Goal: Task Accomplishment & Management: Manage account settings

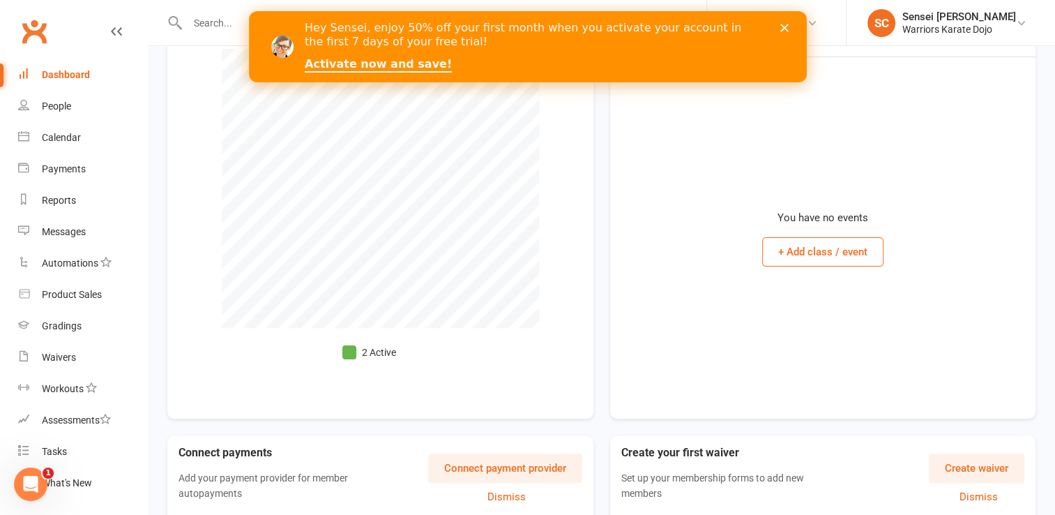
scroll to position [280, 0]
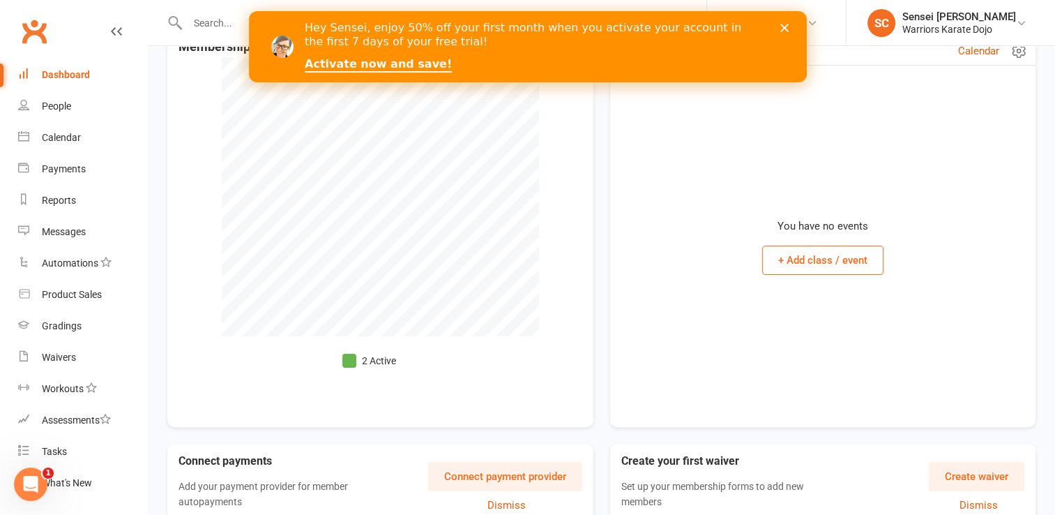
click at [833, 257] on button "+ Add class / event" at bounding box center [822, 260] width 121 height 29
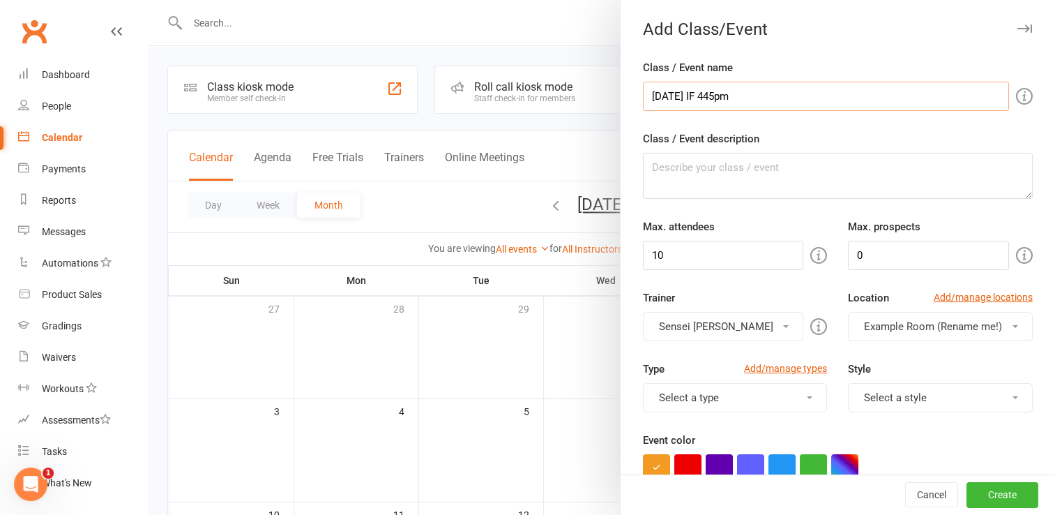
type input "Thursday IF 445pm"
click at [751, 176] on textarea "Class / Event description" at bounding box center [838, 176] width 390 height 46
type textarea "Class 1"
click at [717, 254] on input "10" at bounding box center [723, 255] width 161 height 29
type input "15"
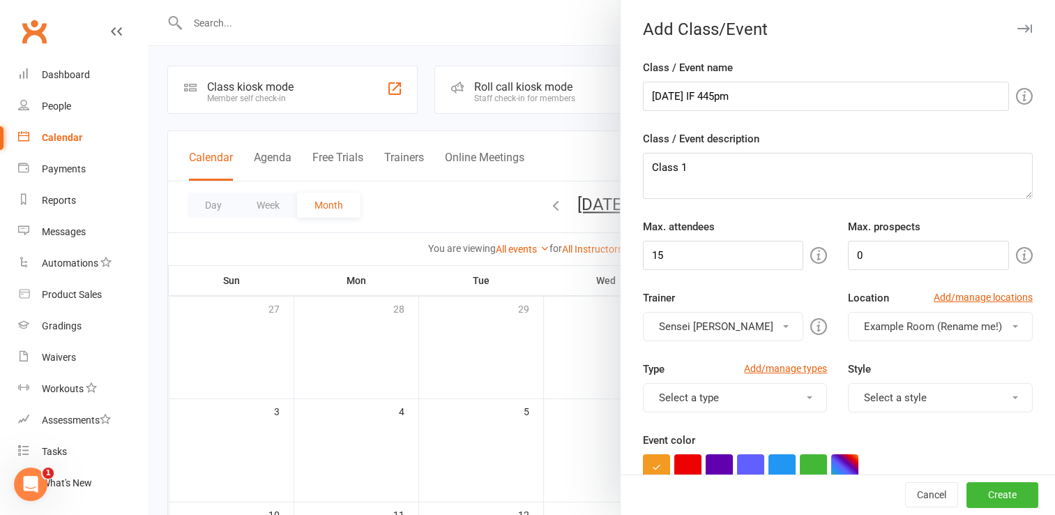
click at [752, 403] on button "Select a type" at bounding box center [735, 397] width 185 height 29
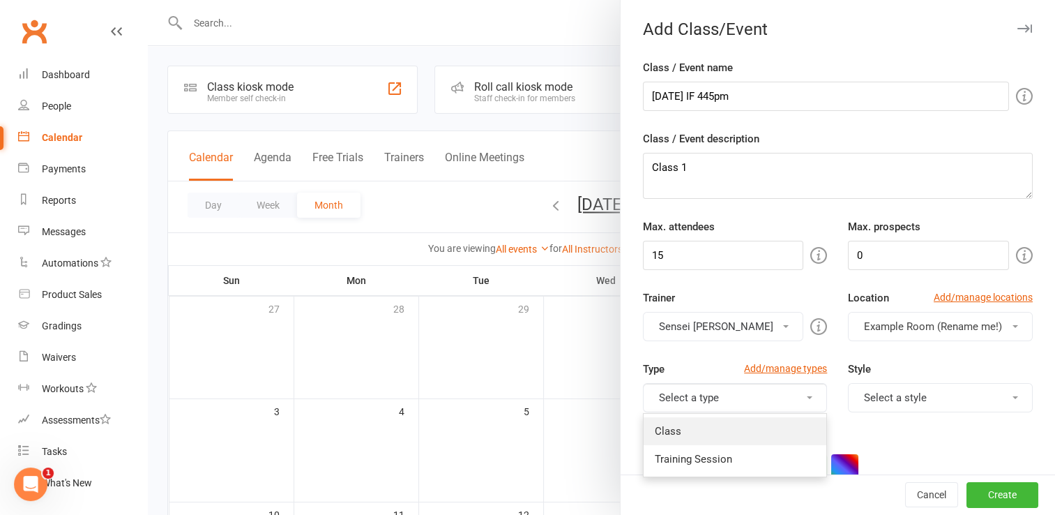
click at [744, 426] on link "Class" at bounding box center [735, 431] width 183 height 28
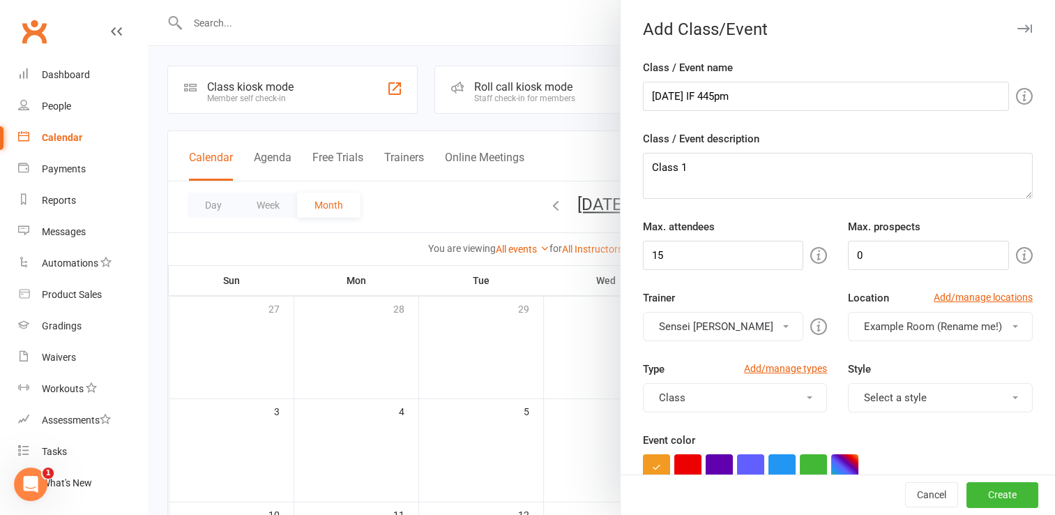
click at [783, 398] on button "Class" at bounding box center [735, 397] width 185 height 29
click at [765, 453] on link "Training Session" at bounding box center [735, 459] width 183 height 28
click at [896, 395] on button "Select a style" at bounding box center [940, 397] width 185 height 29
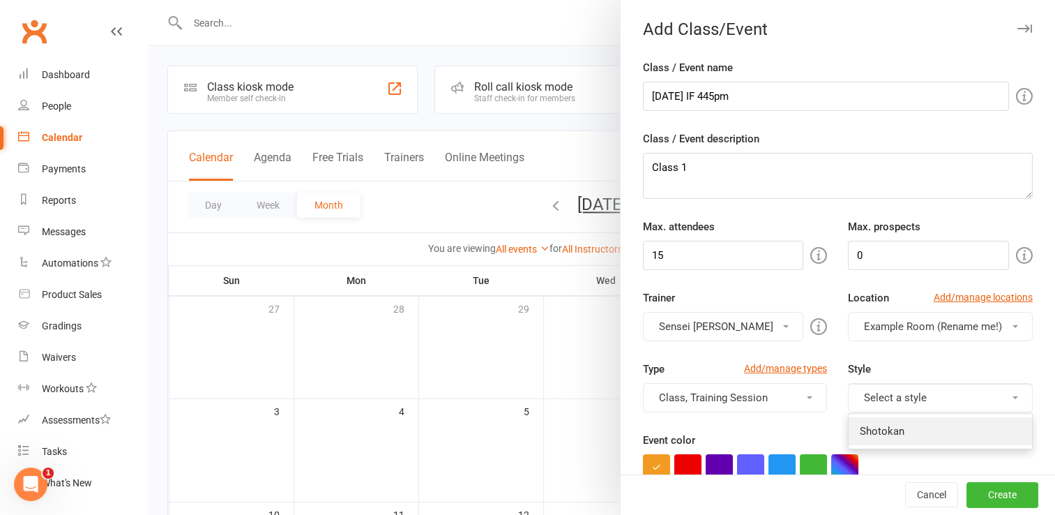
click at [882, 430] on link "Shotokan" at bounding box center [940, 431] width 183 height 28
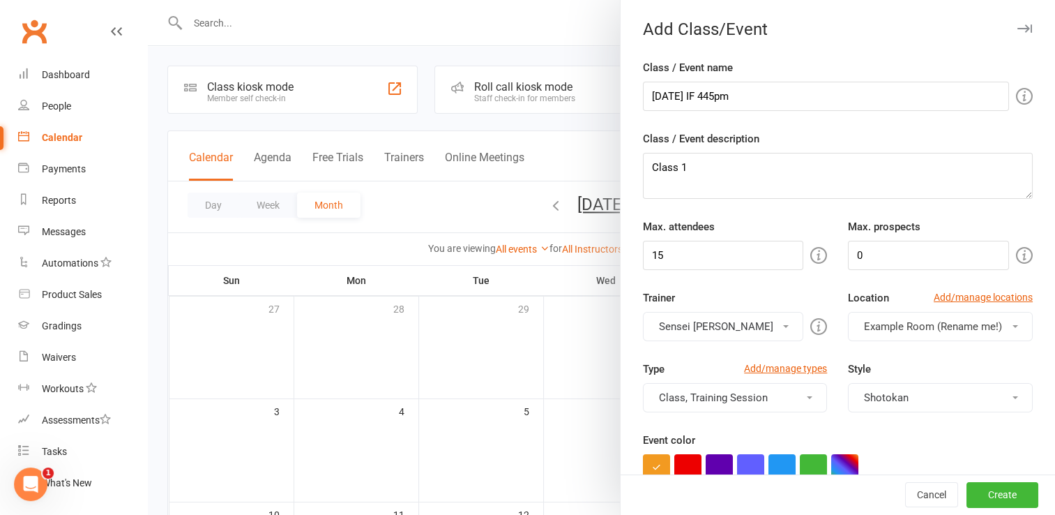
click at [911, 321] on span "Example Room (Rename me!)" at bounding box center [933, 326] width 138 height 13
click at [955, 329] on span "Example Room (Rename me!)" at bounding box center [933, 326] width 138 height 13
click at [952, 362] on span "Example Room (Rename me!)" at bounding box center [929, 360] width 138 height 13
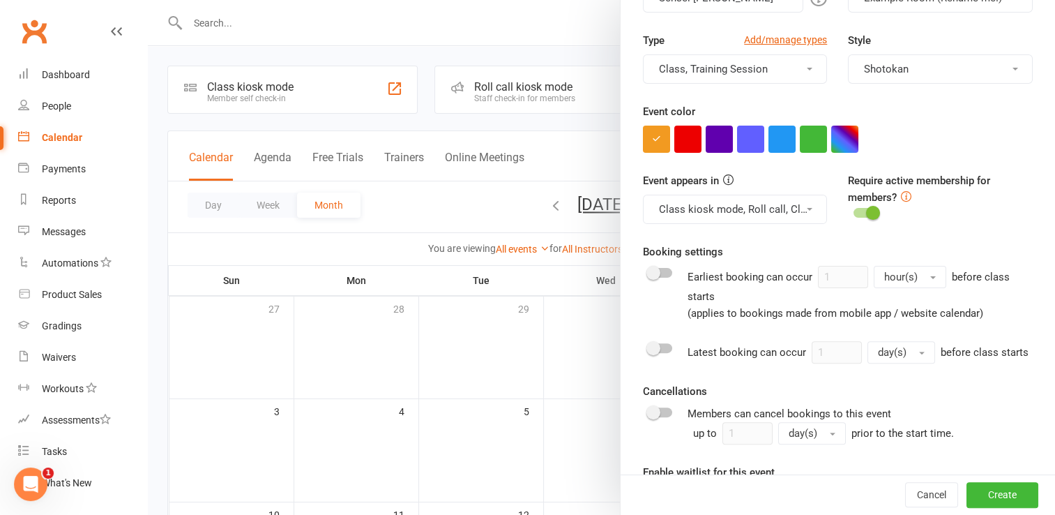
scroll to position [332, 0]
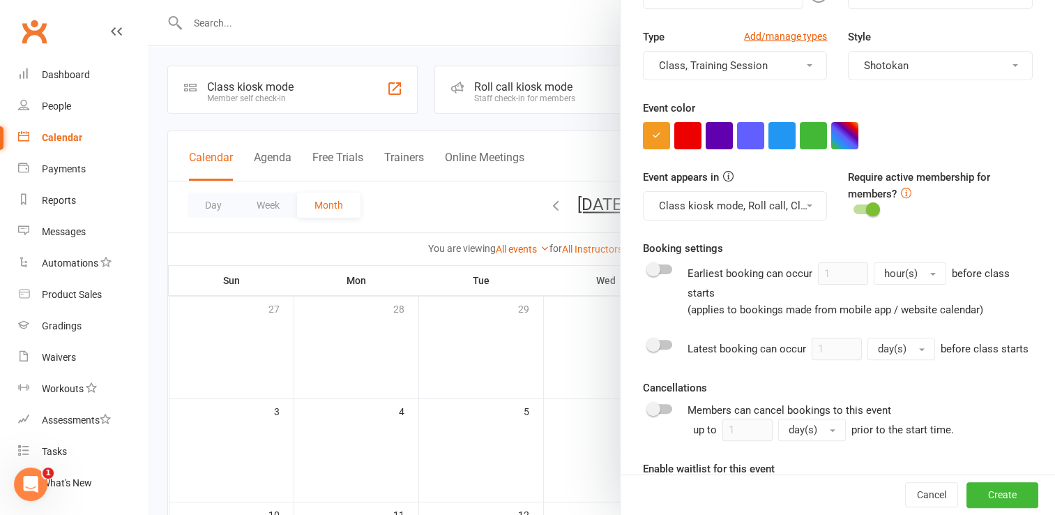
click at [653, 266] on span at bounding box center [654, 269] width 14 height 14
click at [649, 267] on input "checkbox" at bounding box center [649, 267] width 0 height 0
click at [924, 266] on button "hour(s)" at bounding box center [910, 273] width 73 height 22
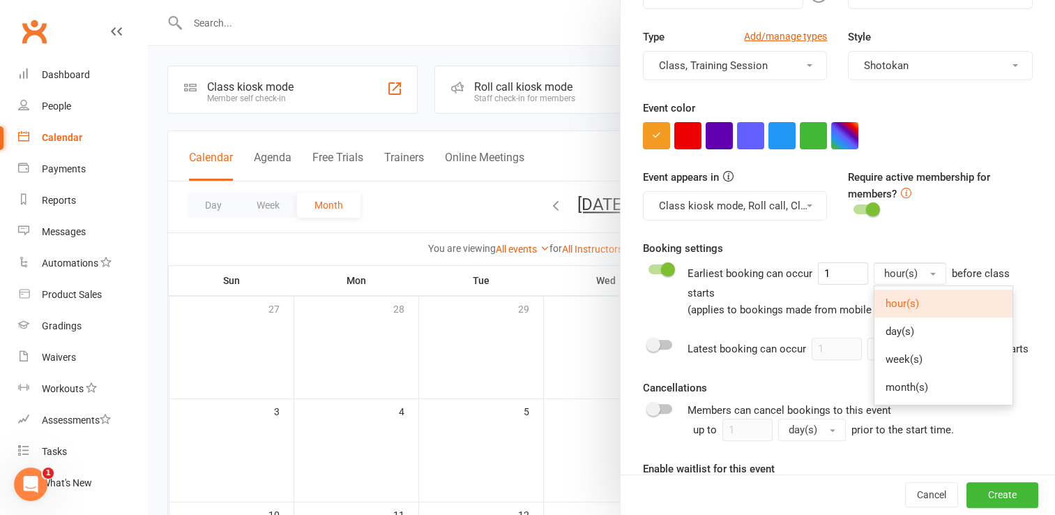
click at [898, 230] on div "Event appears in Class kiosk mode, Roll call, Clubworx website calendar and Mob…" at bounding box center [838, 204] width 411 height 71
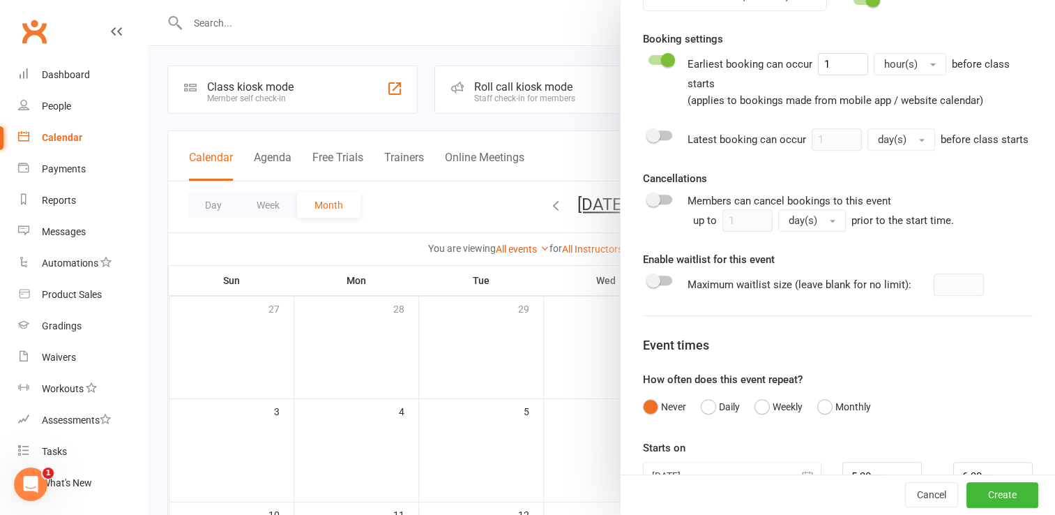
scroll to position [541, 0]
click at [661, 285] on div at bounding box center [661, 281] width 24 height 10
click at [649, 278] on input "checkbox" at bounding box center [649, 278] width 0 height 0
click at [661, 287] on span at bounding box center [668, 280] width 14 height 14
click at [649, 278] on input "checkbox" at bounding box center [649, 278] width 0 height 0
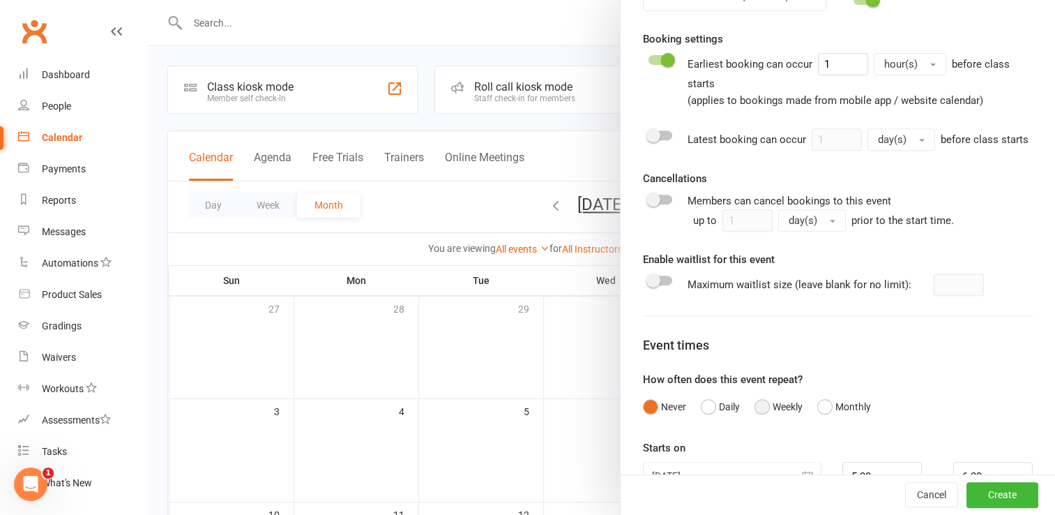
click at [758, 420] on button "Weekly" at bounding box center [779, 406] width 48 height 27
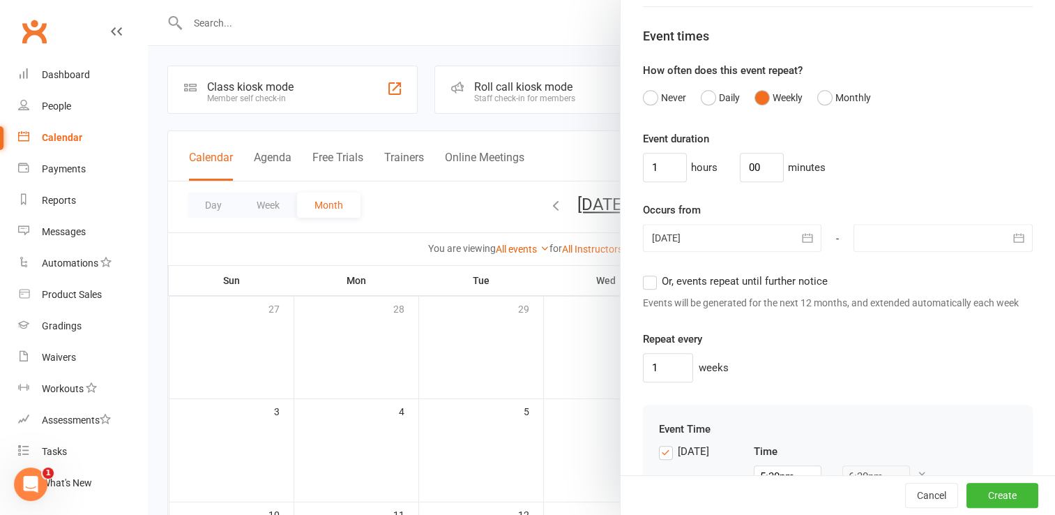
scroll to position [853, 0]
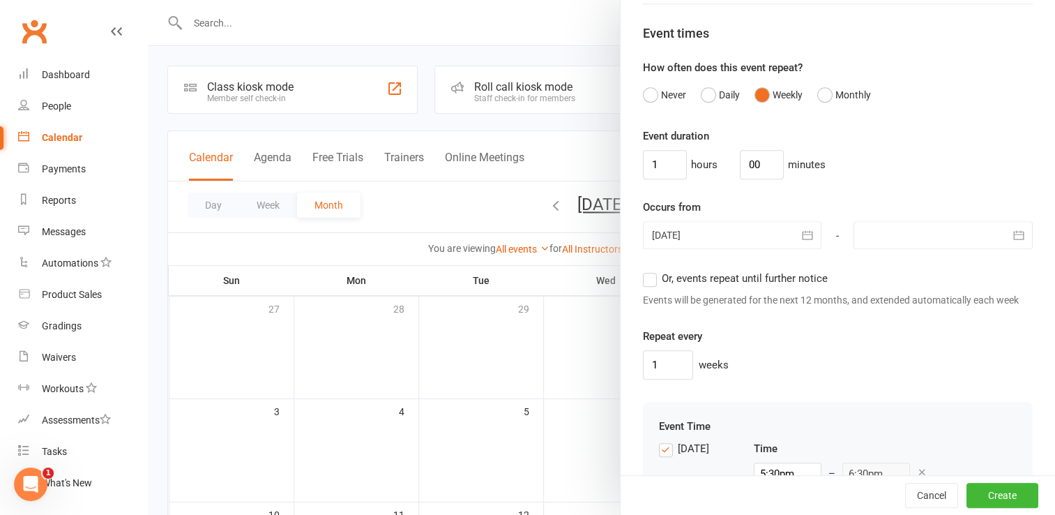
click at [720, 247] on div at bounding box center [732, 235] width 179 height 28
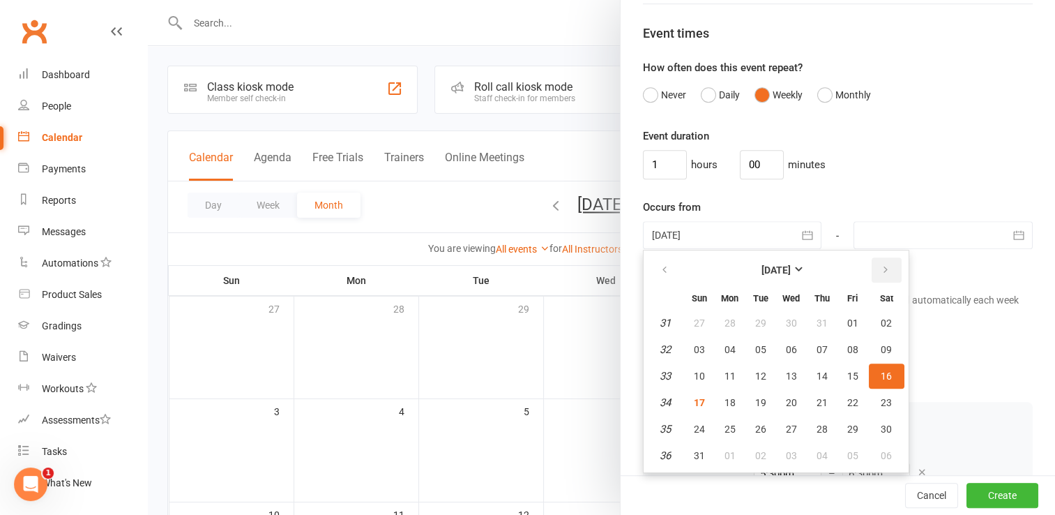
click at [879, 277] on button "button" at bounding box center [887, 269] width 30 height 25
click at [817, 408] on span "25" at bounding box center [822, 402] width 11 height 11
type input "25 Sep 2025"
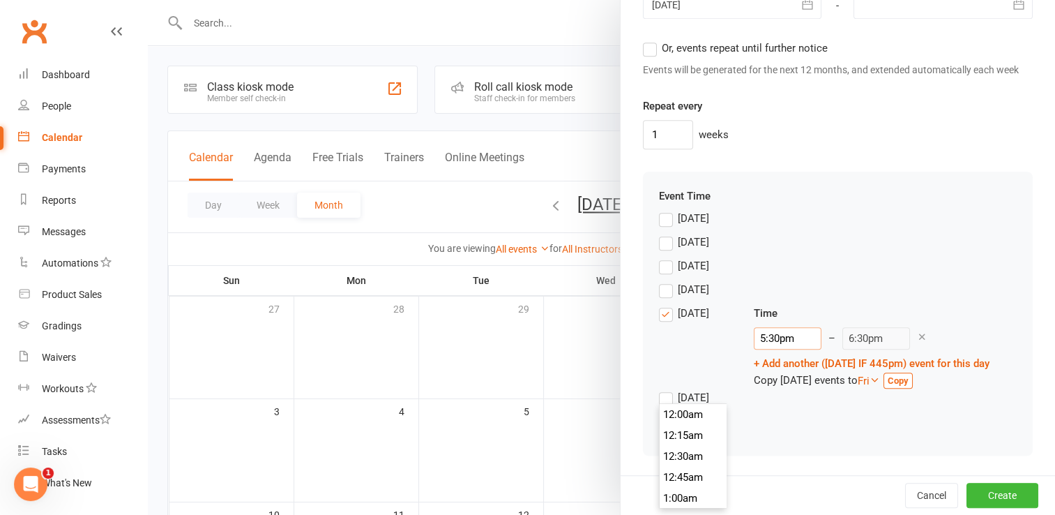
scroll to position [1444, 0]
click at [754, 349] on input "5:30pm" at bounding box center [788, 338] width 68 height 22
type input "4:45pm"
type input "5:45pm"
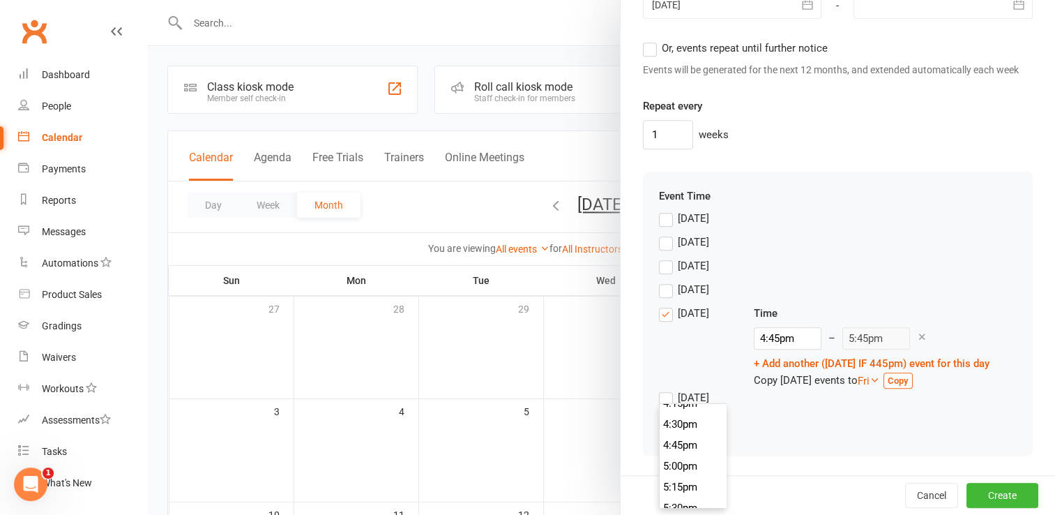
click at [667, 435] on li "4:45pm" at bounding box center [693, 445] width 67 height 21
click at [659, 406] on label "Friday" at bounding box center [684, 397] width 50 height 17
click at [659, 389] on input "Friday" at bounding box center [663, 389] width 9 height 0
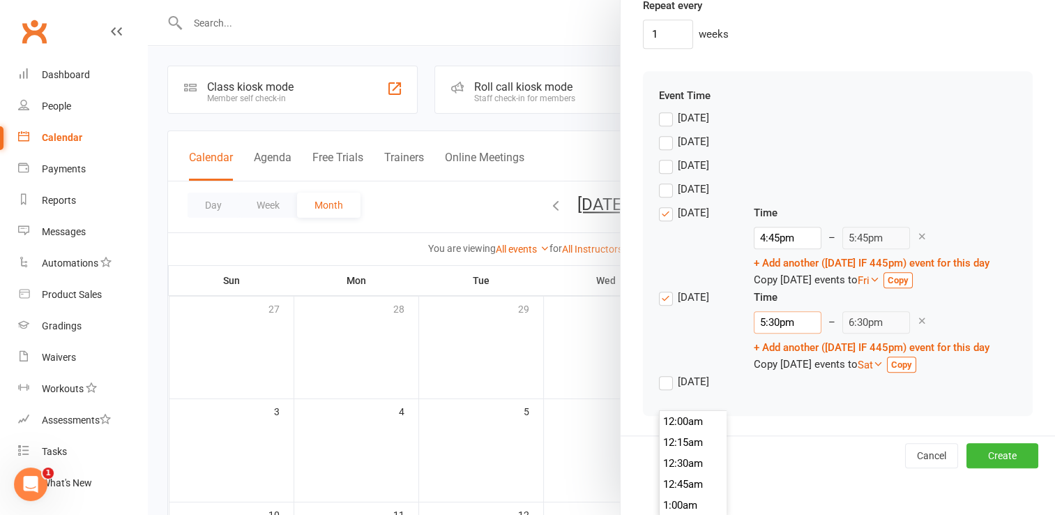
scroll to position [1444, 0]
click at [754, 333] on input "5:30pm" at bounding box center [788, 322] width 68 height 22
type input "4:45pm"
type input "5:45pm"
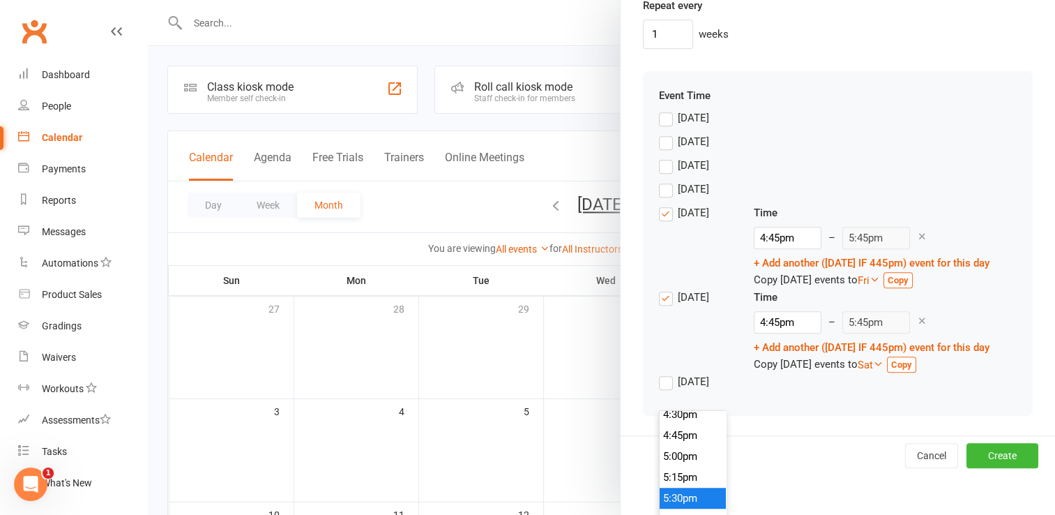
click at [671, 434] on li "4:45pm" at bounding box center [693, 435] width 67 height 21
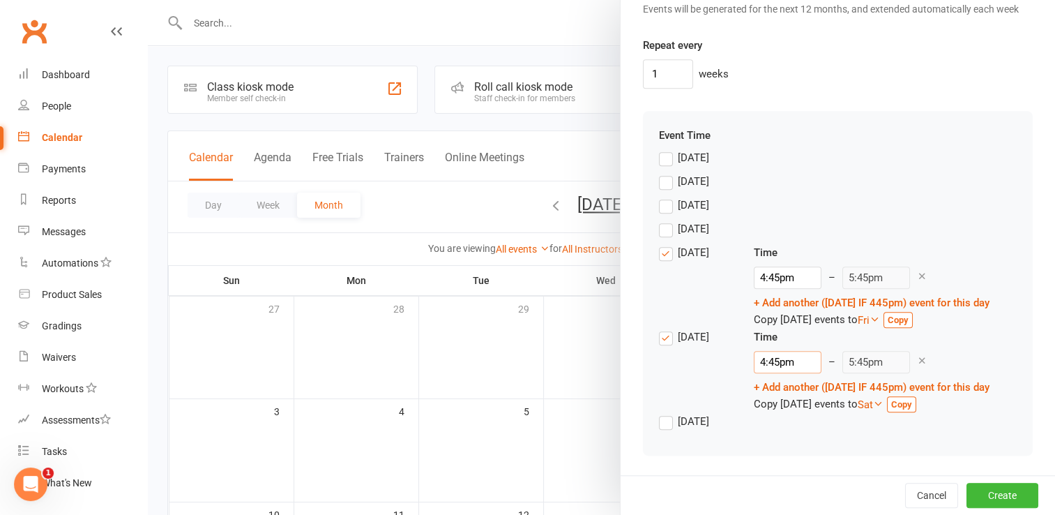
scroll to position [1220, 0]
click at [993, 499] on button "Create" at bounding box center [1003, 495] width 72 height 25
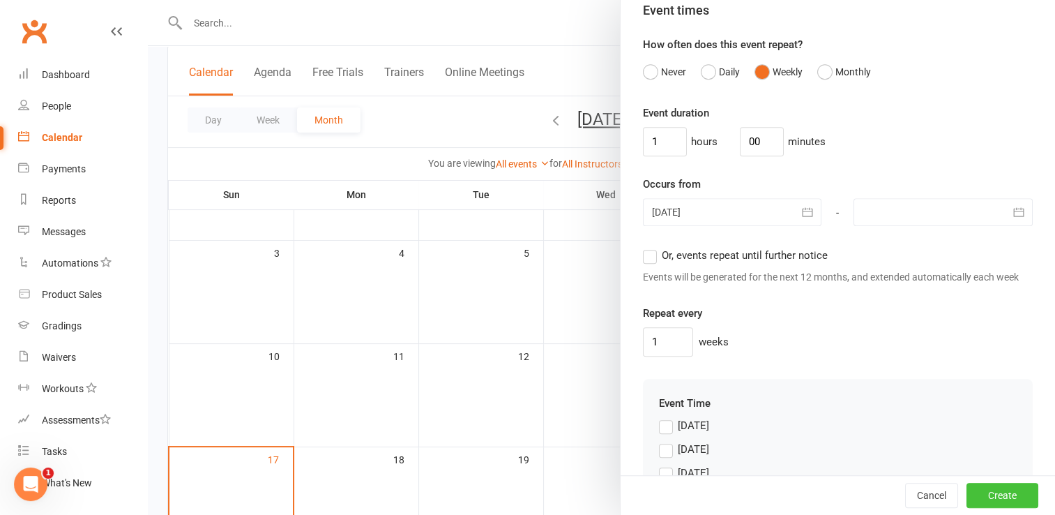
scroll to position [876, 0]
click at [913, 224] on div at bounding box center [943, 212] width 179 height 28
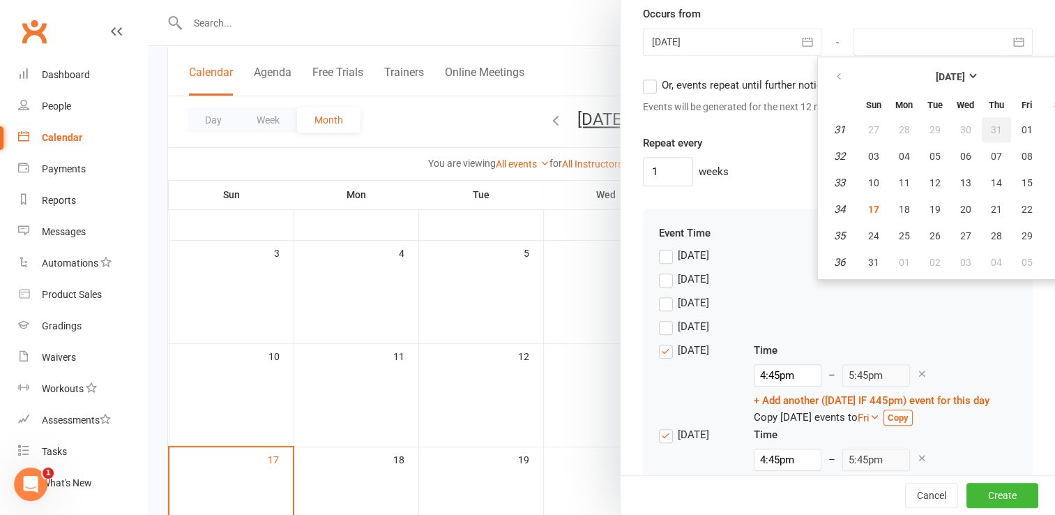
scroll to position [1046, 31]
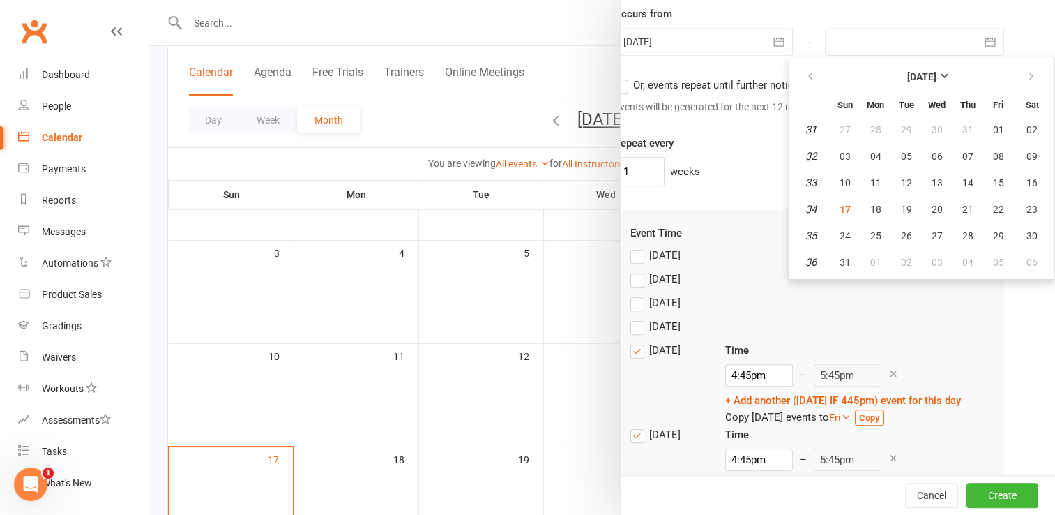
drag, startPoint x: 1011, startPoint y: 91, endPoint x: 811, endPoint y: 158, distance: 210.2
click at [811, 158] on table "August 2025 Sun Mon Tue Wed Thu Fri Sat 31 27 28 29 30 31 01 02 32 03 04 05 06 …" at bounding box center [921, 168] width 259 height 216
click at [1027, 82] on icon "button" at bounding box center [1032, 76] width 10 height 11
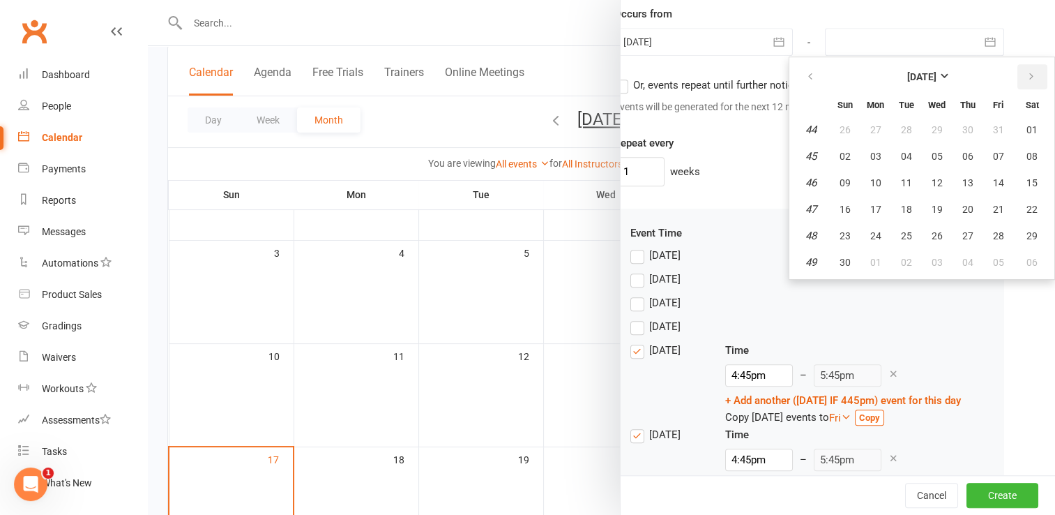
click at [1027, 82] on icon "button" at bounding box center [1032, 76] width 10 height 11
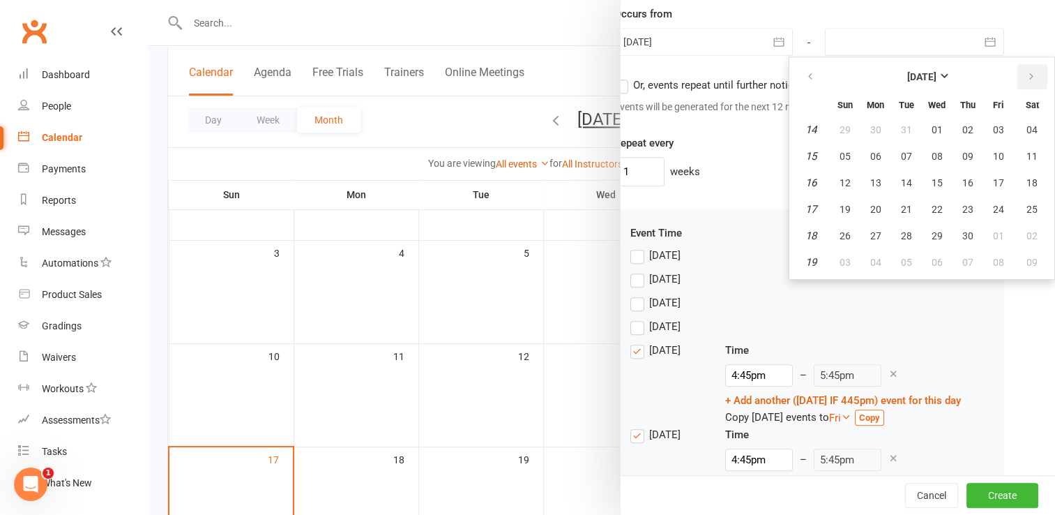
click at [1027, 82] on icon "button" at bounding box center [1032, 76] width 10 height 11
click at [840, 268] on span "31" at bounding box center [845, 262] width 11 height 11
type input "31 May 2026"
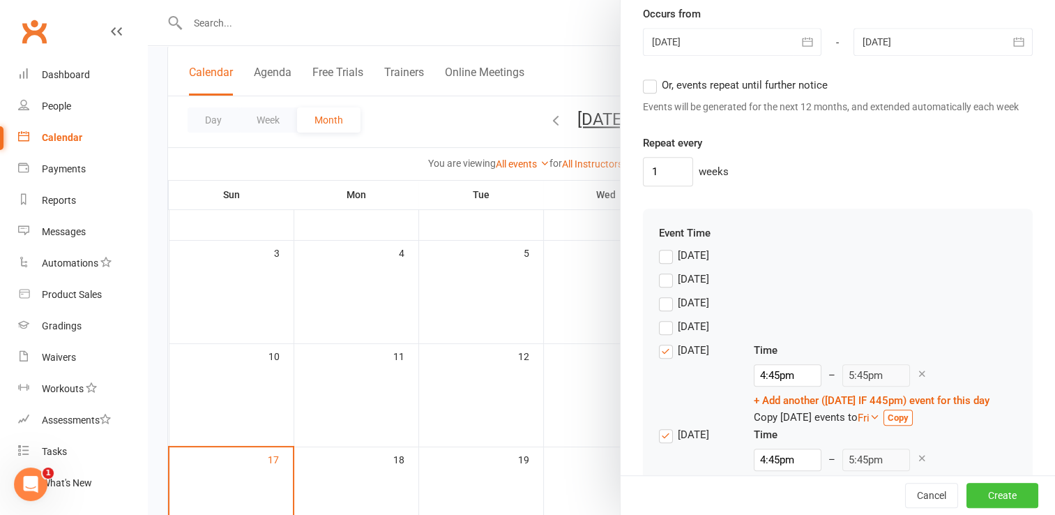
click at [969, 487] on button "Create" at bounding box center [1003, 495] width 72 height 25
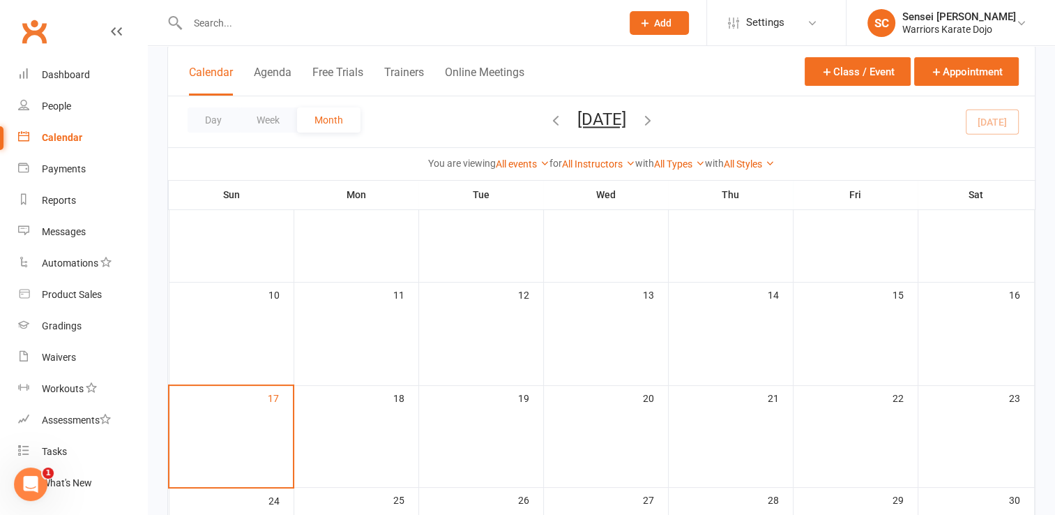
scroll to position [231, 0]
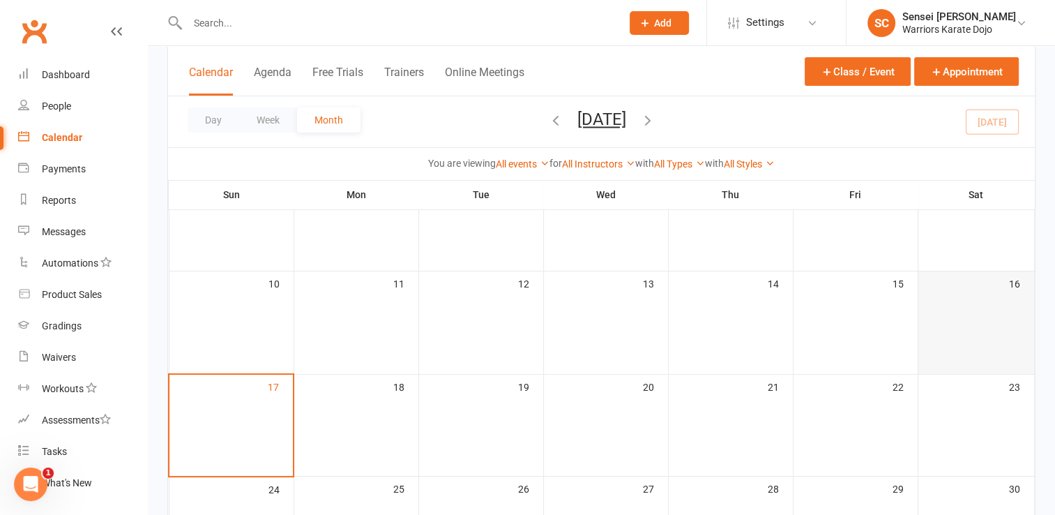
click at [951, 310] on td "16" at bounding box center [976, 322] width 117 height 103
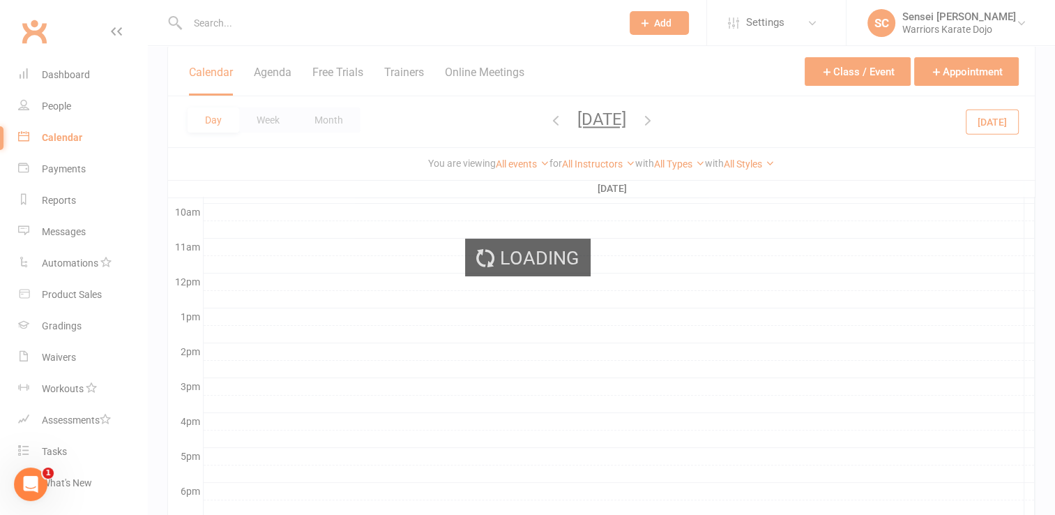
scroll to position [0, 0]
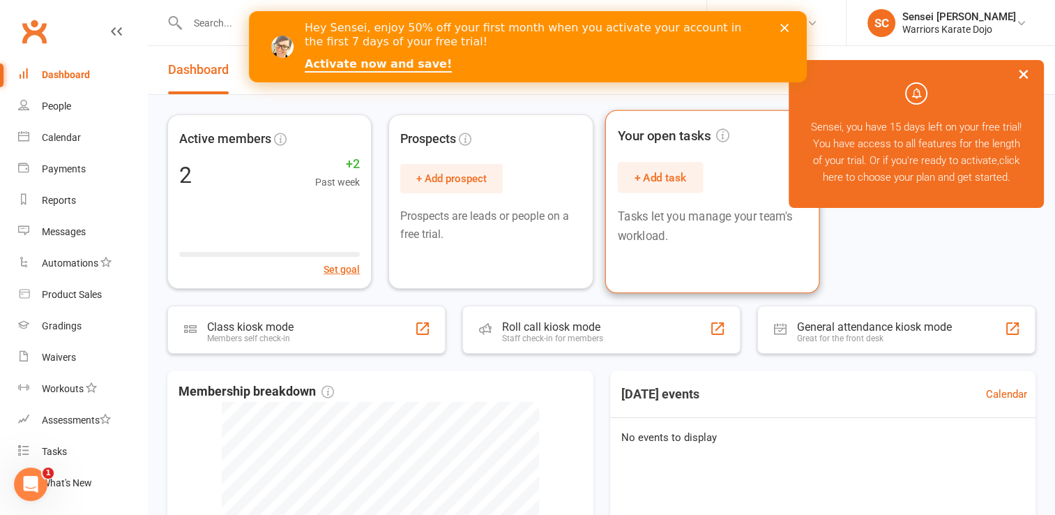
click at [687, 177] on button "+ Add task" at bounding box center [660, 177] width 86 height 31
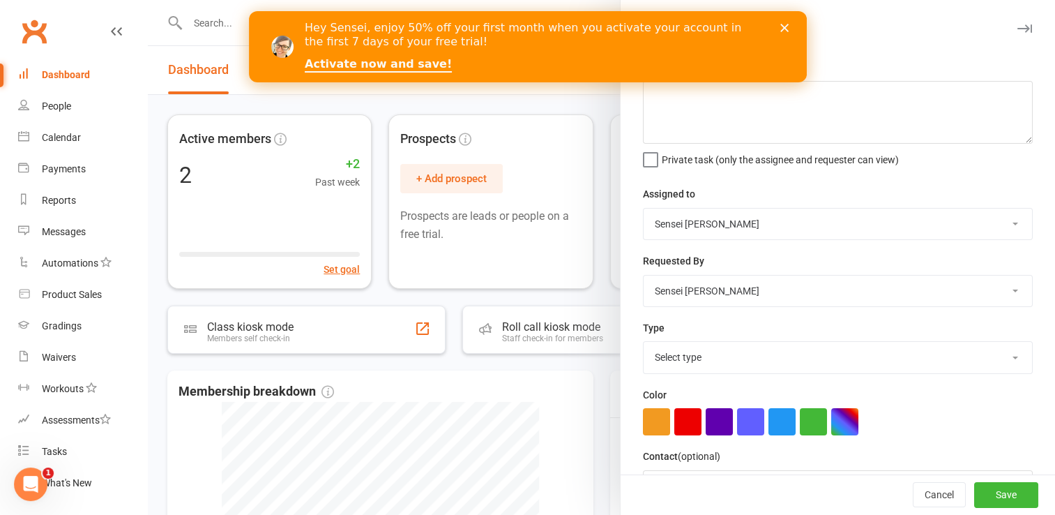
click at [785, 27] on icon "Close" at bounding box center [784, 28] width 8 height 8
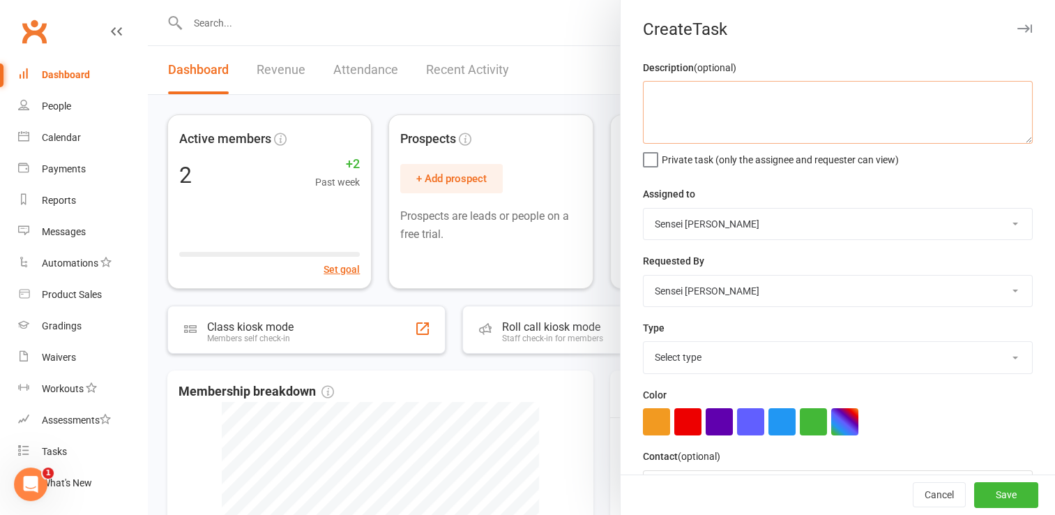
click at [703, 107] on textarea at bounding box center [838, 112] width 390 height 63
type textarea "Fund raiser for Building"
click at [765, 86] on textarea "Fund raiser for Building" at bounding box center [838, 112] width 390 height 63
drag, startPoint x: 760, startPoint y: 91, endPoint x: 643, endPoint y: 91, distance: 116.5
click at [643, 91] on textarea "Fund raiser for Building" at bounding box center [838, 112] width 390 height 63
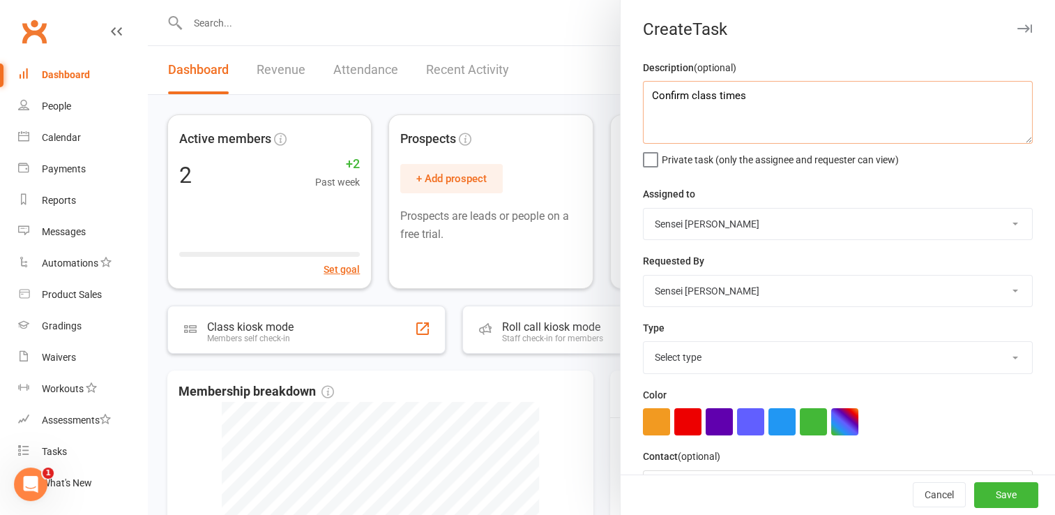
type textarea "Confirm class times"
click at [728, 347] on select "Select type E-mail Meeting Phone call Add new task type" at bounding box center [838, 357] width 389 height 31
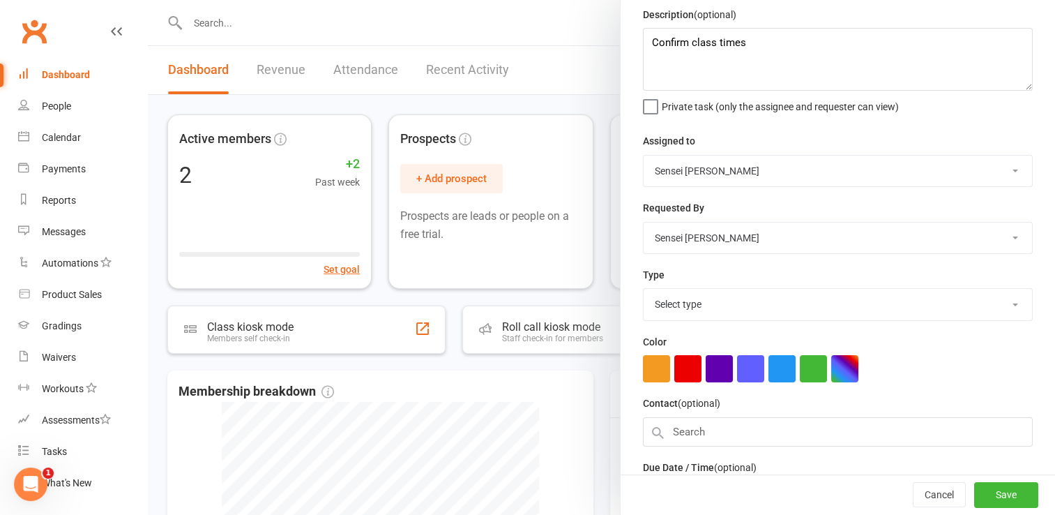
scroll to position [56, 0]
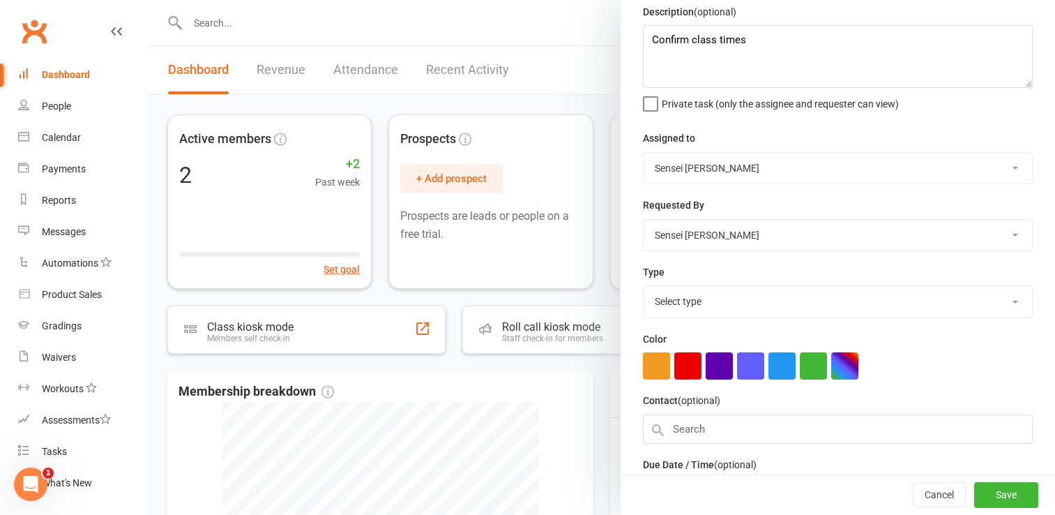
click at [720, 297] on select "Select type E-mail Meeting Phone call Add new task type" at bounding box center [838, 301] width 389 height 31
select select "35310"
click at [644, 286] on select "Select type E-mail Meeting Phone call Add new task type" at bounding box center [838, 301] width 389 height 31
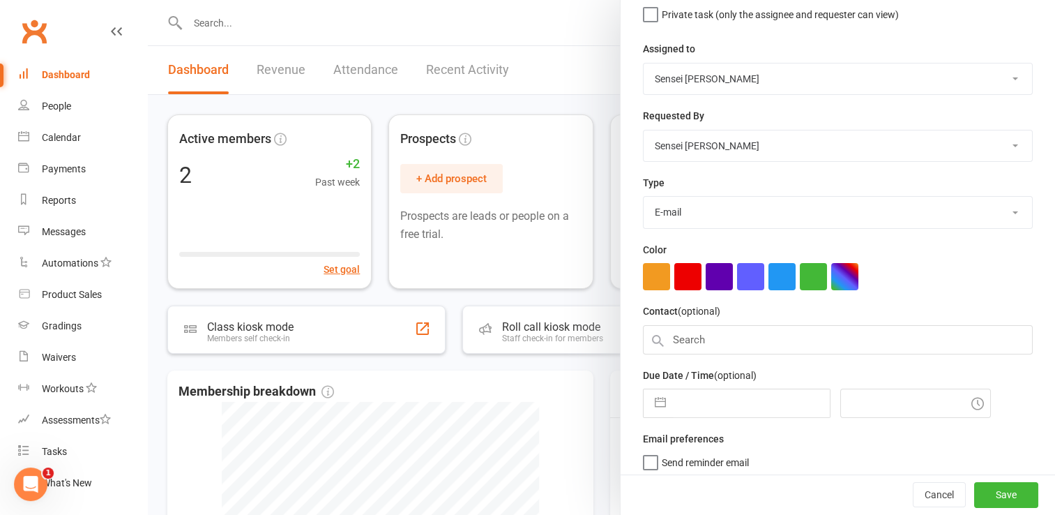
scroll to position [148, 0]
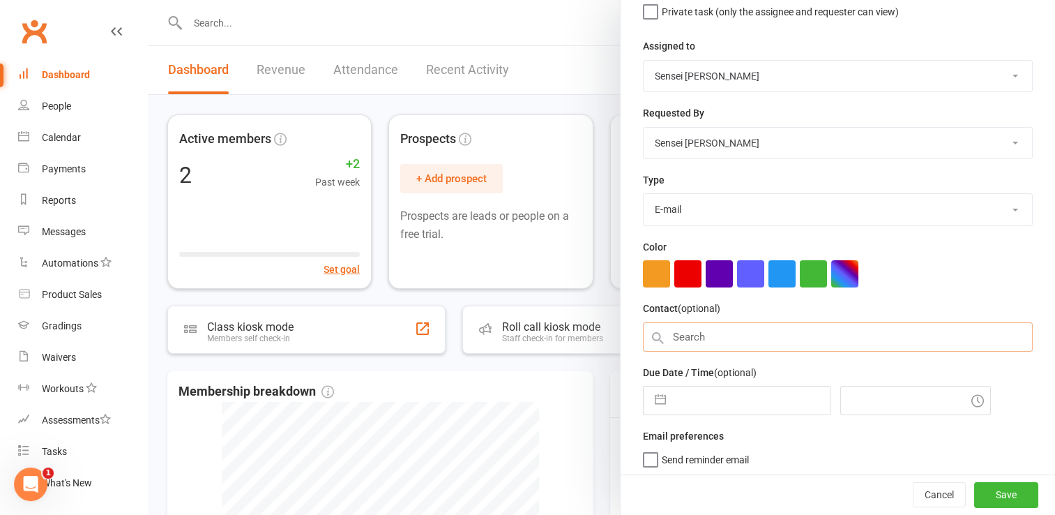
click at [698, 334] on input "text" at bounding box center [838, 336] width 390 height 29
type input "Anya"
click at [654, 398] on button "button" at bounding box center [660, 400] width 25 height 28
select select "6"
select select "2025"
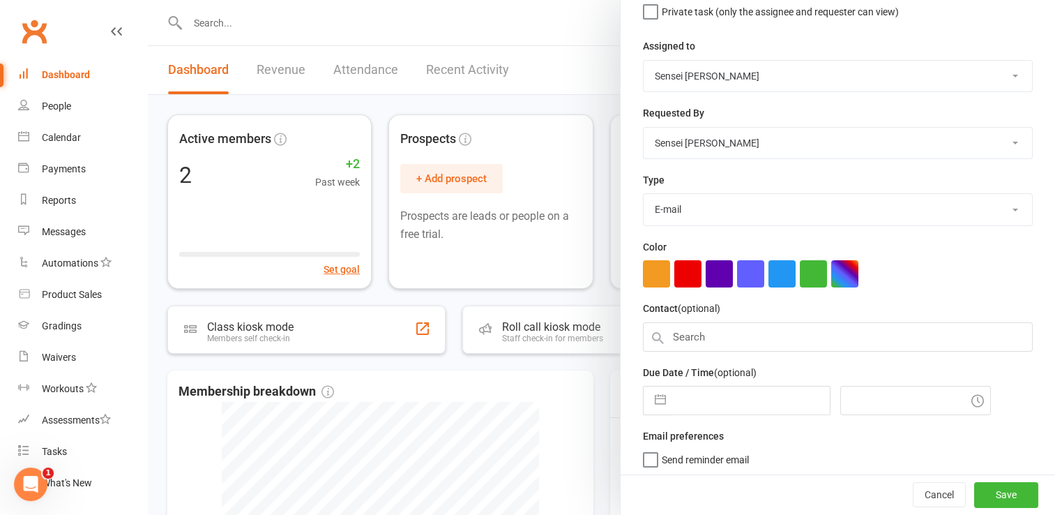
select select "7"
select select "2025"
select select "8"
select select "2025"
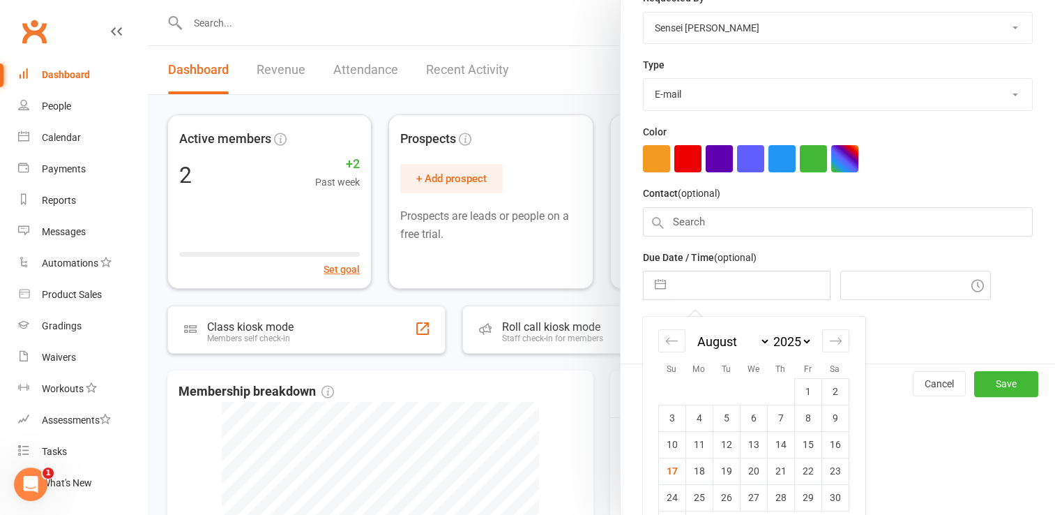
scroll to position [282, 0]
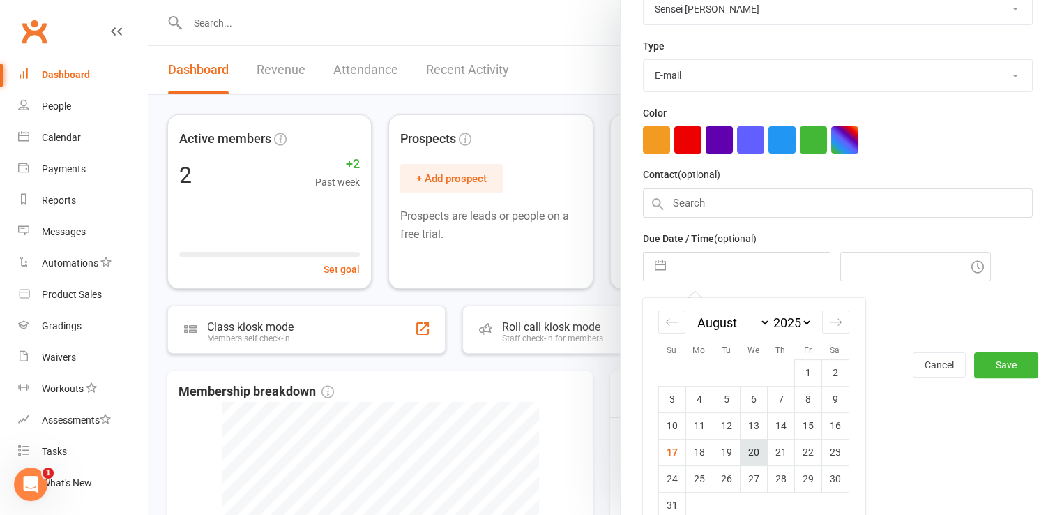
click at [748, 455] on td "20" at bounding box center [753, 452] width 27 height 27
type input "20 Aug 2025"
type input "5:30pm"
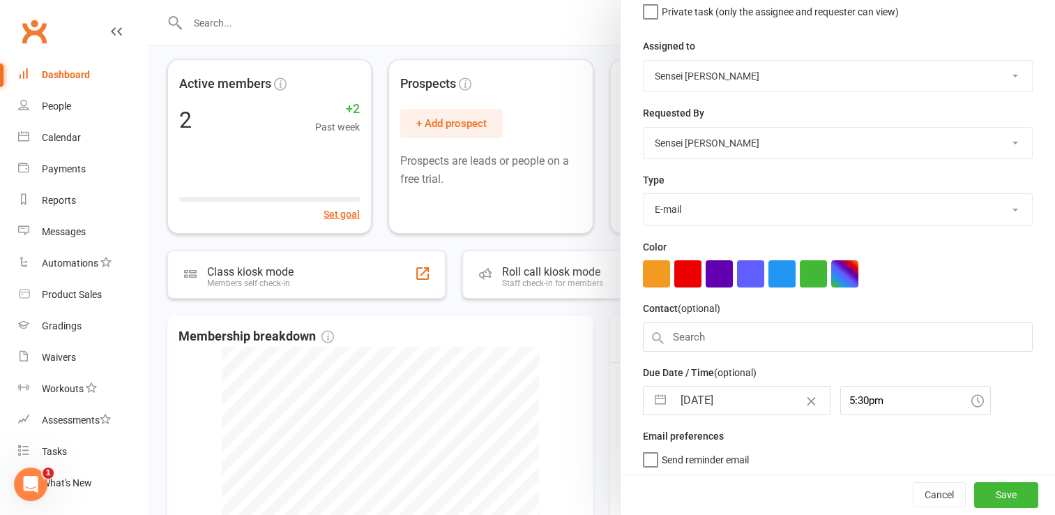
scroll to position [56, 0]
click at [647, 459] on label "Send reminder email" at bounding box center [696, 456] width 106 height 14
click at [647, 449] on input "Send reminder email" at bounding box center [696, 449] width 106 height 0
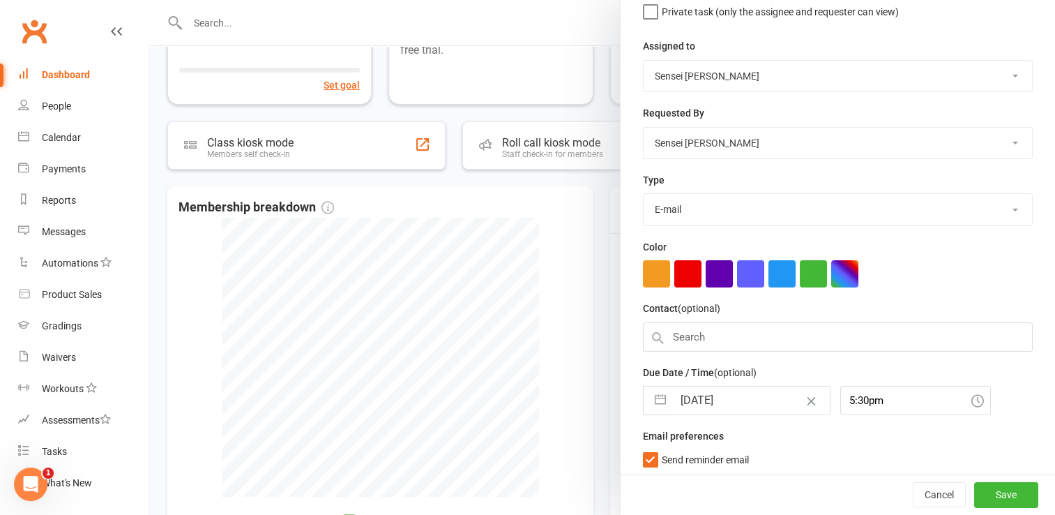
scroll to position [186, 0]
click at [994, 498] on button "Save" at bounding box center [1007, 495] width 64 height 25
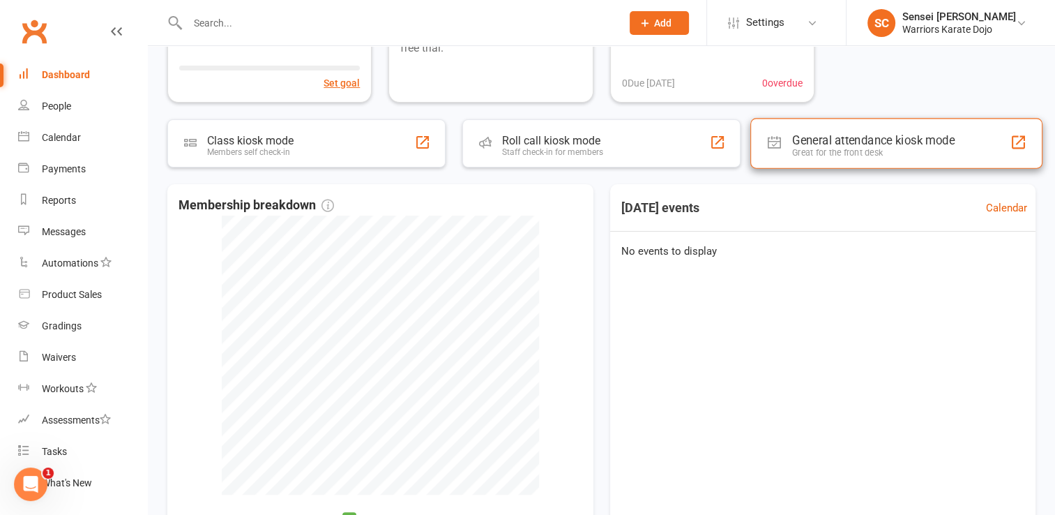
click at [865, 145] on div "General attendance kiosk mode" at bounding box center [873, 140] width 163 height 14
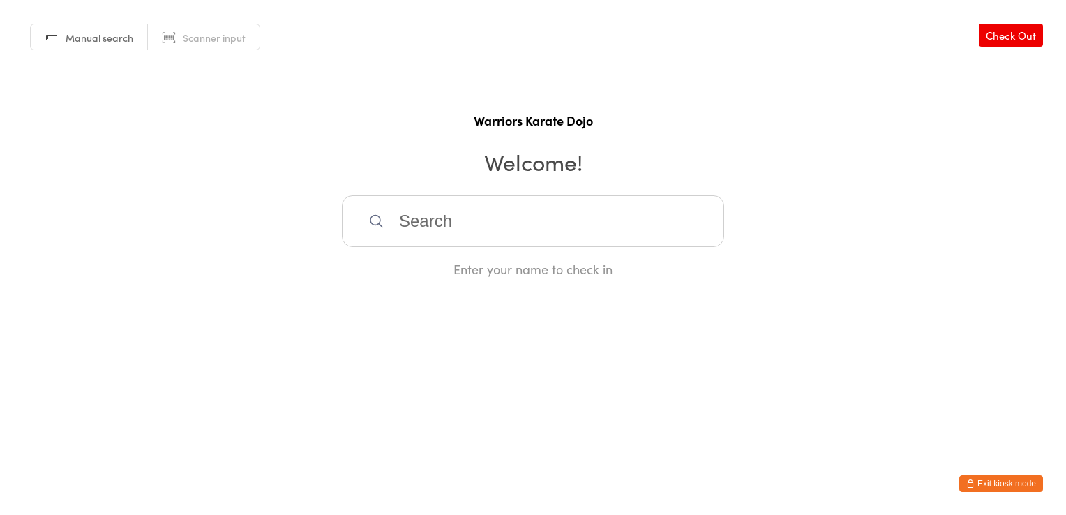
click at [494, 230] on input "search" at bounding box center [533, 221] width 382 height 52
type input "[PERSON_NAME]"
click at [1004, 481] on button "Exit kiosk mode" at bounding box center [1001, 483] width 84 height 17
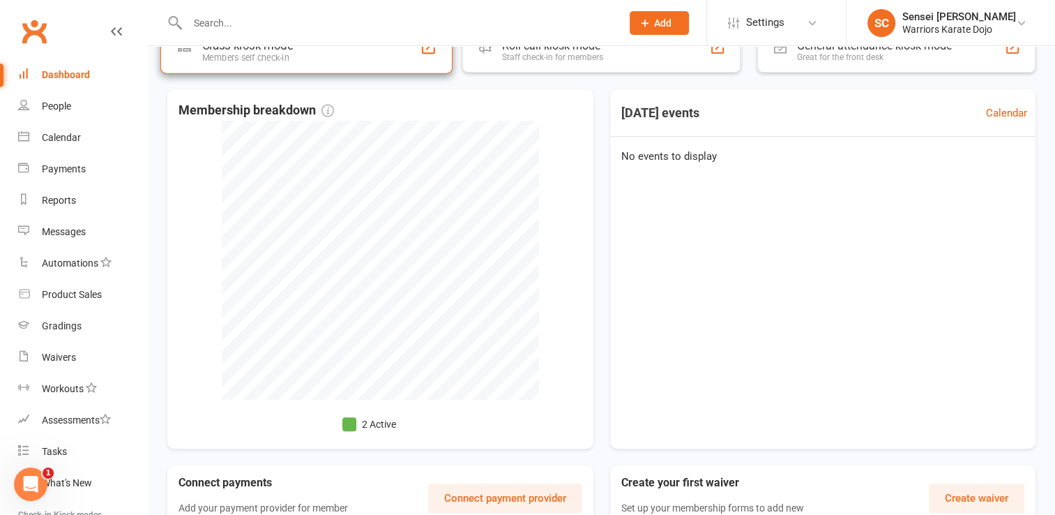
scroll to position [375, 0]
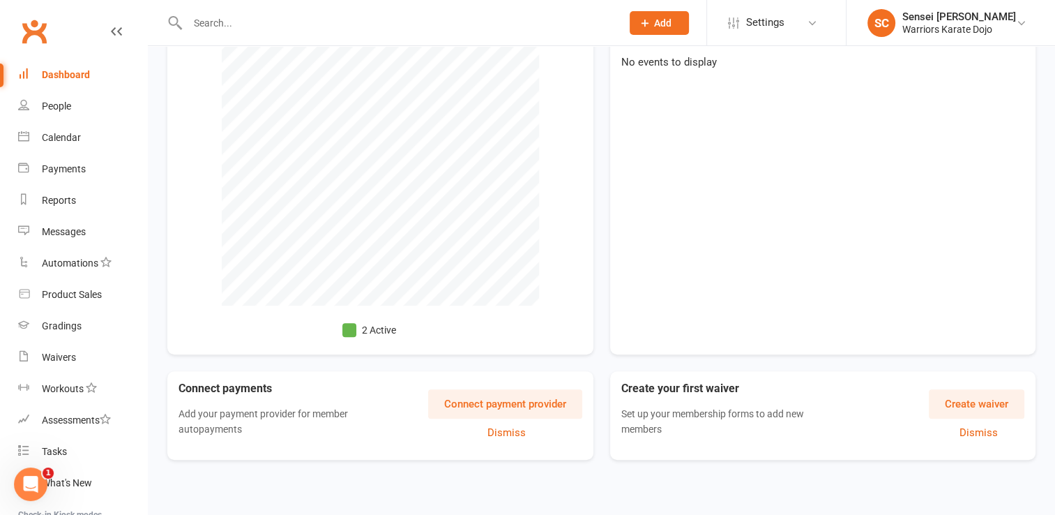
click at [979, 403] on button "Create waiver" at bounding box center [977, 403] width 96 height 29
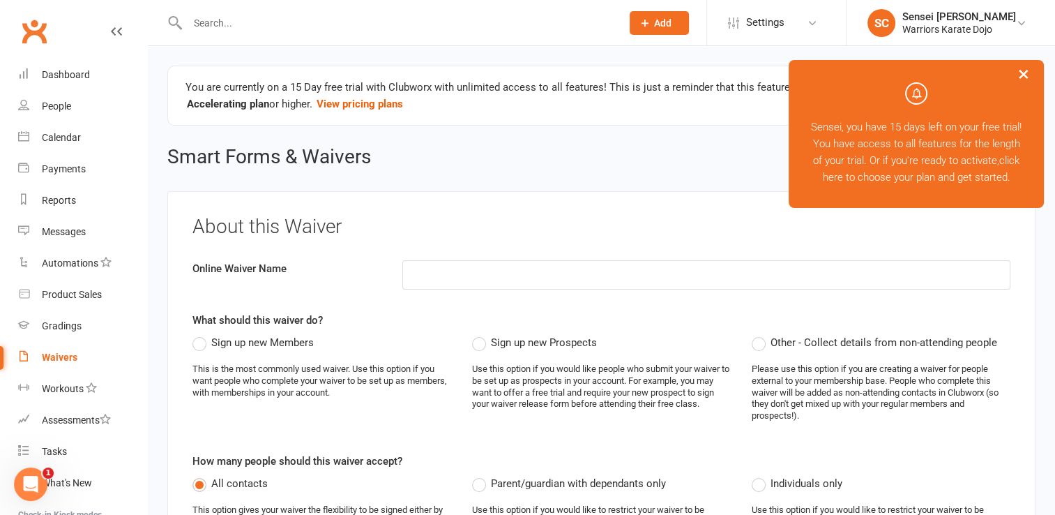
click at [193, 345] on label "Sign up new Members" at bounding box center [253, 342] width 121 height 17
click at [193, 334] on input "Sign up new Members" at bounding box center [197, 334] width 9 height 0
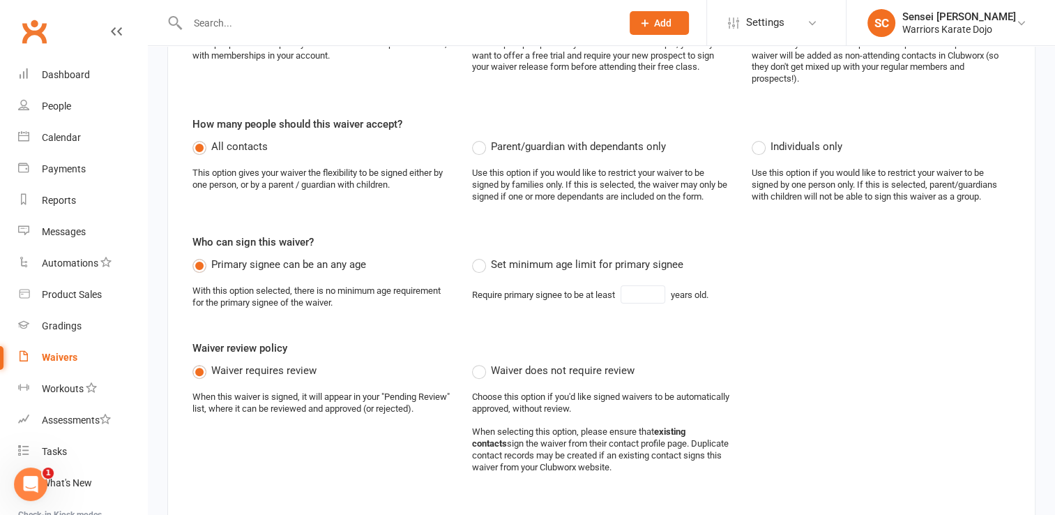
scroll to position [340, 0]
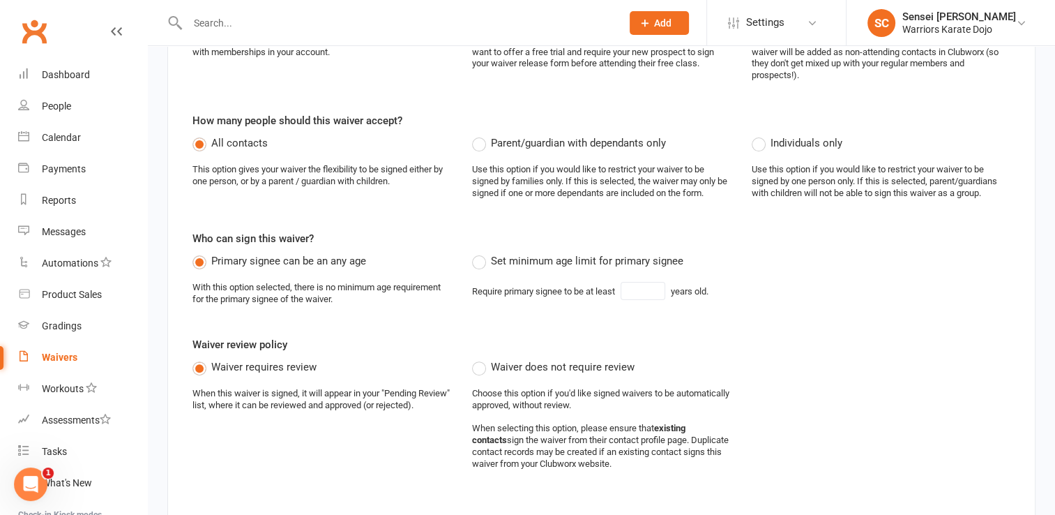
click at [483, 257] on label "Set minimum age limit for primary signee" at bounding box center [577, 261] width 211 height 17
click at [481, 253] on input "Set minimum age limit for primary signee" at bounding box center [476, 253] width 9 height 0
type input "18"
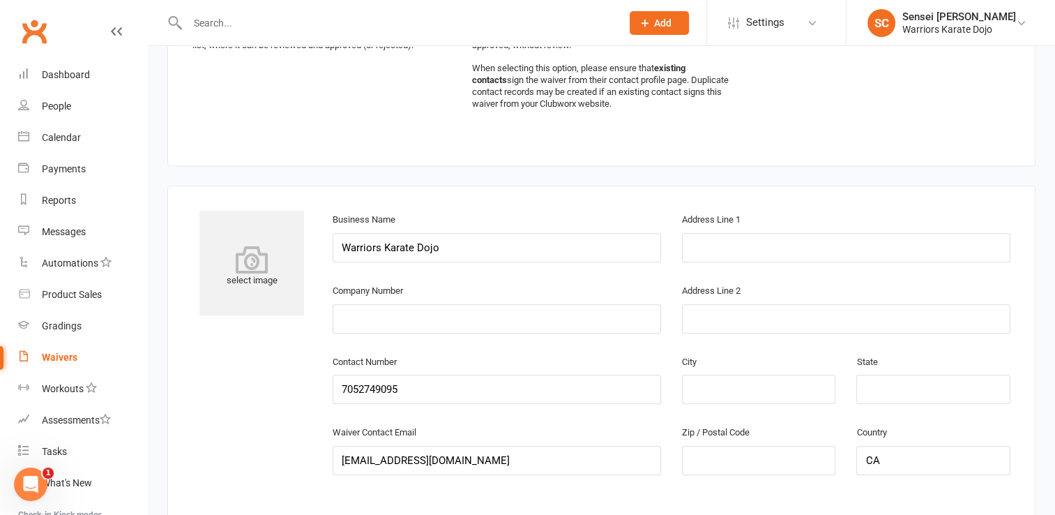
scroll to position [705, 0]
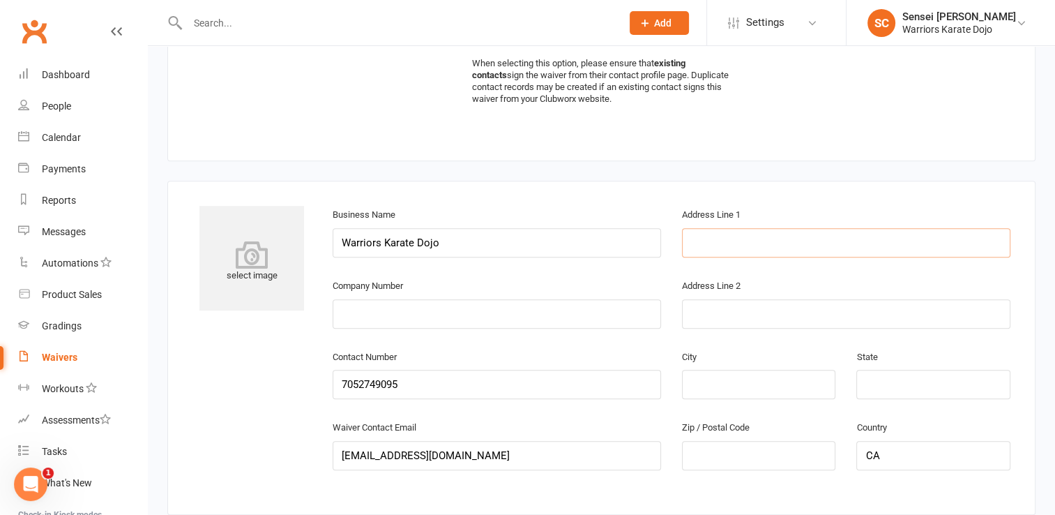
click at [719, 230] on input "text" at bounding box center [846, 242] width 329 height 29
type input "POBOX884"
click at [792, 459] on input "text" at bounding box center [759, 455] width 154 height 29
type input "P0K1E0"
click at [653, 423] on div "Waiver Contact Email warriorskaratedojo@gmail.com" at bounding box center [497, 445] width 329 height 52
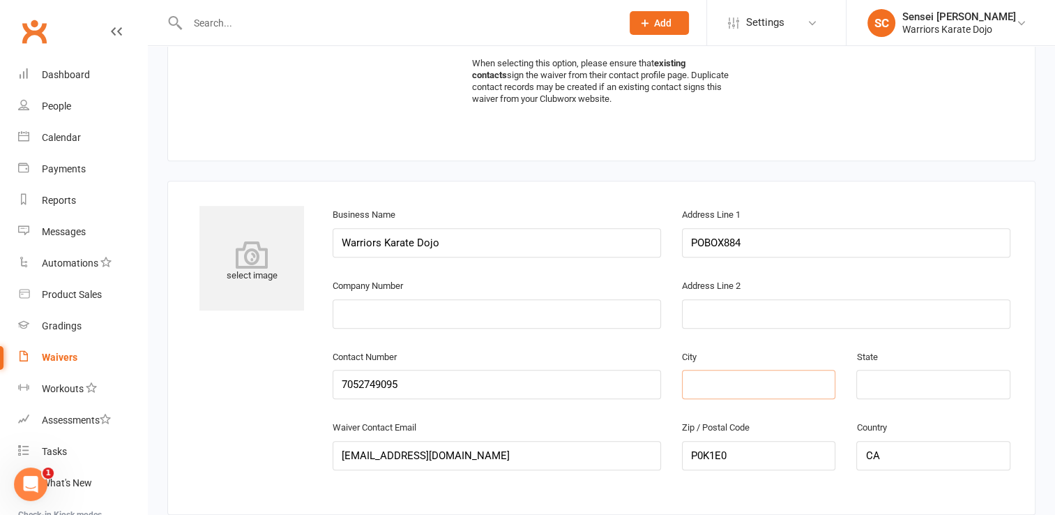
click at [740, 383] on input "text" at bounding box center [759, 384] width 154 height 29
type input "Iroquois Falls"
click at [892, 396] on div "State" at bounding box center [933, 383] width 175 height 71
click at [901, 386] on input "text" at bounding box center [934, 384] width 154 height 29
type input "Ontario"
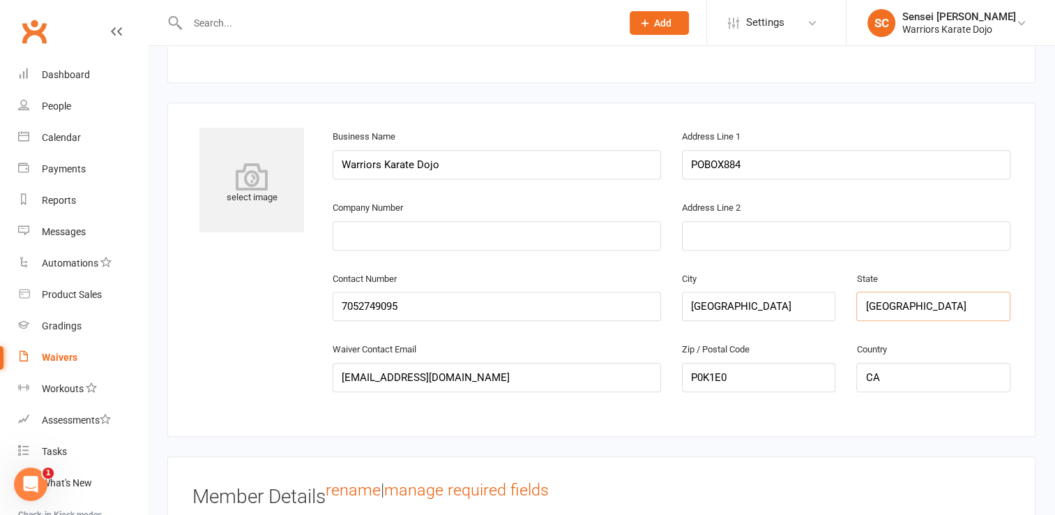
scroll to position [783, 0]
click at [722, 165] on input "POBOX884" at bounding box center [846, 165] width 329 height 29
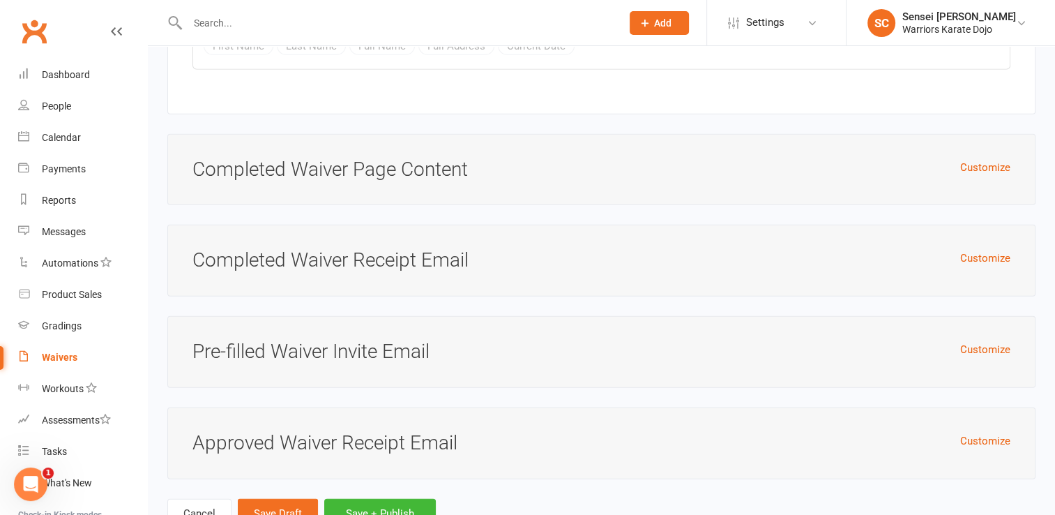
scroll to position [3880, 0]
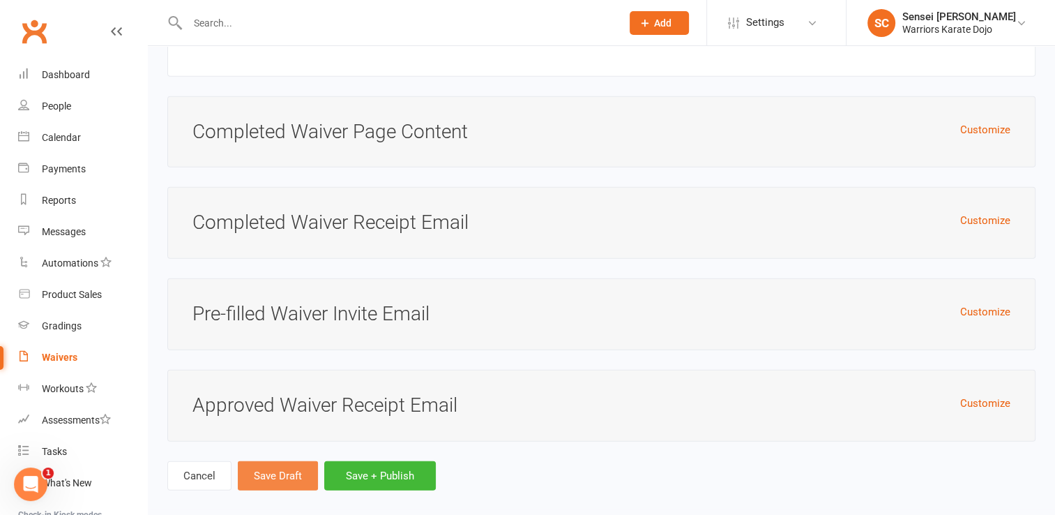
type input "POBOX 884"
click at [271, 461] on button "Save Draft" at bounding box center [278, 475] width 80 height 29
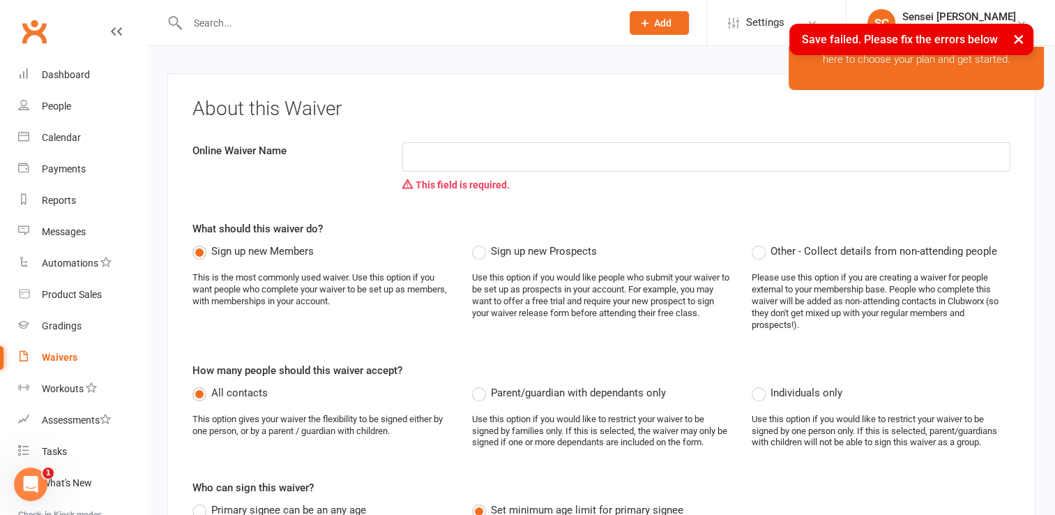
scroll to position [79, 0]
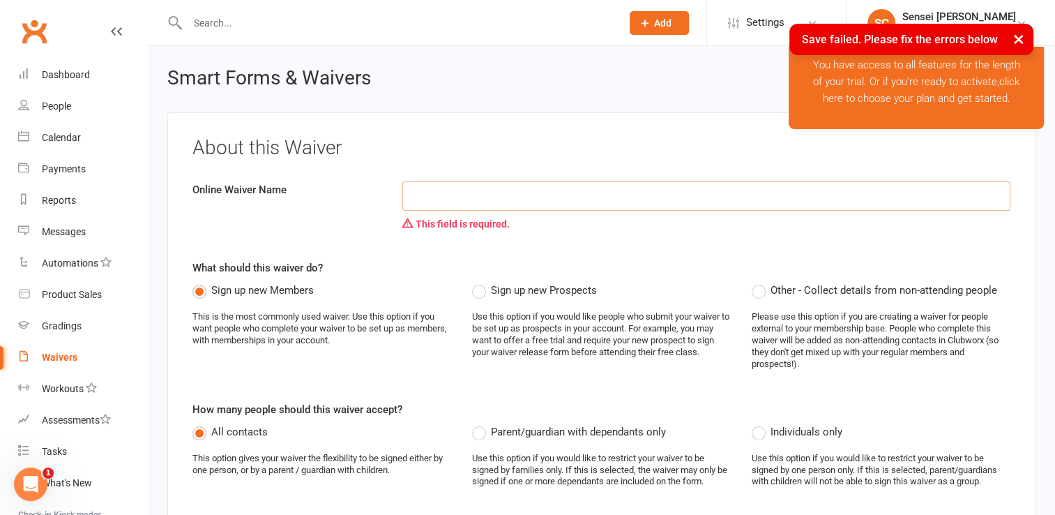
click at [490, 206] on input at bounding box center [707, 195] width 608 height 29
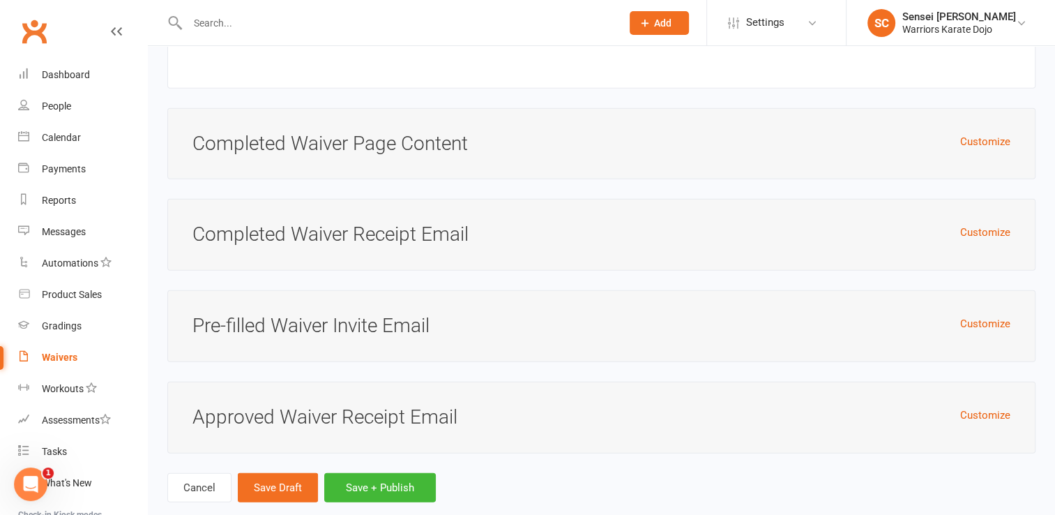
scroll to position [4025, 0]
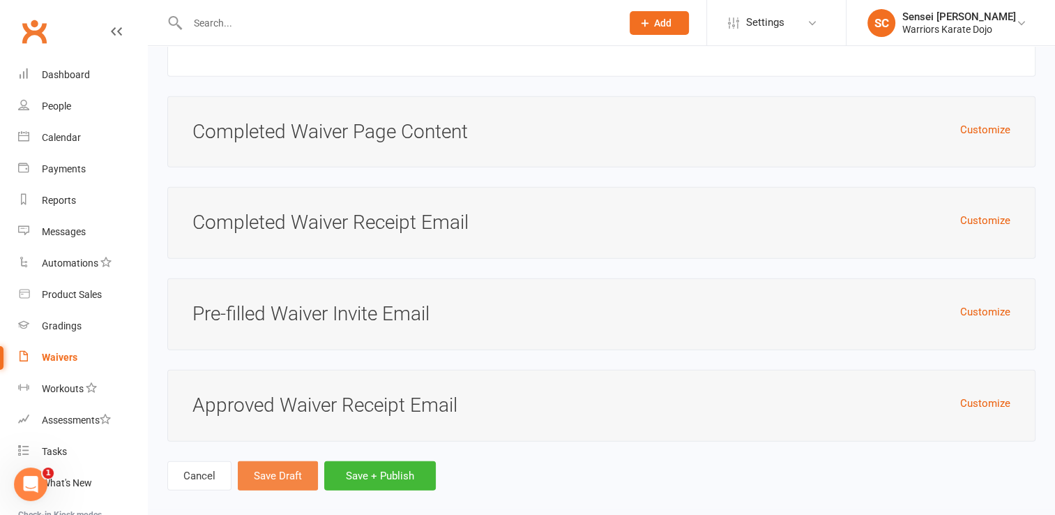
type input "Members Oath & Waiver"
click at [264, 469] on button "Save Draft" at bounding box center [278, 475] width 80 height 29
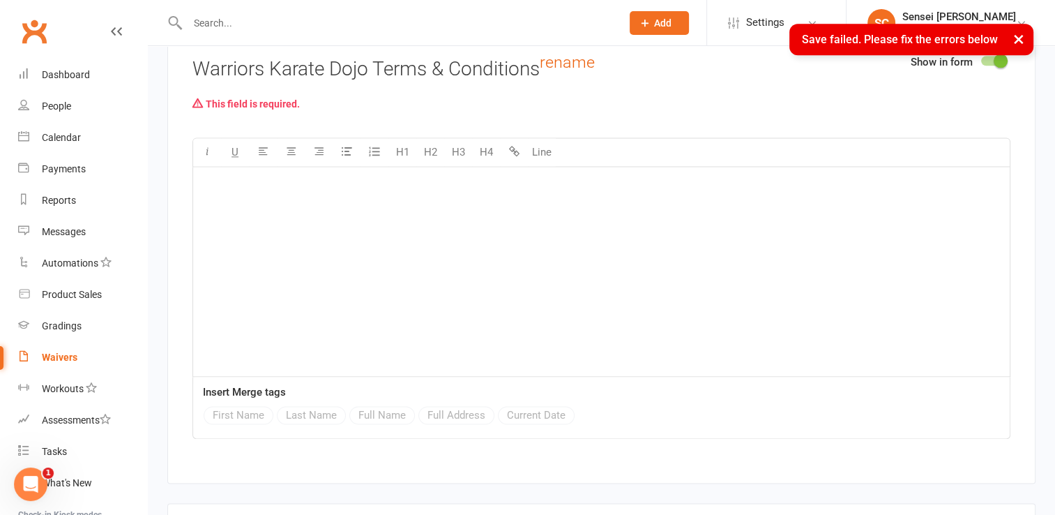
scroll to position [1747, 0]
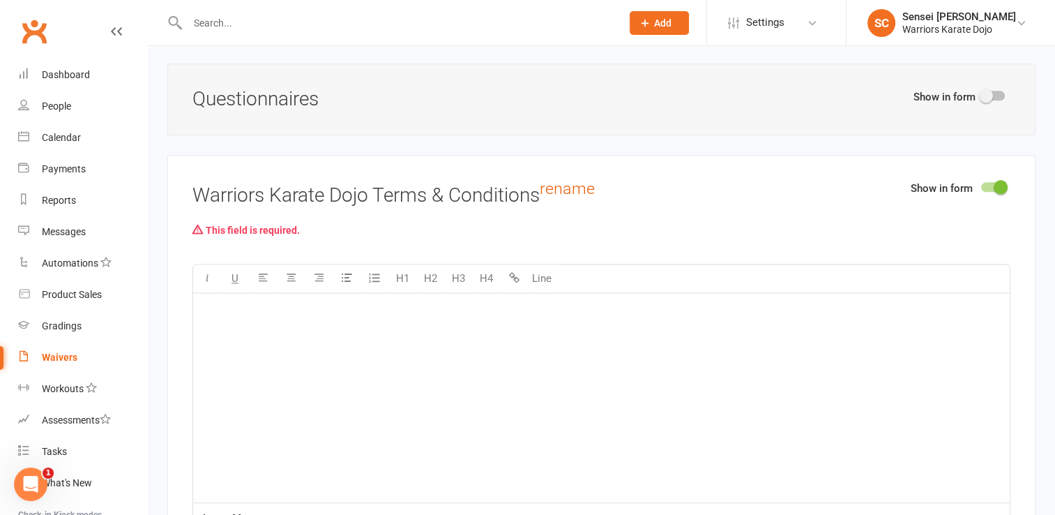
click at [612, 183] on h3 "Warriors Karate Dojo Terms & Conditions rename" at bounding box center [602, 193] width 818 height 26
drag, startPoint x: 483, startPoint y: 189, endPoint x: 490, endPoint y: 188, distance: 7.0
click at [490, 188] on h3 "Warriors Karate Dojo Terms & Conditions rename" at bounding box center [602, 193] width 818 height 26
drag, startPoint x: 490, startPoint y: 188, endPoint x: 543, endPoint y: 199, distance: 54.0
click at [543, 199] on h3 "Warriors Karate Dojo Terms & Conditions rename" at bounding box center [602, 193] width 818 height 26
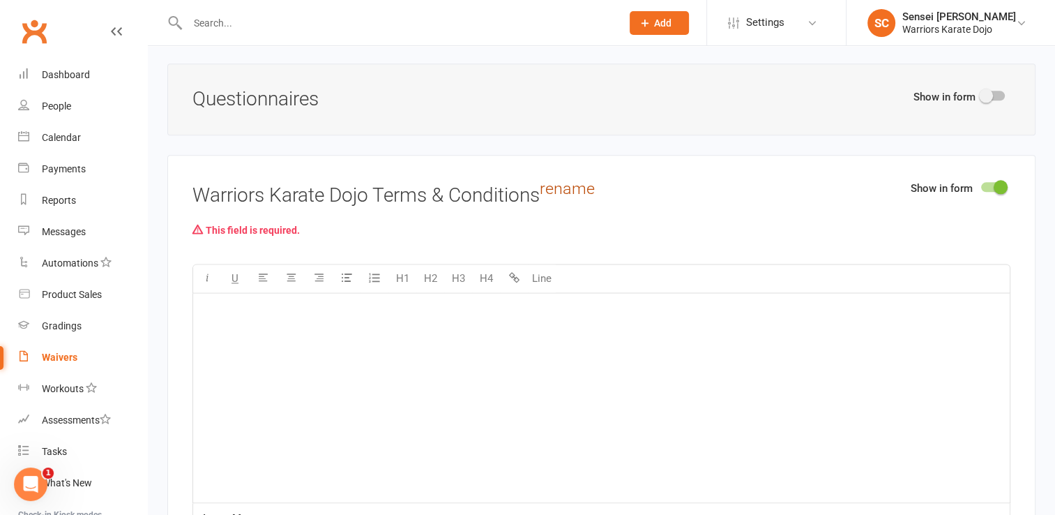
click at [573, 181] on link "rename" at bounding box center [567, 189] width 55 height 20
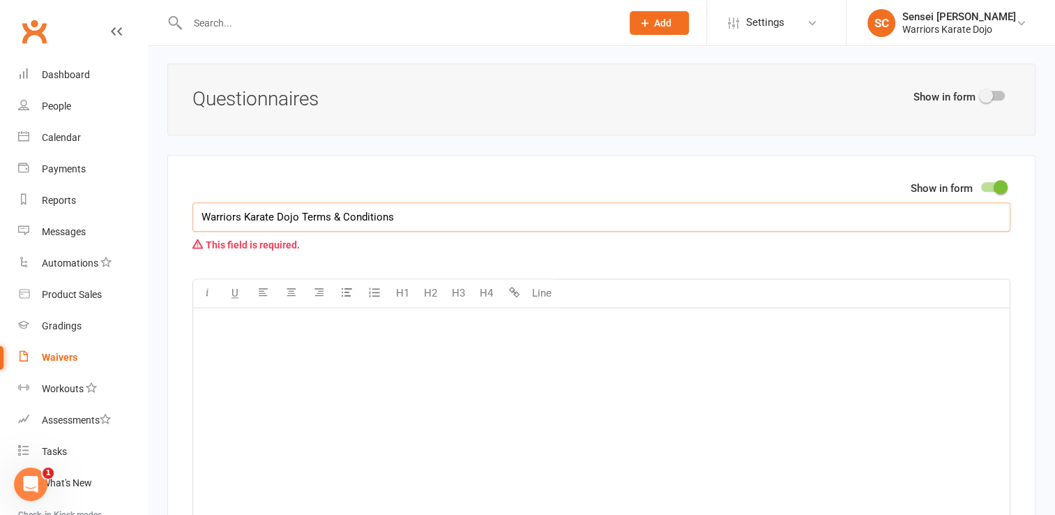
click at [496, 218] on input "Warriors Karate Dojo Terms & Conditions" at bounding box center [602, 216] width 818 height 29
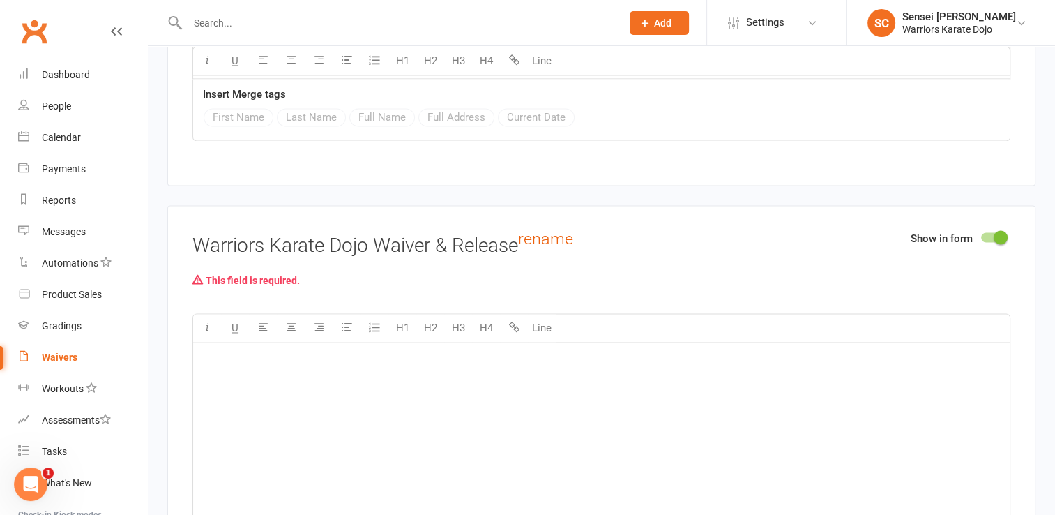
scroll to position [2206, 0]
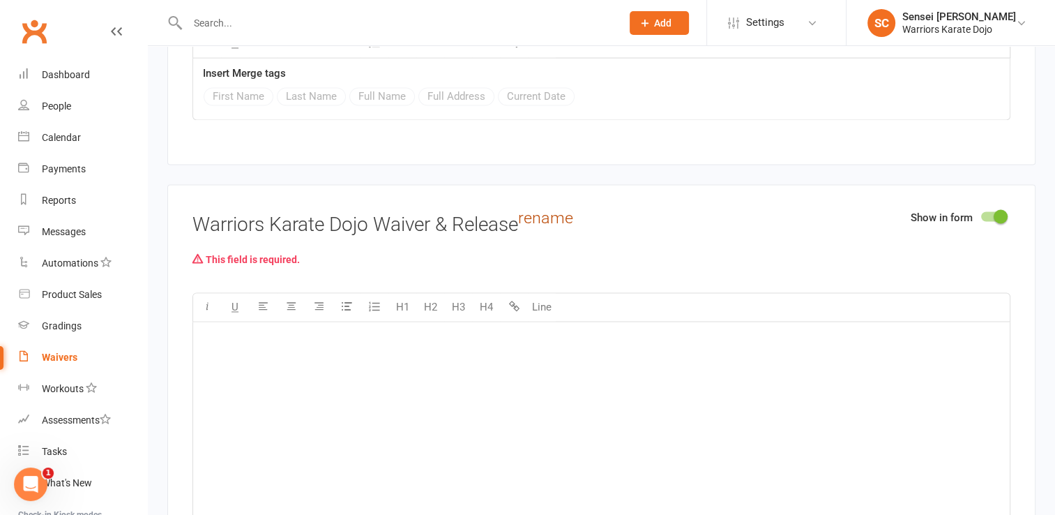
click at [559, 210] on link "rename" at bounding box center [545, 218] width 55 height 20
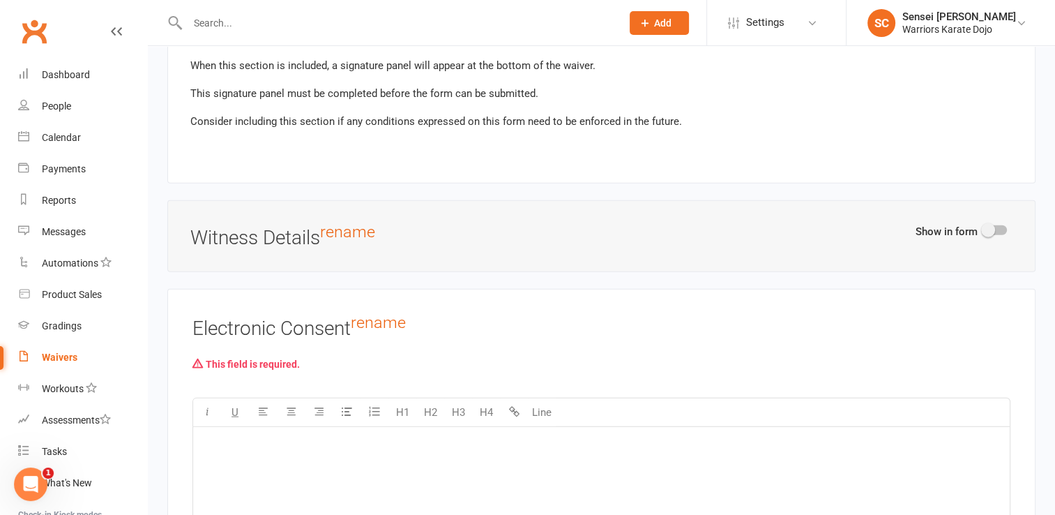
scroll to position [3371, 0]
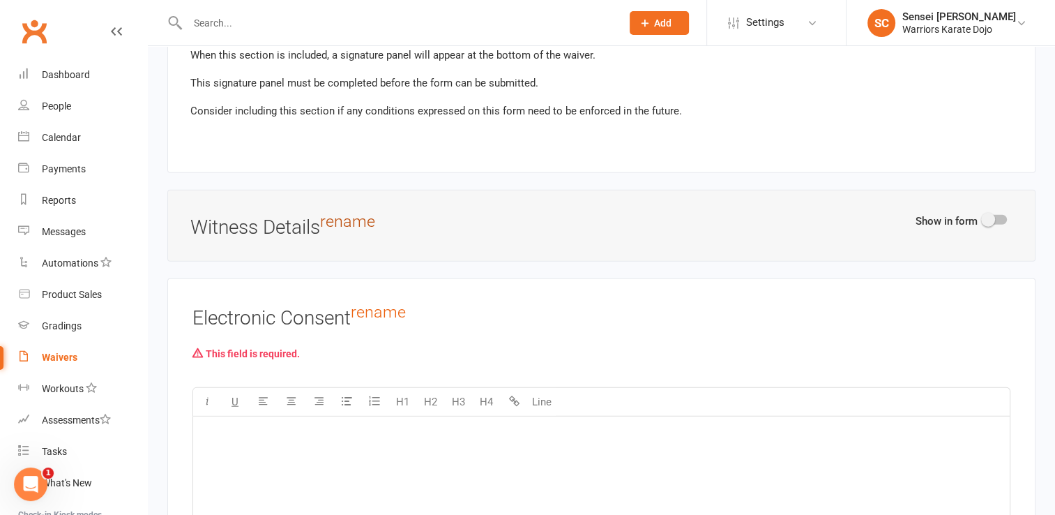
click at [357, 211] on link "rename" at bounding box center [347, 221] width 55 height 20
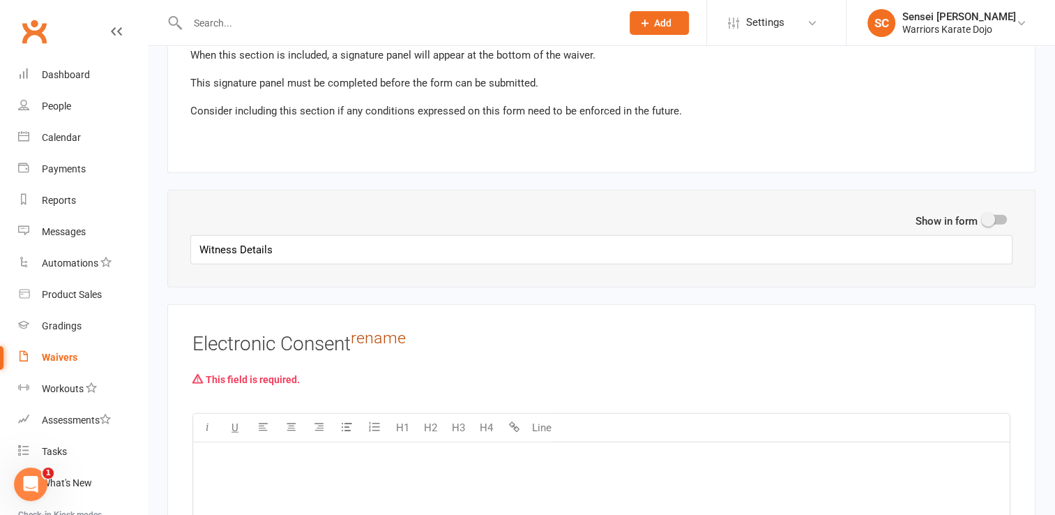
click at [377, 330] on link "rename" at bounding box center [378, 338] width 55 height 20
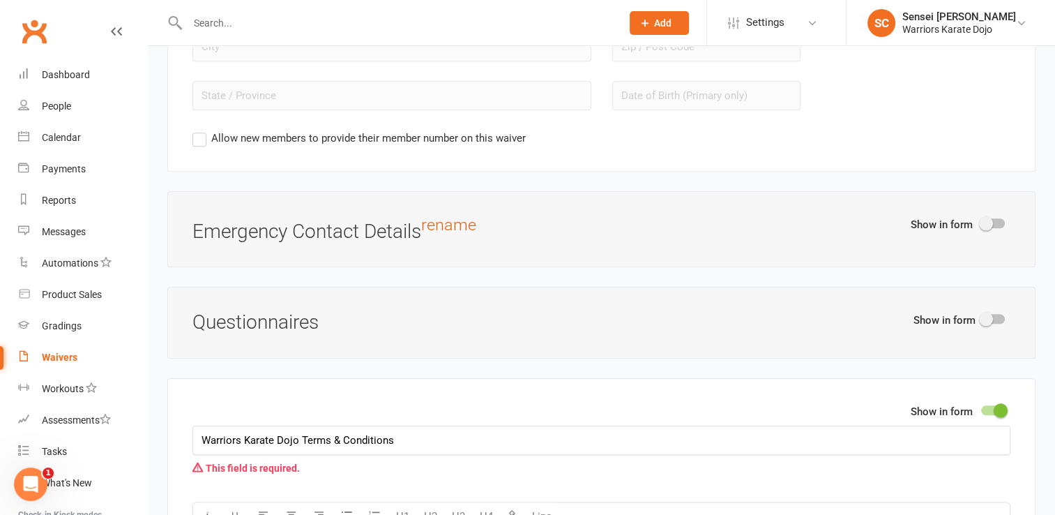
scroll to position [1510, 0]
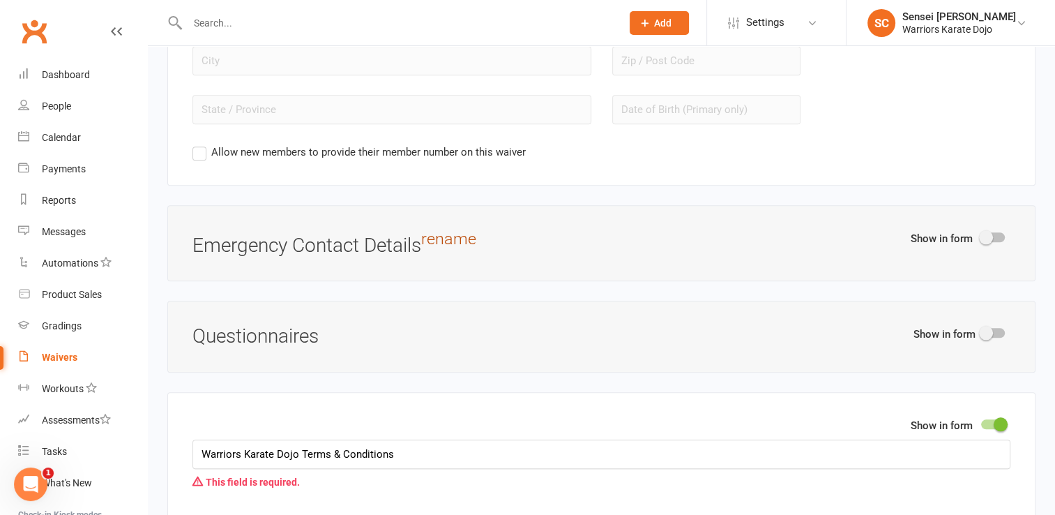
click at [448, 229] on link "rename" at bounding box center [448, 239] width 55 height 20
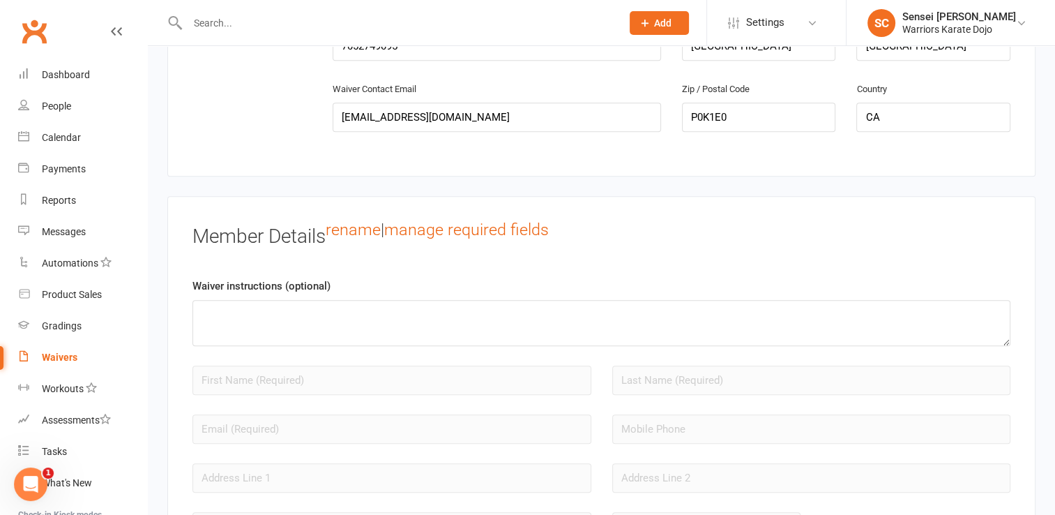
scroll to position [1039, 0]
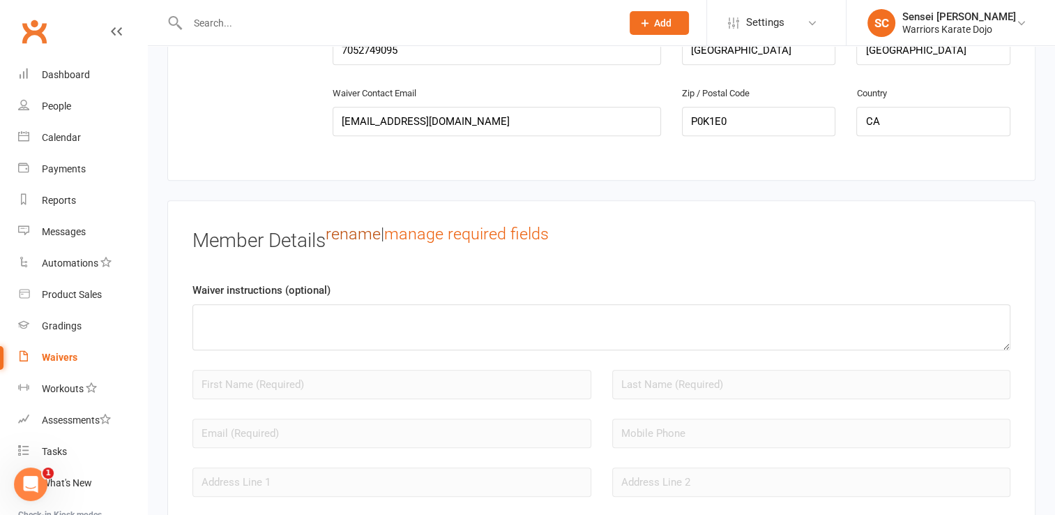
click at [360, 229] on link "rename" at bounding box center [353, 234] width 55 height 20
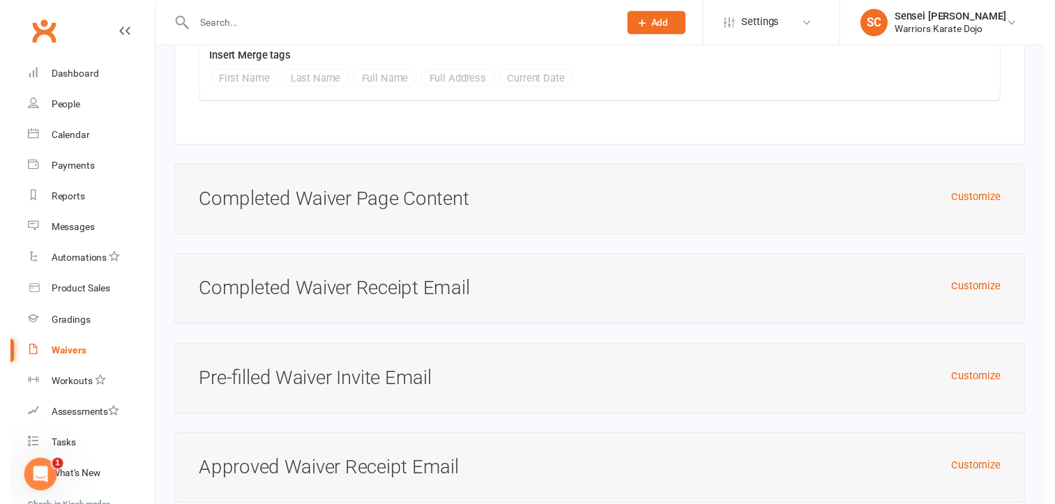
scroll to position [4080, 0]
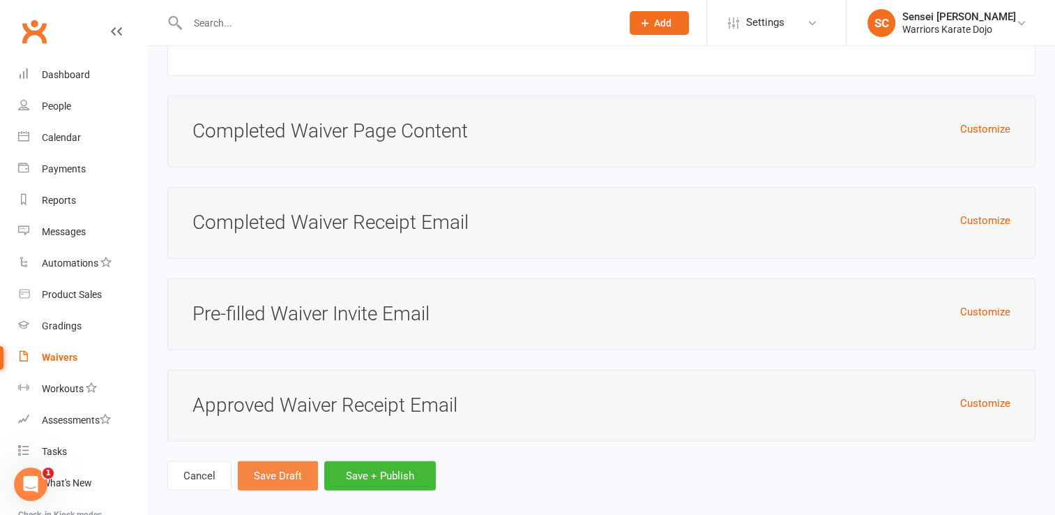
click at [277, 461] on button "Save Draft" at bounding box center [278, 475] width 80 height 29
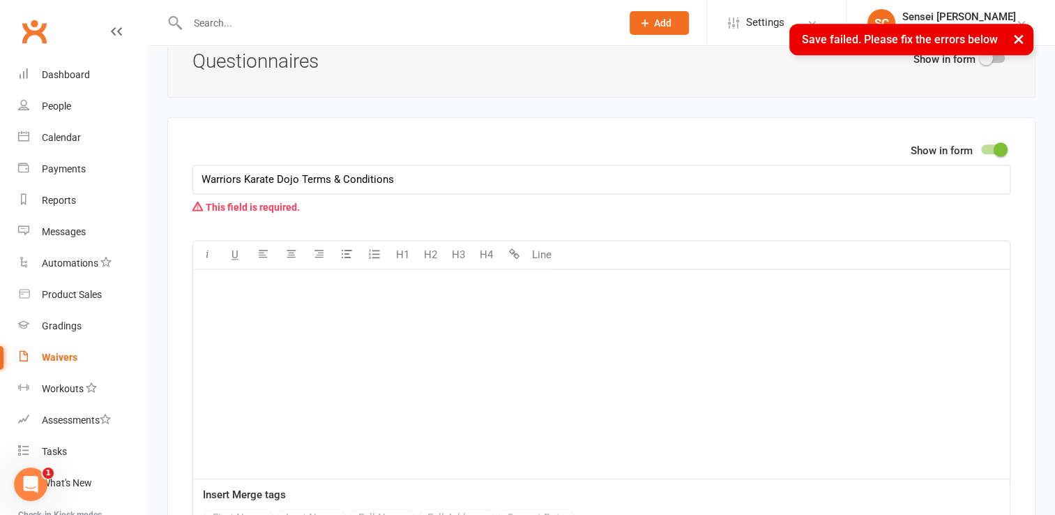
scroll to position [1796, 0]
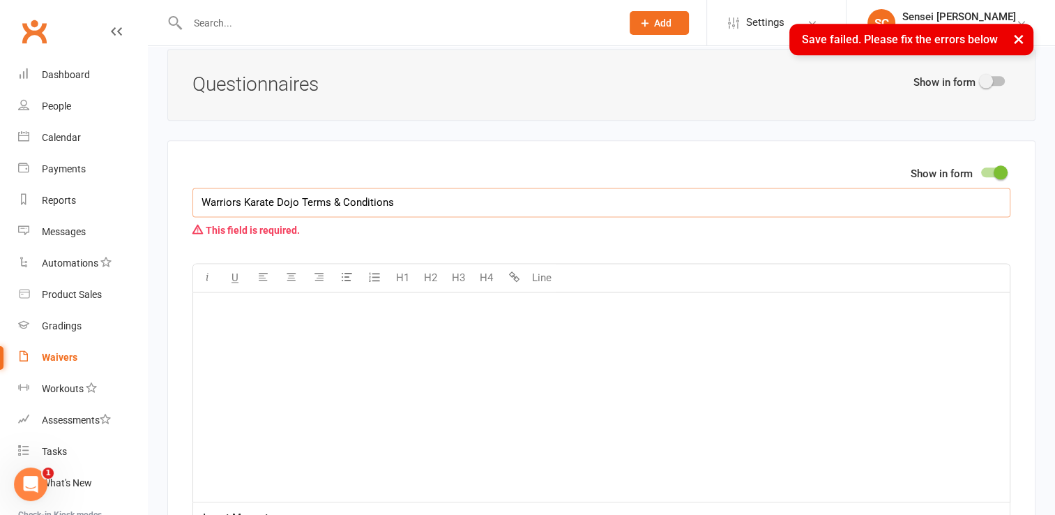
click at [399, 192] on input "Warriors Karate Dojo Terms & Conditions" at bounding box center [602, 202] width 818 height 29
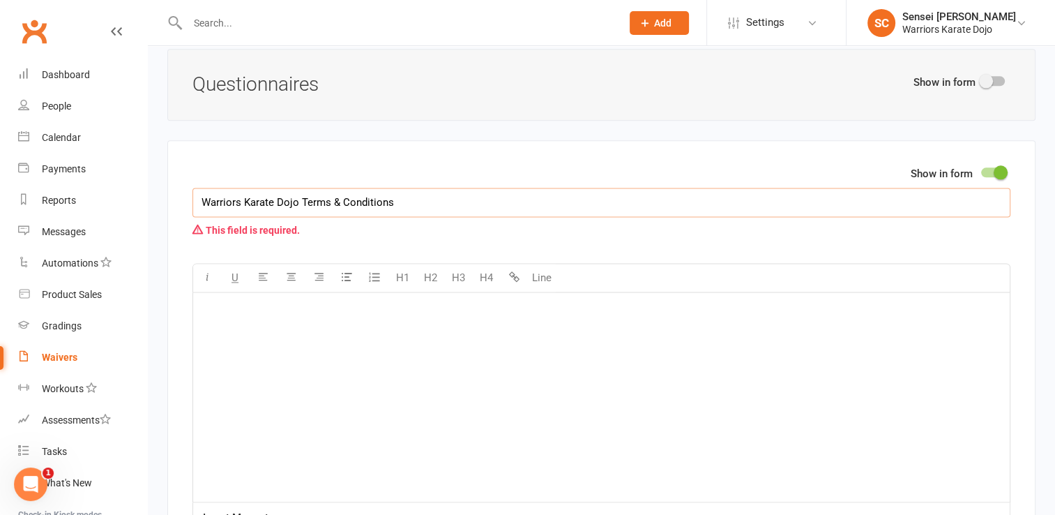
click at [301, 194] on input "Warriors Karate Dojo Terms & Conditions" at bounding box center [602, 202] width 818 height 29
click at [442, 195] on input "Warriors Karate Dojo Terms & Conditions" at bounding box center [602, 202] width 818 height 29
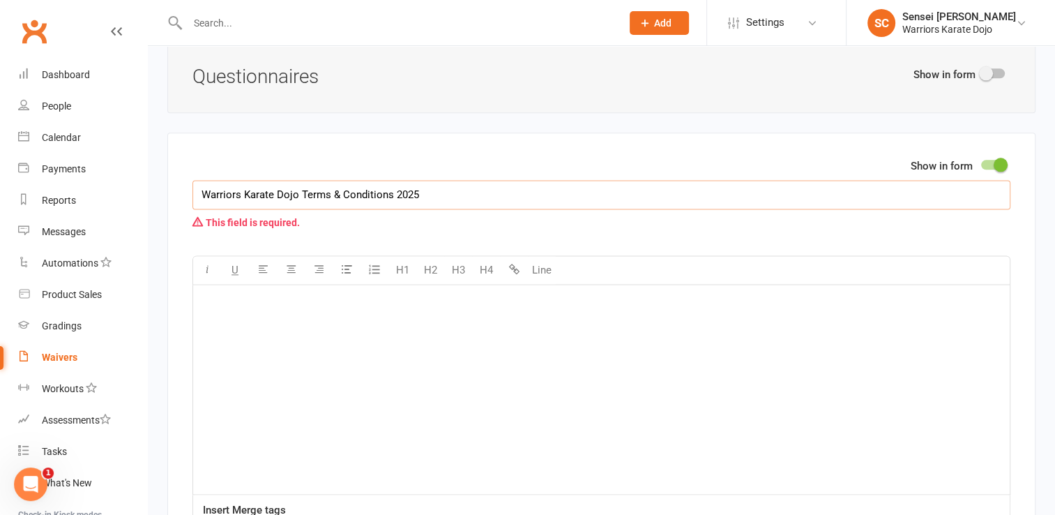
scroll to position [1803, 0]
drag, startPoint x: 428, startPoint y: 183, endPoint x: 195, endPoint y: 190, distance: 233.1
click at [195, 190] on input "Warriors Karate Dojo Terms & Conditions 2025" at bounding box center [602, 195] width 818 height 29
type input "Warriors Karate Dojo Terms & Conditions 2025"
click at [251, 323] on div "﻿" at bounding box center [601, 389] width 817 height 209
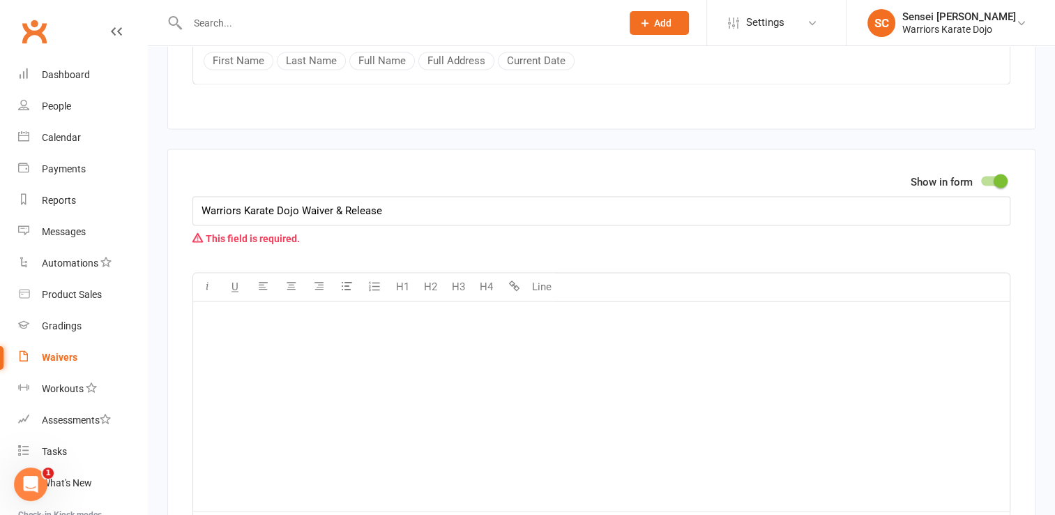
scroll to position [2278, 0]
drag, startPoint x: 388, startPoint y: 205, endPoint x: 195, endPoint y: 228, distance: 193.9
click at [195, 228] on div "Show in form Warriors Karate Dojo Waiver & Release This field is required." at bounding box center [602, 211] width 818 height 78
click at [246, 349] on div "﻿" at bounding box center [601, 404] width 817 height 209
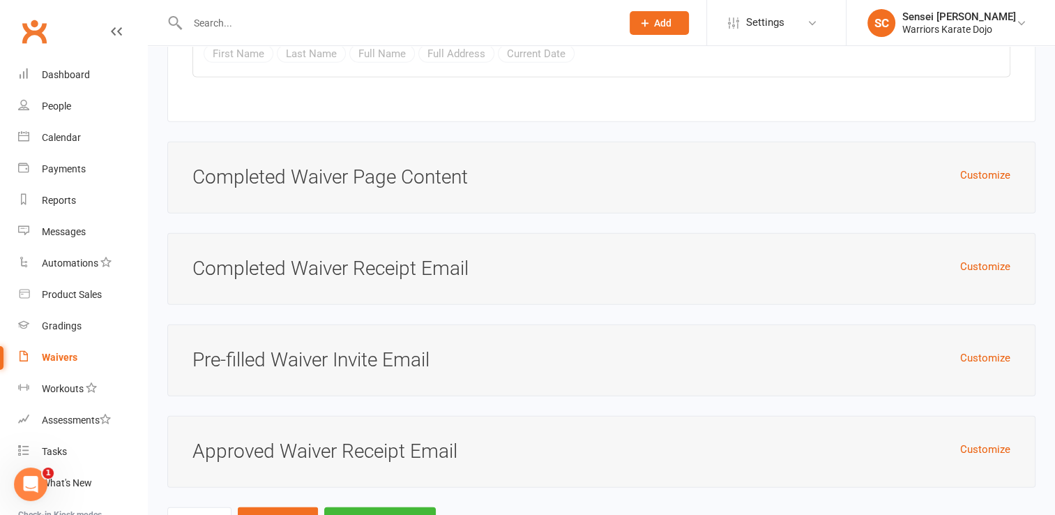
scroll to position [4080, 0]
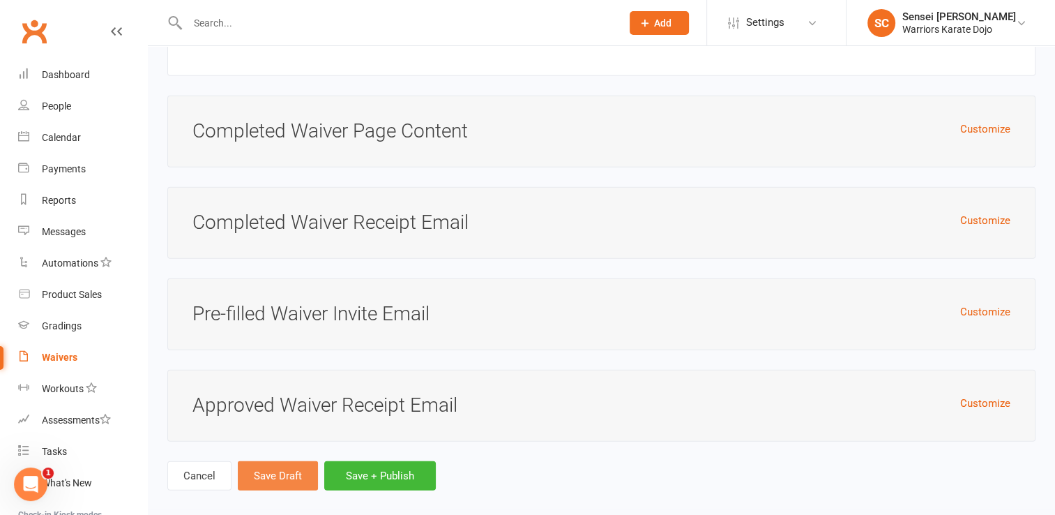
click at [254, 461] on button "Save Draft" at bounding box center [278, 475] width 80 height 29
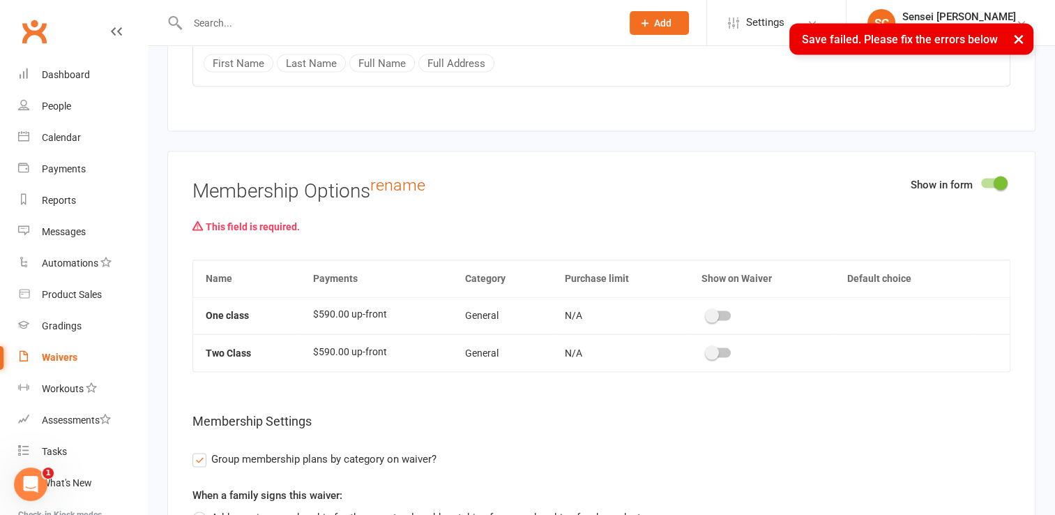
scroll to position [2703, 0]
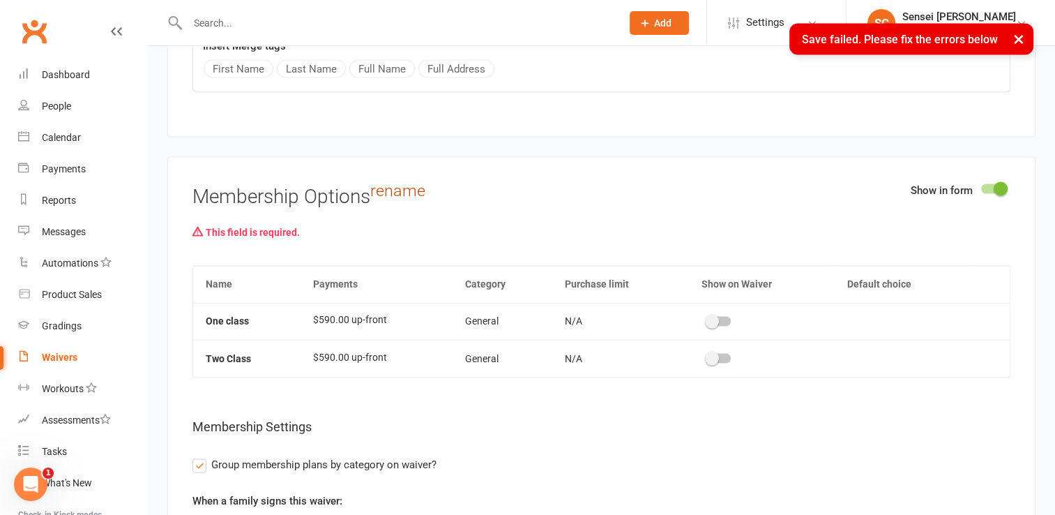
click at [400, 183] on link "rename" at bounding box center [397, 191] width 55 height 20
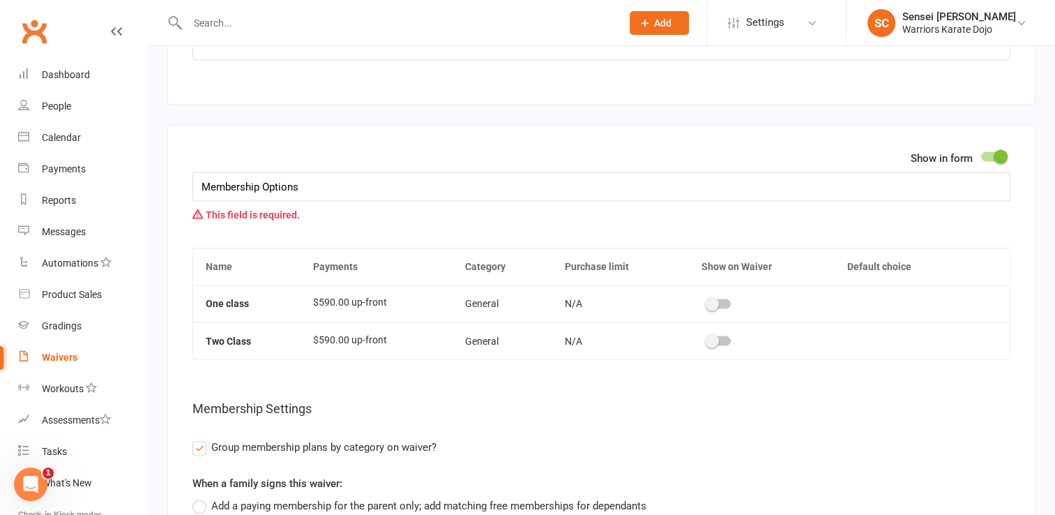
scroll to position [2738, 0]
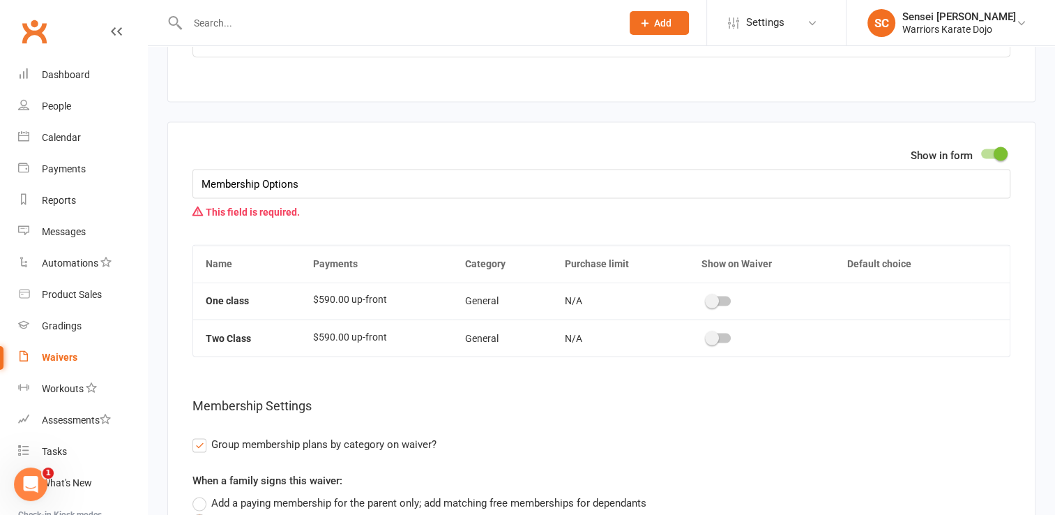
click at [995, 147] on span at bounding box center [1001, 154] width 14 height 14
click at [981, 152] on input "checkbox" at bounding box center [981, 152] width 0 height 0
click at [998, 147] on span at bounding box center [1001, 154] width 14 height 14
click at [981, 152] on input "checkbox" at bounding box center [981, 152] width 0 height 0
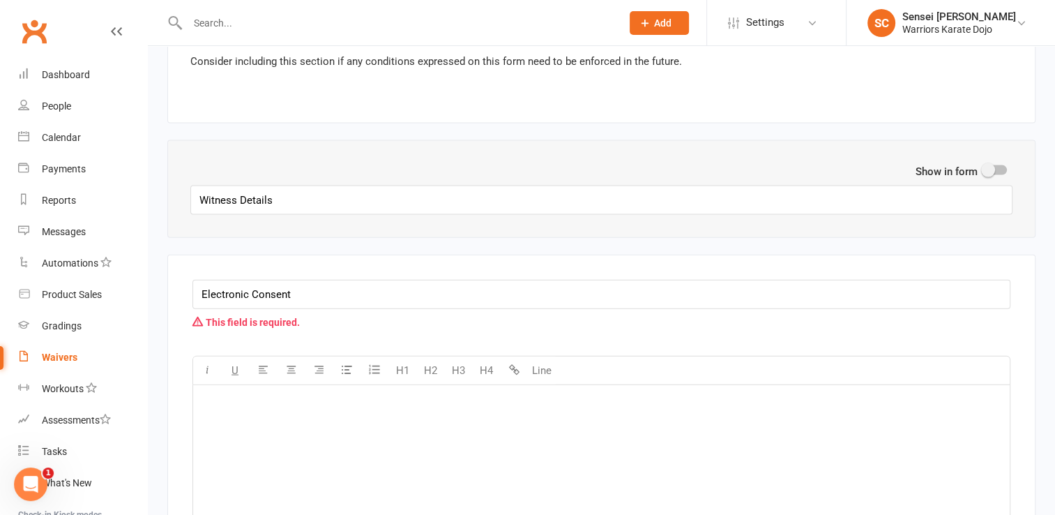
scroll to position [3072, 0]
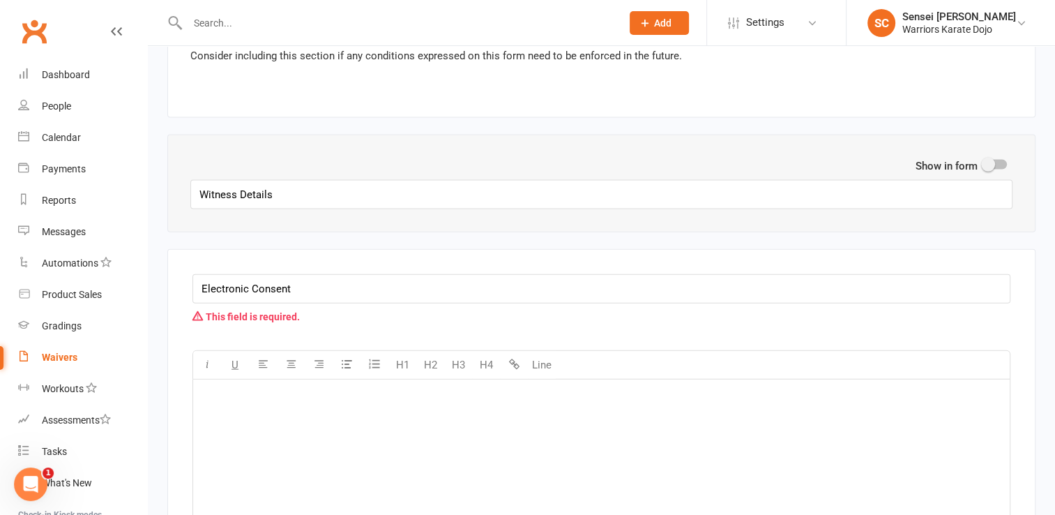
click at [991, 158] on span at bounding box center [988, 165] width 14 height 14
click at [984, 163] on input "checkbox" at bounding box center [984, 163] width 0 height 0
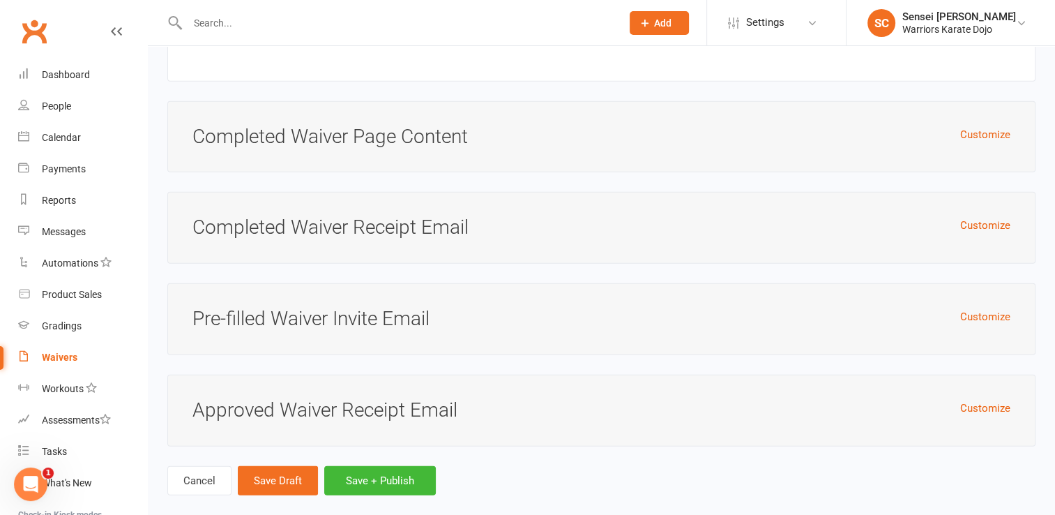
scroll to position [3778, 0]
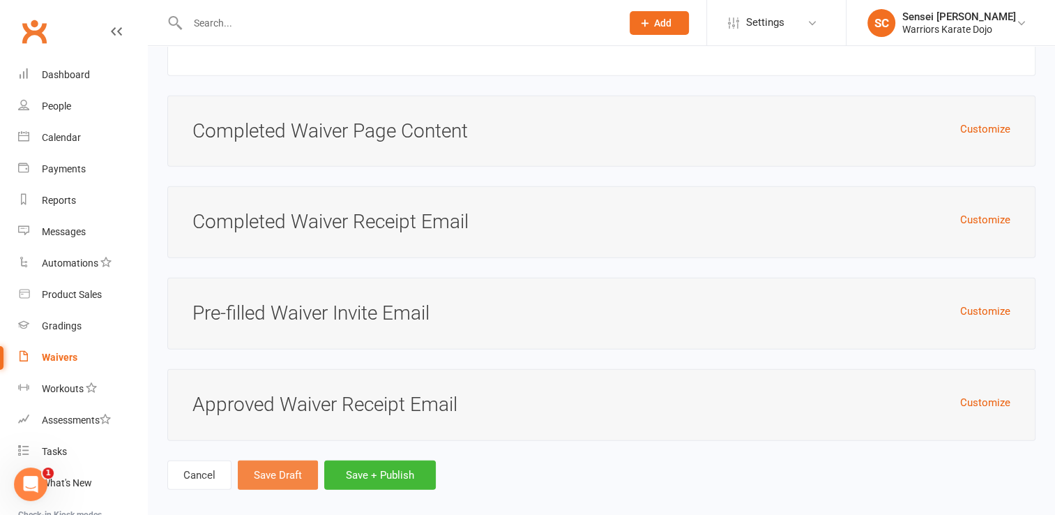
click at [287, 460] on button "Save Draft" at bounding box center [278, 474] width 80 height 29
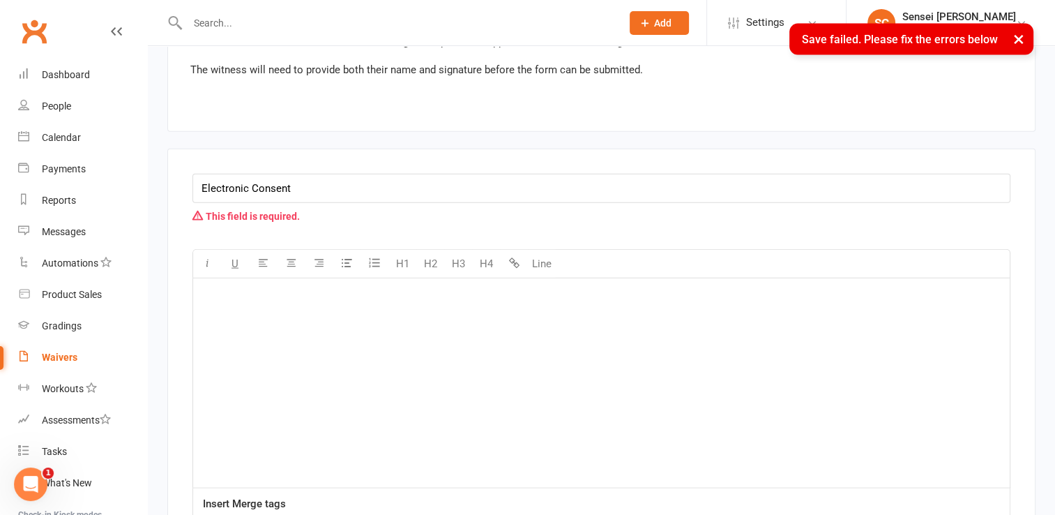
scroll to position [3214, 0]
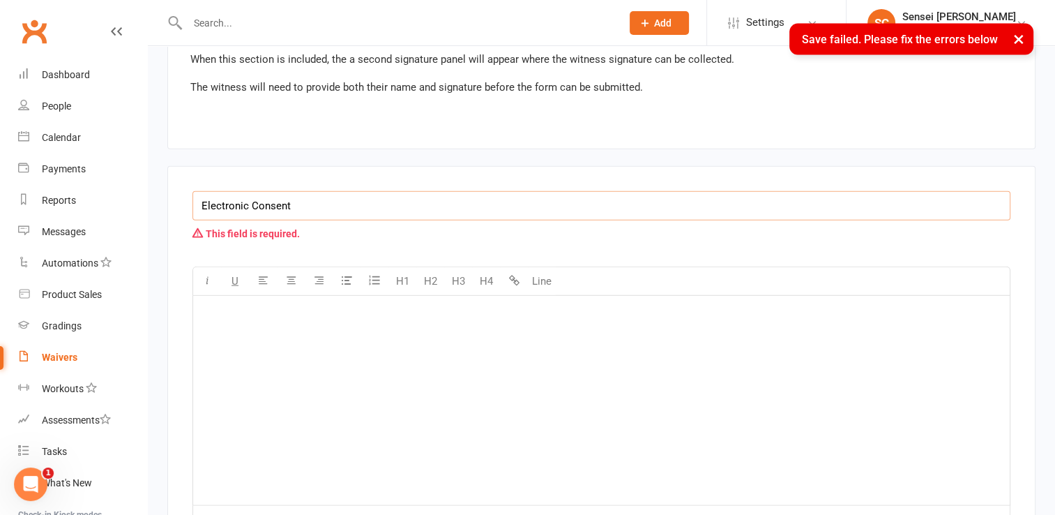
drag, startPoint x: 306, startPoint y: 186, endPoint x: 180, endPoint y: 194, distance: 126.5
click at [180, 194] on div "Electronic Consent This field is required. U H1 H2 H3 H4 Line ﻿ Insert Merge ta…" at bounding box center [601, 389] width 868 height 446
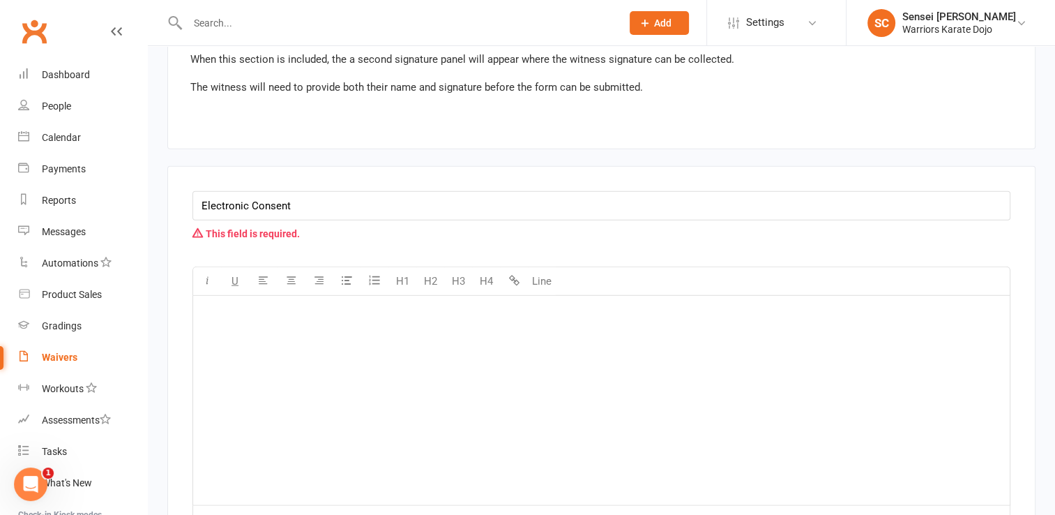
click at [247, 369] on div "﻿" at bounding box center [601, 400] width 817 height 209
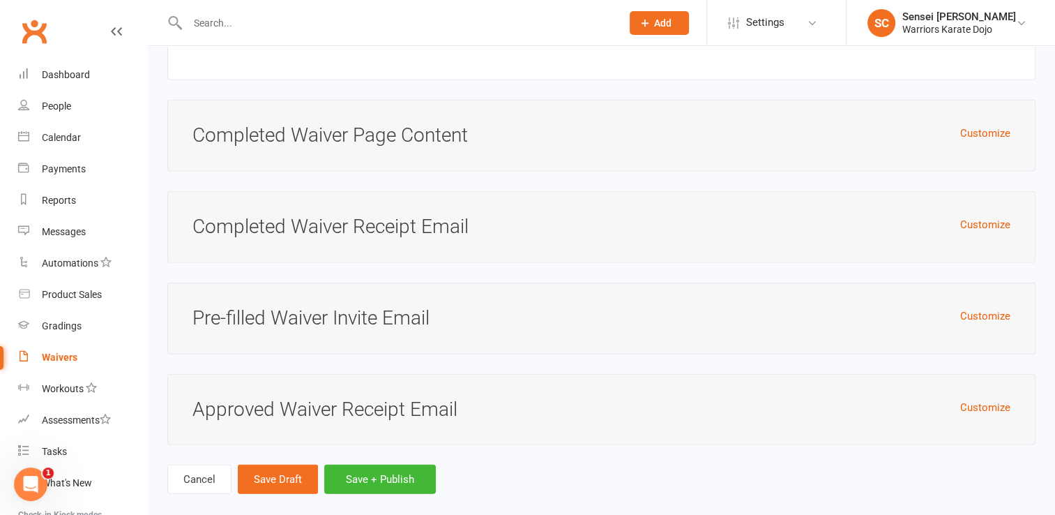
scroll to position [3752, 0]
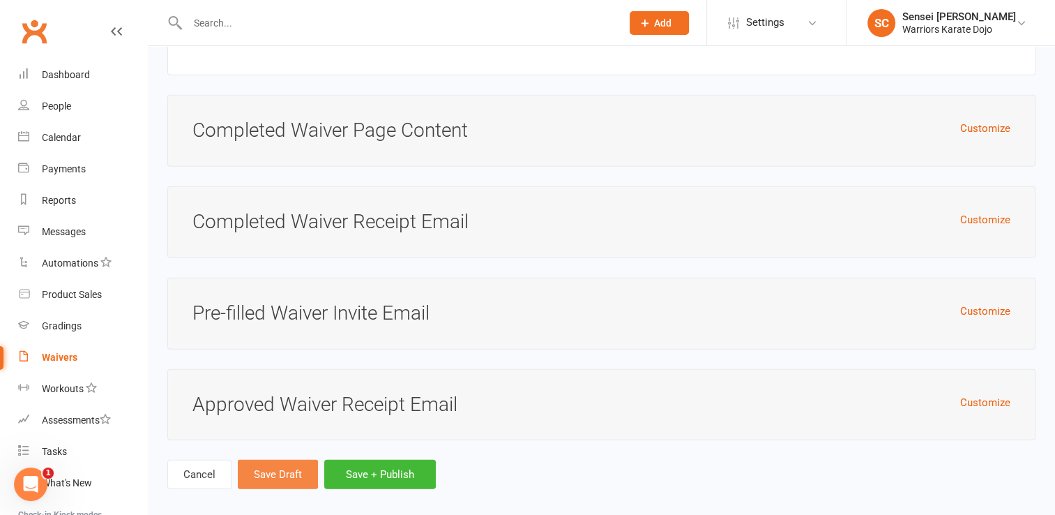
click at [283, 465] on button "Save Draft" at bounding box center [278, 474] width 80 height 29
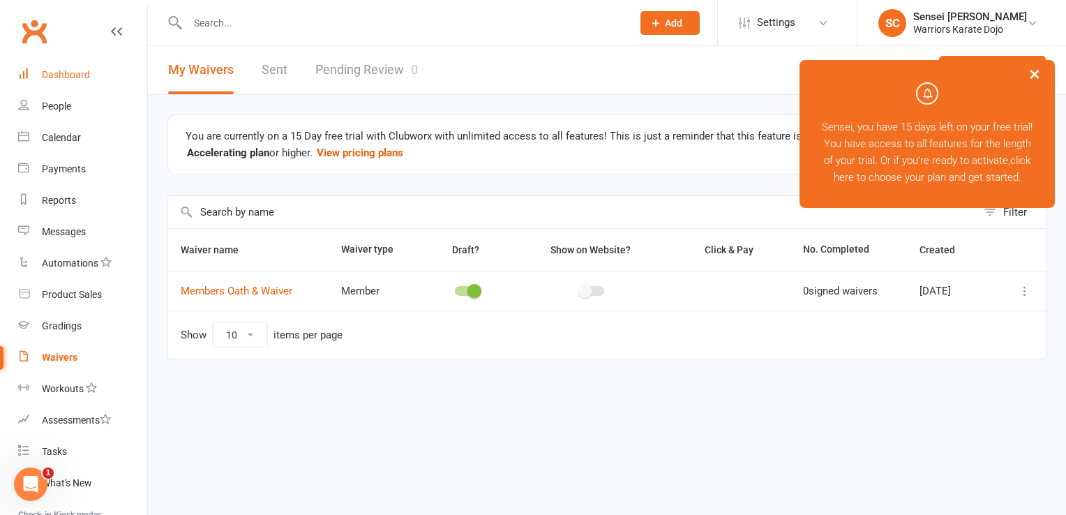
click at [61, 80] on div "Dashboard" at bounding box center [66, 74] width 48 height 11
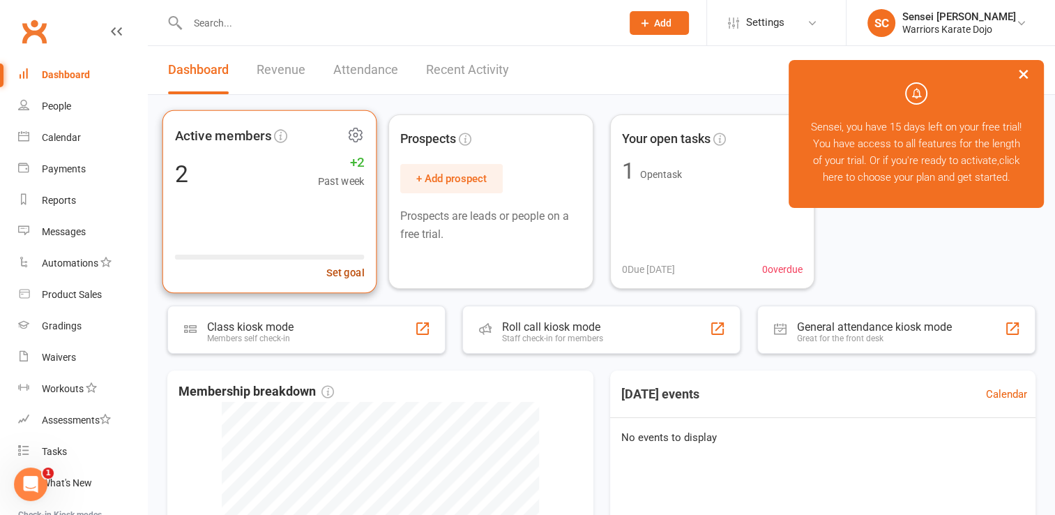
click at [349, 267] on button "Set goal" at bounding box center [345, 272] width 38 height 17
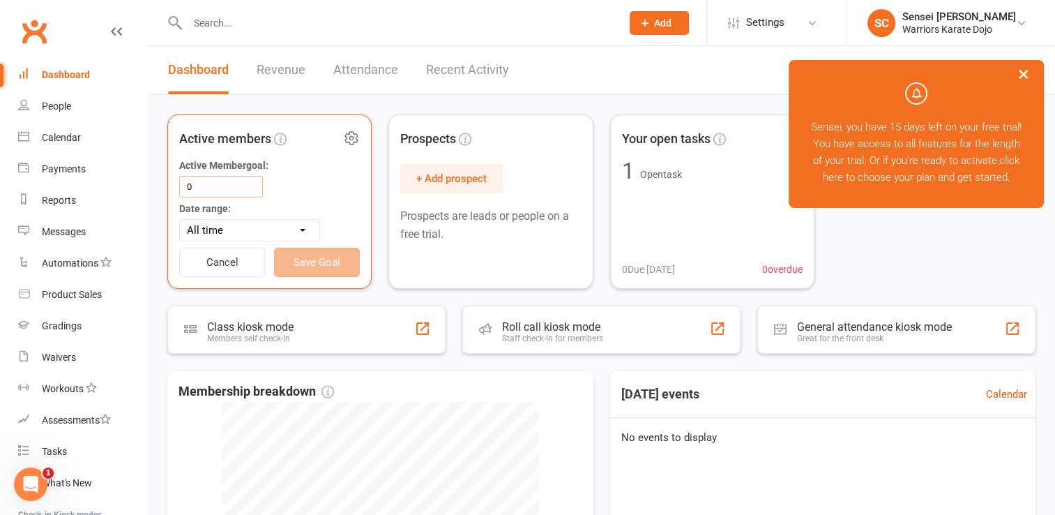
click at [236, 177] on input "0" at bounding box center [221, 187] width 84 height 22
type input "75"
click at [263, 232] on select "All time Current calendar week Past 7 days Current calendar month Past 30 days" at bounding box center [250, 230] width 140 height 21
click at [338, 221] on div "Date range: All time Current calendar week Past 7 days Current calendar month P…" at bounding box center [269, 223] width 181 height 38
click at [323, 262] on button "Save Goal" at bounding box center [317, 262] width 86 height 29
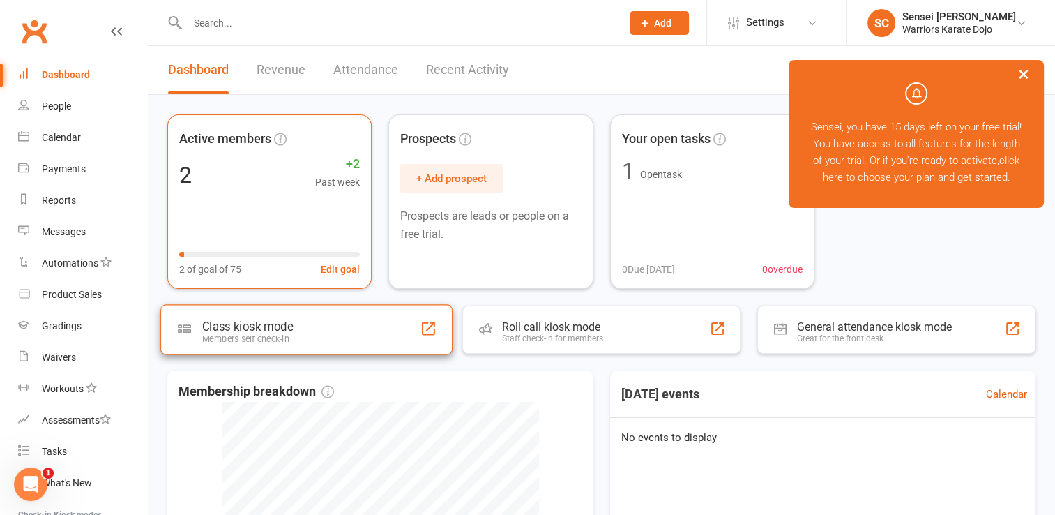
click at [307, 330] on div "Class kiosk mode Members self check-in" at bounding box center [306, 329] width 292 height 50
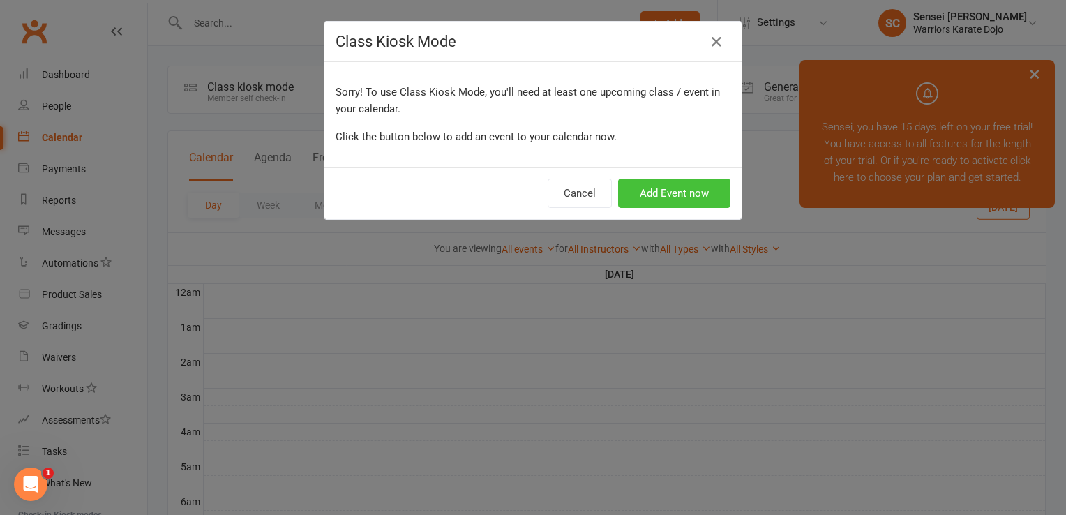
click at [668, 188] on button "Add Event now" at bounding box center [674, 193] width 112 height 29
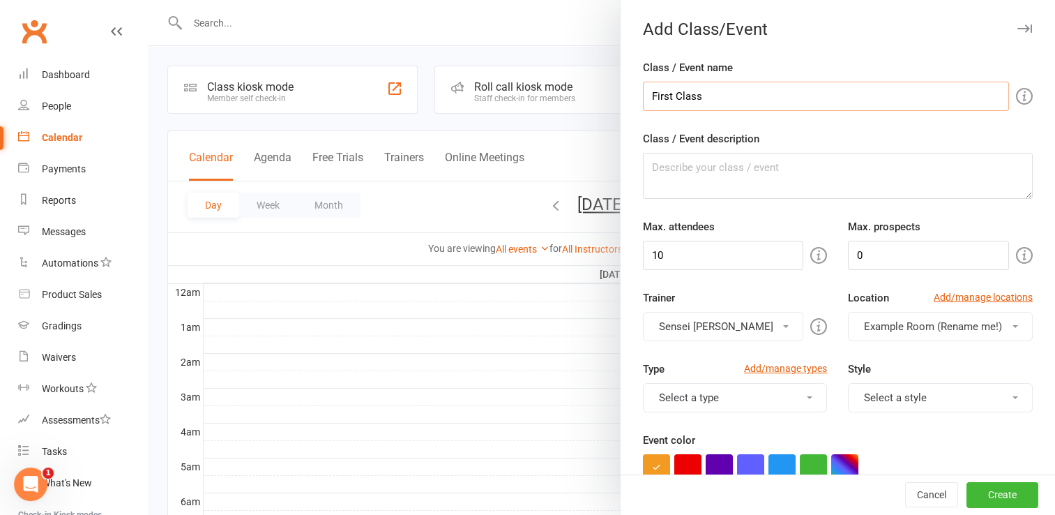
type input "First Class"
click at [736, 166] on textarea "Class / Event description" at bounding box center [838, 176] width 390 height 46
type textarea "First training class after summer break"
click at [706, 255] on input "10" at bounding box center [723, 255] width 161 height 29
type input "15"
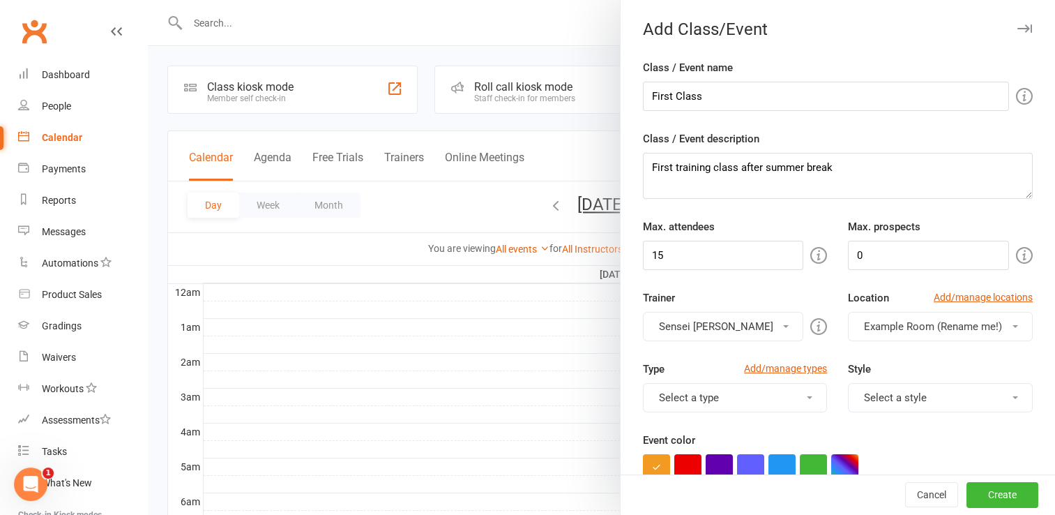
click at [888, 330] on span "Example Room (Rename me!)" at bounding box center [933, 326] width 138 height 13
click at [698, 368] on div "Type Add/manage types" at bounding box center [735, 372] width 185 height 22
click at [702, 389] on button "Select a type" at bounding box center [735, 397] width 185 height 29
click at [691, 456] on link "Training Session" at bounding box center [735, 459] width 183 height 28
click at [691, 456] on button "button" at bounding box center [688, 467] width 27 height 27
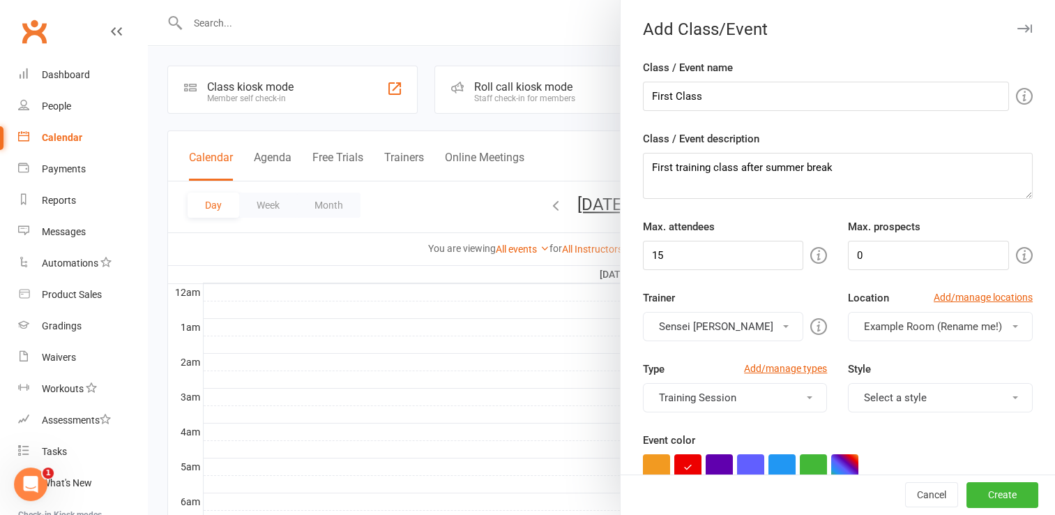
click at [919, 387] on button "Select a style" at bounding box center [940, 397] width 185 height 29
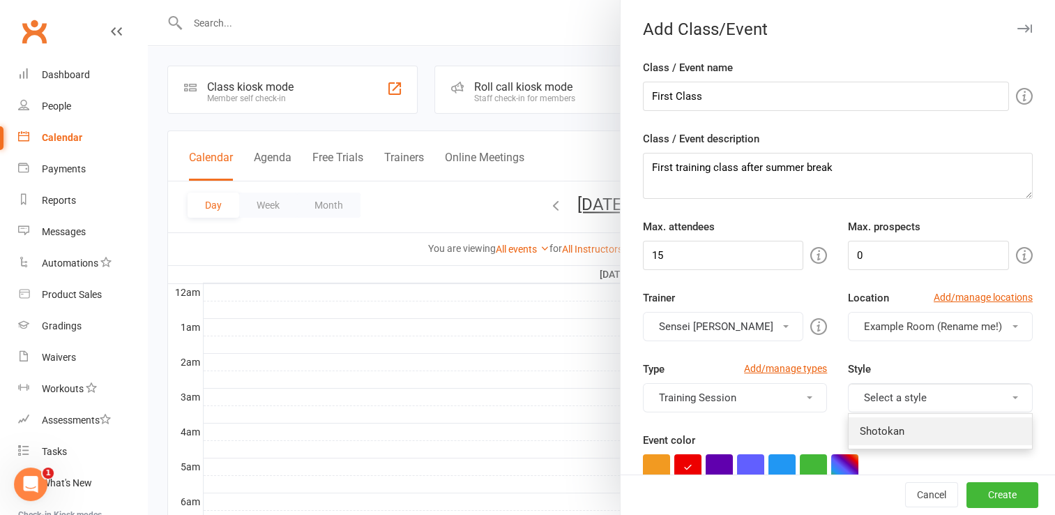
click at [891, 436] on link "Shotokan" at bounding box center [940, 431] width 183 height 28
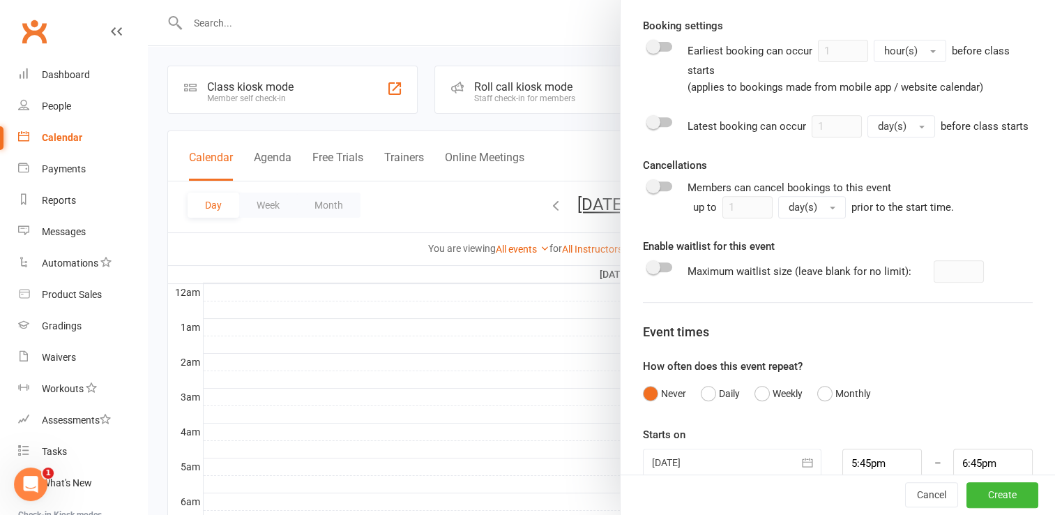
scroll to position [594, 0]
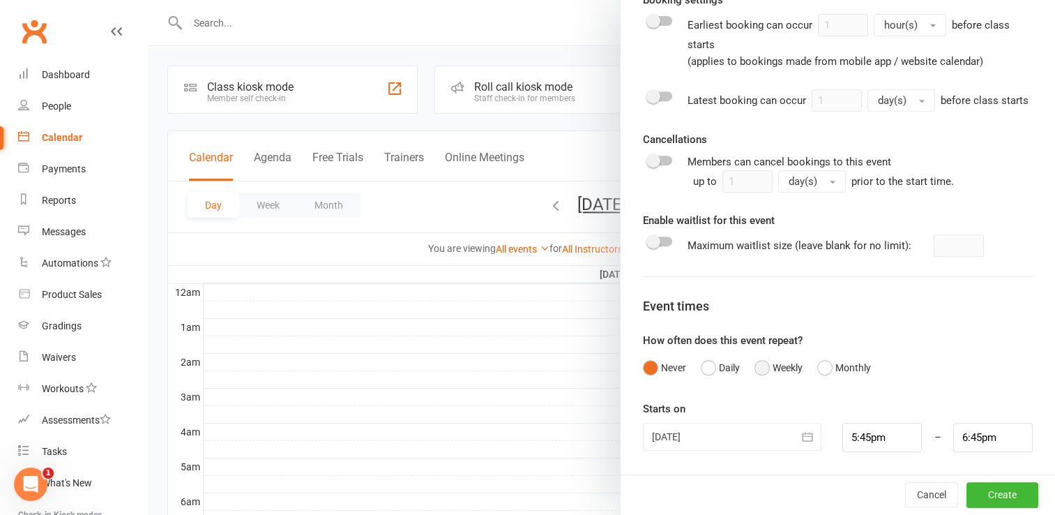
click at [756, 374] on button "Weekly" at bounding box center [779, 367] width 48 height 27
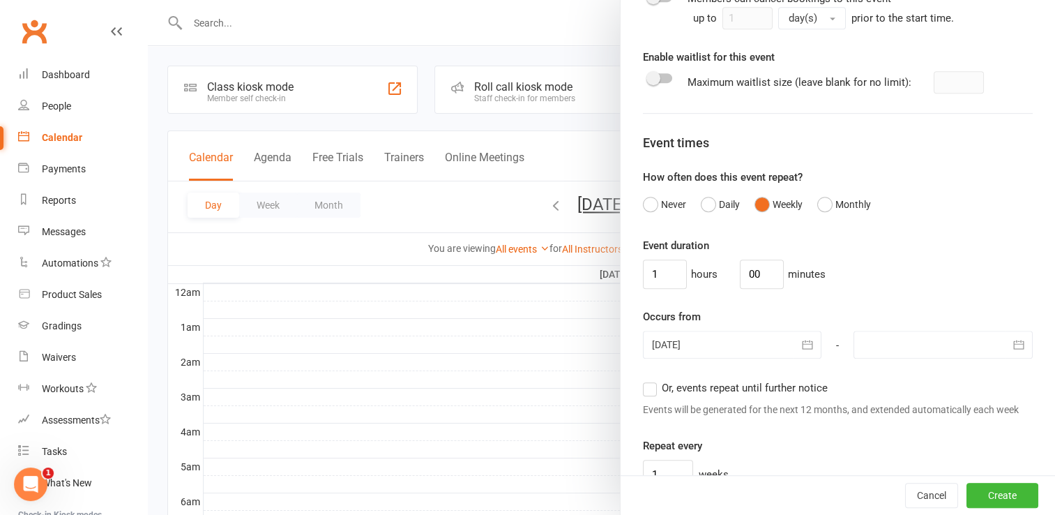
scroll to position [751, 0]
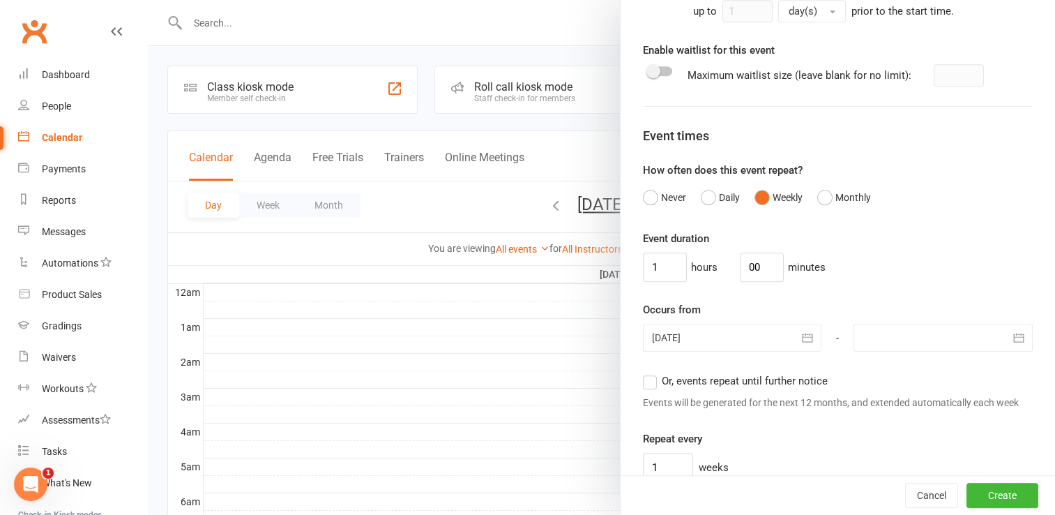
click at [737, 346] on div at bounding box center [732, 338] width 179 height 28
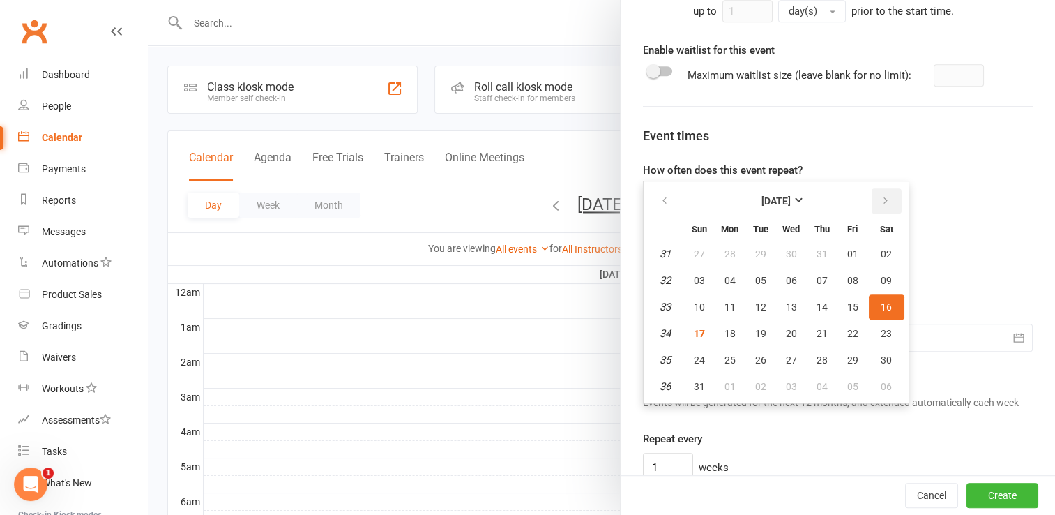
click at [881, 206] on icon "button" at bounding box center [886, 200] width 10 height 11
click at [817, 339] on span "25" at bounding box center [822, 333] width 11 height 11
type input "[DATE]"
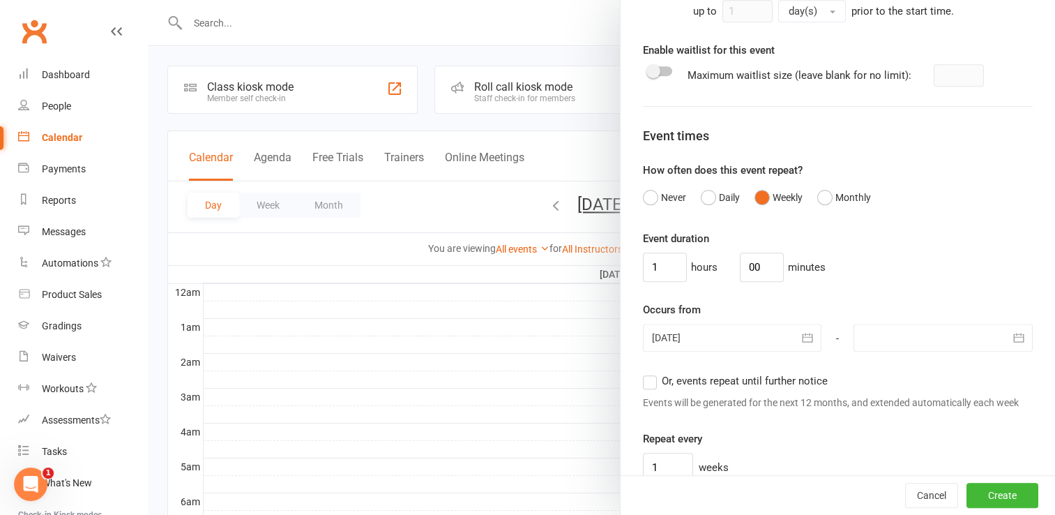
click at [876, 350] on div at bounding box center [943, 338] width 179 height 28
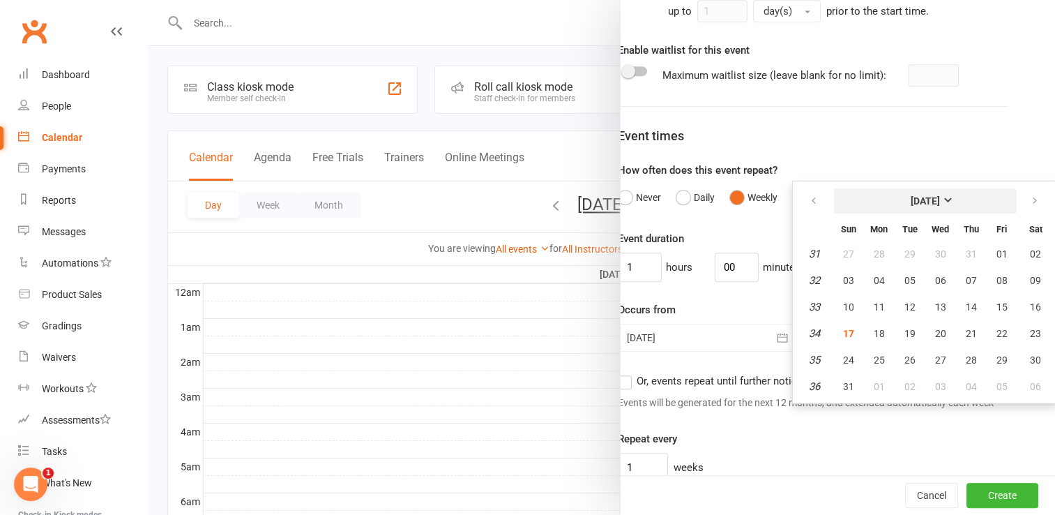
scroll to position [751, 31]
click at [1018, 213] on button "button" at bounding box center [1033, 200] width 30 height 25
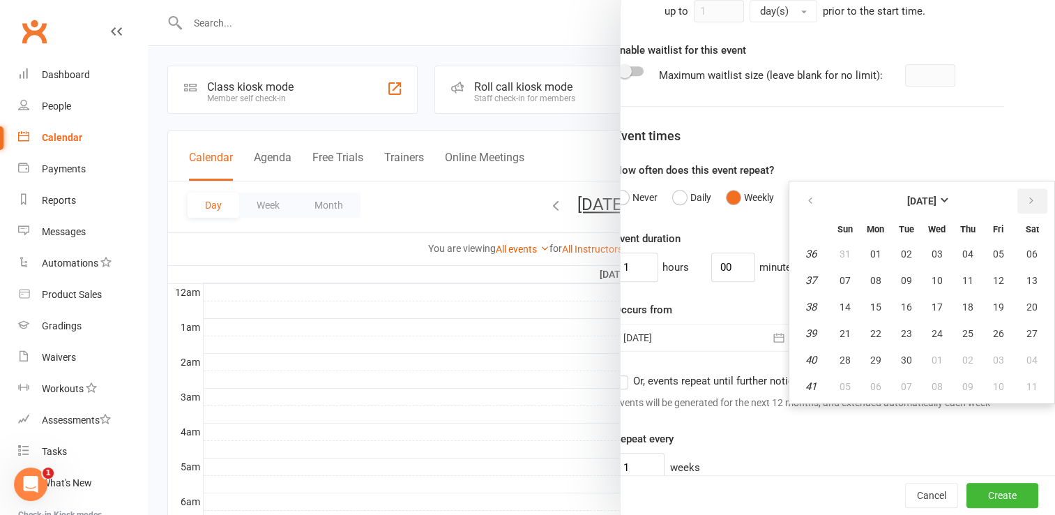
click at [1018, 213] on button "button" at bounding box center [1033, 200] width 30 height 25
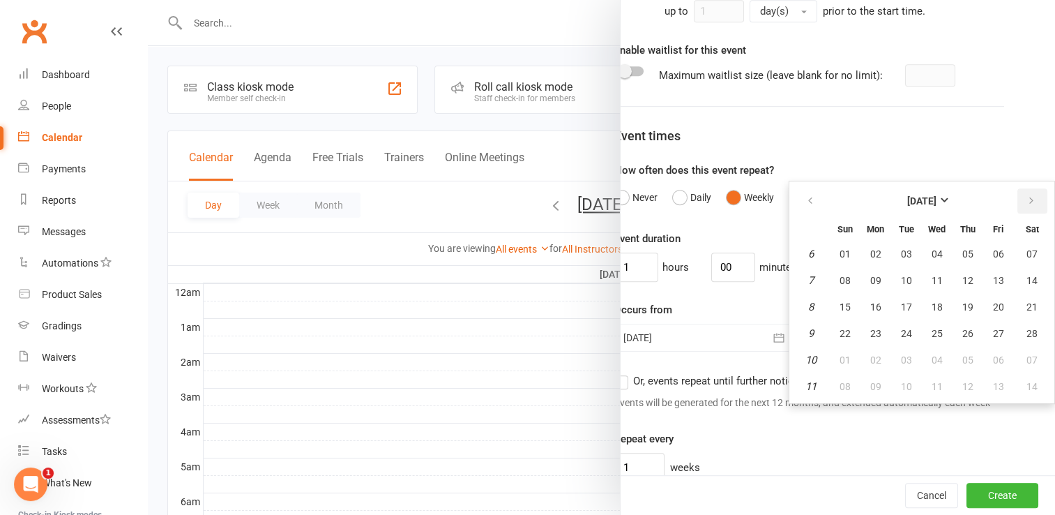
click at [1018, 213] on button "button" at bounding box center [1033, 200] width 30 height 25
drag, startPoint x: 827, startPoint y: 400, endPoint x: 820, endPoint y: 403, distance: 8.2
click at [831, 399] on button "31" at bounding box center [845, 386] width 29 height 25
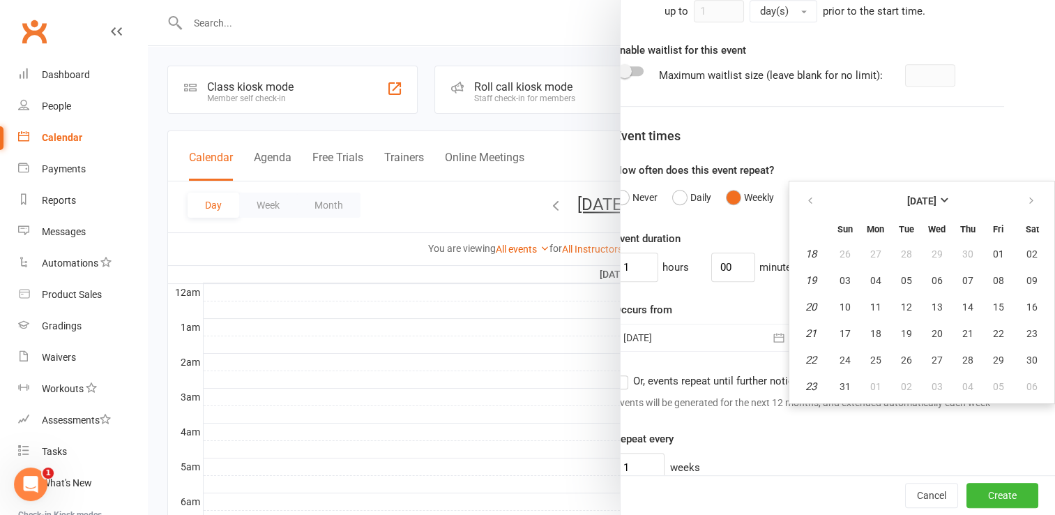
type input "[DATE]"
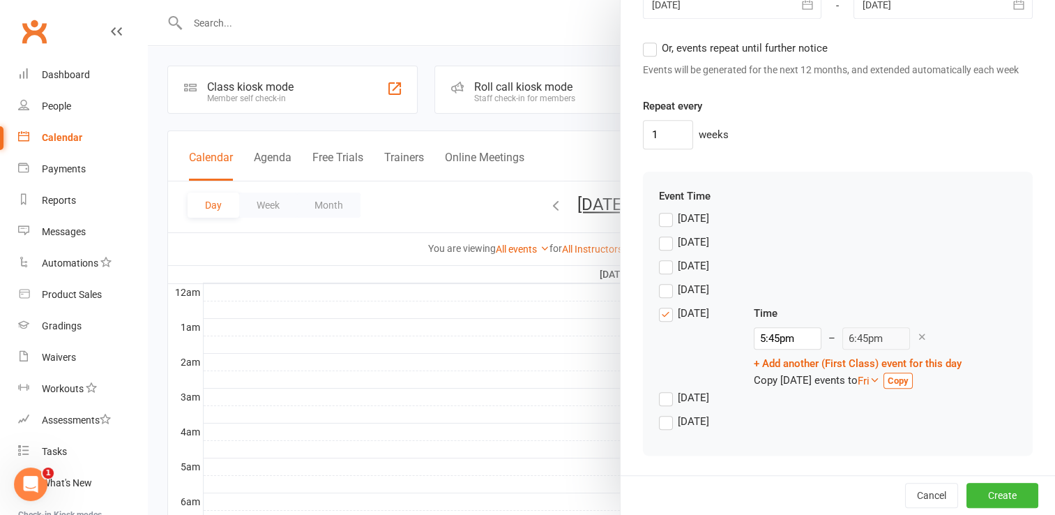
scroll to position [1091, 0]
click at [754, 370] on link "+ Add another (First Class) event for this day" at bounding box center [858, 363] width 208 height 13
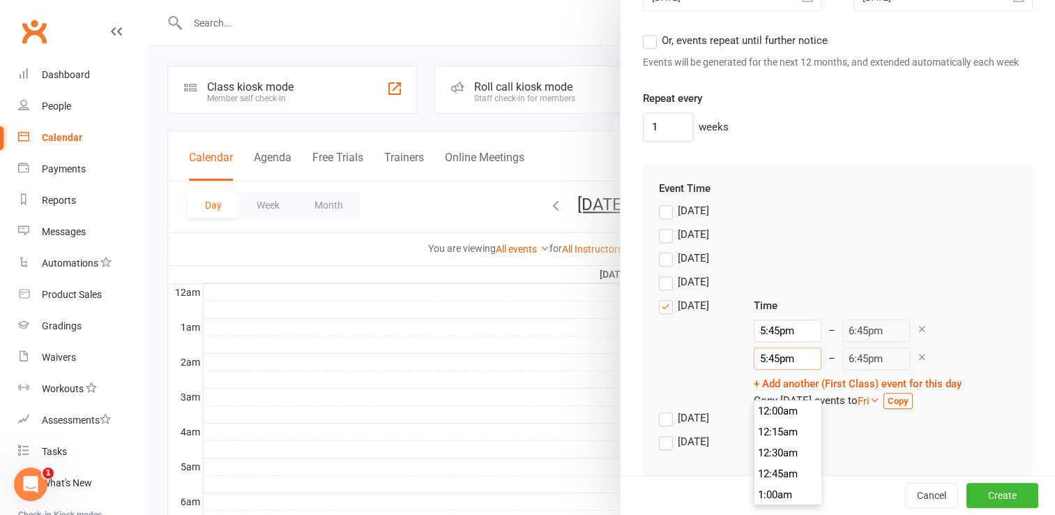
click at [760, 370] on input "5:45pm" at bounding box center [788, 358] width 68 height 22
type input "6:45pm"
type input "7:45pm"
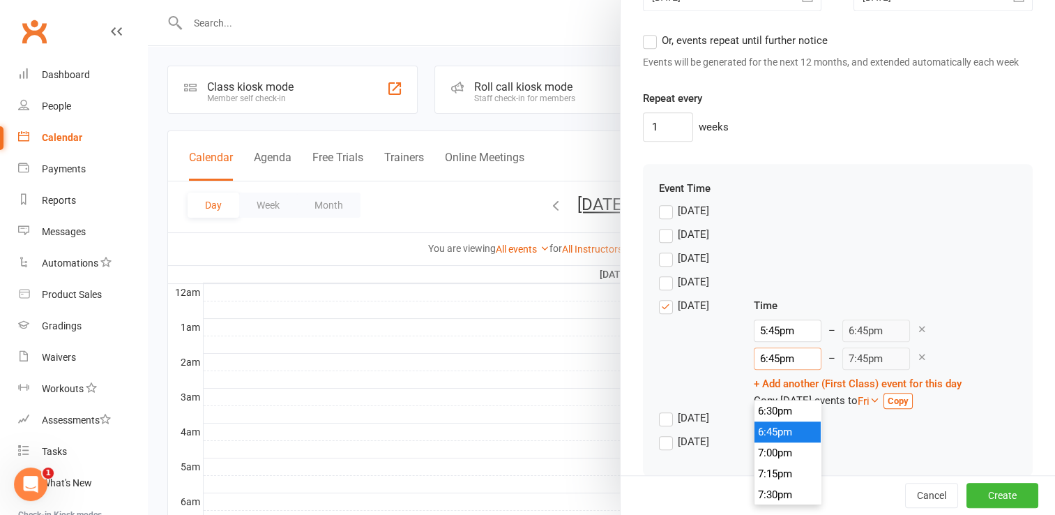
type input "6:45pm"
click at [764, 430] on li "6:45pm" at bounding box center [788, 431] width 67 height 21
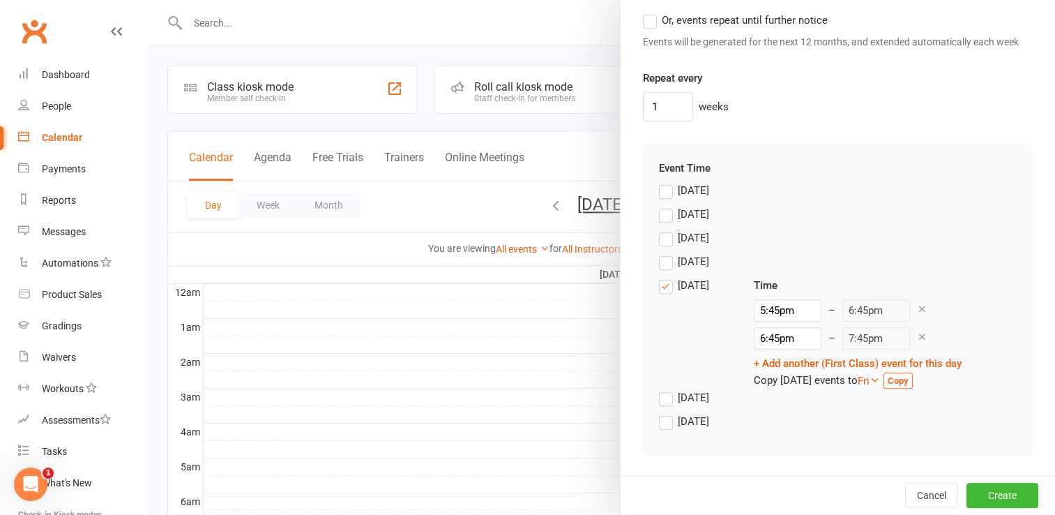
scroll to position [1141, 0]
click at [982, 495] on button "Create" at bounding box center [1003, 495] width 72 height 25
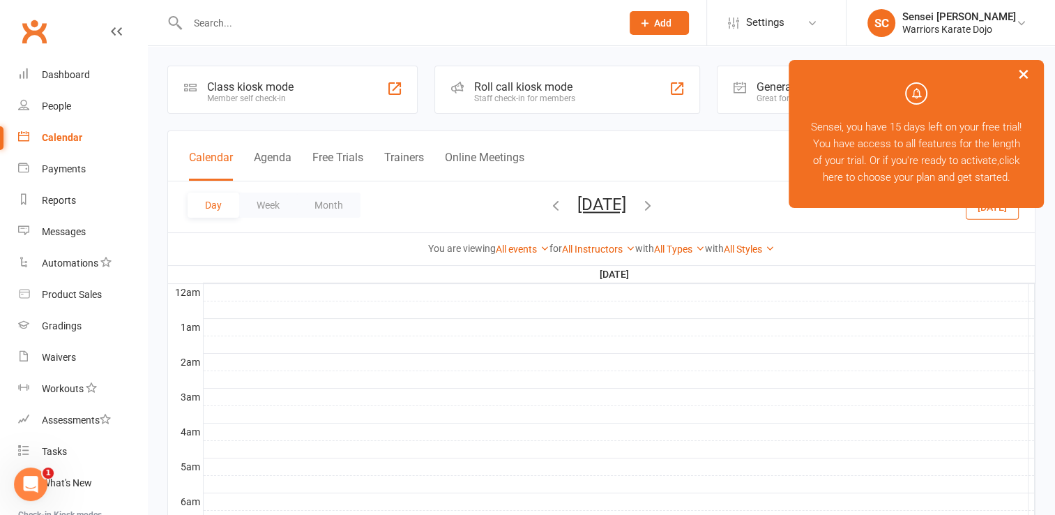
click at [273, 95] on div "Member self check-in" at bounding box center [250, 98] width 86 height 10
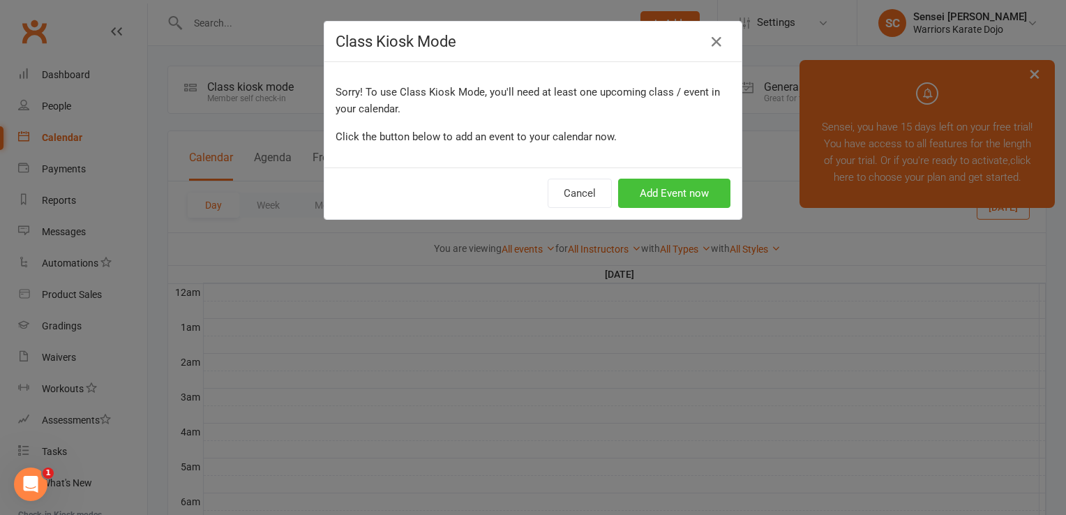
click at [662, 183] on button "Add Event now" at bounding box center [674, 193] width 112 height 29
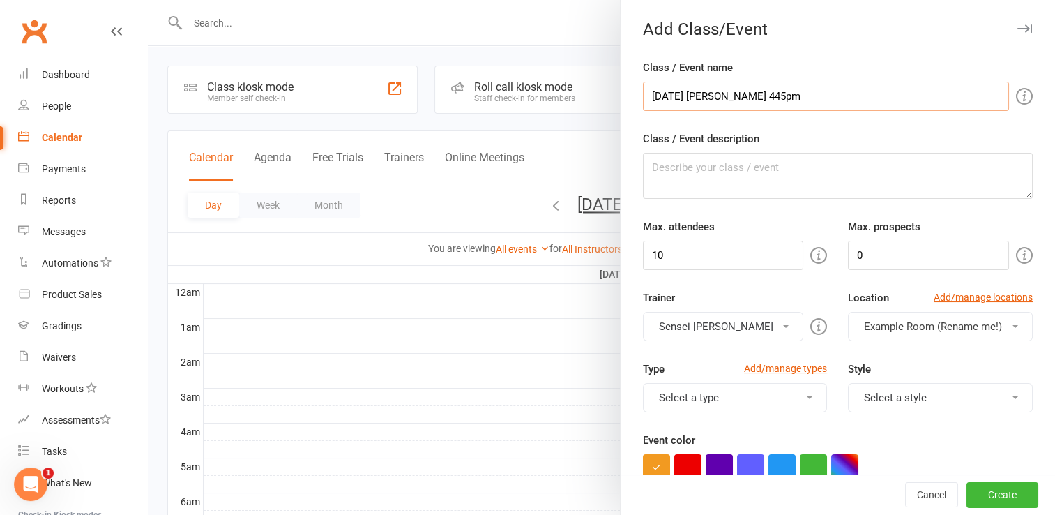
type input "[DATE] [PERSON_NAME] 445pm"
click at [725, 250] on input "10" at bounding box center [723, 255] width 161 height 29
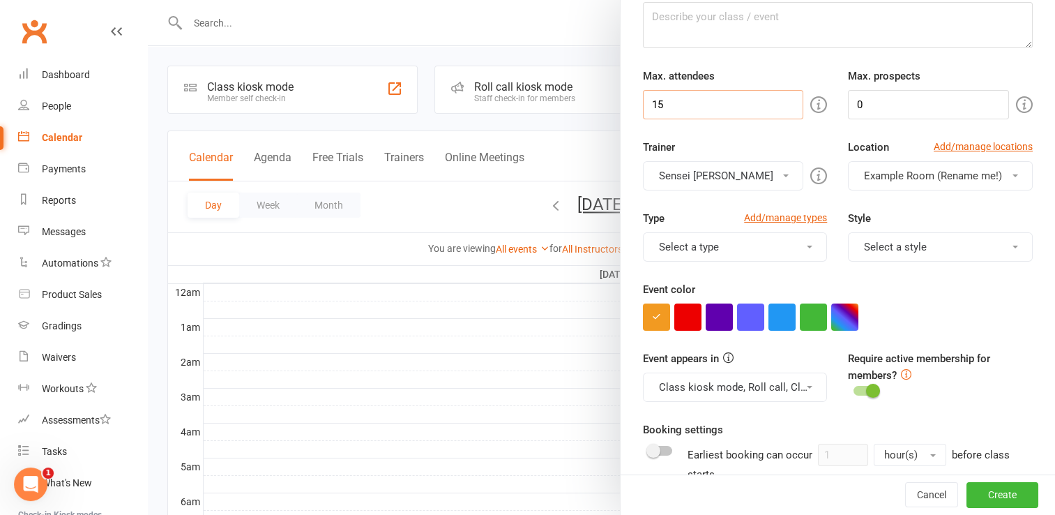
scroll to position [170, 0]
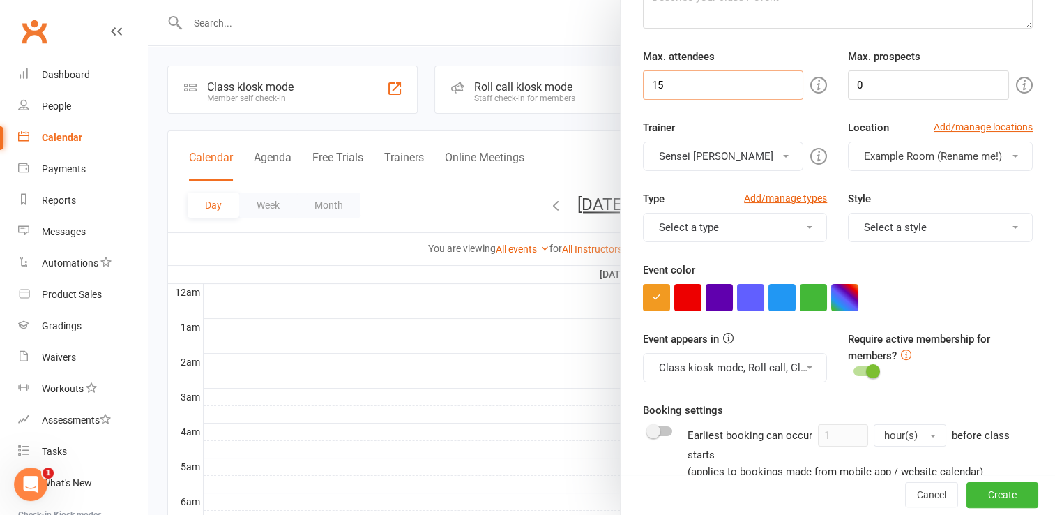
type input "15"
click at [737, 225] on button "Select a type" at bounding box center [735, 227] width 185 height 29
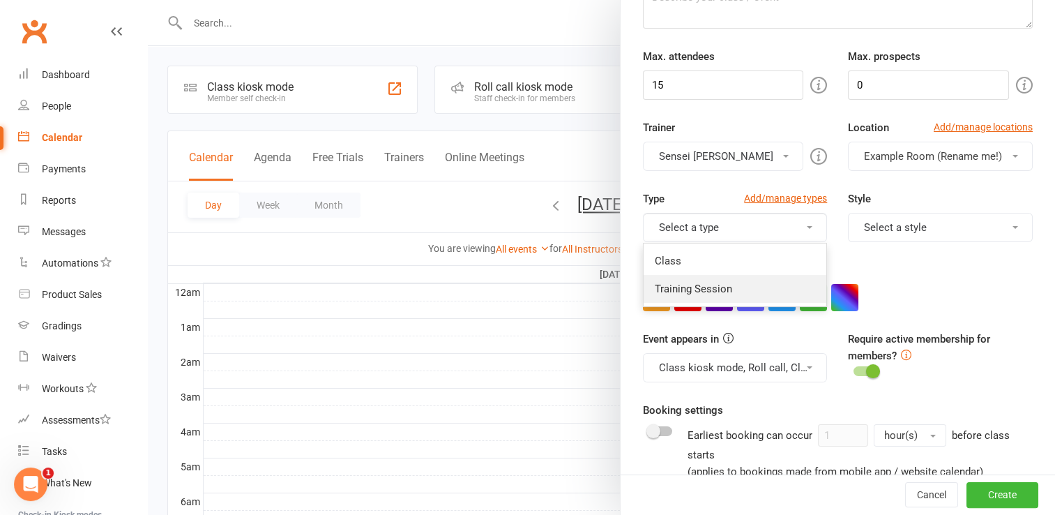
click at [714, 291] on link "Training Session" at bounding box center [735, 289] width 183 height 28
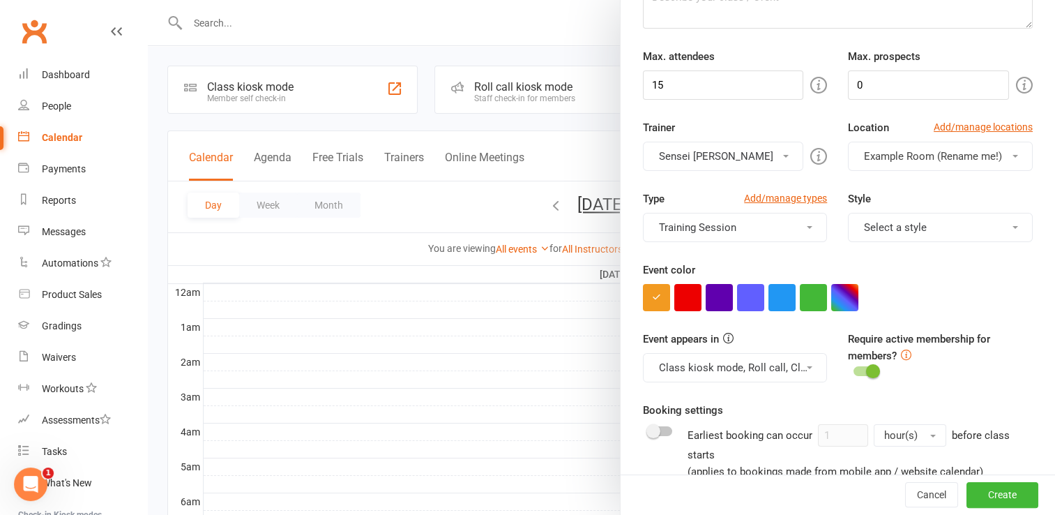
click at [907, 224] on button "Select a style" at bounding box center [940, 227] width 185 height 29
click at [890, 262] on link "Shotokan" at bounding box center [940, 261] width 183 height 28
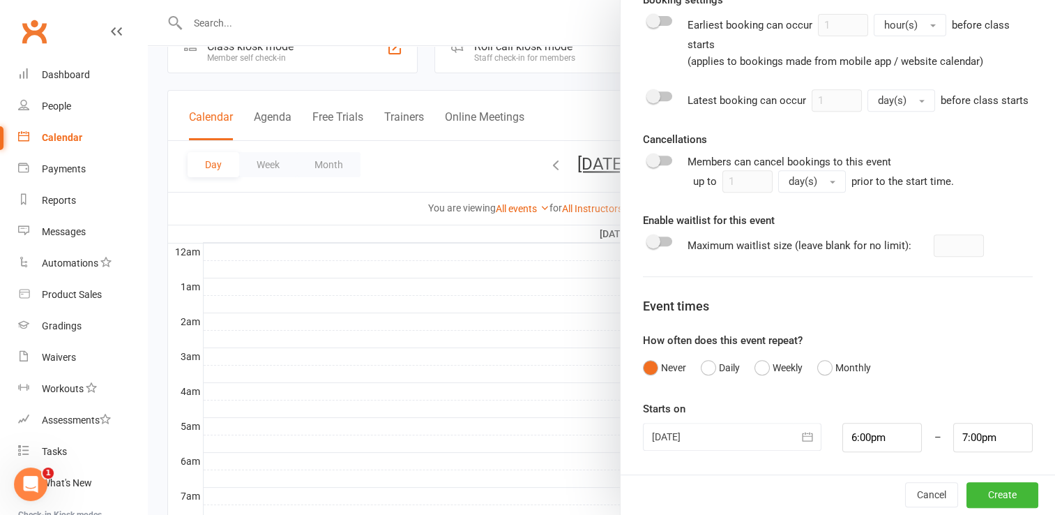
scroll to position [49, 0]
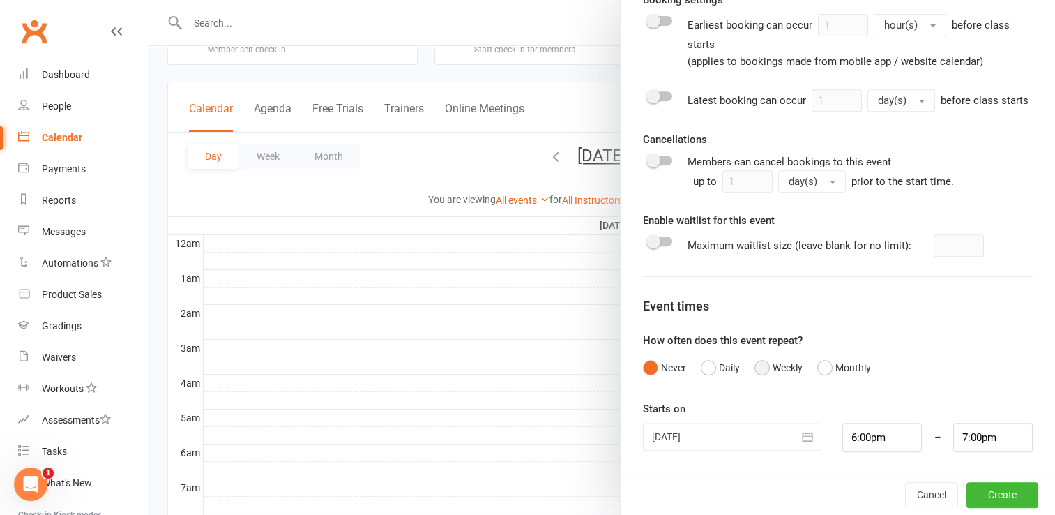
click at [781, 366] on button "Weekly" at bounding box center [779, 367] width 48 height 27
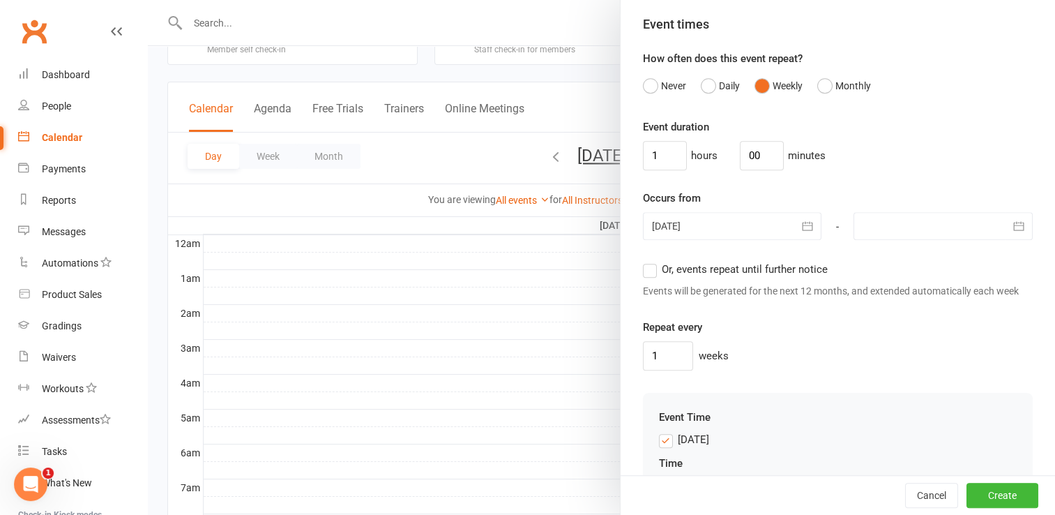
scroll to position [866, 0]
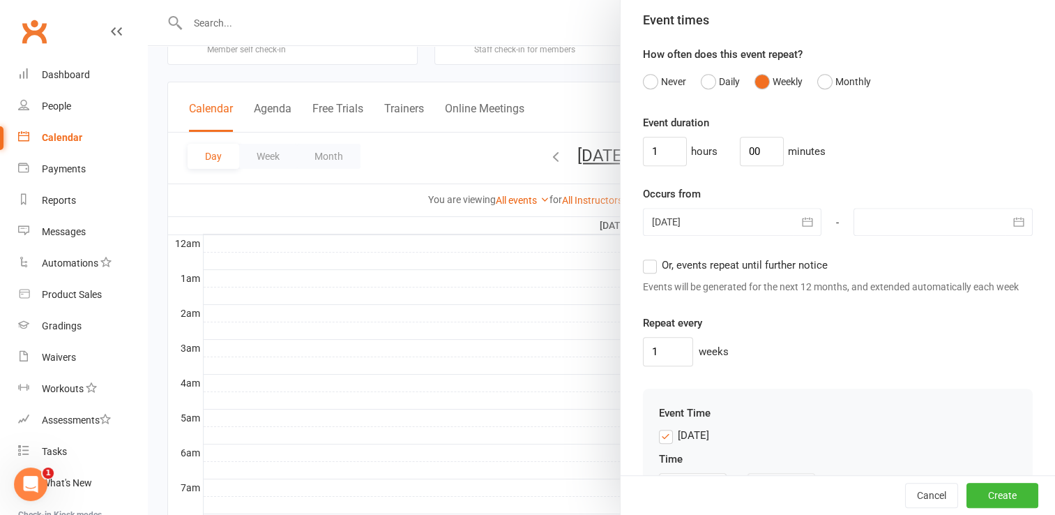
click at [725, 236] on div at bounding box center [732, 222] width 179 height 28
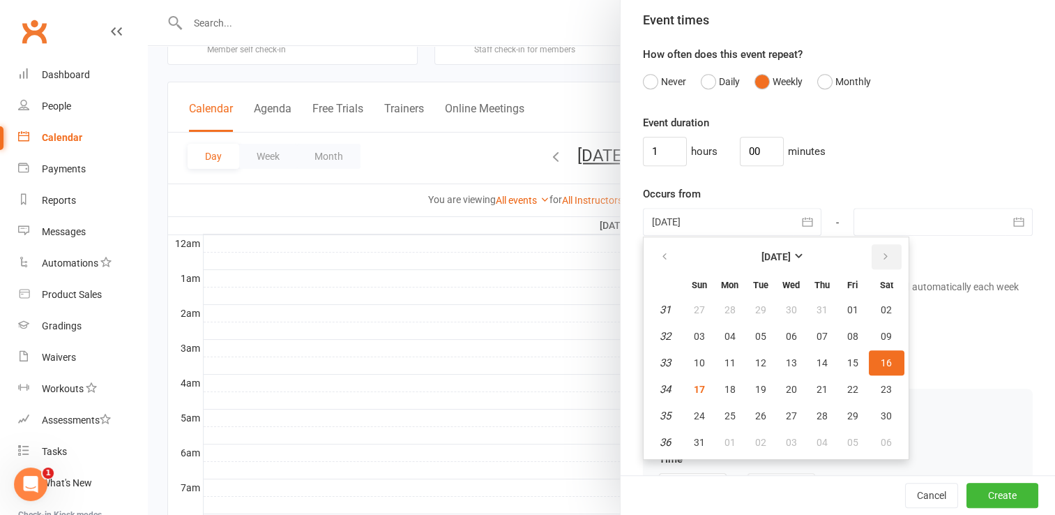
click at [881, 262] on icon "button" at bounding box center [886, 256] width 10 height 11
click at [848, 395] on span "26" at bounding box center [853, 389] width 11 height 11
type input "[DATE]"
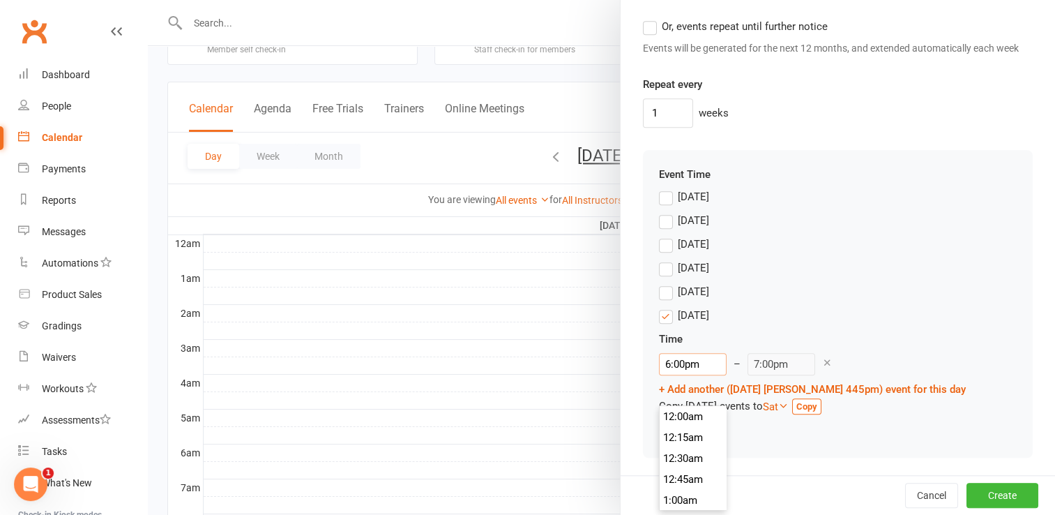
scroll to position [1486, 0]
click at [661, 375] on input "6:00pm" at bounding box center [693, 364] width 68 height 22
click at [795, 259] on div "[DATE]" at bounding box center [838, 248] width 358 height 24
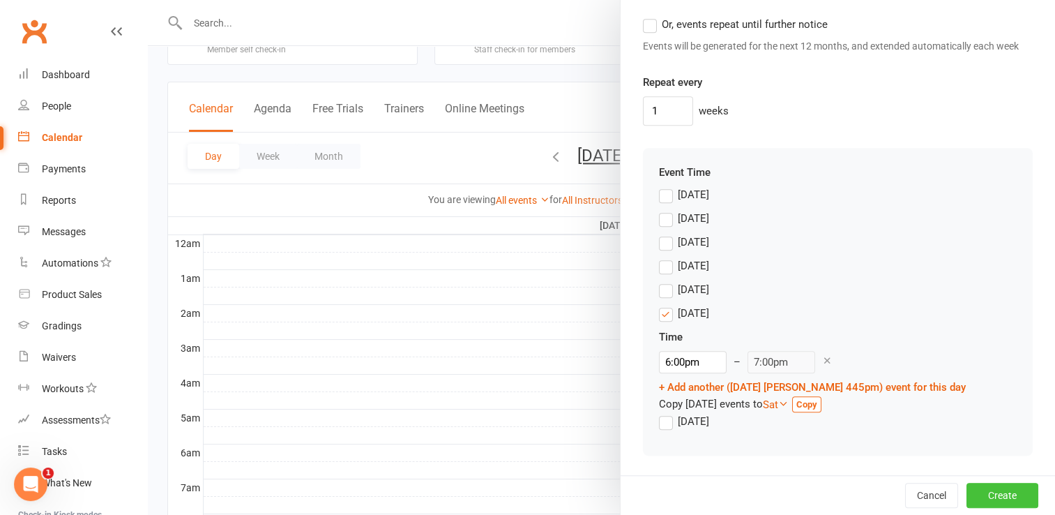
click at [971, 503] on button "Create" at bounding box center [1003, 495] width 72 height 25
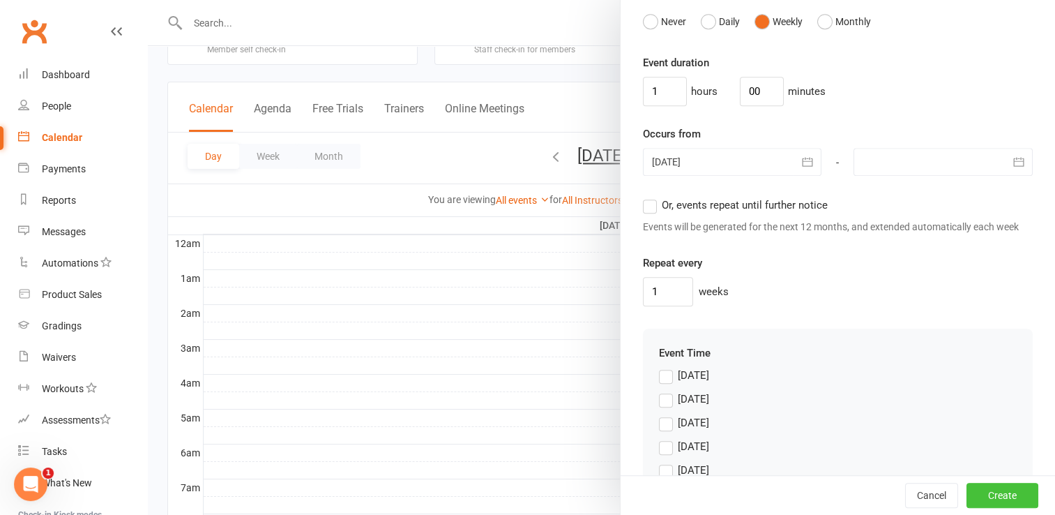
scroll to position [926, 0]
click at [878, 176] on div at bounding box center [943, 163] width 179 height 28
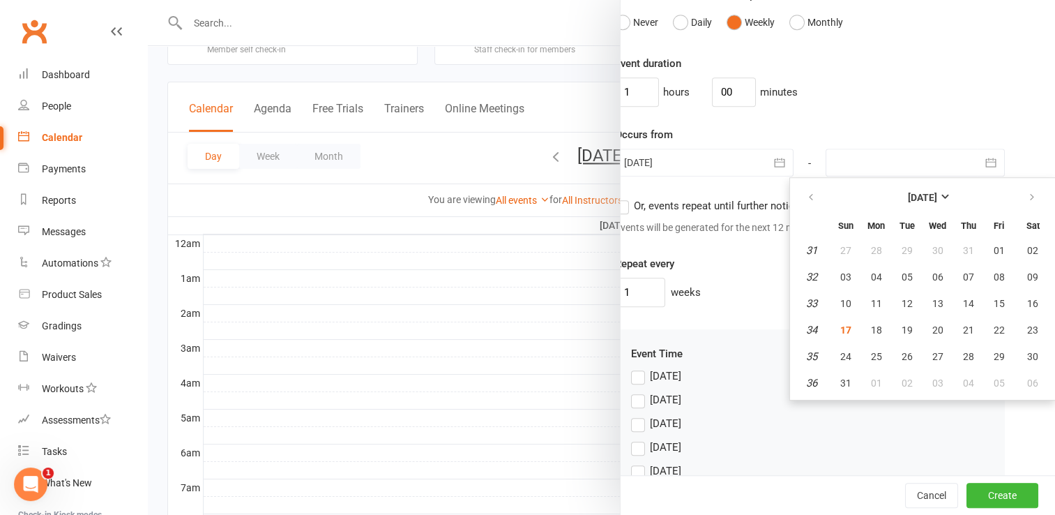
scroll to position [926, 31]
click at [1027, 203] on icon "button" at bounding box center [1032, 197] width 10 height 11
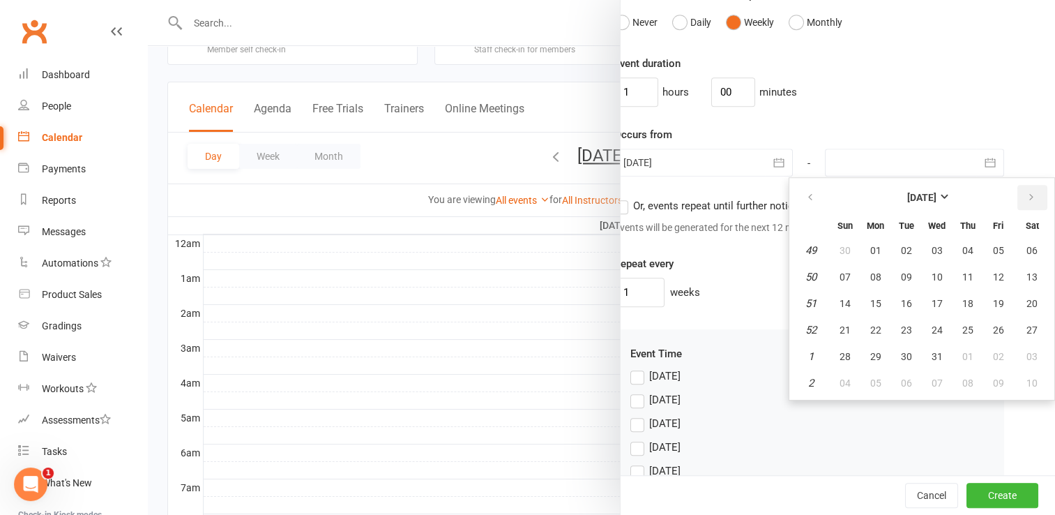
click at [1027, 203] on icon "button" at bounding box center [1032, 197] width 10 height 11
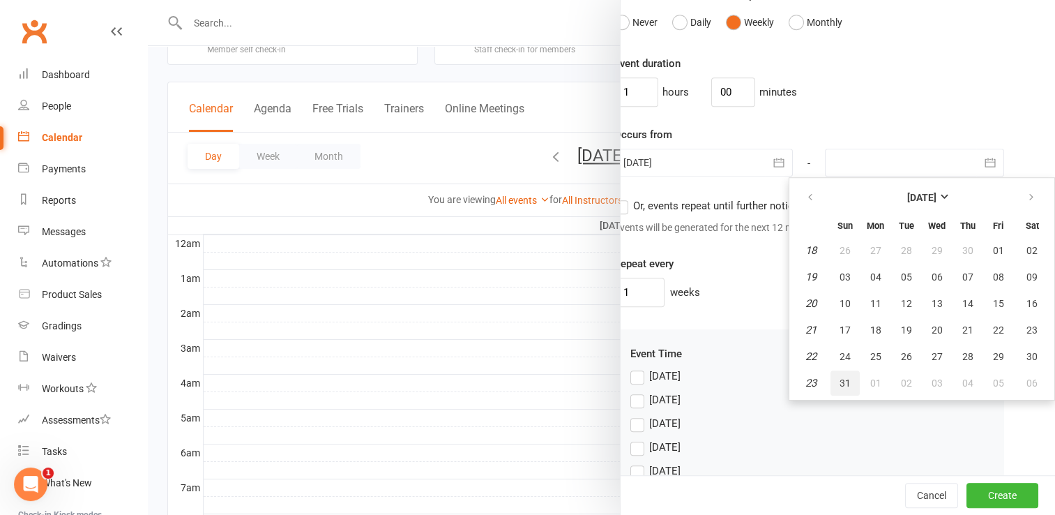
click at [840, 389] on span "31" at bounding box center [845, 382] width 11 height 11
type input "[DATE]"
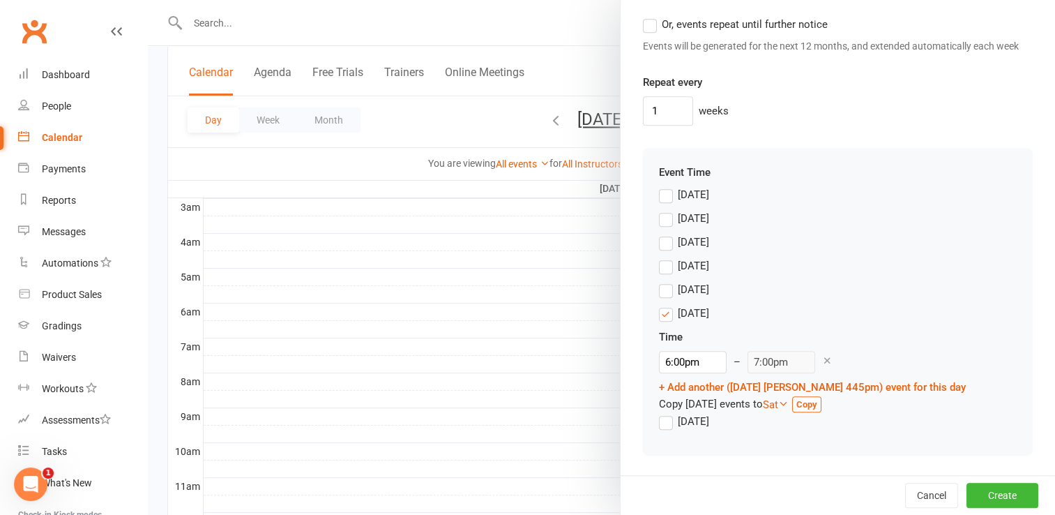
scroll to position [191, 0]
click at [659, 384] on link "+ Add another ([DATE] [PERSON_NAME] 445pm) event for this day" at bounding box center [812, 387] width 307 height 13
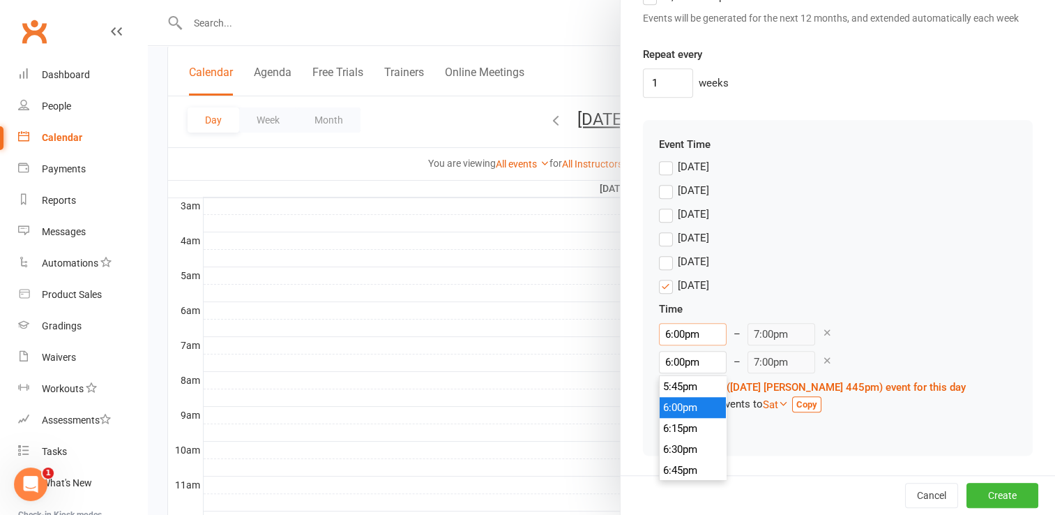
click at [664, 345] on input "6:00pm" at bounding box center [693, 334] width 68 height 22
type input "4:45pm"
type input "5:45pm"
click at [672, 386] on li "4:45pm" at bounding box center [693, 396] width 67 height 21
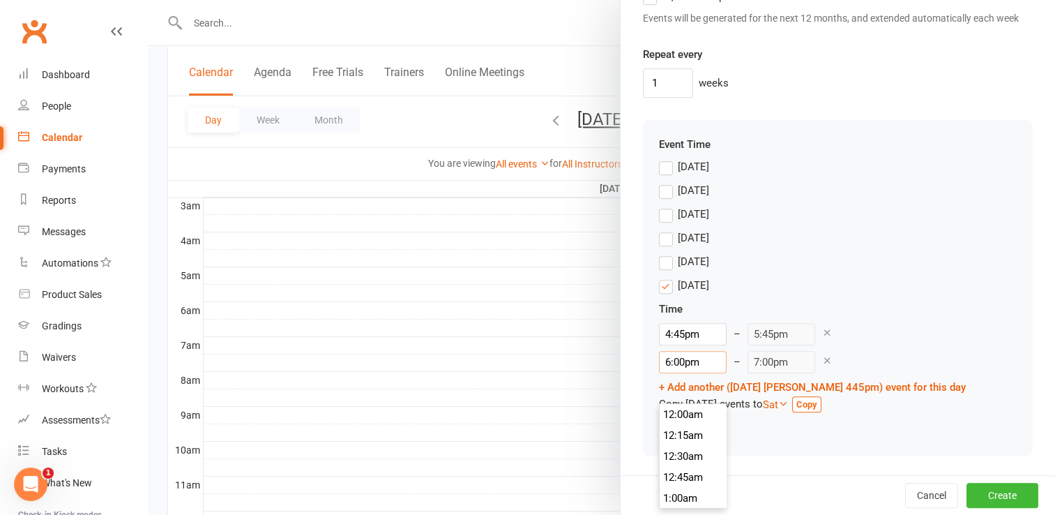
click at [672, 360] on input "6:00pm" at bounding box center [693, 362] width 68 height 22
type input "6:15pm"
type input "7:15pm"
click at [665, 446] on li "6:15pm" at bounding box center [693, 456] width 67 height 21
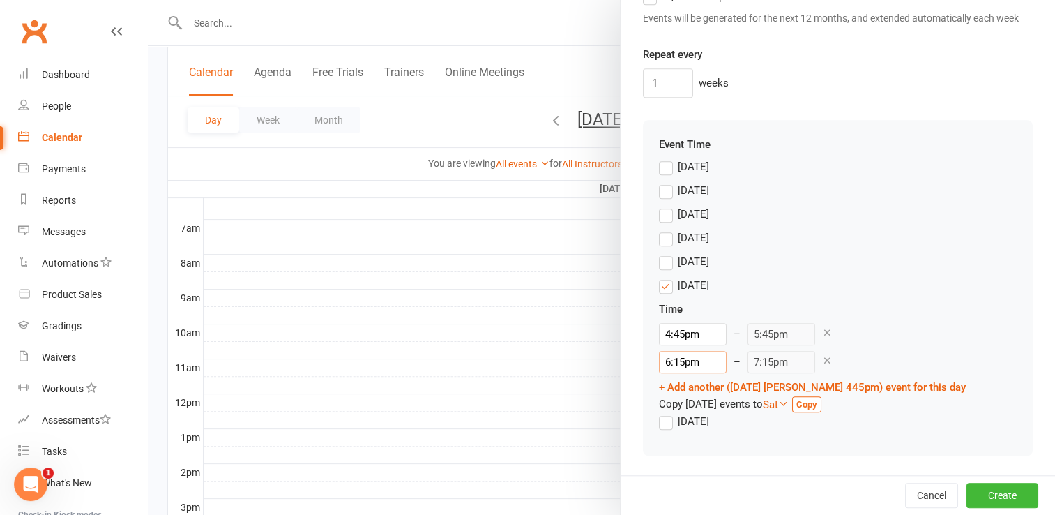
scroll to position [320, 0]
click at [986, 497] on button "Create" at bounding box center [1003, 495] width 72 height 25
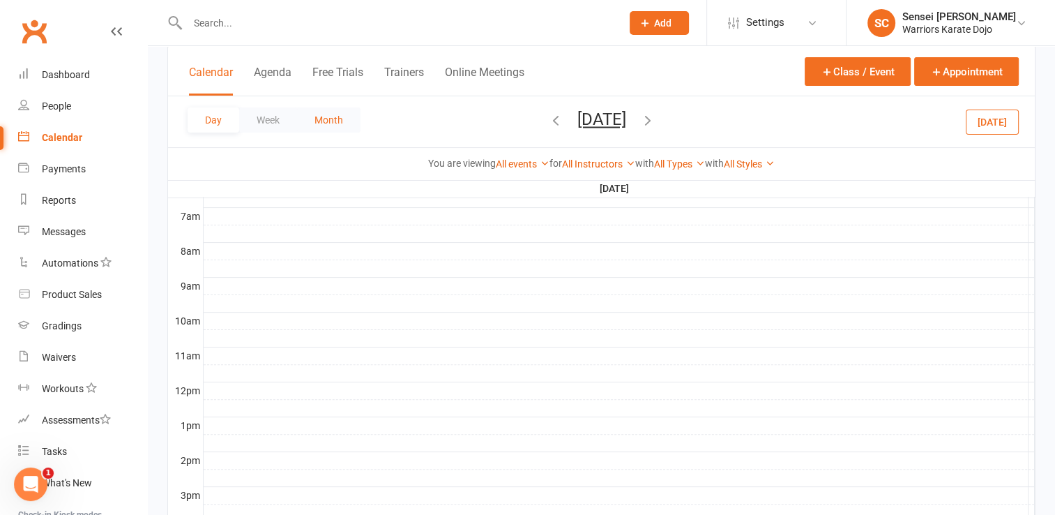
click at [318, 117] on button "Month" at bounding box center [328, 119] width 63 height 25
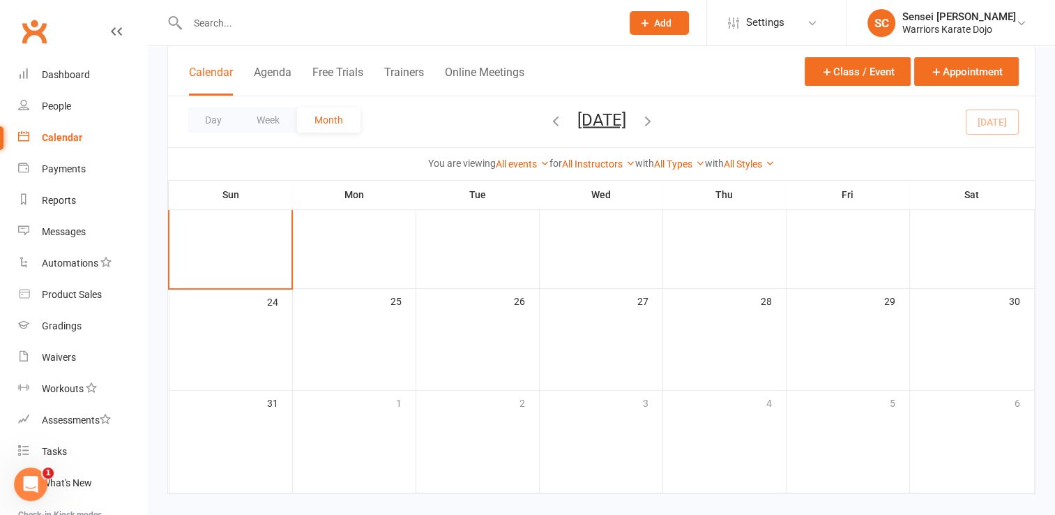
scroll to position [430, 0]
click at [656, 121] on icon "button" at bounding box center [647, 119] width 15 height 15
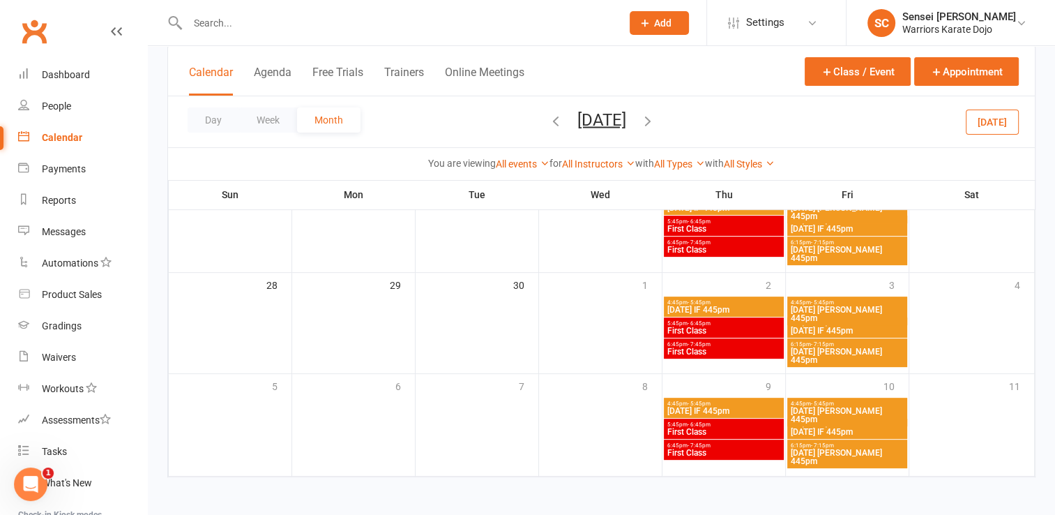
click at [656, 119] on icon "button" at bounding box center [647, 119] width 15 height 15
click at [548, 119] on icon "button" at bounding box center [555, 119] width 15 height 15
click at [682, 220] on span "5:45pm - 6:45pm" at bounding box center [724, 221] width 114 height 6
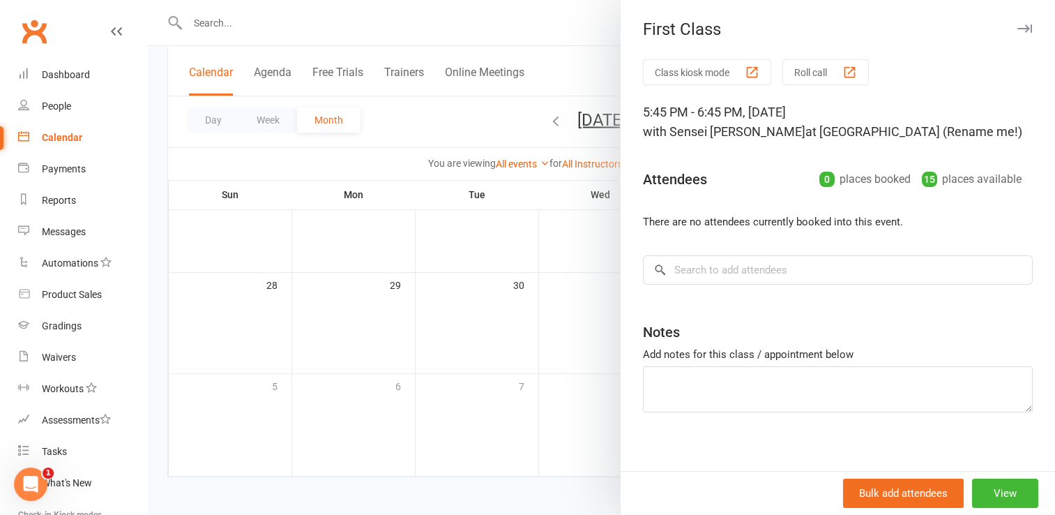
click at [666, 27] on div "First Class" at bounding box center [838, 30] width 435 height 20
drag, startPoint x: 661, startPoint y: 26, endPoint x: 651, endPoint y: 35, distance: 13.8
click at [651, 35] on div "First Class" at bounding box center [838, 30] width 435 height 20
click at [530, 47] on div at bounding box center [602, 257] width 908 height 515
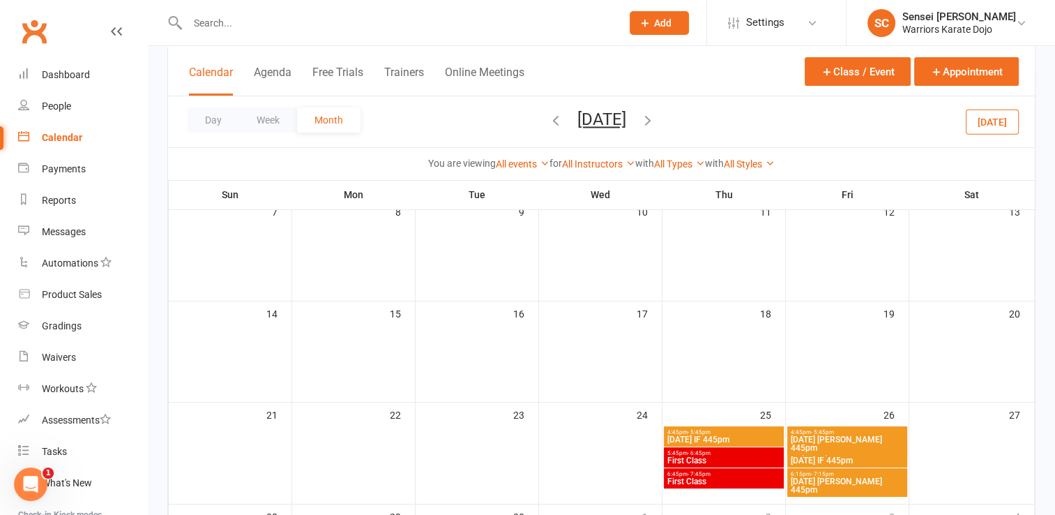
scroll to position [0, 0]
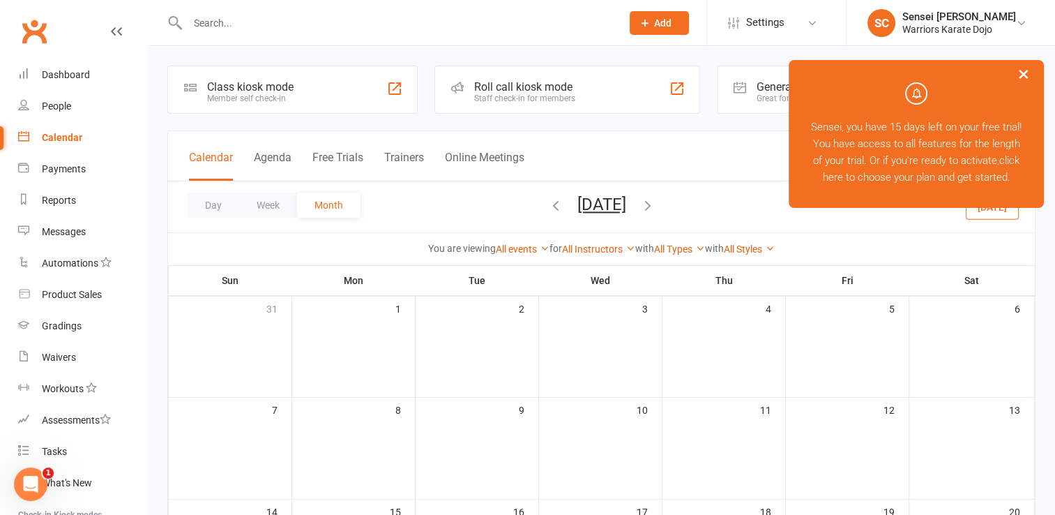
click at [287, 92] on div "Class kiosk mode" at bounding box center [250, 86] width 86 height 13
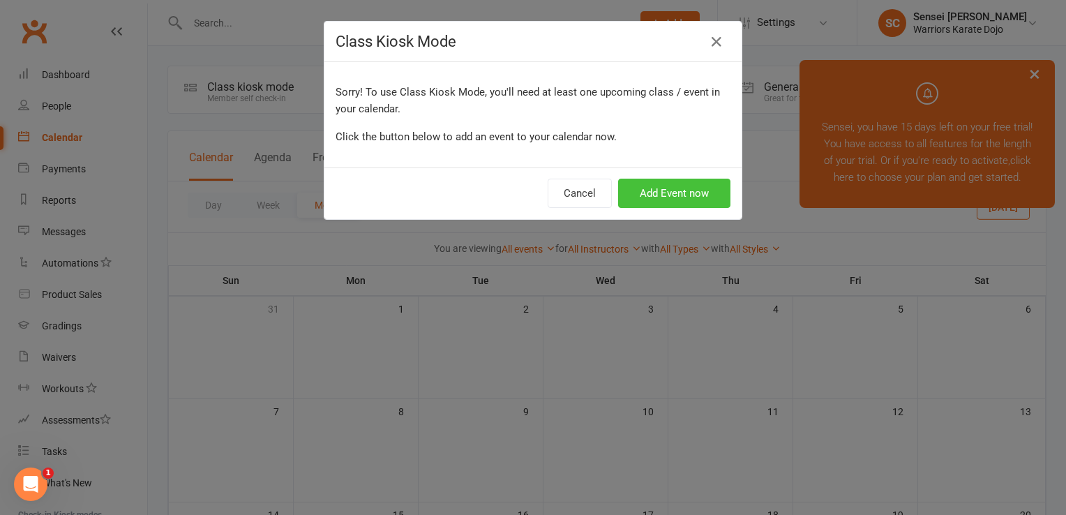
click at [652, 194] on button "Add Event now" at bounding box center [674, 193] width 112 height 29
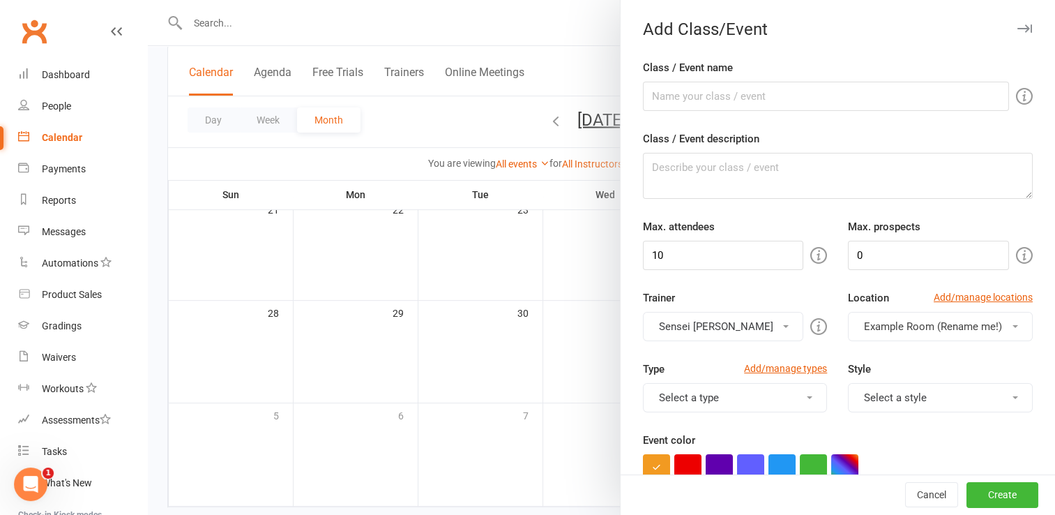
click at [509, 38] on div at bounding box center [602, 257] width 908 height 515
click at [1018, 24] on icon "button" at bounding box center [1025, 28] width 15 height 8
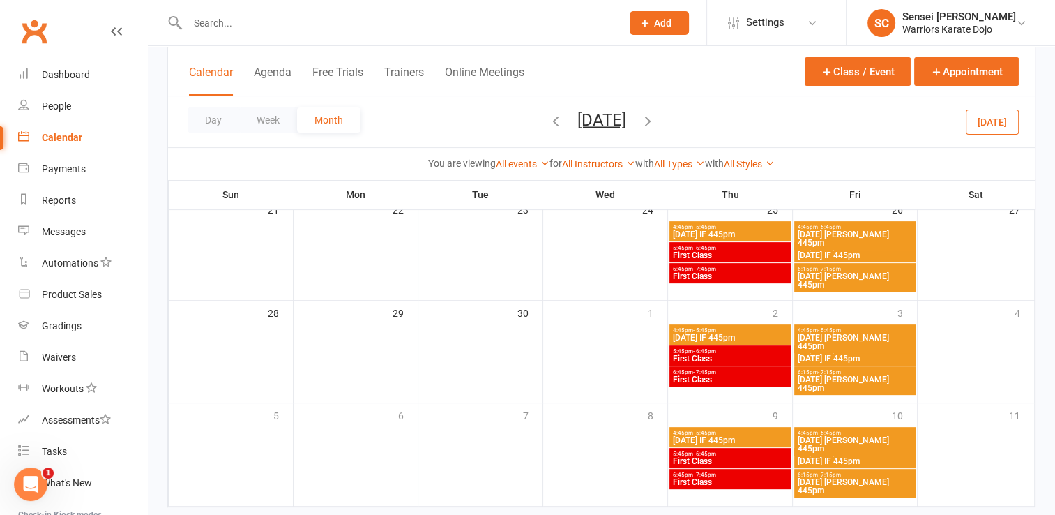
click at [843, 251] on span "[DATE] IF 445pm" at bounding box center [855, 255] width 116 height 8
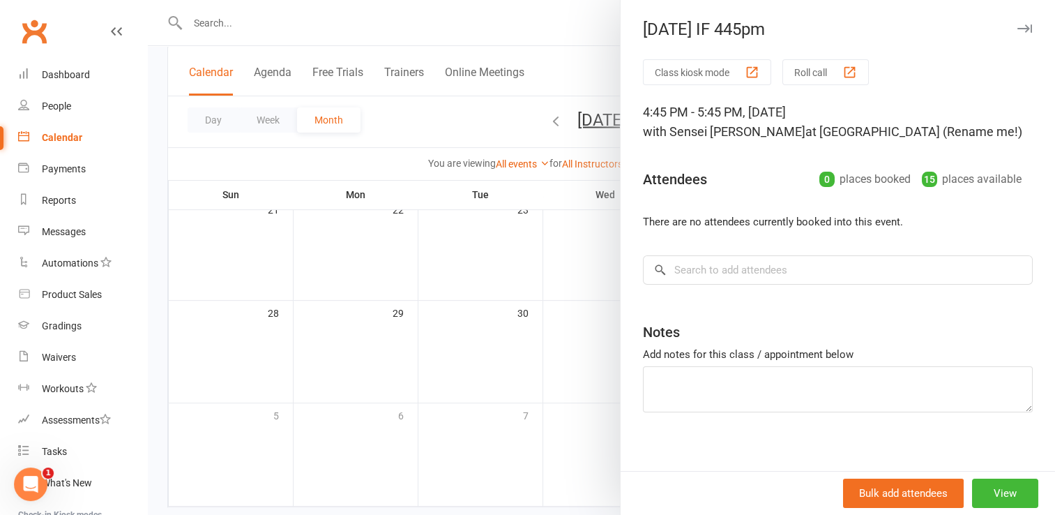
drag, startPoint x: 709, startPoint y: 36, endPoint x: 409, endPoint y: 49, distance: 299.6
click at [409, 49] on div at bounding box center [602, 257] width 908 height 515
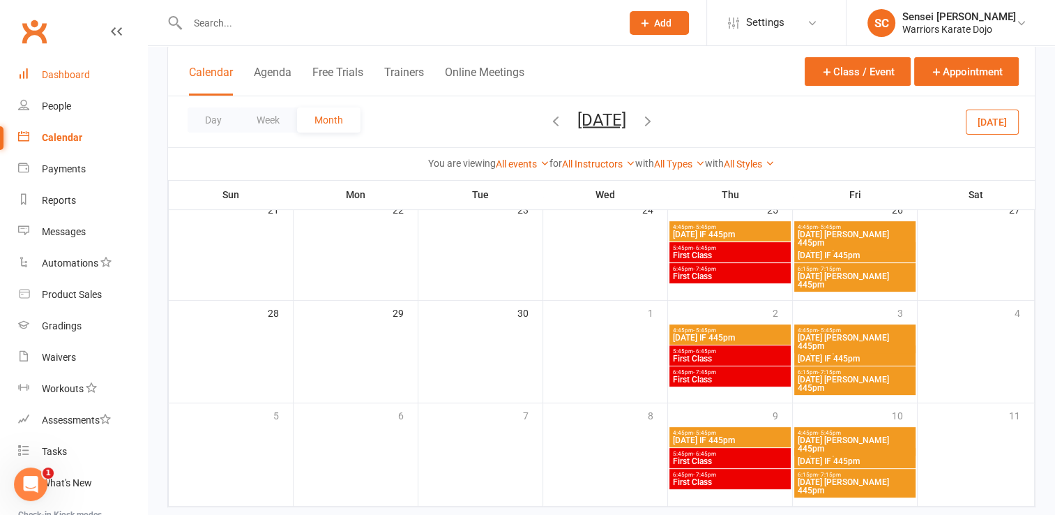
click at [63, 69] on div "Dashboard" at bounding box center [66, 74] width 48 height 11
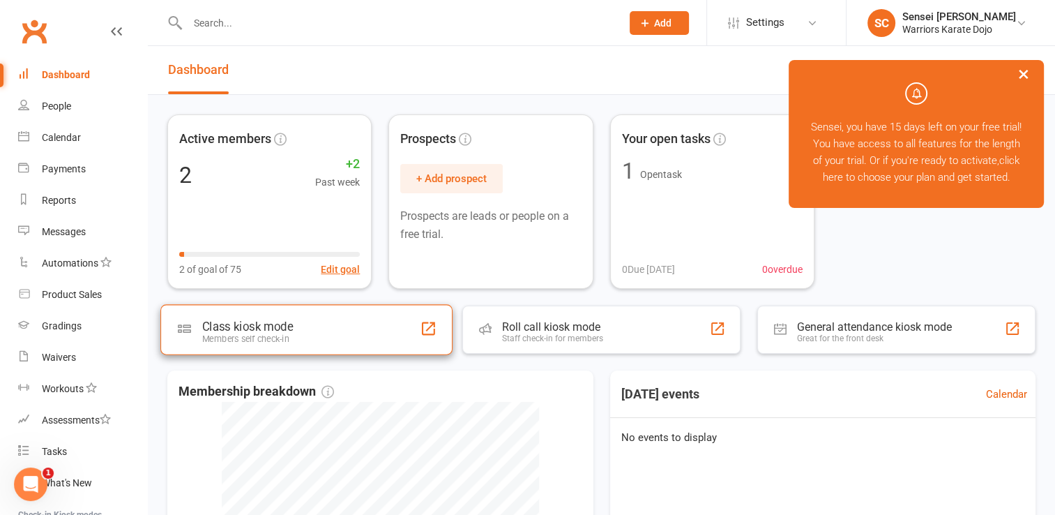
click at [360, 329] on div "Class kiosk mode Members self check-in" at bounding box center [306, 329] width 292 height 50
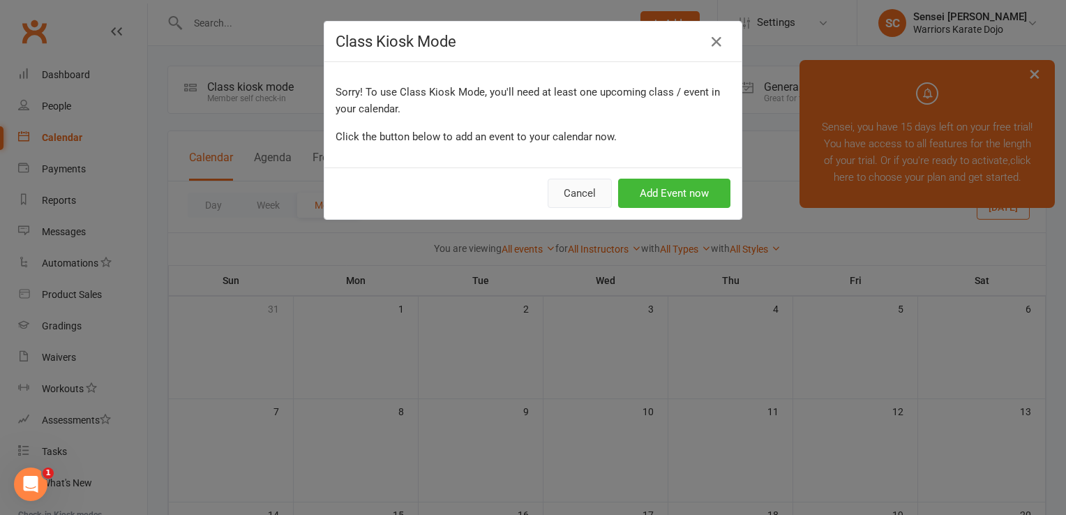
click at [572, 187] on button "Cancel" at bounding box center [580, 193] width 64 height 29
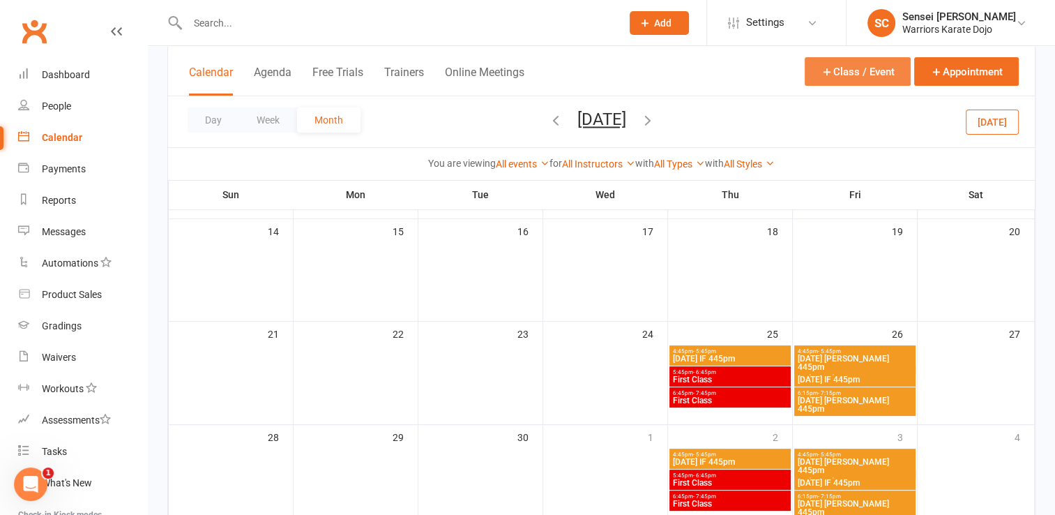
click at [881, 69] on button "Class / Event" at bounding box center [858, 71] width 106 height 29
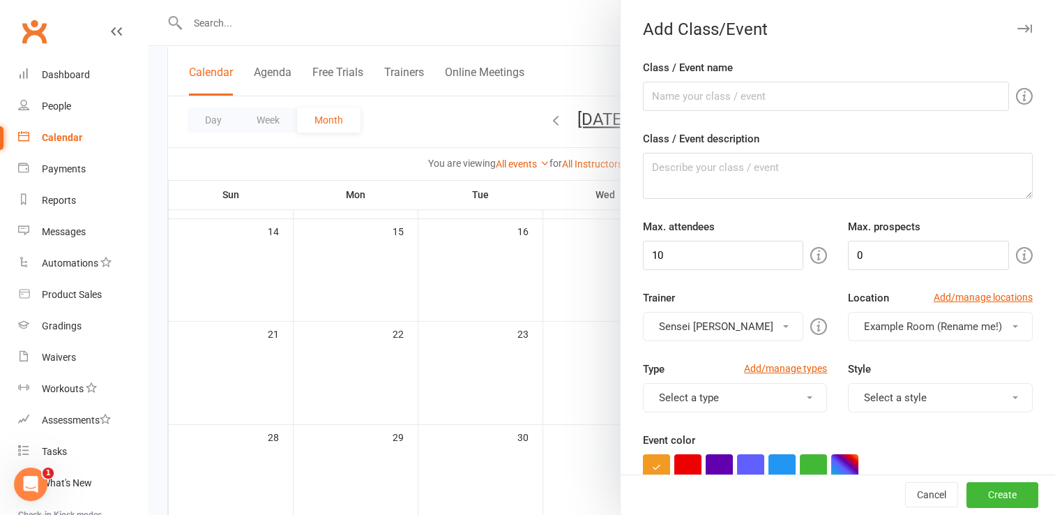
click at [476, 33] on div at bounding box center [602, 257] width 908 height 515
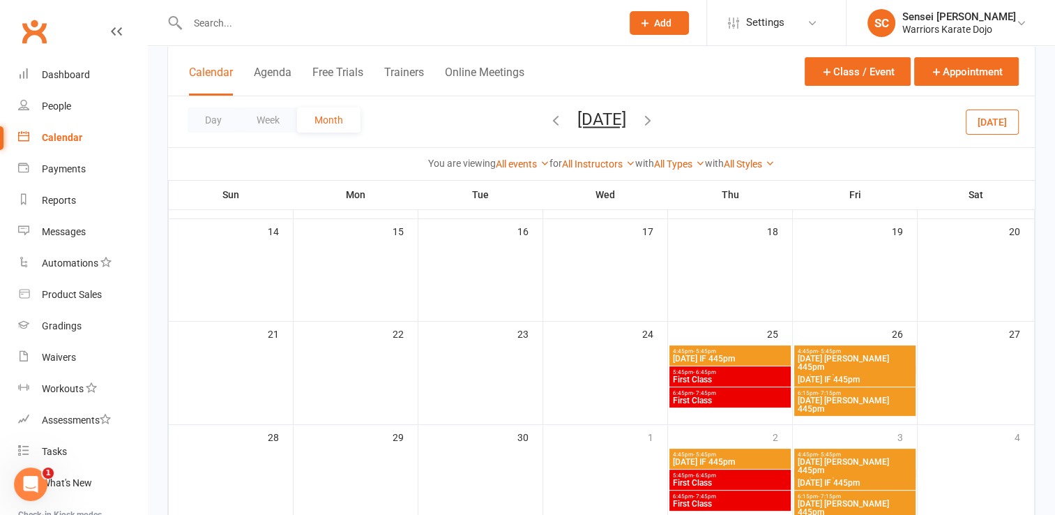
click at [776, 370] on span "5:45pm - 6:45pm" at bounding box center [730, 372] width 116 height 6
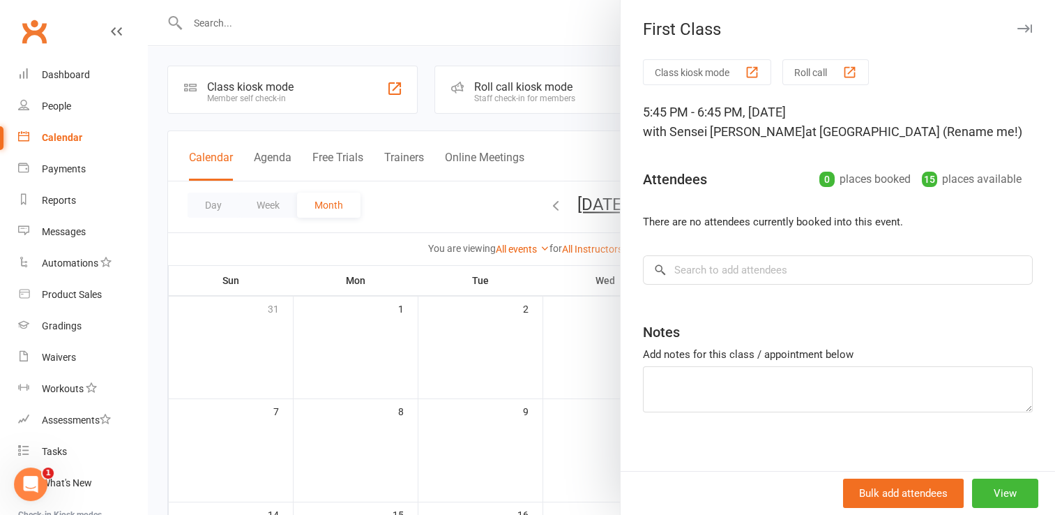
click at [752, 70] on div "button" at bounding box center [752, 72] width 15 height 15
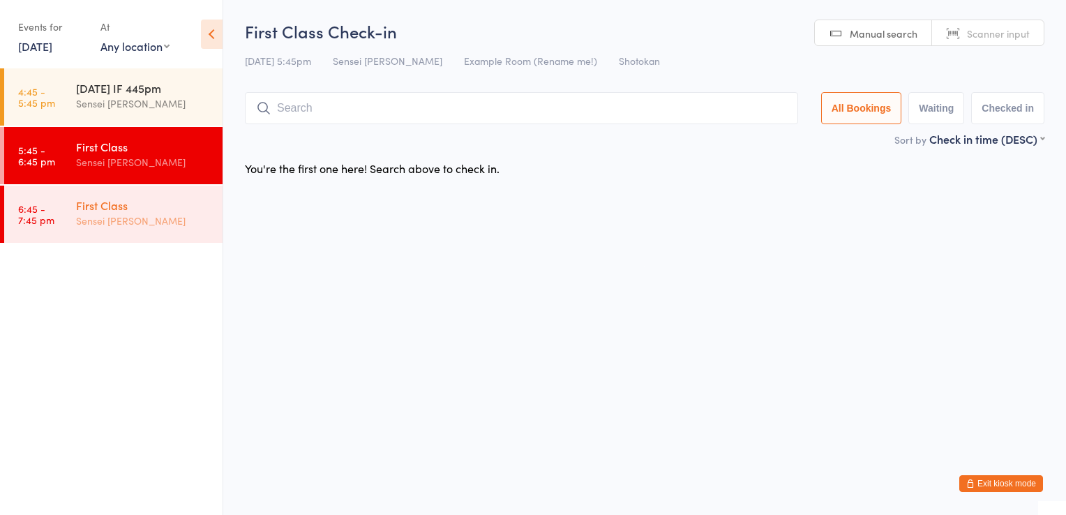
click at [114, 208] on div "First Class" at bounding box center [143, 204] width 135 height 15
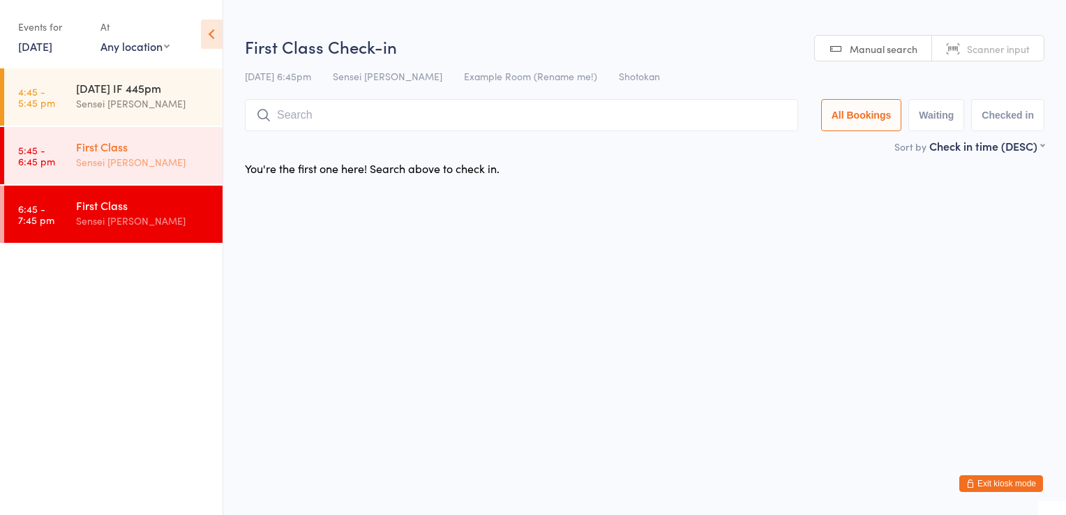
click at [112, 140] on div "First Class" at bounding box center [143, 146] width 135 height 15
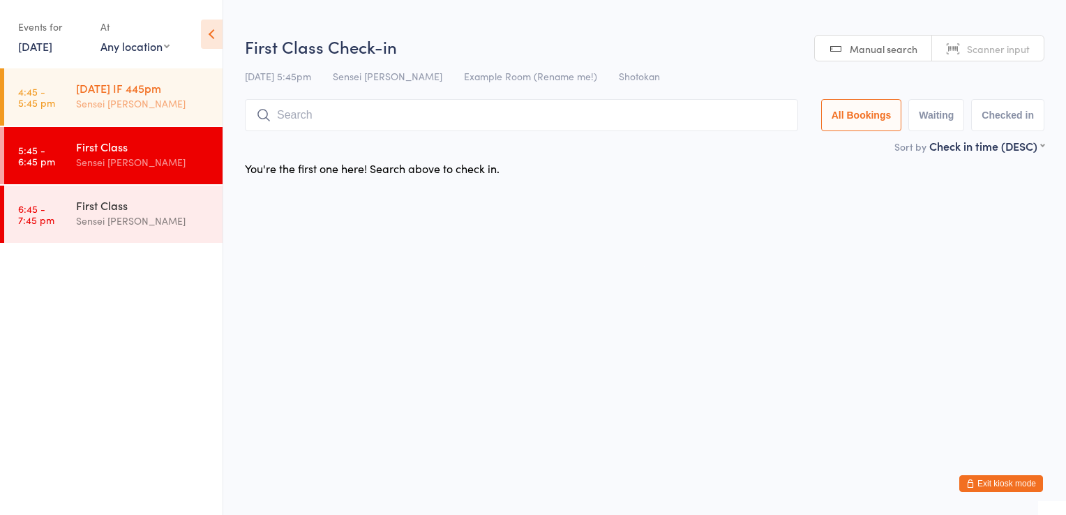
click at [114, 113] on div "[DATE] IF 445pm Sensei [PERSON_NAME]" at bounding box center [149, 95] width 146 height 55
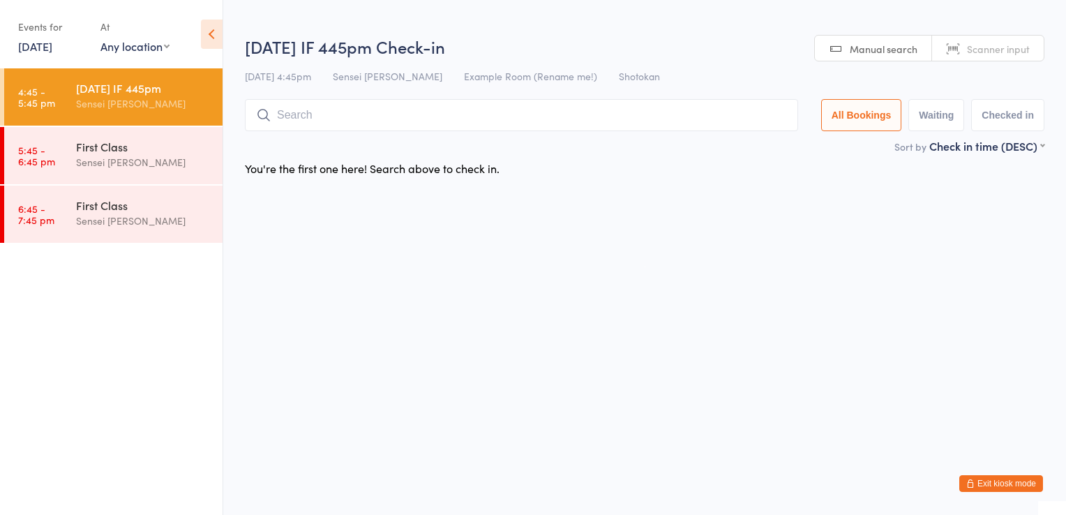
click at [1006, 479] on button "Exit kiosk mode" at bounding box center [1001, 483] width 84 height 17
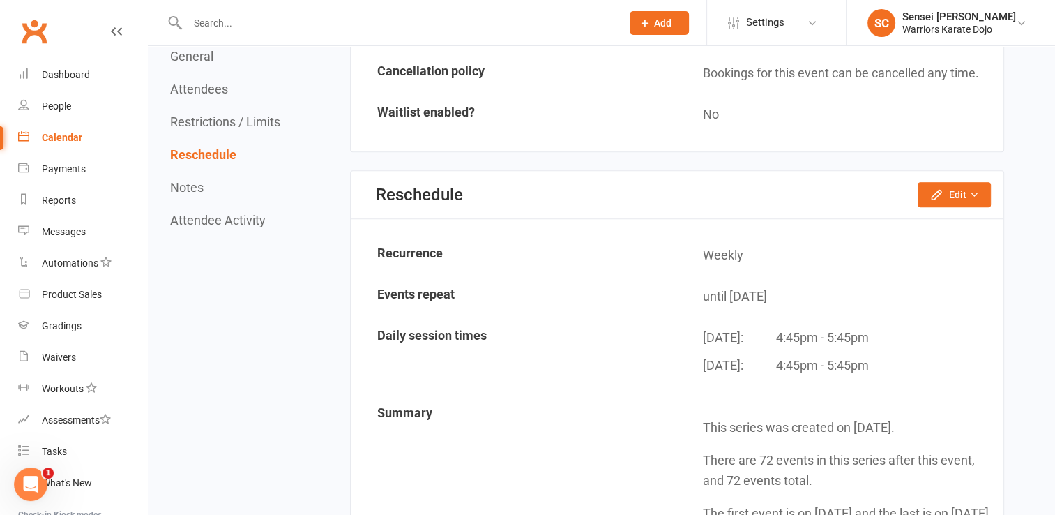
scroll to position [1102, 0]
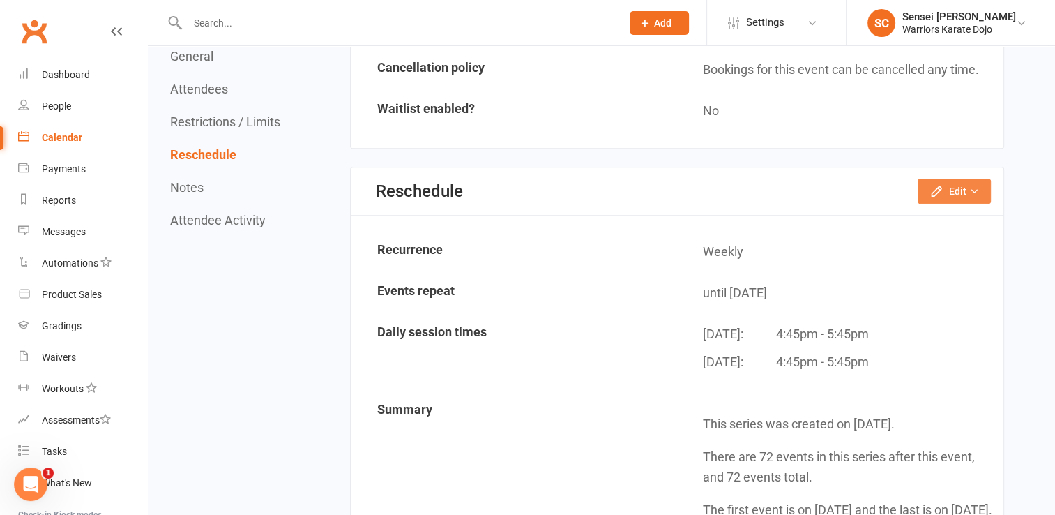
click at [942, 184] on icon "button" at bounding box center [937, 191] width 14 height 14
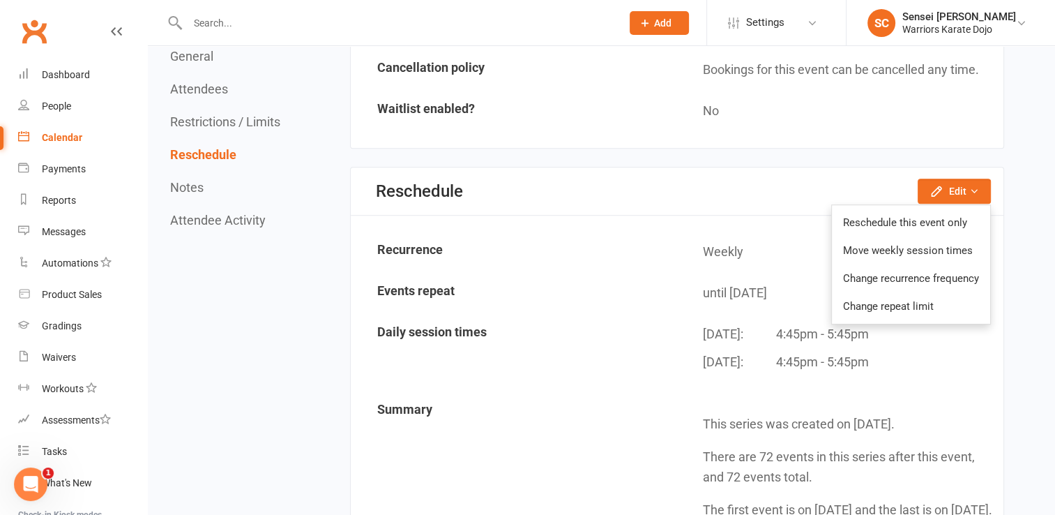
click at [533, 321] on td "Daily session times" at bounding box center [514, 353] width 324 height 77
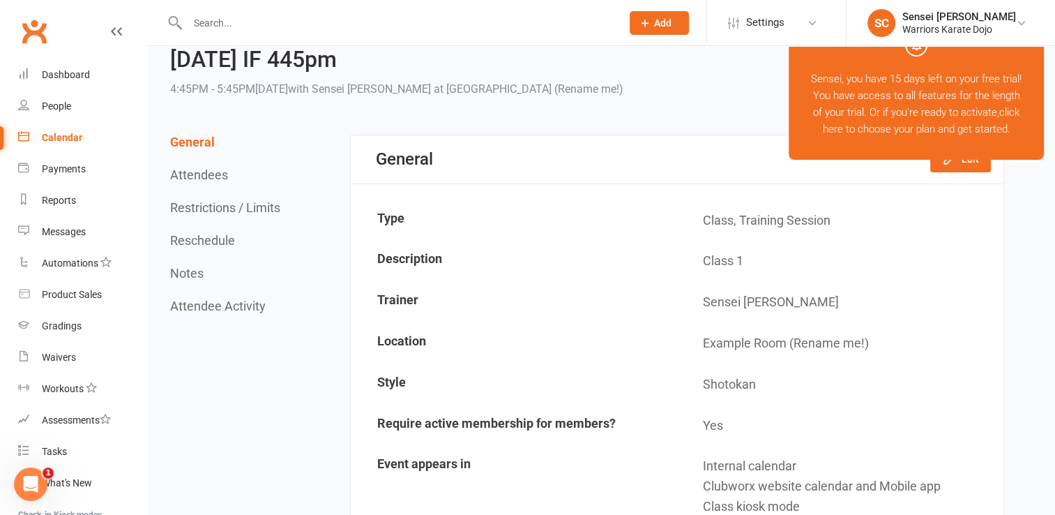
scroll to position [0, 0]
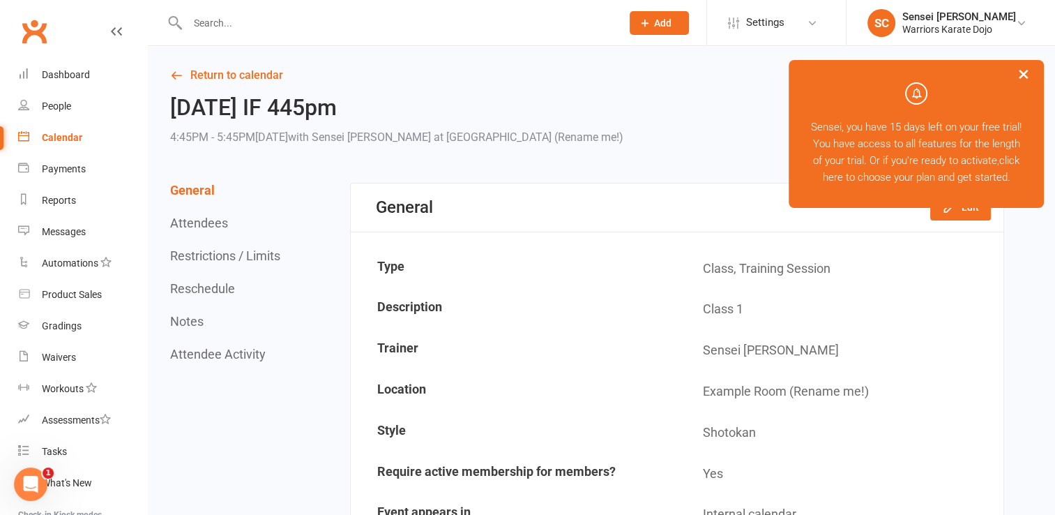
click at [1023, 70] on button "×" at bounding box center [1023, 74] width 25 height 30
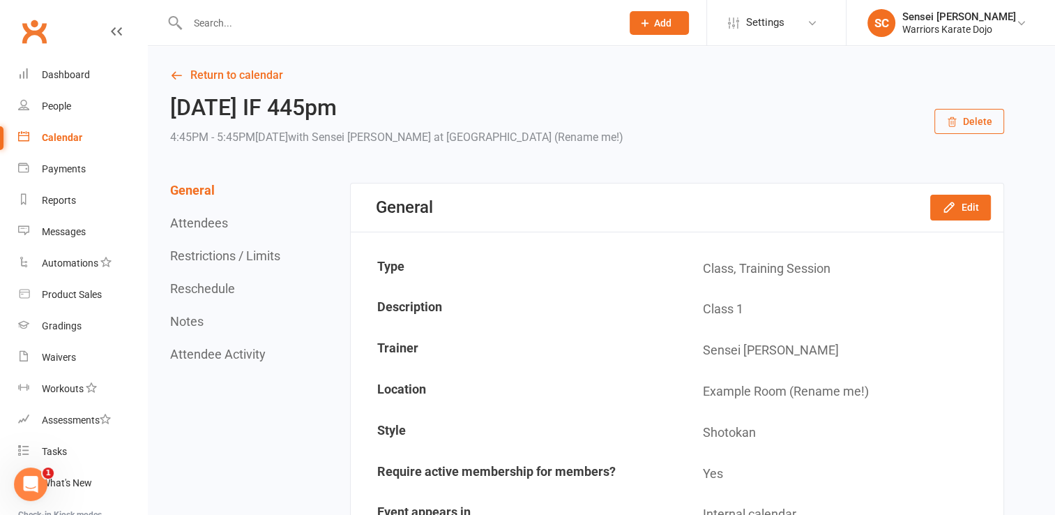
click at [978, 120] on button "Delete" at bounding box center [970, 121] width 70 height 25
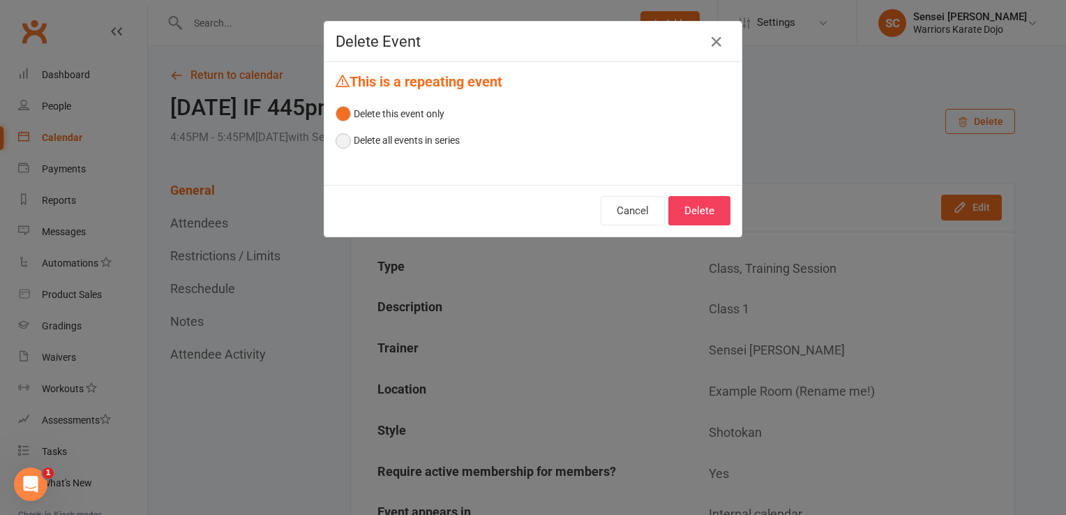
click at [338, 143] on button "Delete all events in series" at bounding box center [398, 140] width 124 height 27
click at [685, 200] on button "Delete" at bounding box center [699, 210] width 62 height 29
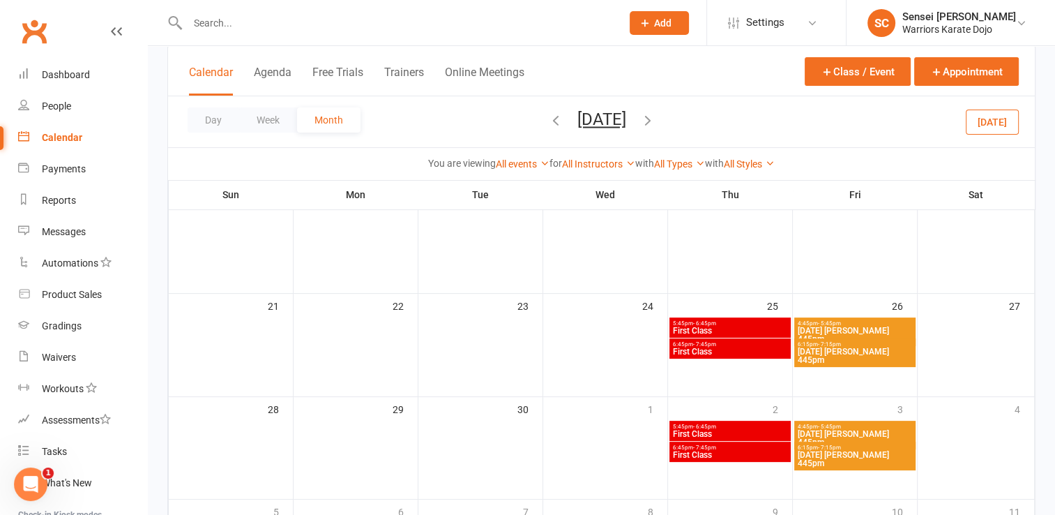
scroll to position [313, 0]
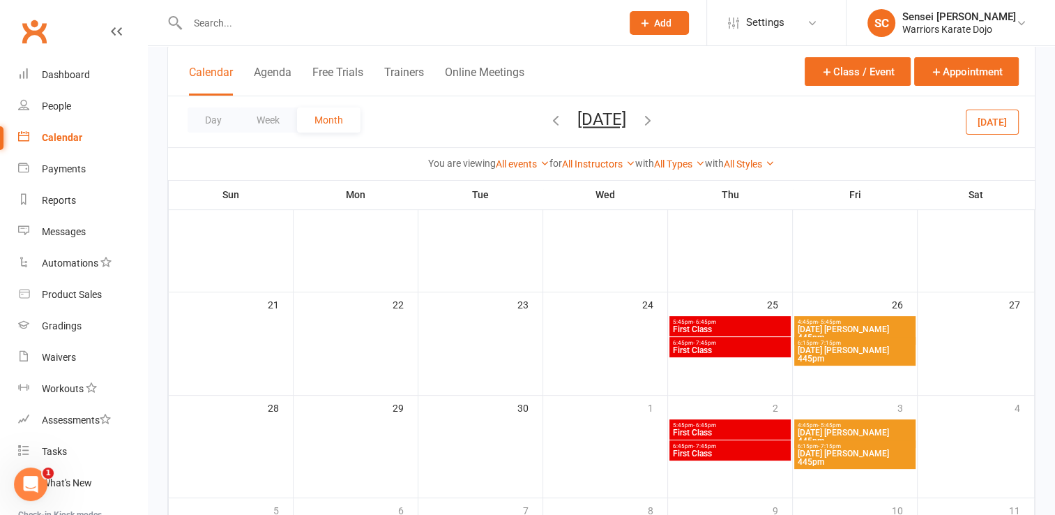
click at [723, 323] on span "5:45pm - 6:45pm" at bounding box center [730, 322] width 116 height 6
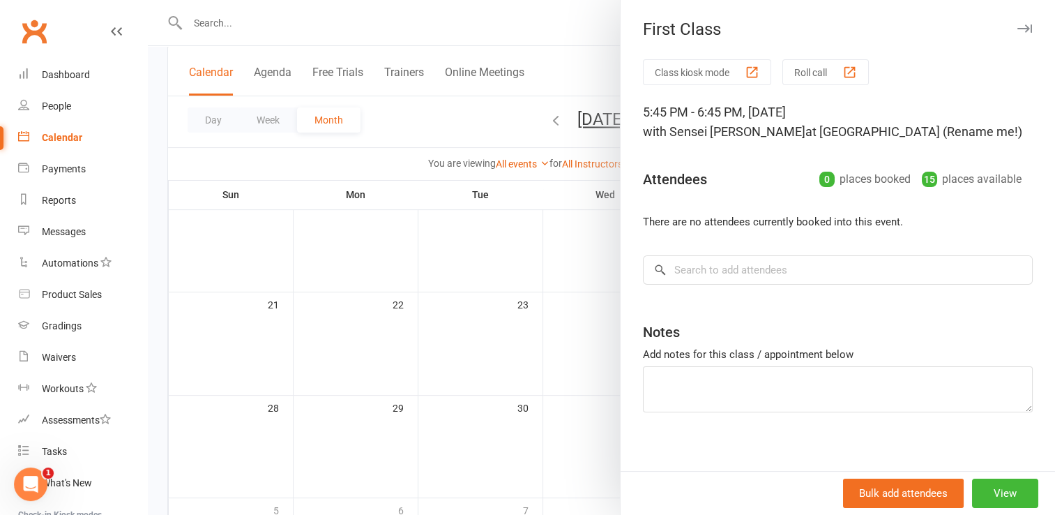
scroll to position [9, 0]
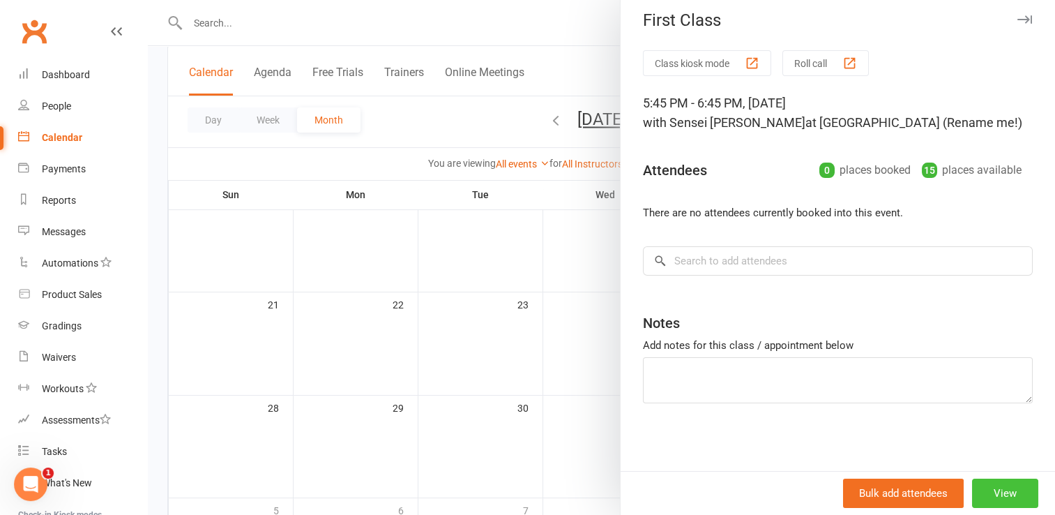
click at [972, 492] on button "View" at bounding box center [1005, 493] width 66 height 29
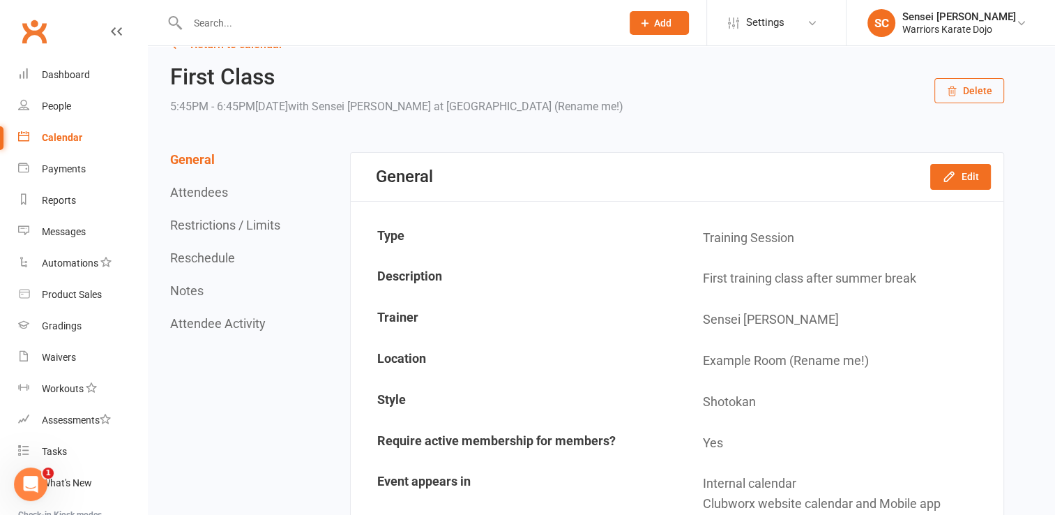
scroll to position [28, 0]
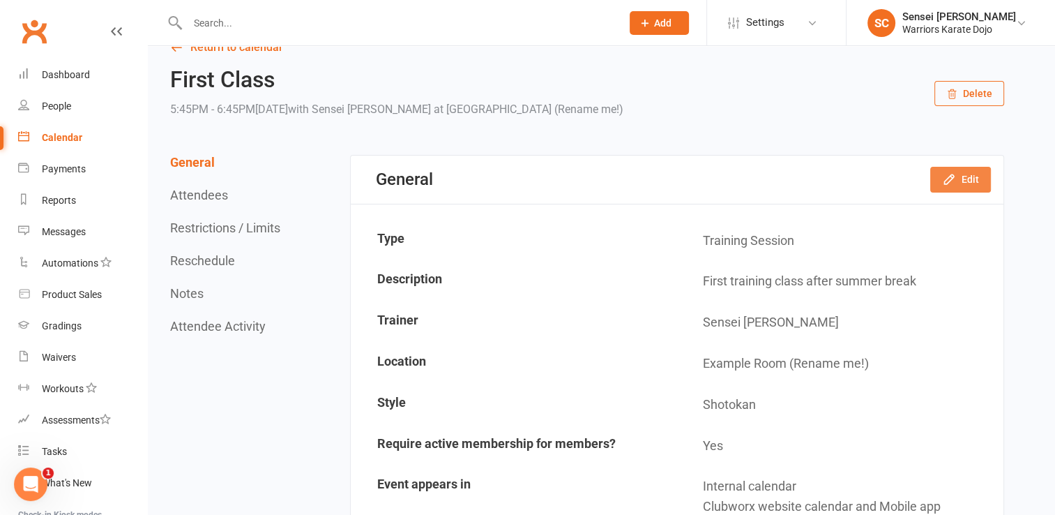
click at [947, 176] on icon "button" at bounding box center [949, 179] width 14 height 14
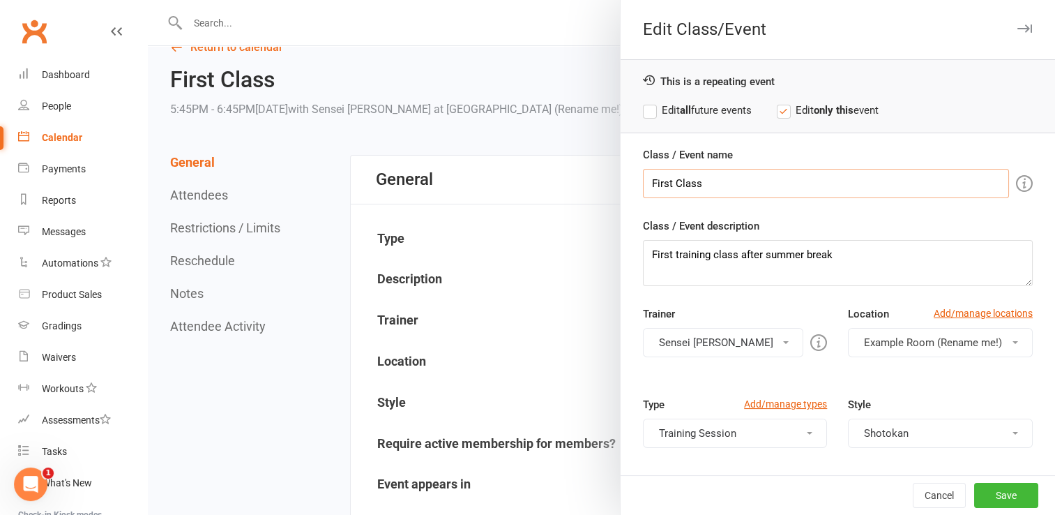
click at [665, 181] on input "First Class" at bounding box center [826, 183] width 366 height 29
type input "[DATE] Class"
drag, startPoint x: 668, startPoint y: 250, endPoint x: 643, endPoint y: 255, distance: 25.6
click at [643, 255] on textarea "First training class after summer break" at bounding box center [838, 263] width 390 height 46
click at [878, 255] on textarea "SHotokan group training class after summer break" at bounding box center [838, 263] width 390 height 46
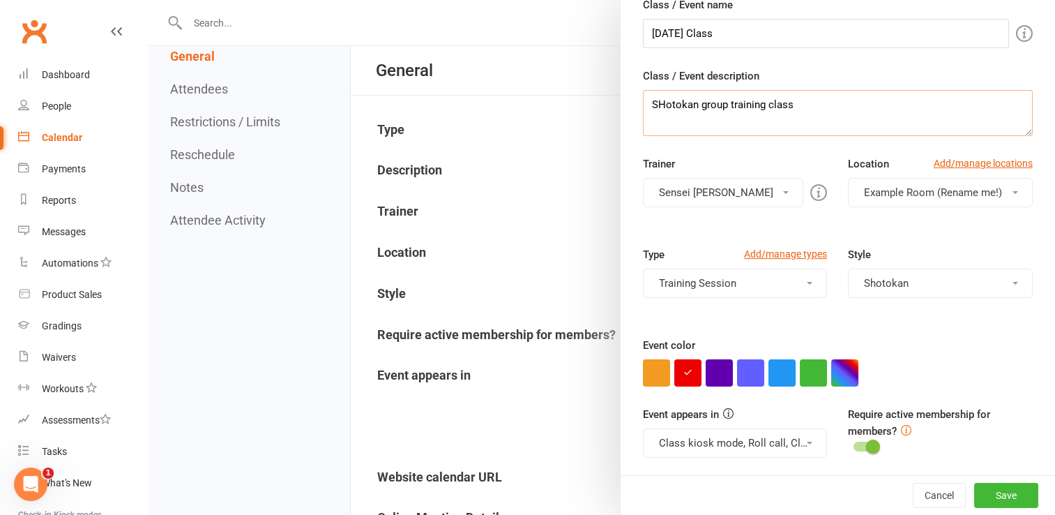
scroll to position [142, 0]
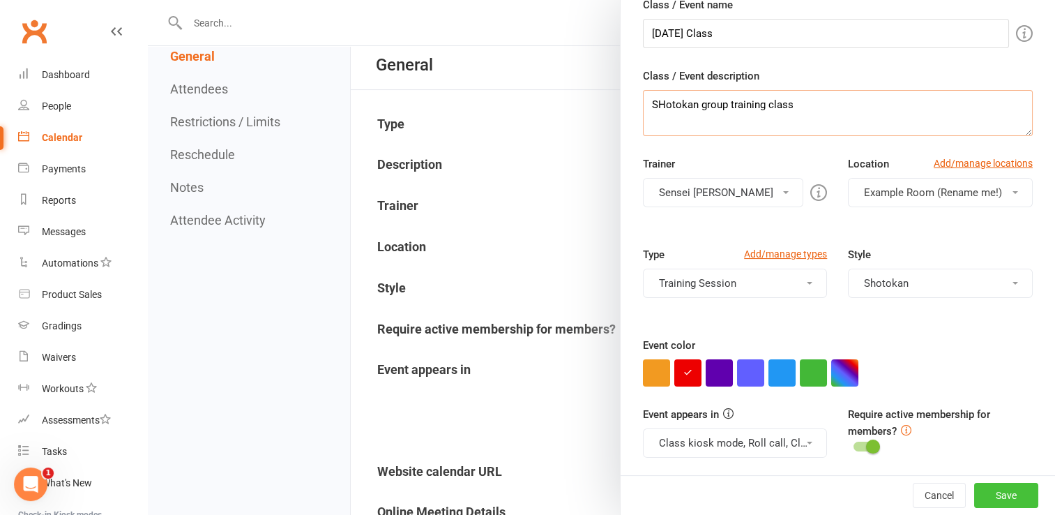
type textarea "SHotokan group training class"
click at [986, 501] on button "Save" at bounding box center [1007, 495] width 64 height 25
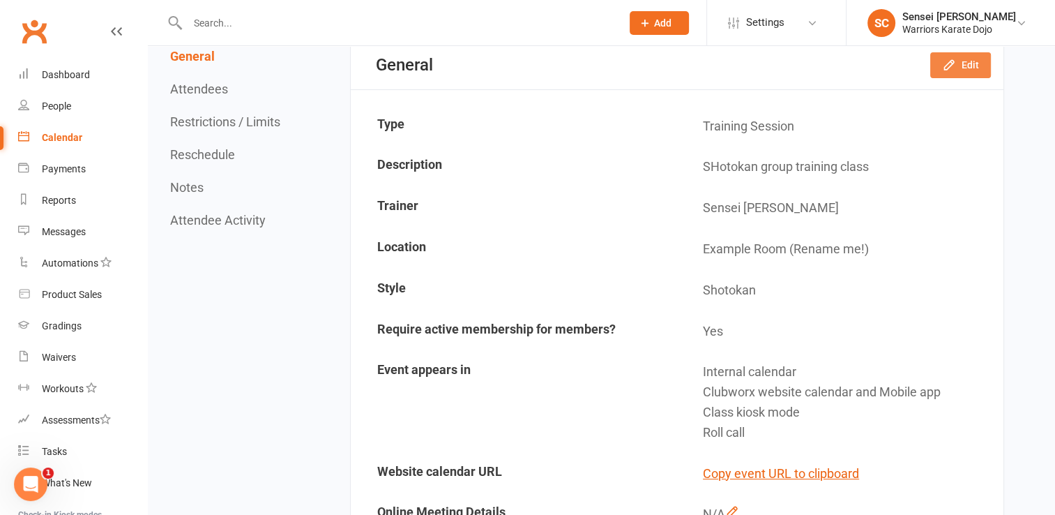
click at [955, 68] on icon "button" at bounding box center [949, 65] width 14 height 14
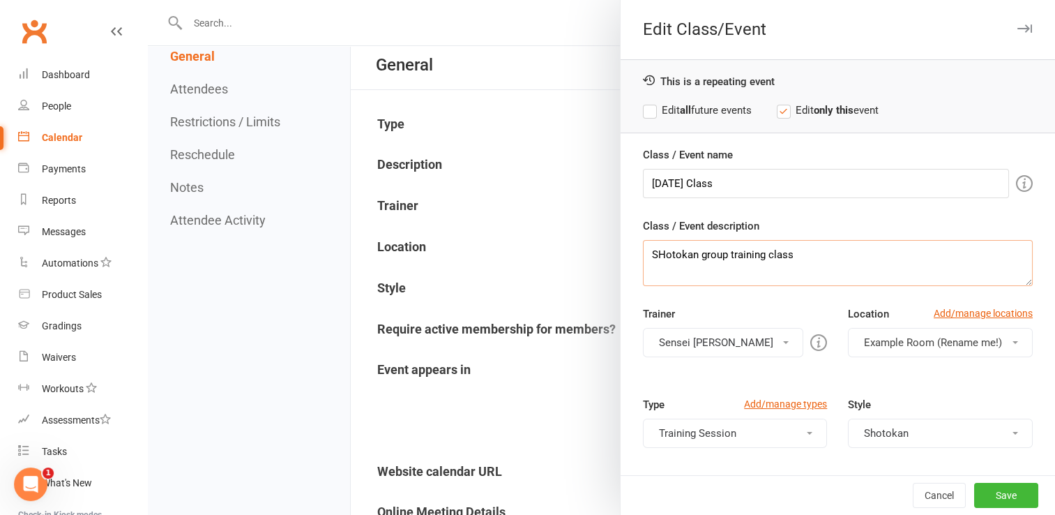
click at [659, 255] on textarea "SHotokan group training class" at bounding box center [838, 263] width 390 height 46
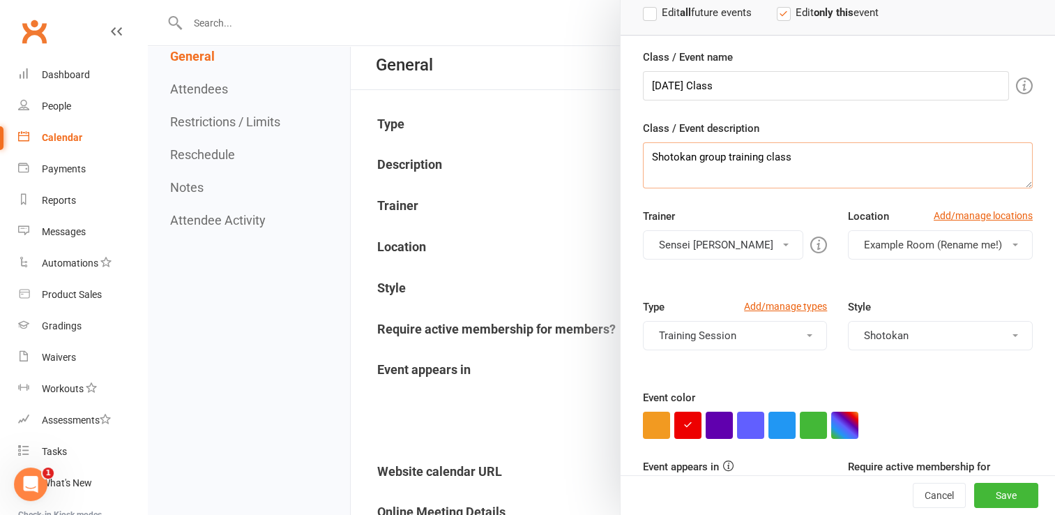
scroll to position [150, 0]
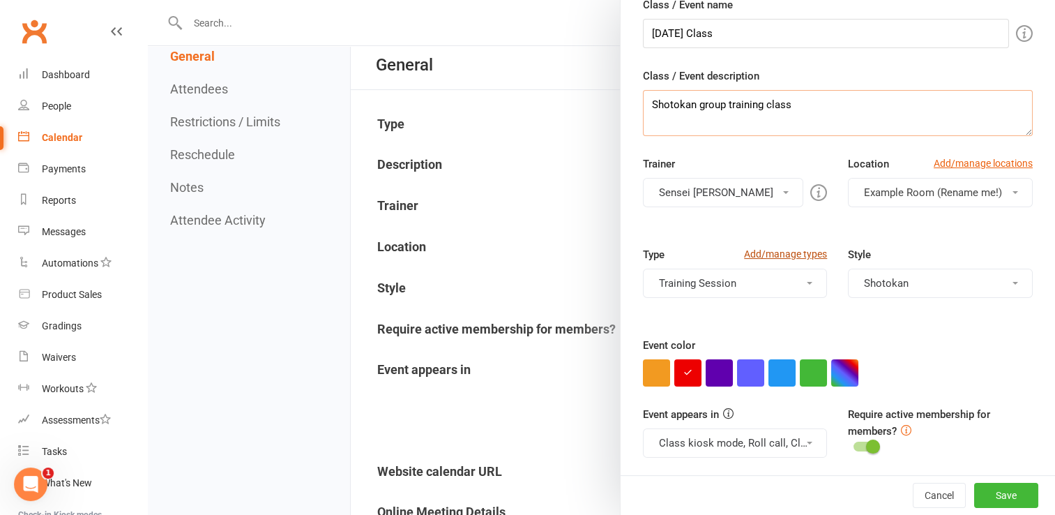
type textarea "Shotokan group training class"
click at [778, 250] on link "Add/manage types" at bounding box center [785, 253] width 83 height 15
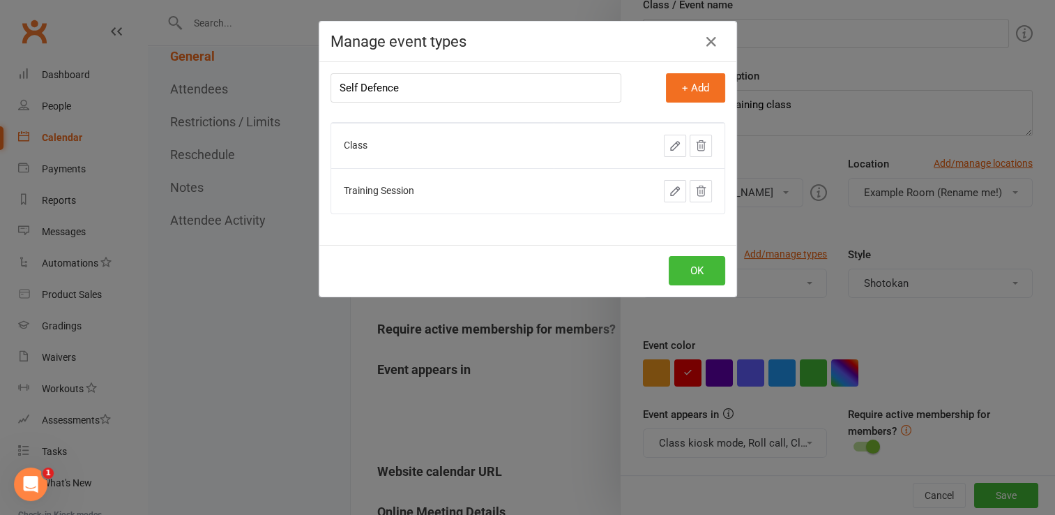
click at [375, 85] on input "Self Defence" at bounding box center [476, 87] width 291 height 29
type input "Self Defense"
click at [684, 80] on button "+ Add" at bounding box center [695, 87] width 59 height 29
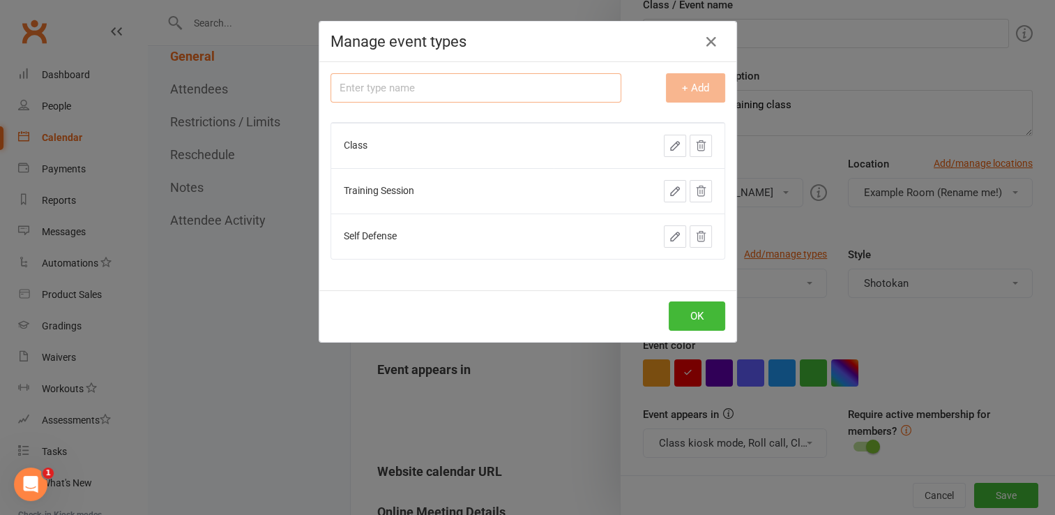
click at [469, 89] on input "text" at bounding box center [476, 87] width 291 height 29
type input "W"
click at [686, 310] on button "OK" at bounding box center [697, 315] width 57 height 29
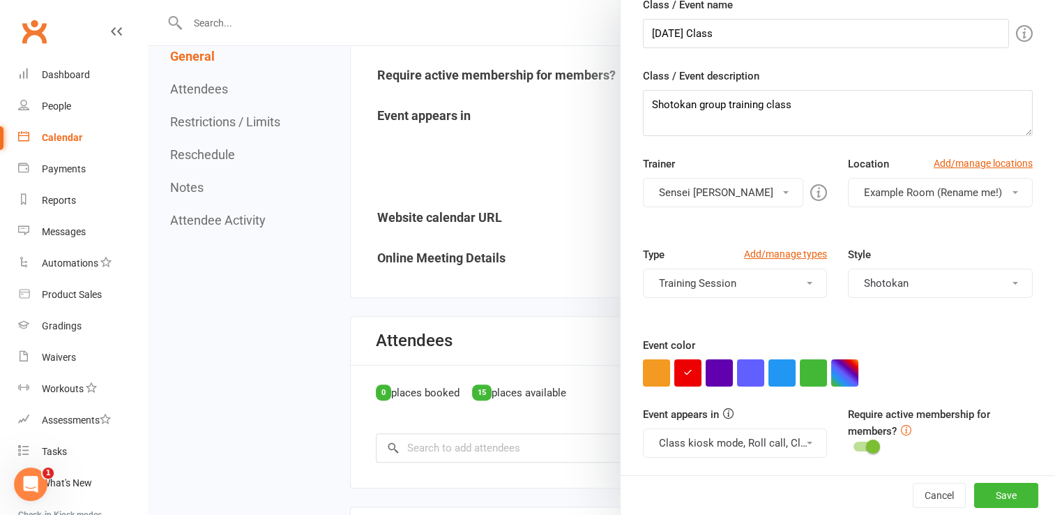
scroll to position [398, 0]
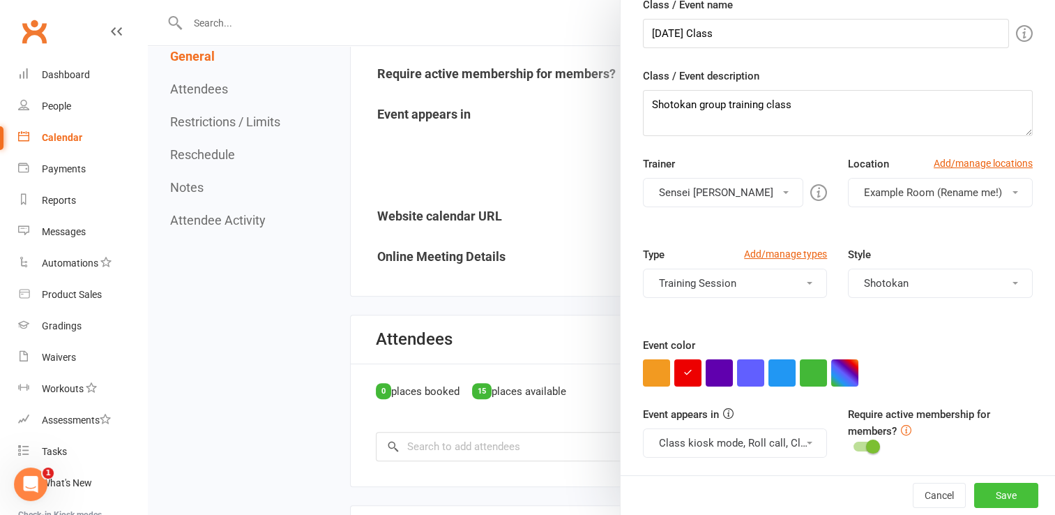
click at [988, 492] on button "Save" at bounding box center [1007, 495] width 64 height 25
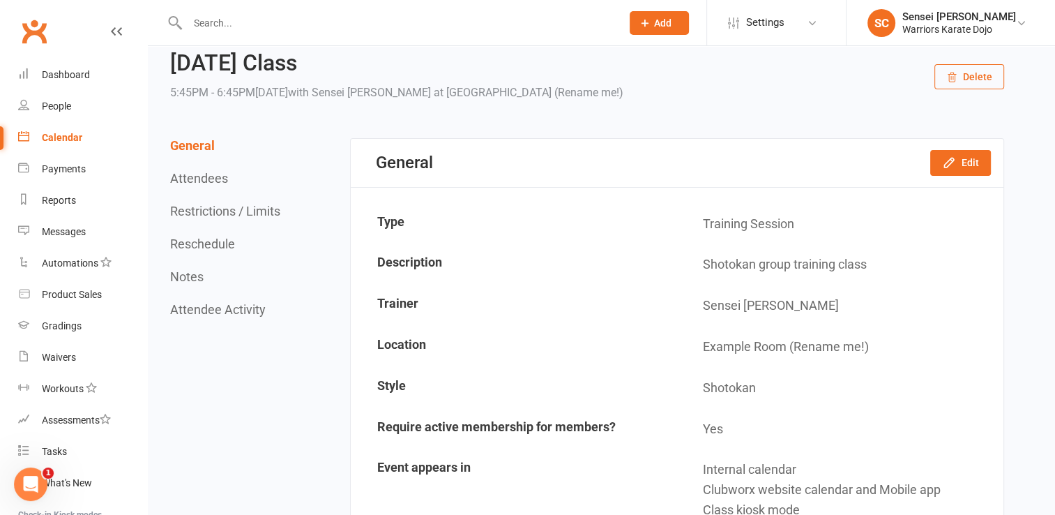
scroll to position [0, 0]
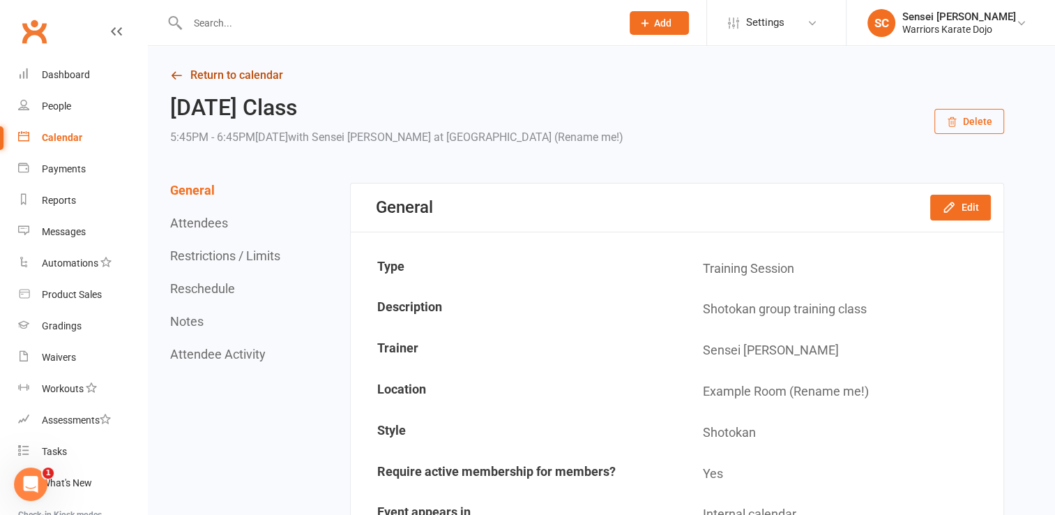
click at [233, 71] on link "Return to calendar" at bounding box center [587, 76] width 834 height 20
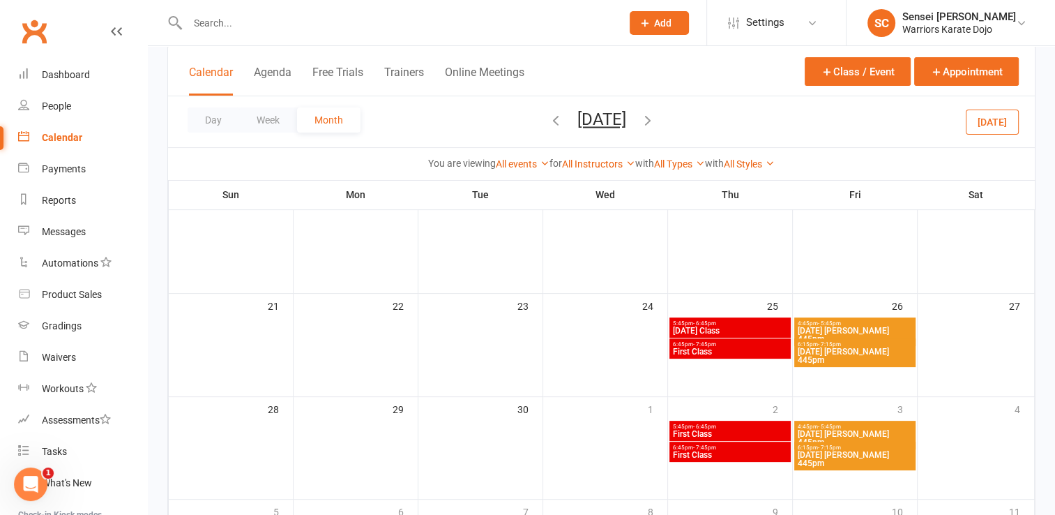
scroll to position [312, 0]
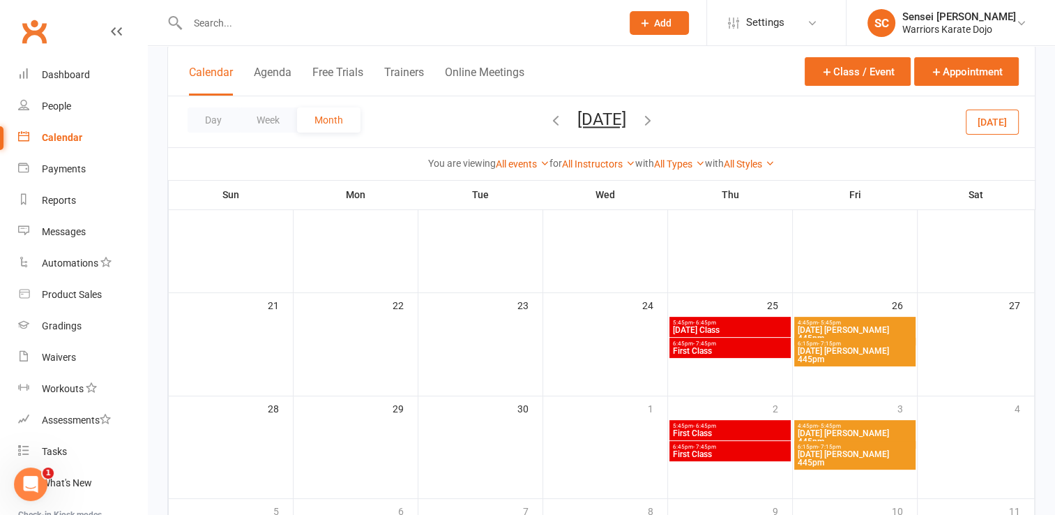
click at [721, 349] on span "First Class" at bounding box center [730, 351] width 116 height 8
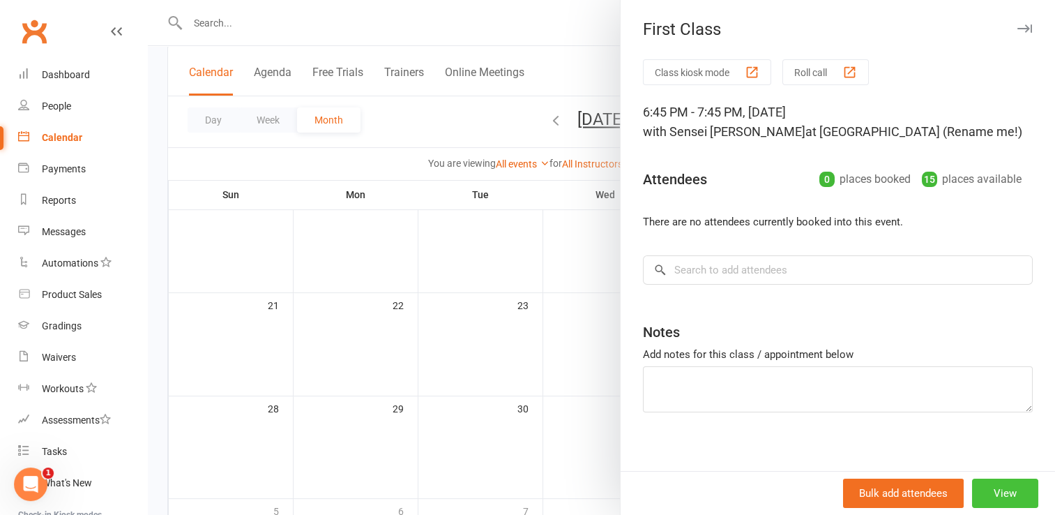
click at [991, 489] on button "View" at bounding box center [1005, 493] width 66 height 29
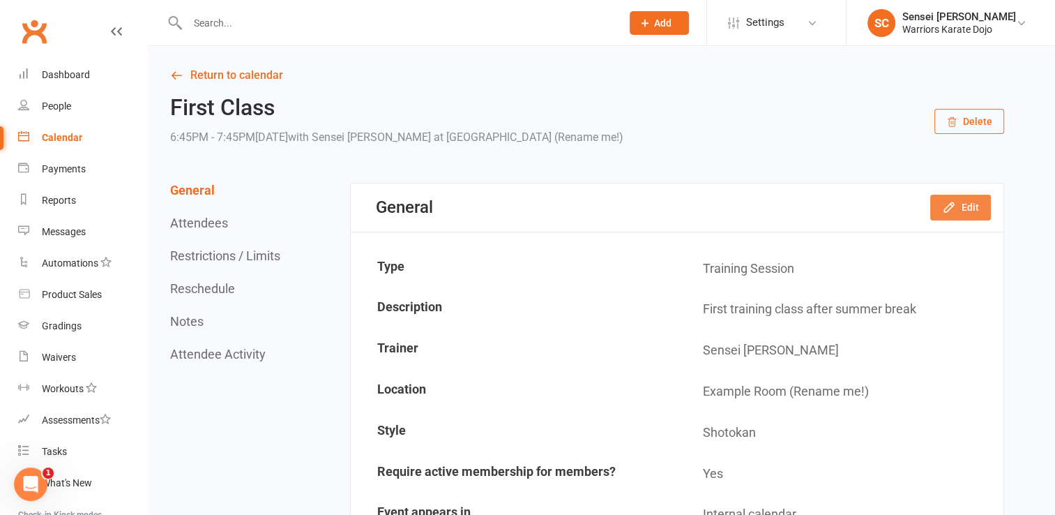
click at [958, 209] on button "Edit" at bounding box center [961, 207] width 61 height 25
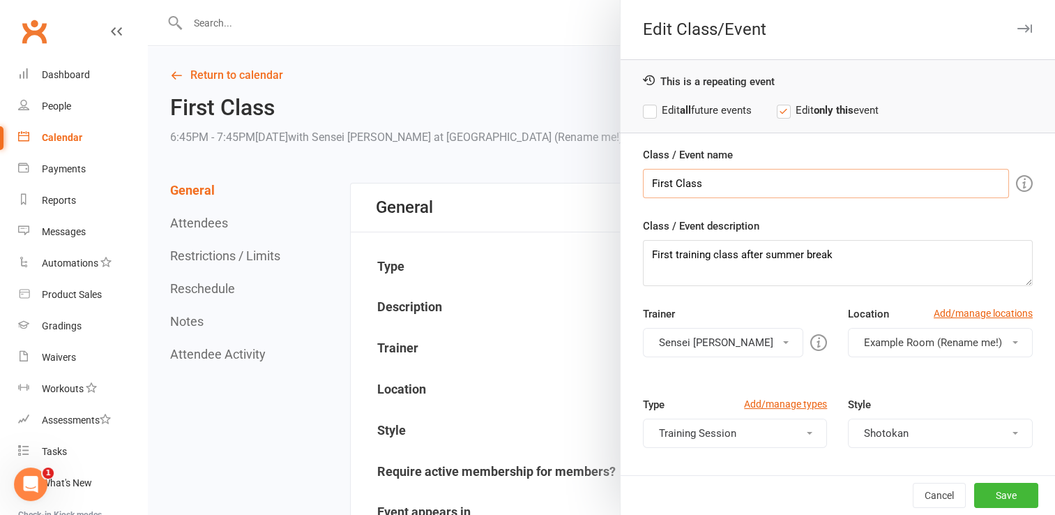
click at [666, 182] on input "First Class" at bounding box center [826, 183] width 366 height 29
click at [730, 185] on input "[DATE] Class" at bounding box center [826, 183] width 366 height 29
type input "[DATE] Class 615pm"
click at [993, 488] on button "Save" at bounding box center [1007, 495] width 64 height 25
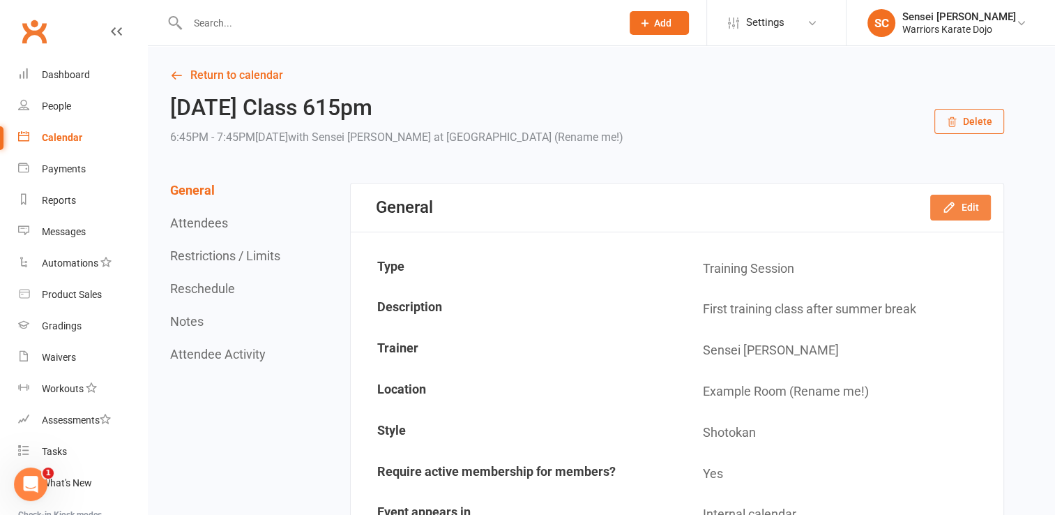
click at [956, 201] on icon "button" at bounding box center [949, 207] width 14 height 14
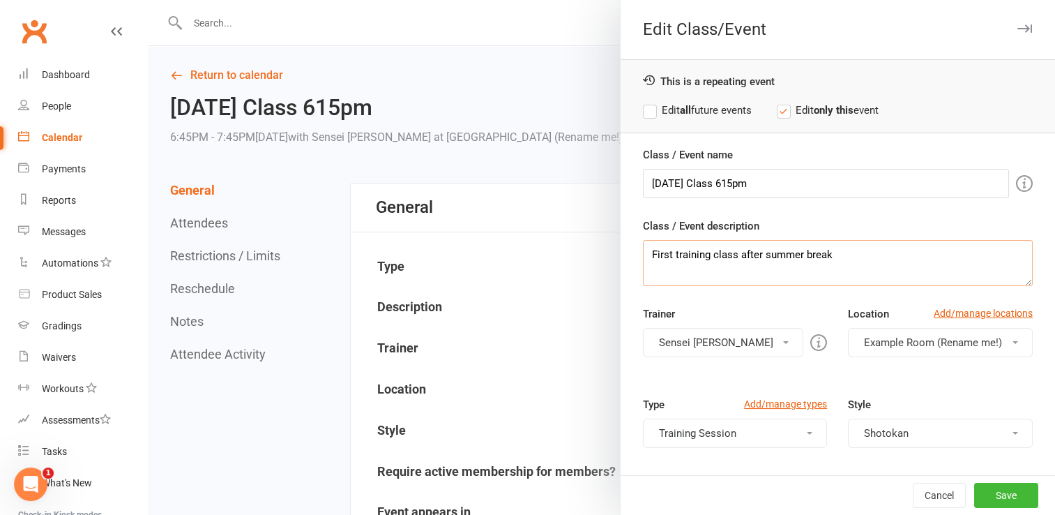
drag, startPoint x: 827, startPoint y: 252, endPoint x: 631, endPoint y: 250, distance: 195.3
click at [631, 250] on div "Class / Event name [DATE] Class 615pm Class / Event description First training …" at bounding box center [838, 386] width 435 height 481
click at [659, 255] on textarea "SHotokan group training" at bounding box center [838, 263] width 390 height 46
click at [783, 249] on textarea "Shotokan group training" at bounding box center [838, 263] width 390 height 46
type textarea "Shotokan group training"
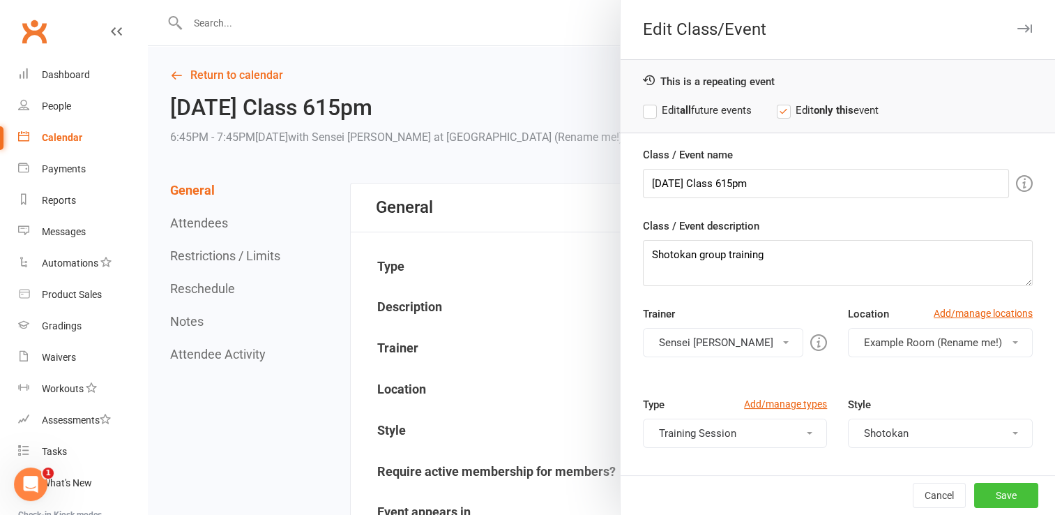
click at [985, 498] on button "Save" at bounding box center [1007, 495] width 64 height 25
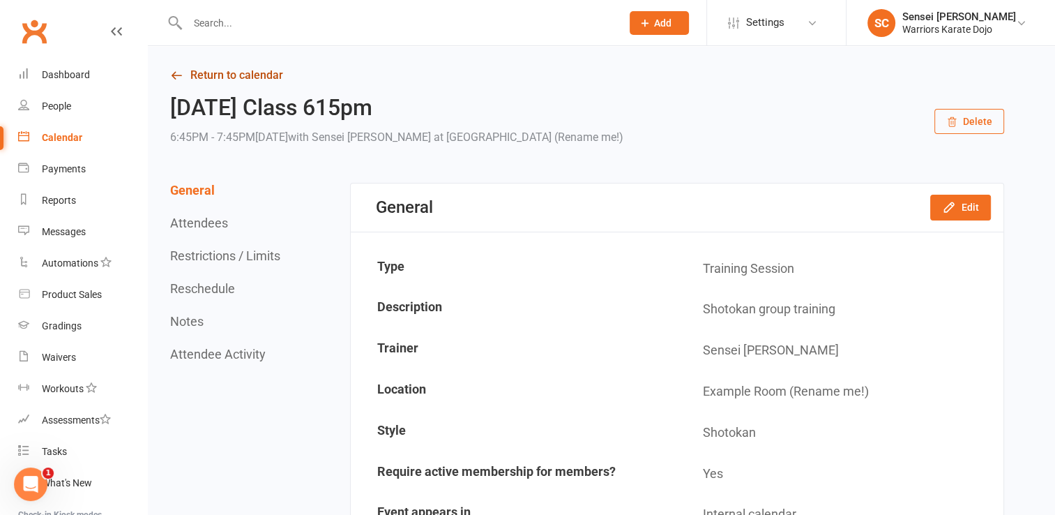
click at [241, 77] on link "Return to calendar" at bounding box center [587, 76] width 834 height 20
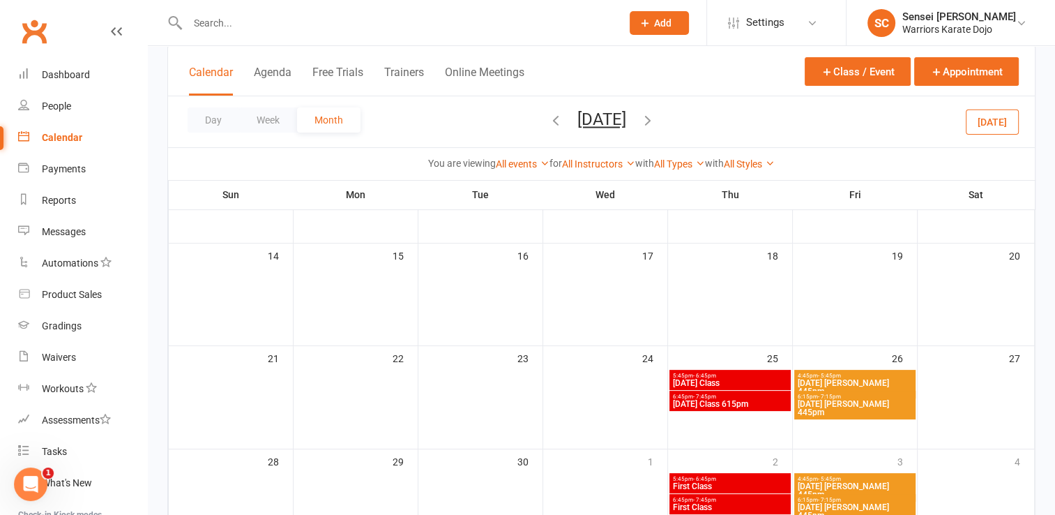
scroll to position [259, 0]
click at [748, 377] on span "5:45pm - 6:45pm" at bounding box center [730, 375] width 116 height 6
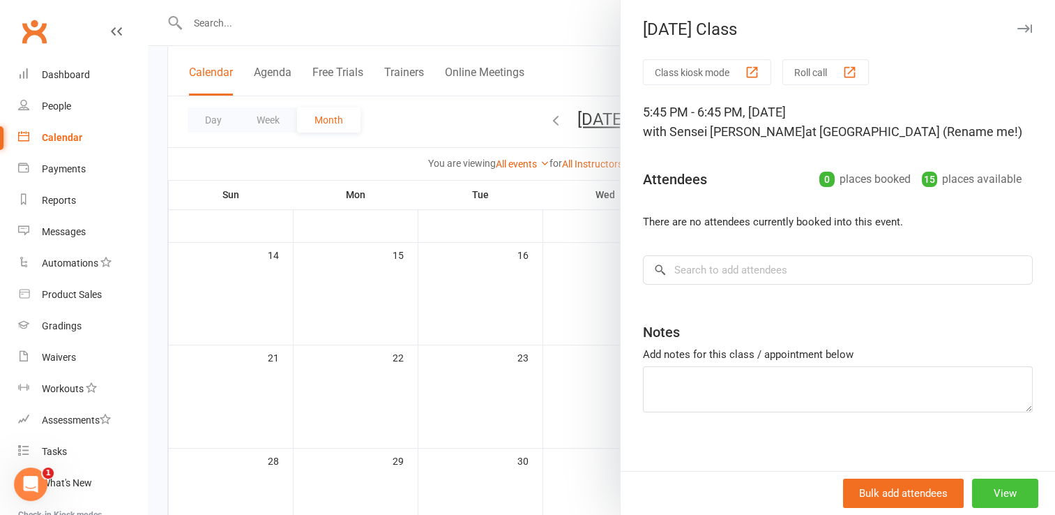
click at [977, 485] on button "View" at bounding box center [1005, 493] width 66 height 29
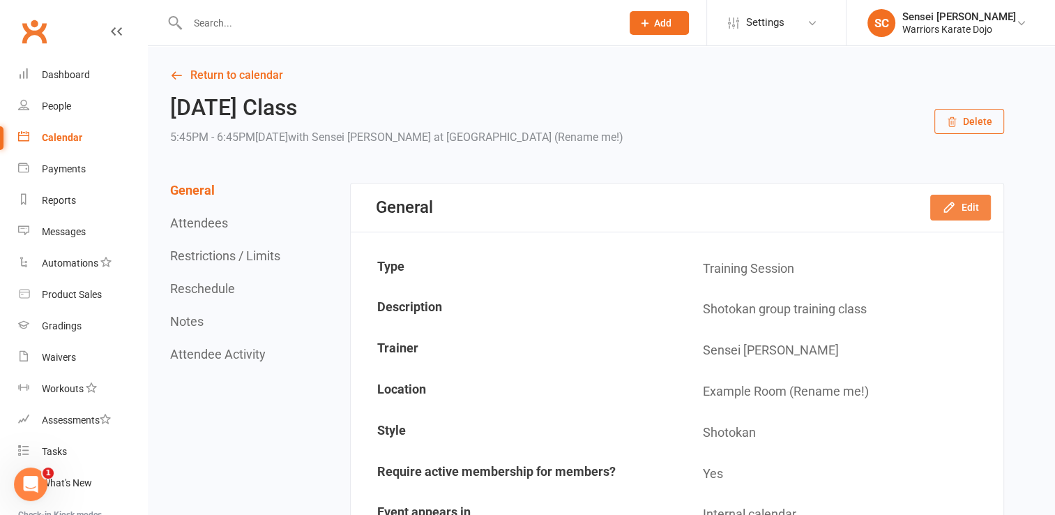
click at [968, 209] on button "Edit" at bounding box center [961, 207] width 61 height 25
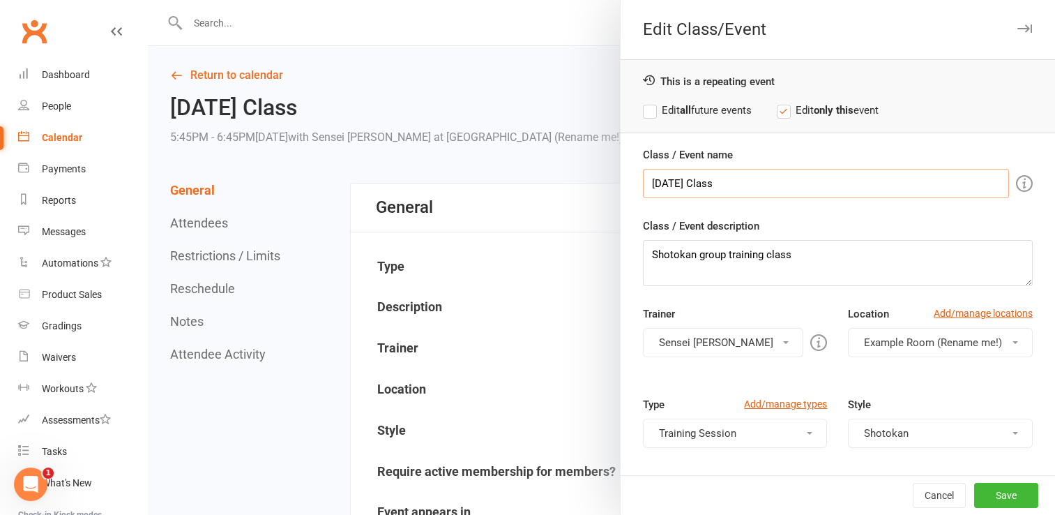
click at [810, 180] on input "[DATE] Class" at bounding box center [826, 183] width 366 height 29
type input "[DATE] Class 445pm"
click at [979, 492] on button "Save" at bounding box center [1007, 495] width 64 height 25
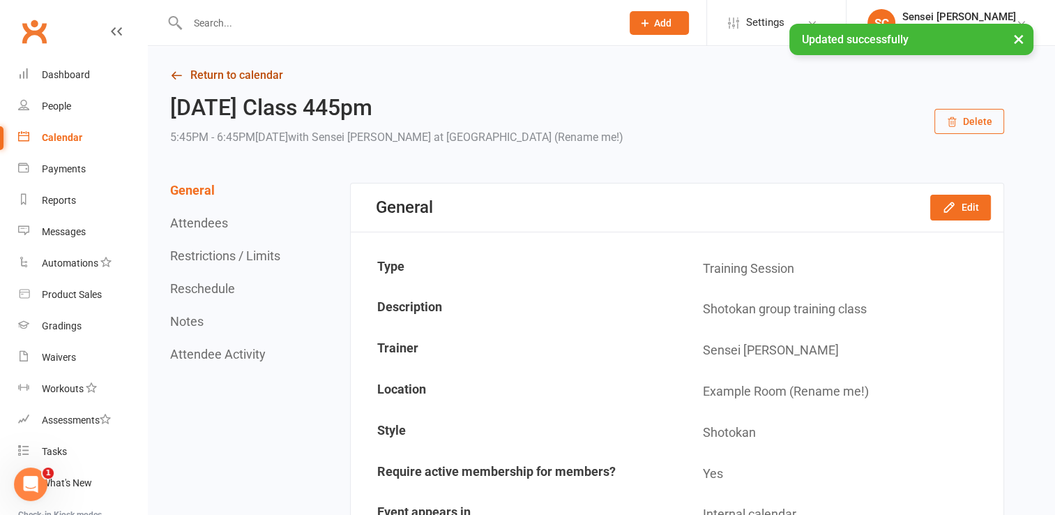
click at [238, 73] on link "Return to calendar" at bounding box center [587, 76] width 834 height 20
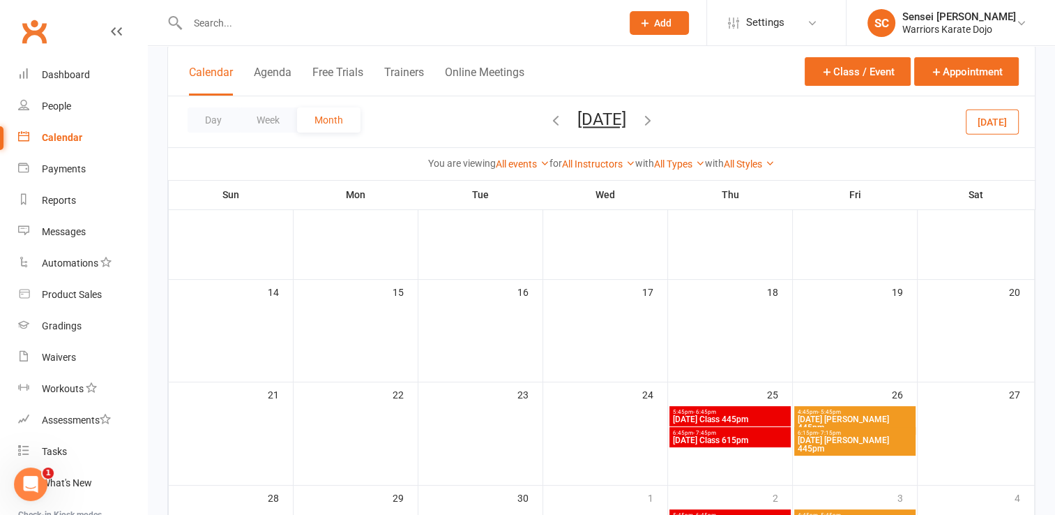
scroll to position [307, 0]
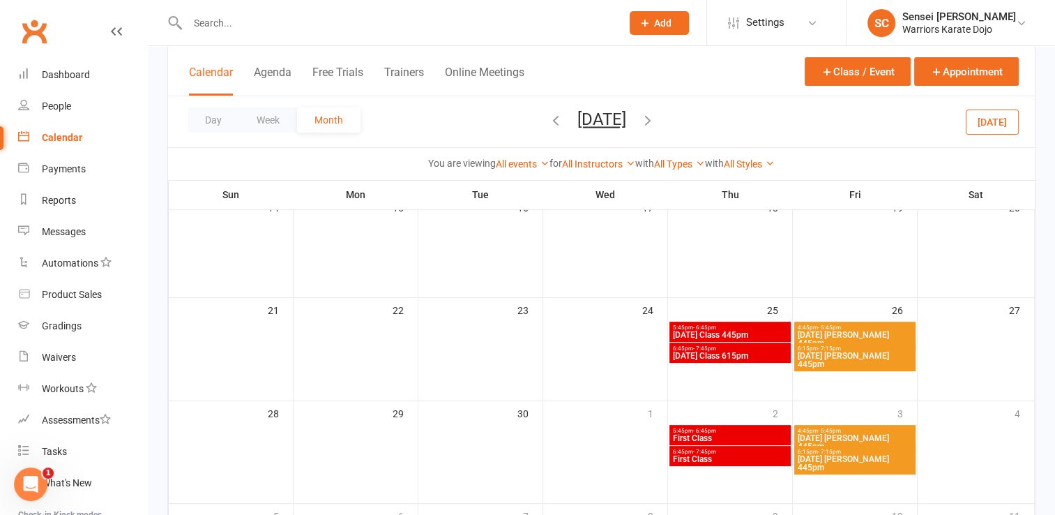
click at [840, 348] on span "6:15pm - 7:15pm" at bounding box center [855, 348] width 116 height 6
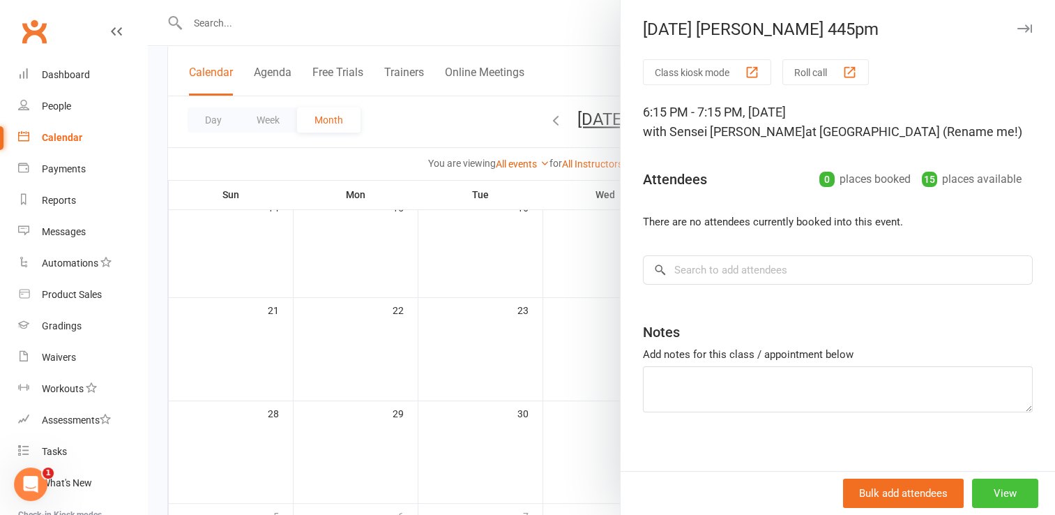
click at [988, 481] on button "View" at bounding box center [1005, 493] width 66 height 29
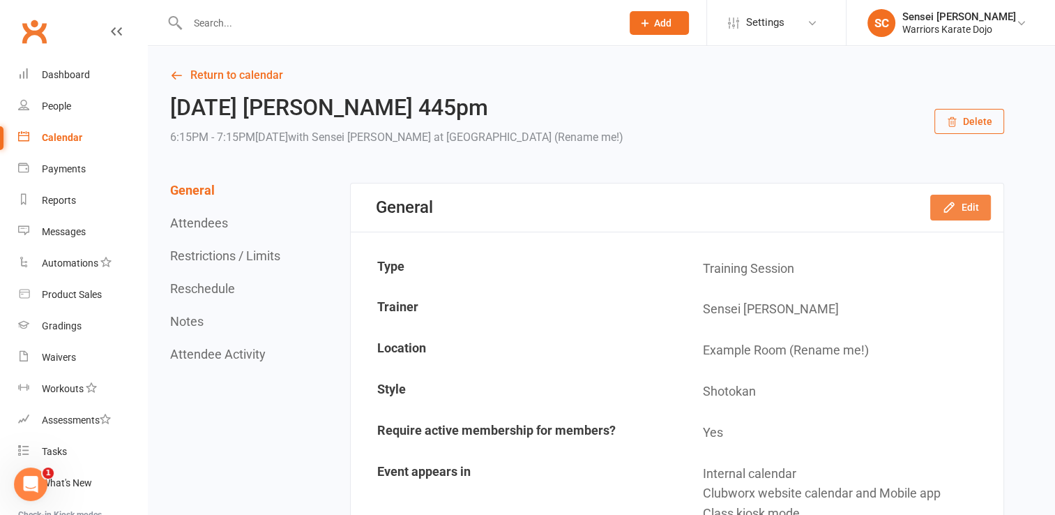
click at [961, 206] on button "Edit" at bounding box center [961, 207] width 61 height 25
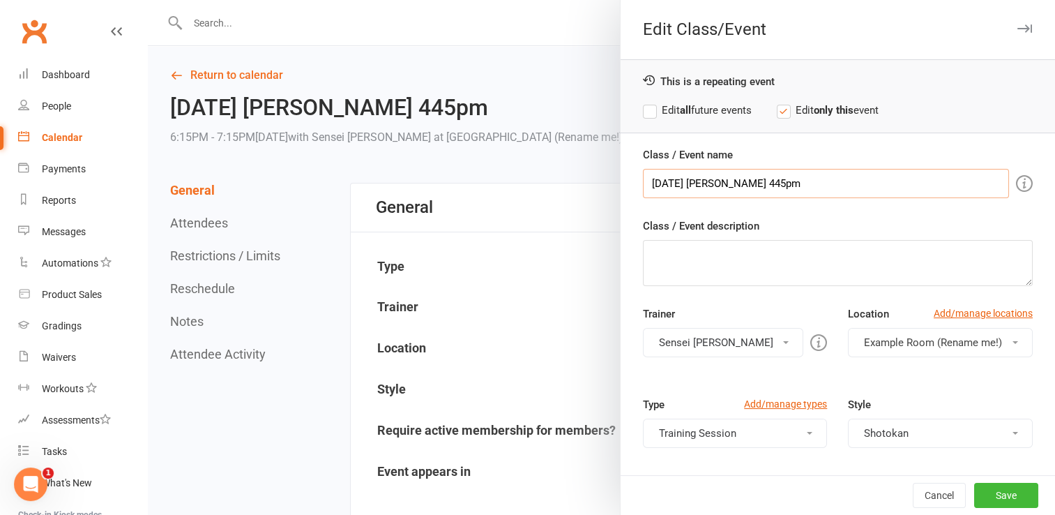
click at [734, 183] on input "[DATE] [PERSON_NAME] 445pm" at bounding box center [826, 183] width 366 height 29
type input "[DATE] [PERSON_NAME] 615 pm"
click at [996, 494] on button "Save" at bounding box center [1007, 495] width 64 height 25
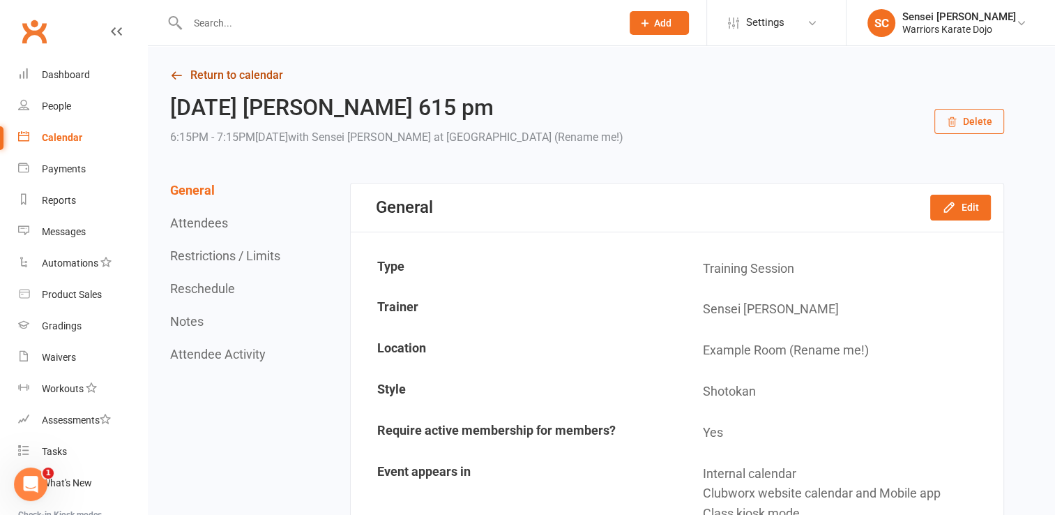
click at [246, 73] on link "Return to calendar" at bounding box center [587, 76] width 834 height 20
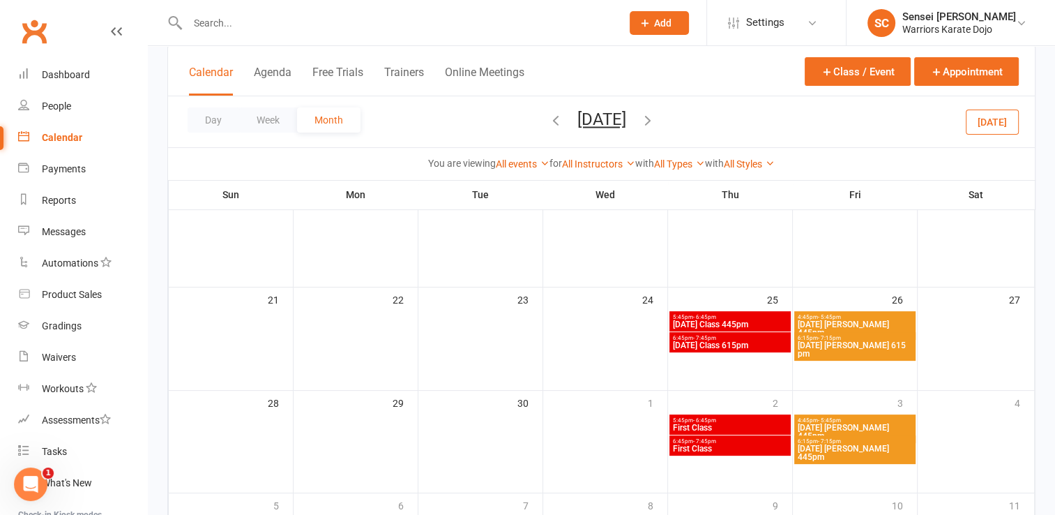
scroll to position [318, 0]
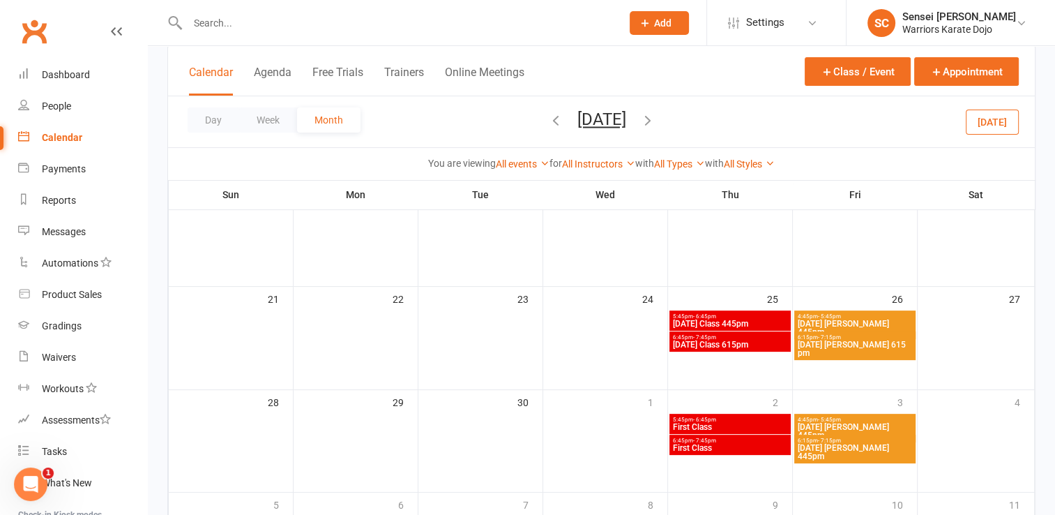
click at [737, 420] on span "5:45pm - 6:45pm" at bounding box center [730, 419] width 116 height 6
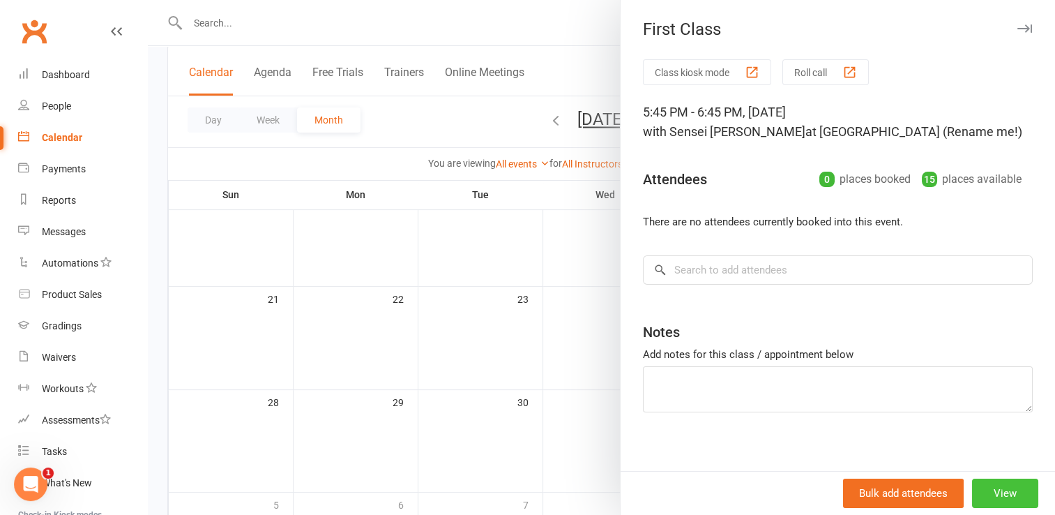
click at [999, 492] on button "View" at bounding box center [1005, 493] width 66 height 29
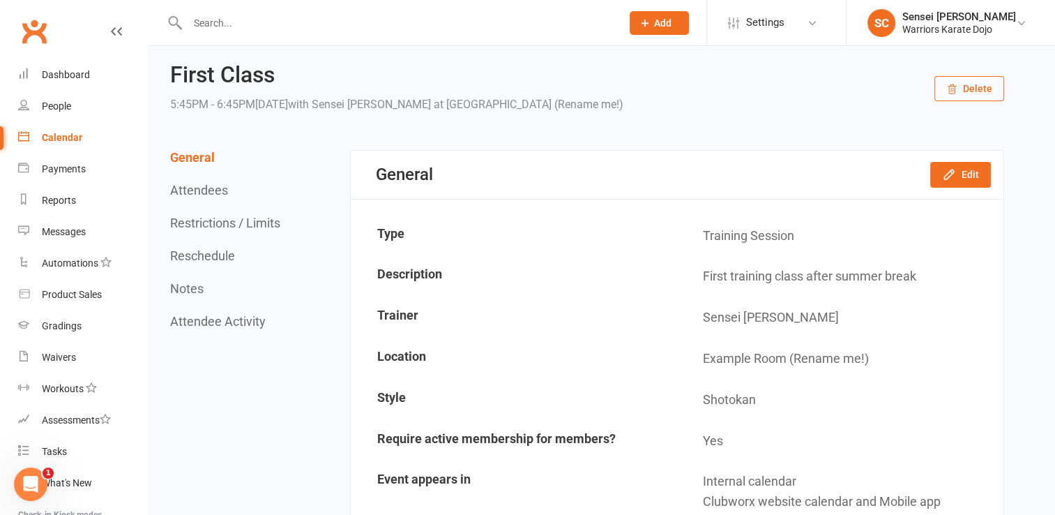
scroll to position [29, 0]
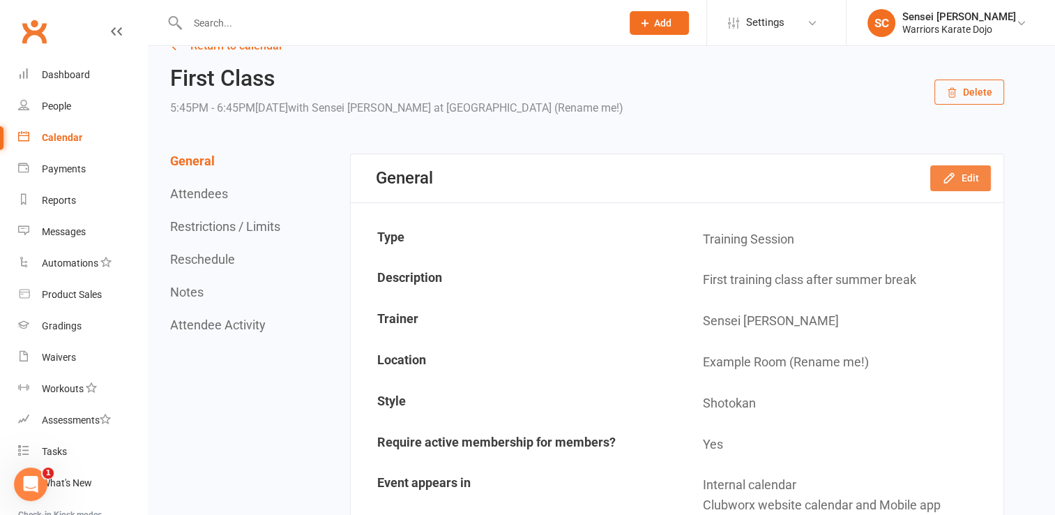
click at [949, 174] on icon "button" at bounding box center [949, 178] width 14 height 14
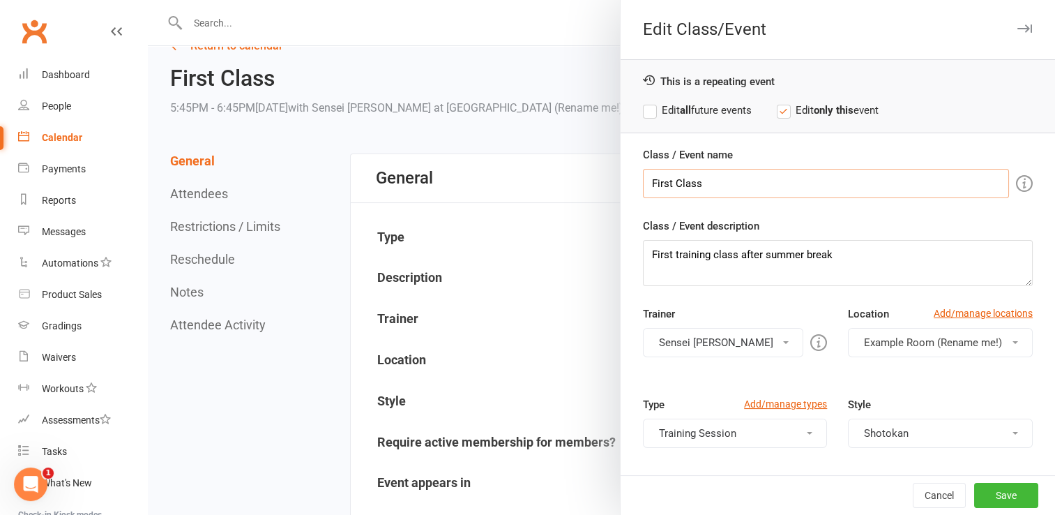
drag, startPoint x: 709, startPoint y: 179, endPoint x: 615, endPoint y: 174, distance: 94.3
click at [621, 174] on div "Class / Event name First Class Class / Event description First training class a…" at bounding box center [838, 386] width 435 height 481
click at [924, 491] on button "Cancel" at bounding box center [939, 495] width 53 height 25
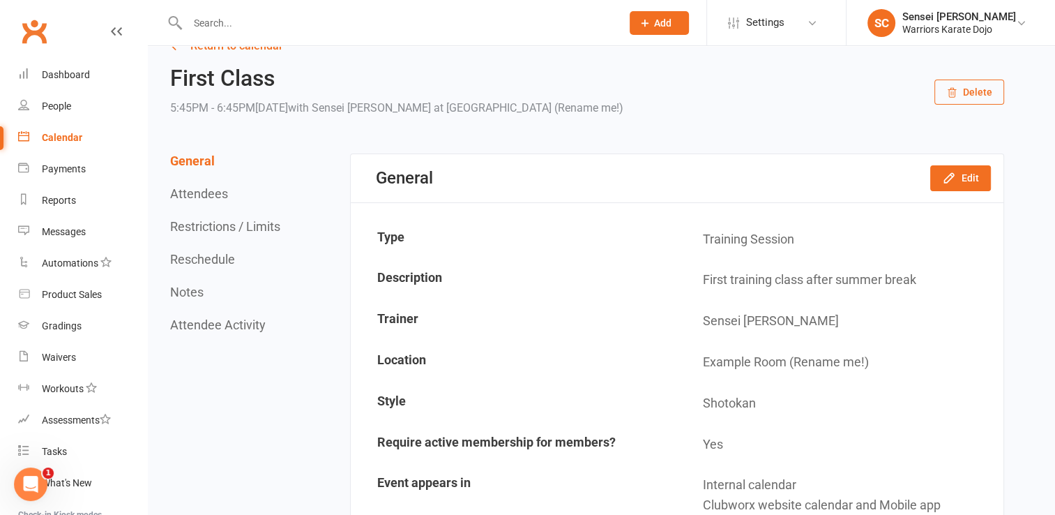
scroll to position [0, 0]
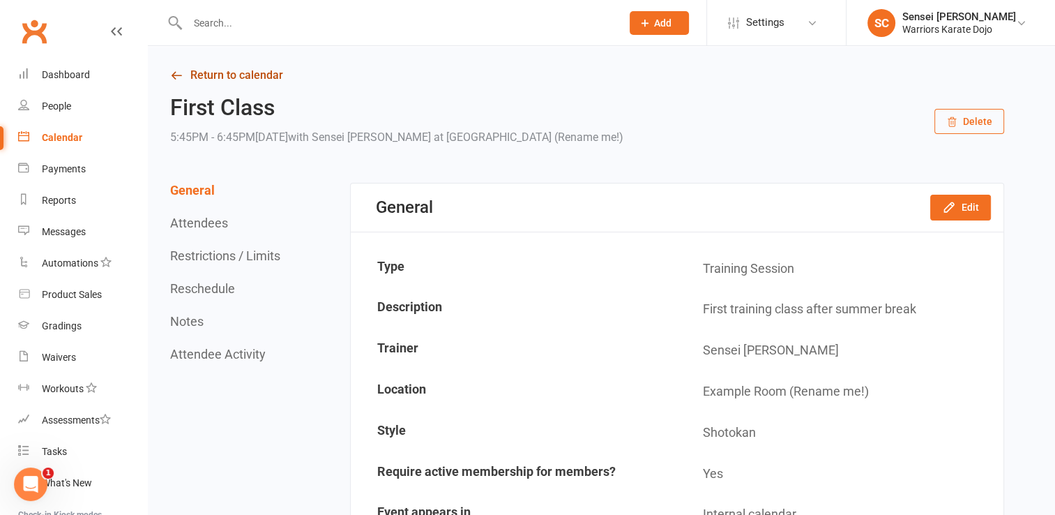
click at [251, 77] on link "Return to calendar" at bounding box center [587, 76] width 834 height 20
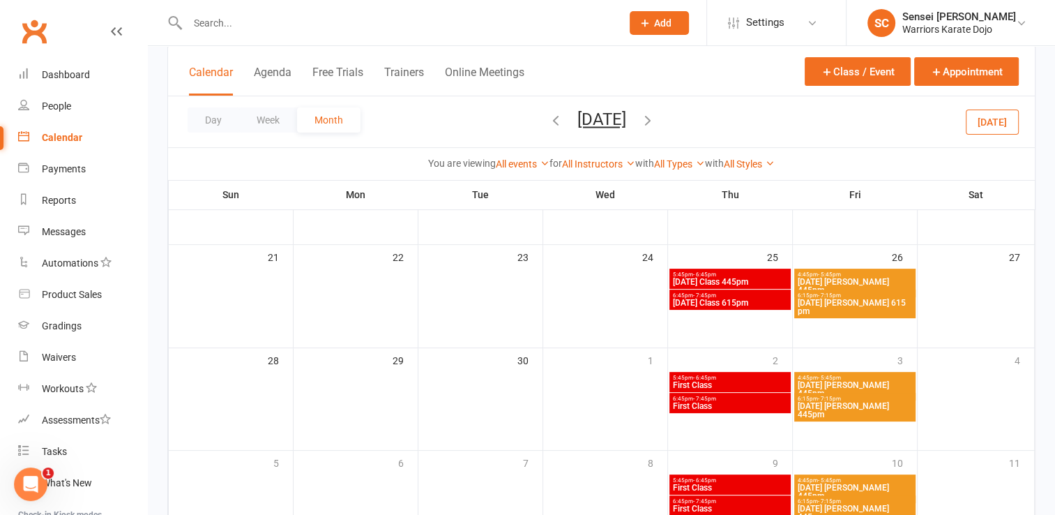
scroll to position [349, 0]
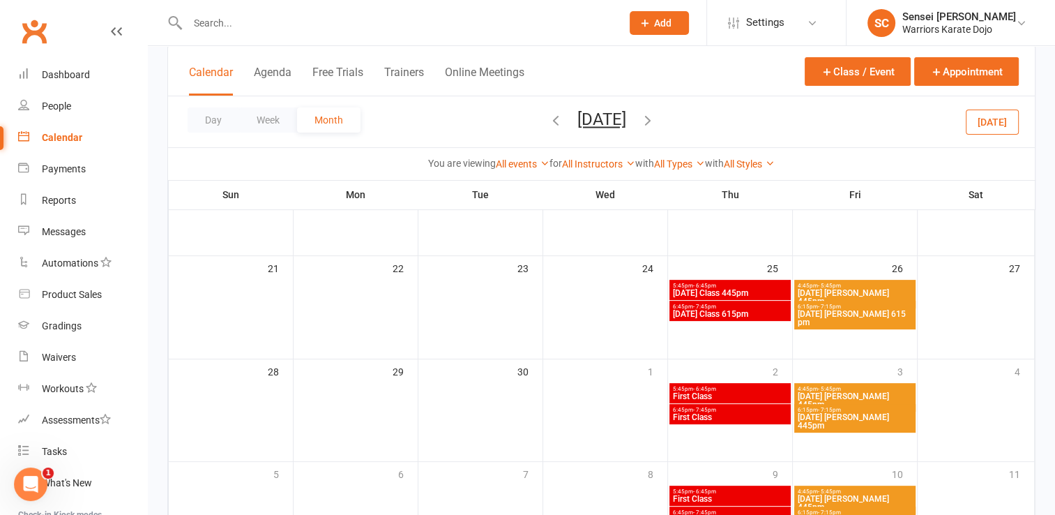
click at [742, 280] on div "5:45pm - 6:45pm [DATE] Class 445pm" at bounding box center [730, 290] width 121 height 20
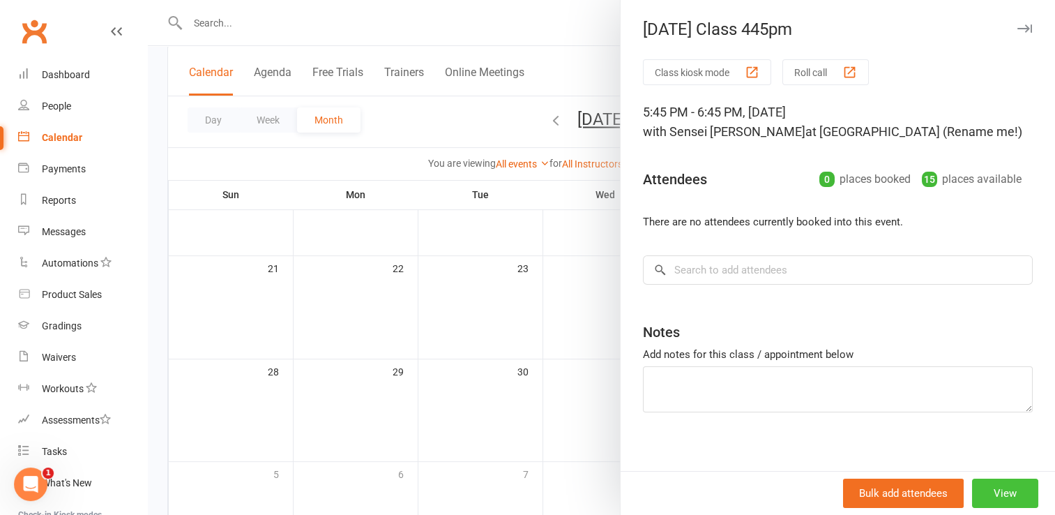
click at [977, 489] on button "View" at bounding box center [1005, 493] width 66 height 29
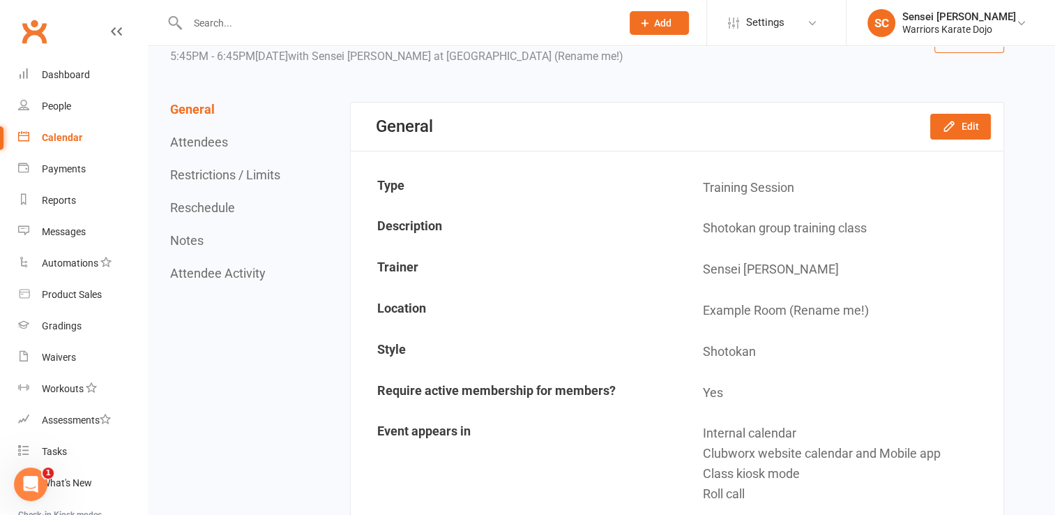
scroll to position [84, 0]
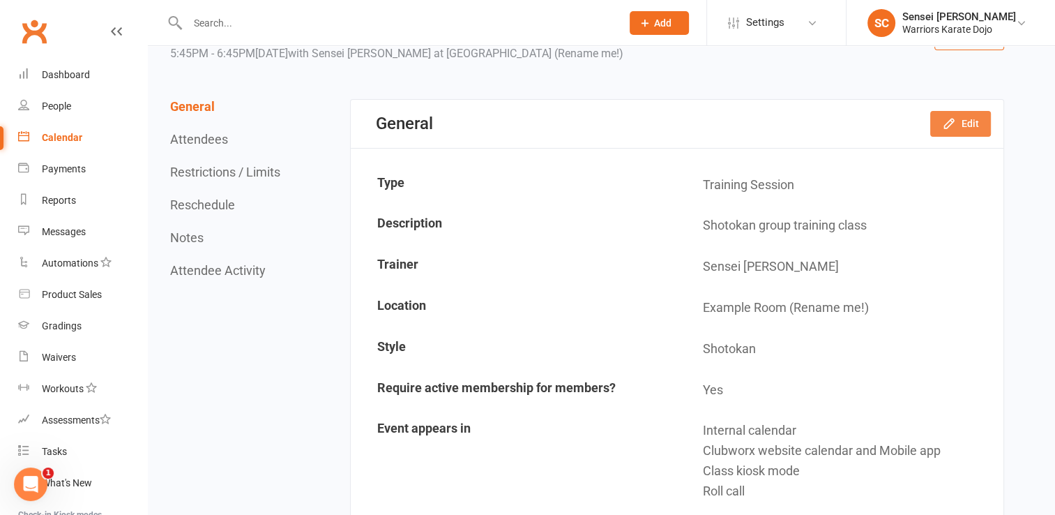
click at [952, 116] on icon "button" at bounding box center [949, 123] width 14 height 14
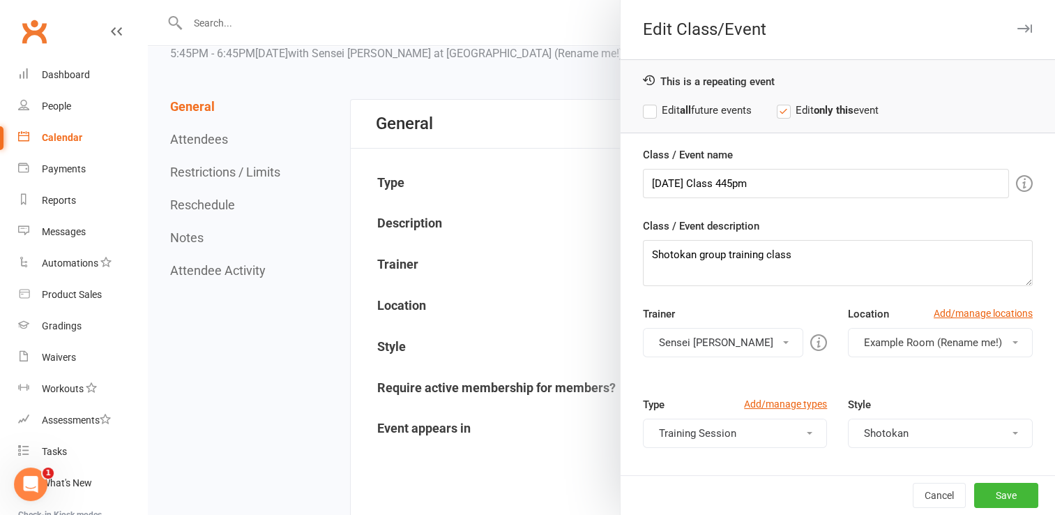
click at [821, 219] on div "Class / Event description Shotokan group training class" at bounding box center [838, 252] width 390 height 68
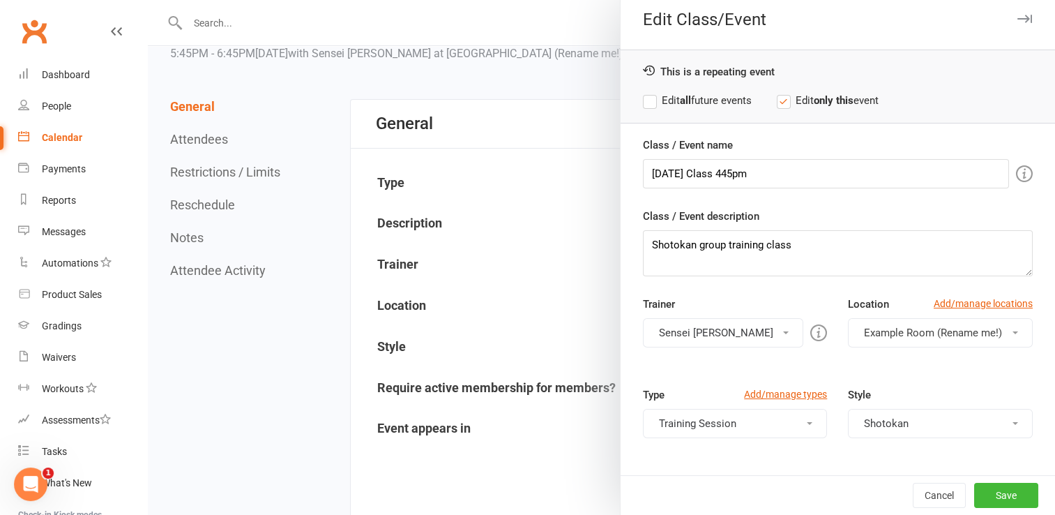
scroll to position [0, 0]
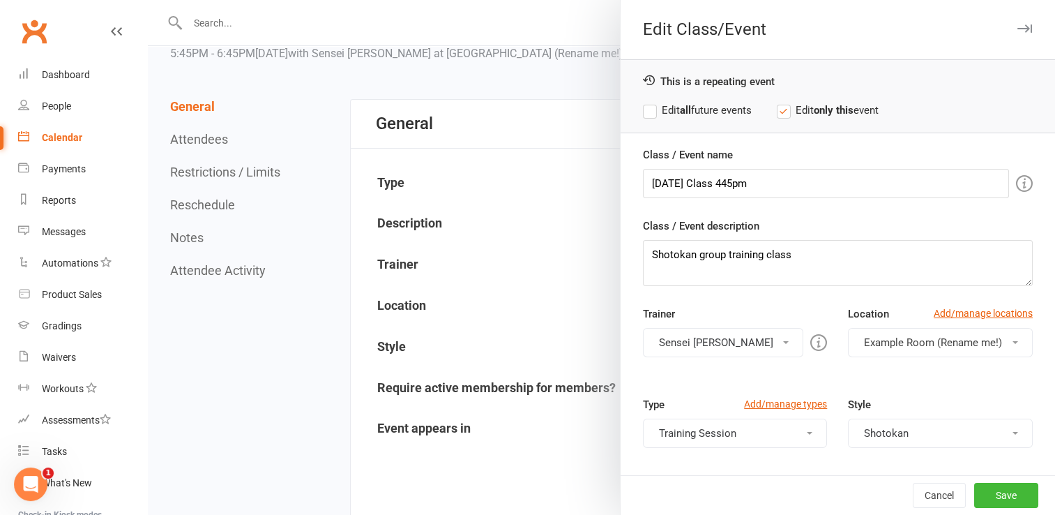
click at [645, 105] on label "Edit all future events" at bounding box center [697, 110] width 109 height 17
click at [985, 493] on button "Save" at bounding box center [1007, 495] width 64 height 25
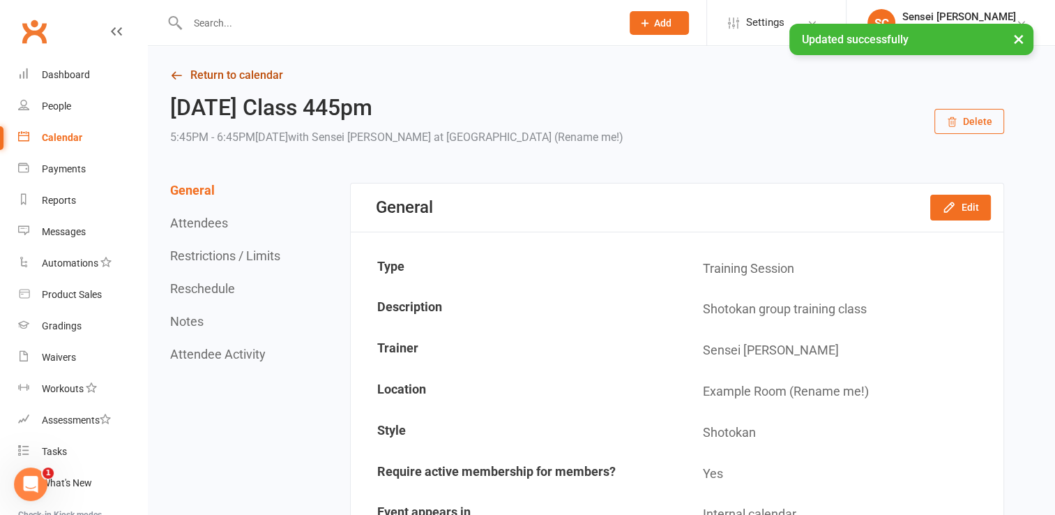
click at [250, 77] on link "Return to calendar" at bounding box center [587, 76] width 834 height 20
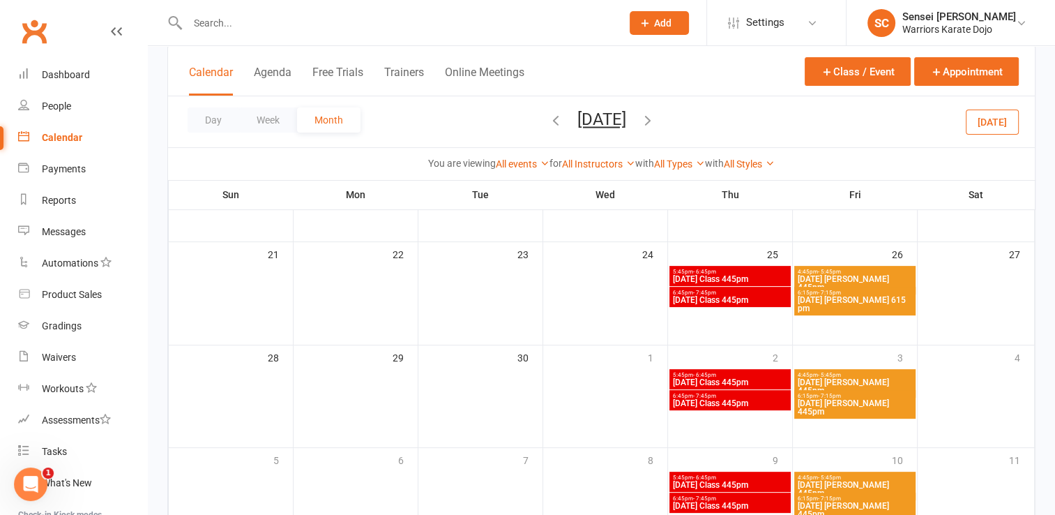
scroll to position [366, 0]
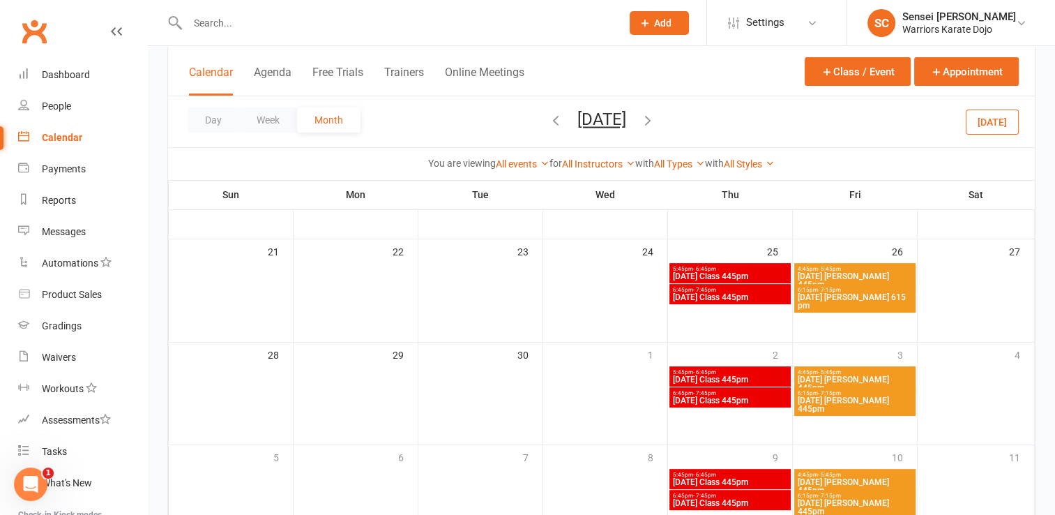
click at [841, 288] on span "6:15pm - 7:15pm" at bounding box center [855, 290] width 116 height 6
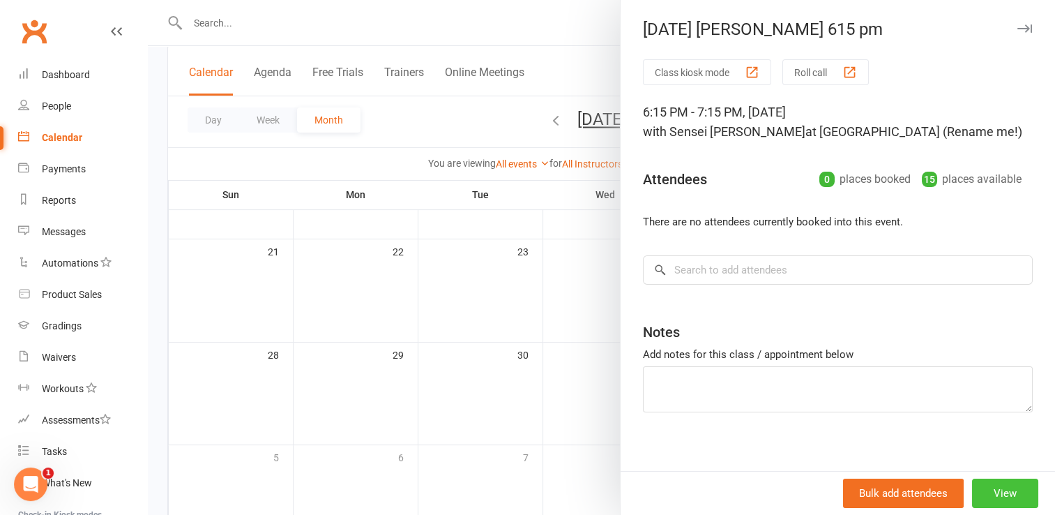
click at [979, 490] on button "View" at bounding box center [1005, 493] width 66 height 29
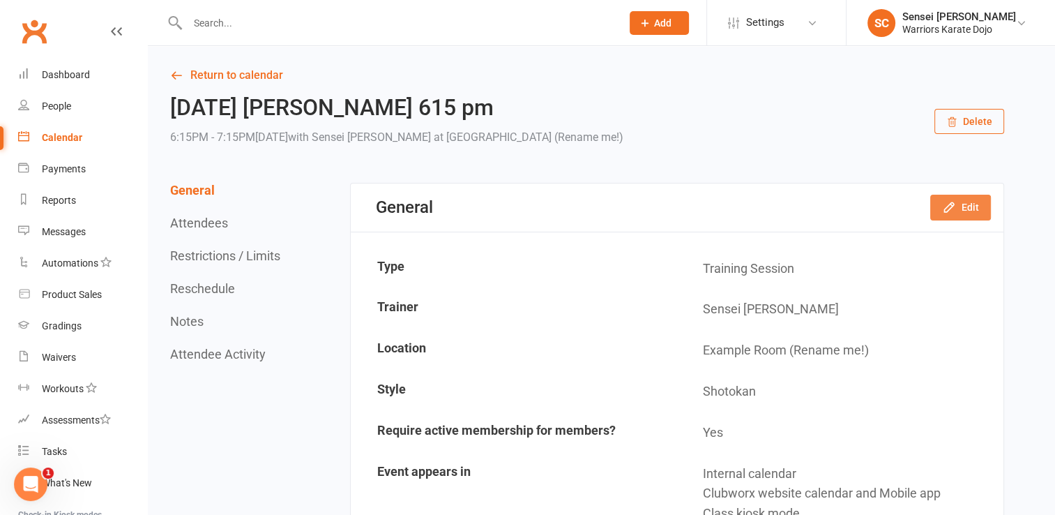
click at [968, 195] on button "Edit" at bounding box center [961, 207] width 61 height 25
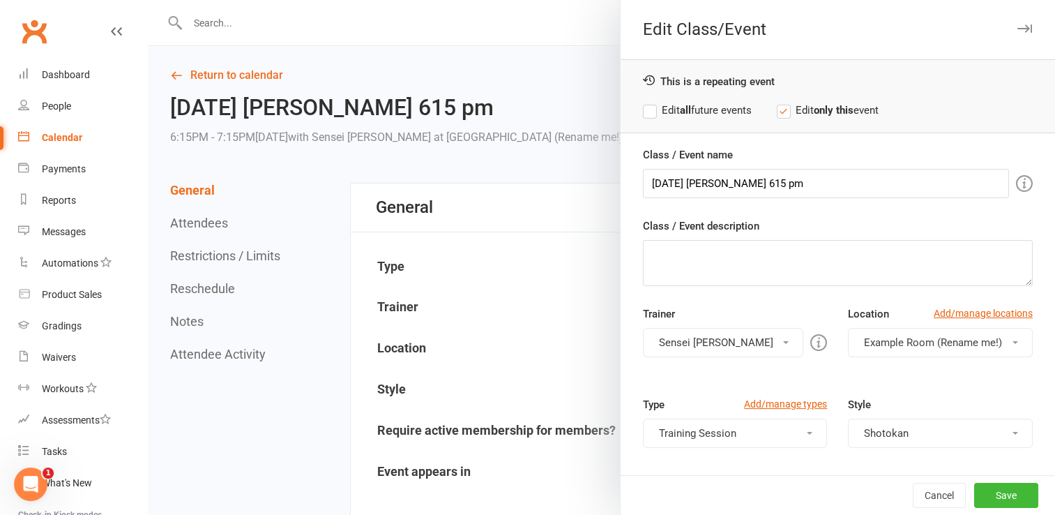
click at [649, 107] on label "Edit all future events" at bounding box center [697, 110] width 109 height 17
click at [982, 494] on button "Save" at bounding box center [1007, 495] width 64 height 25
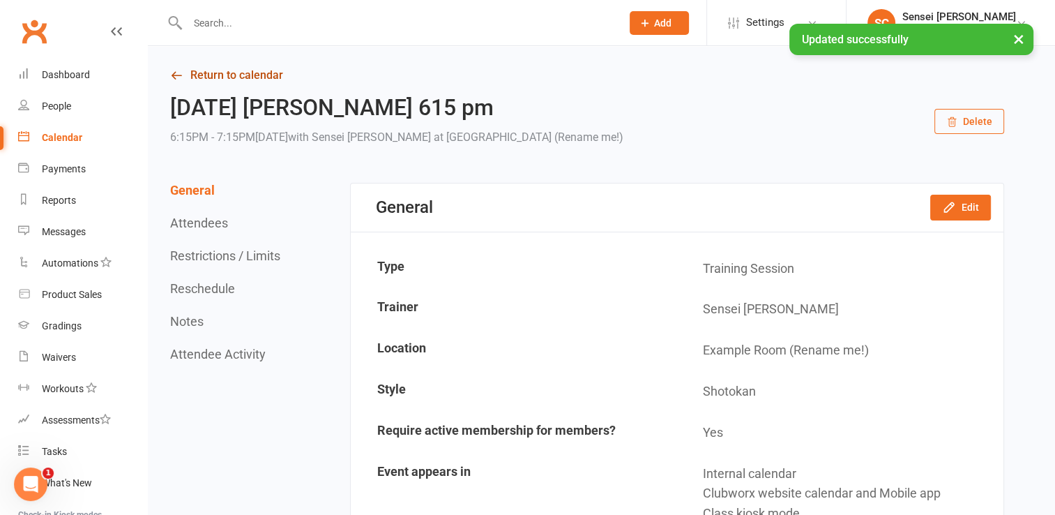
click at [194, 74] on link "Return to calendar" at bounding box center [587, 76] width 834 height 20
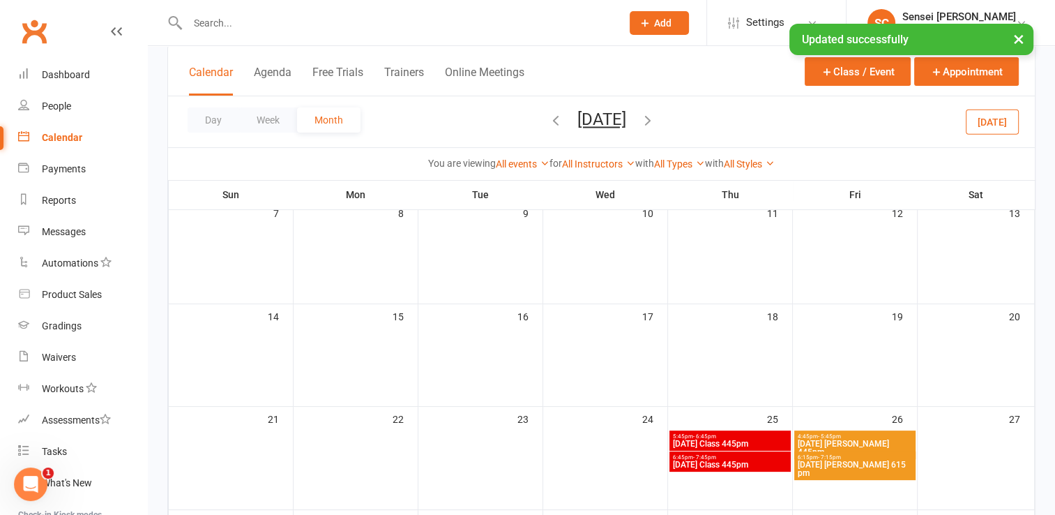
scroll to position [200, 0]
click at [714, 432] on span "5:45pm - 6:45pm" at bounding box center [730, 435] width 116 height 6
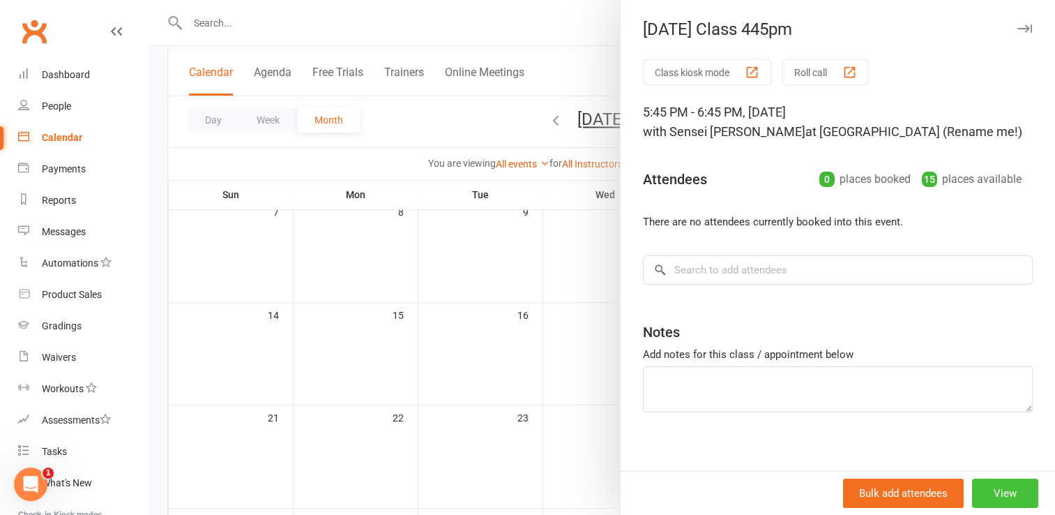
click at [986, 483] on button "View" at bounding box center [1005, 493] width 66 height 29
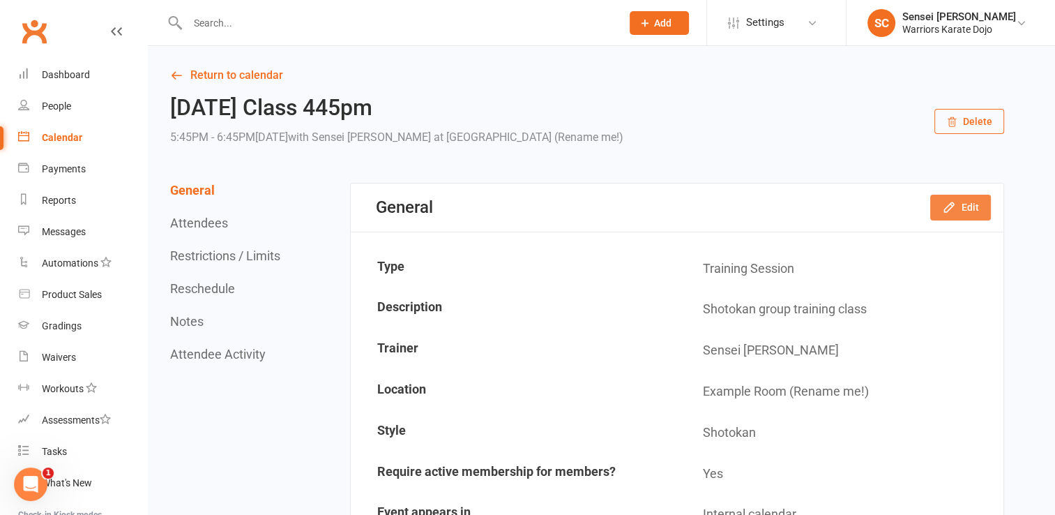
click at [948, 205] on icon "button" at bounding box center [949, 207] width 14 height 14
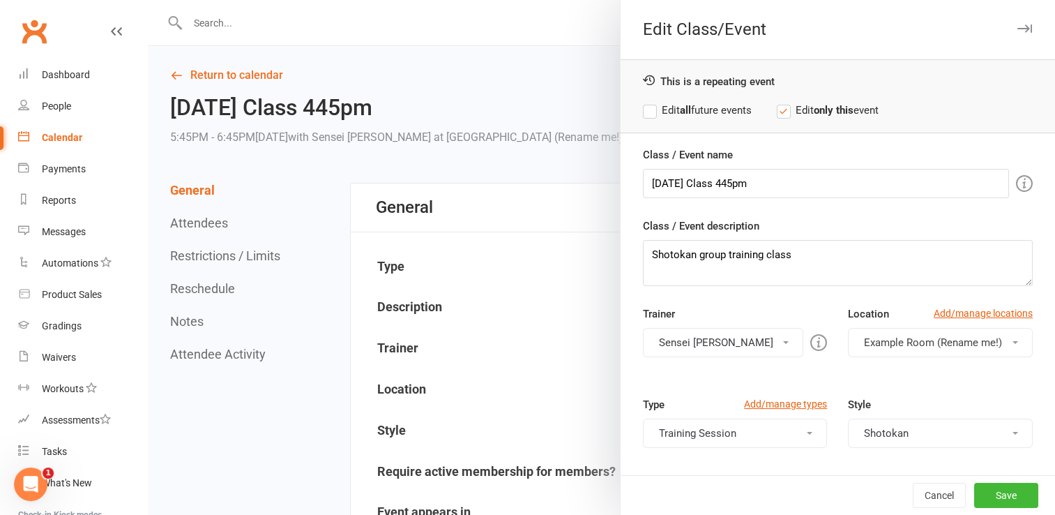
click at [647, 110] on label "Edit all future events" at bounding box center [697, 110] width 109 height 17
click at [985, 489] on button "Save" at bounding box center [1007, 495] width 64 height 25
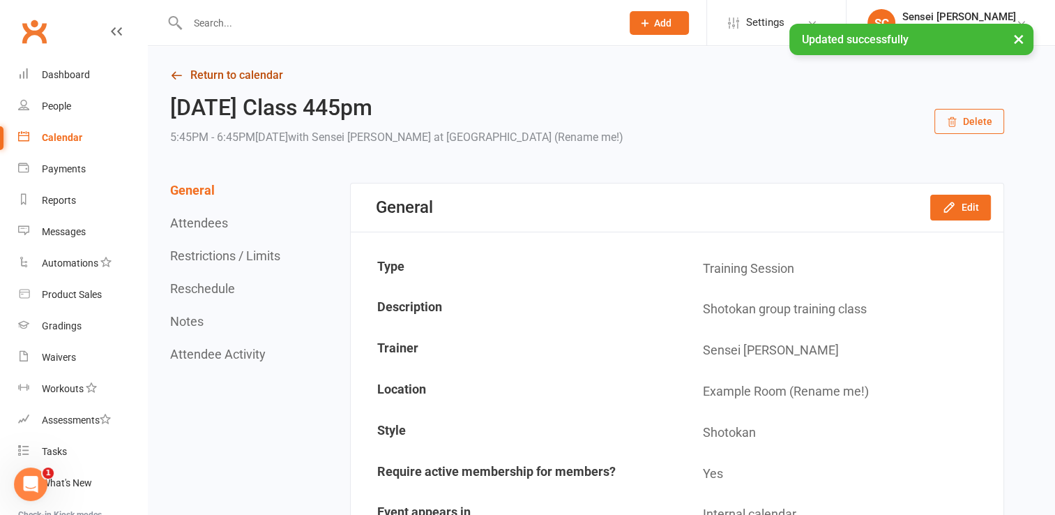
click at [238, 74] on link "Return to calendar" at bounding box center [587, 76] width 834 height 20
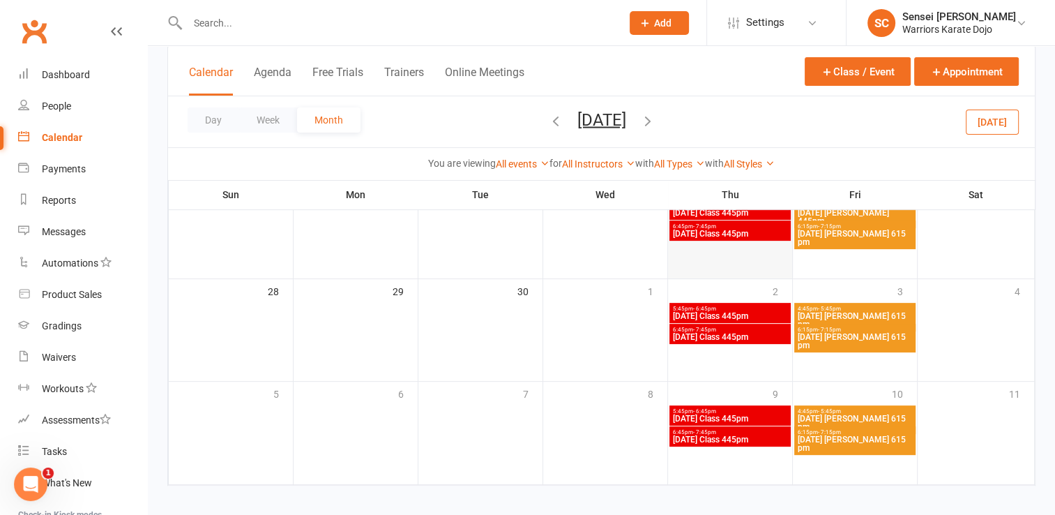
scroll to position [438, 0]
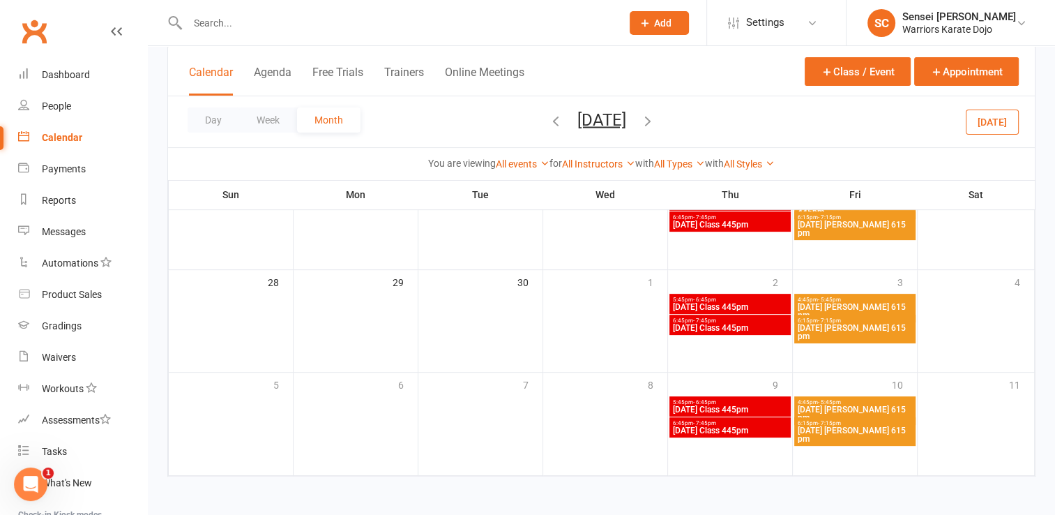
drag, startPoint x: 849, startPoint y: 299, endPoint x: 818, endPoint y: 303, distance: 31.6
drag, startPoint x: 818, startPoint y: 303, endPoint x: 809, endPoint y: 299, distance: 9.1
click at [809, 299] on span "4:45pm - 5:45pm" at bounding box center [855, 299] width 116 height 6
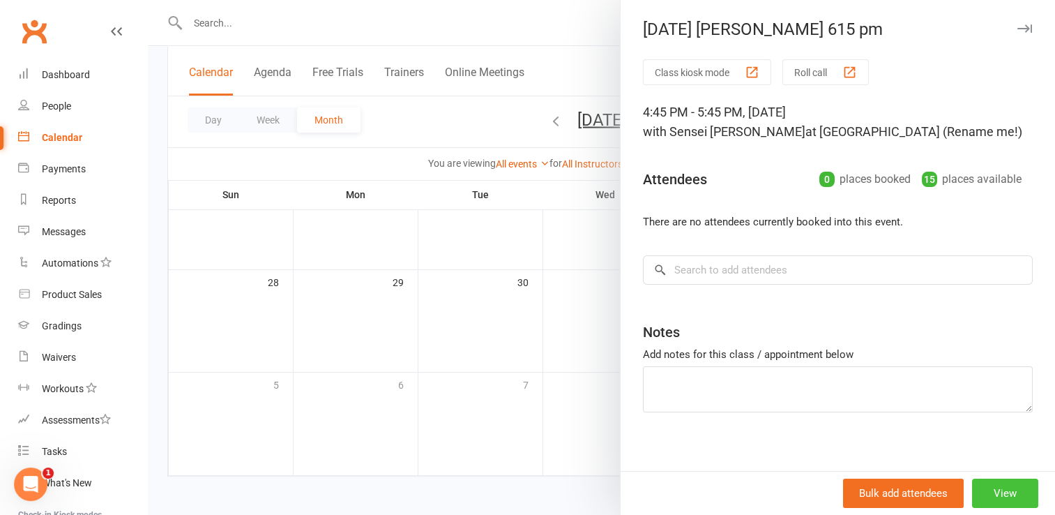
click at [984, 498] on button "View" at bounding box center [1005, 493] width 66 height 29
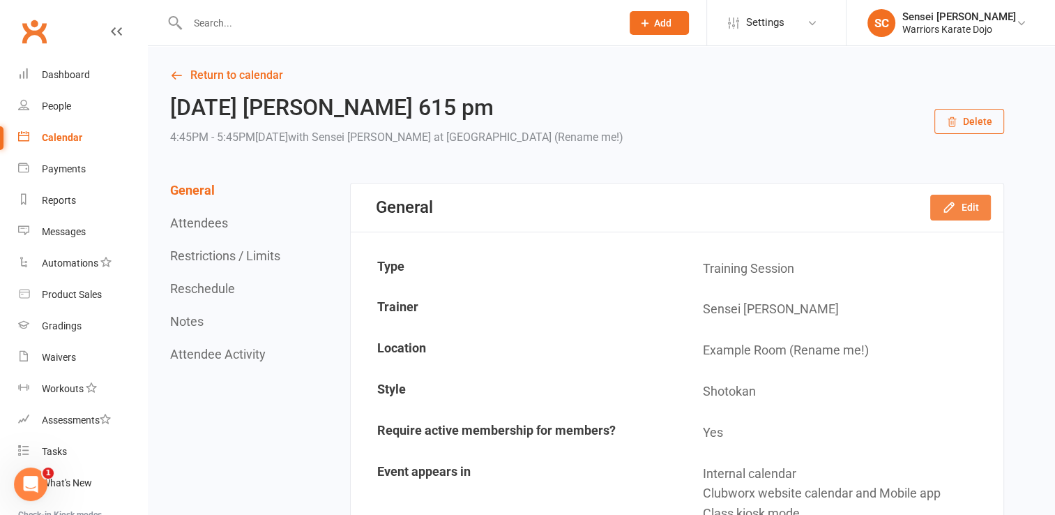
click at [956, 211] on icon "button" at bounding box center [949, 207] width 14 height 14
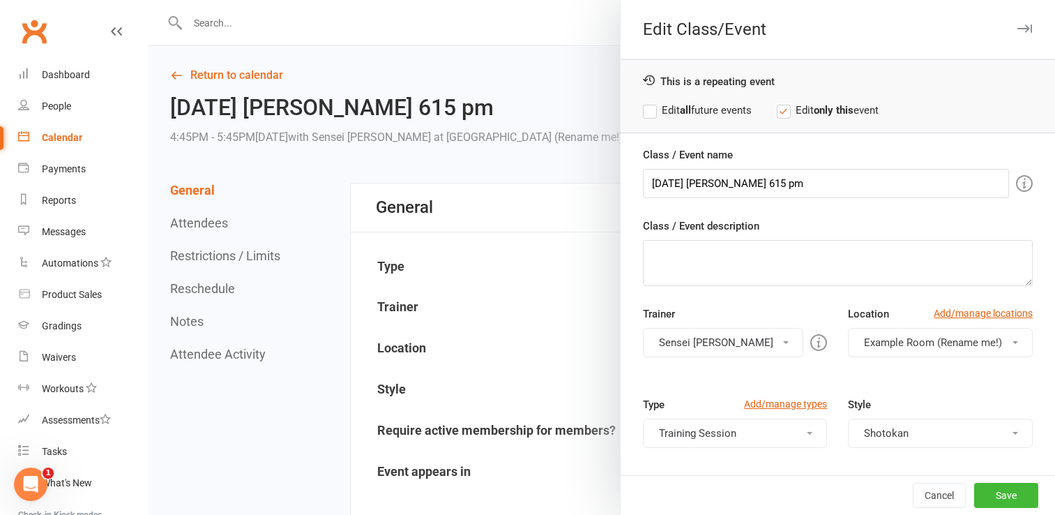
click at [644, 109] on label "Edit all future events" at bounding box center [697, 110] width 109 height 17
click at [756, 269] on textarea "Class / Event description" at bounding box center [838, 263] width 390 height 46
click at [650, 253] on textarea "shotokan group classes" at bounding box center [838, 263] width 390 height 46
type textarea "Shotokan group classes"
click at [984, 495] on button "Save" at bounding box center [1007, 495] width 64 height 25
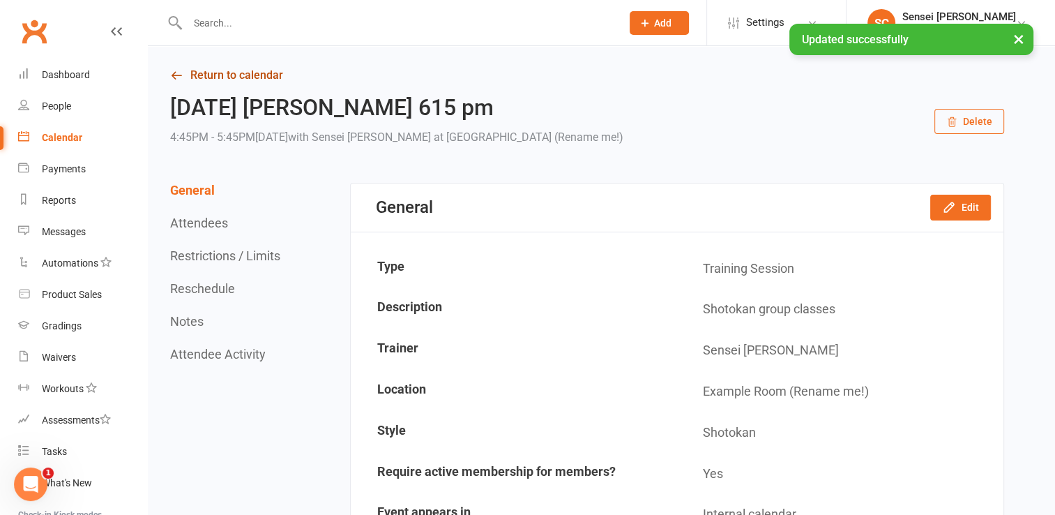
click at [239, 75] on link "Return to calendar" at bounding box center [587, 76] width 834 height 20
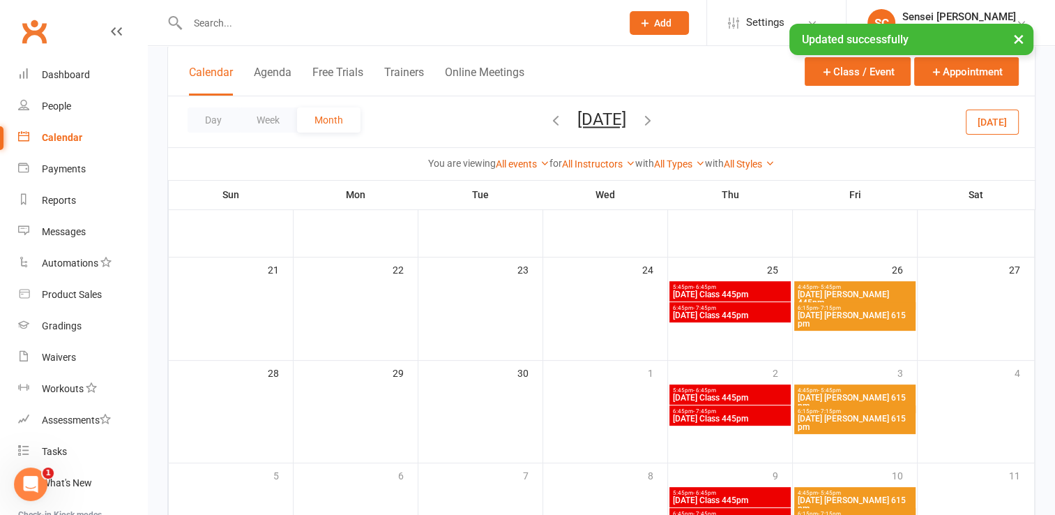
scroll to position [353, 0]
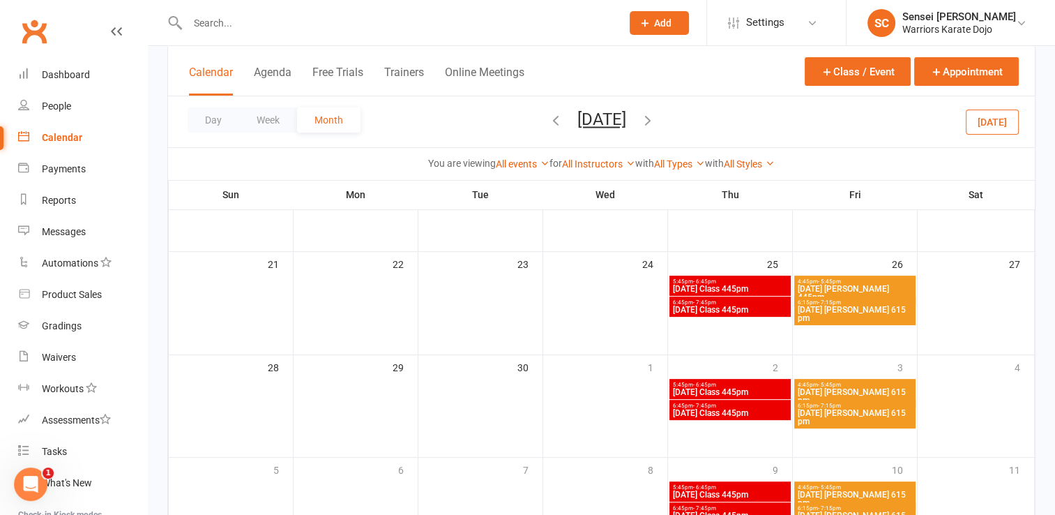
click at [853, 388] on span "[DATE] [PERSON_NAME] 615 pm" at bounding box center [855, 396] width 116 height 17
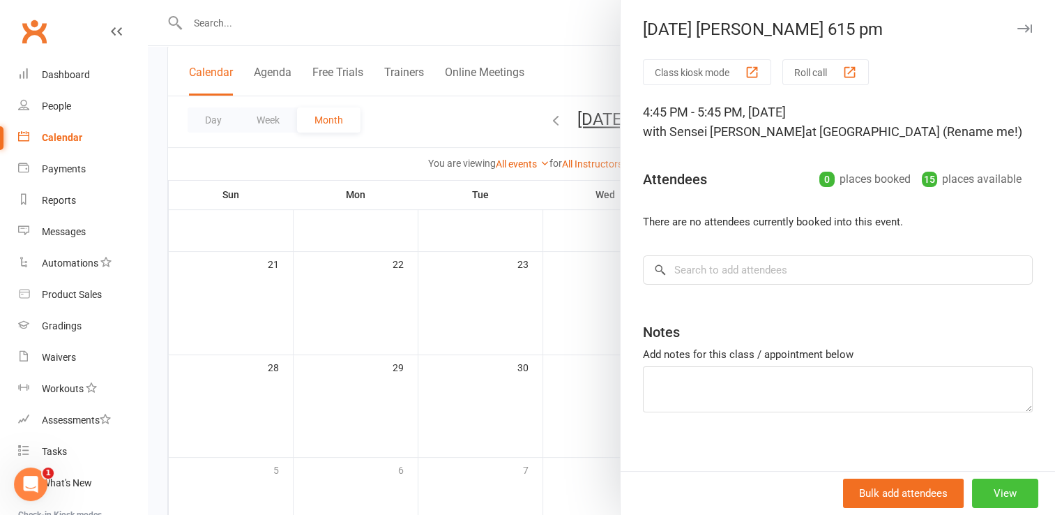
click at [984, 497] on button "View" at bounding box center [1005, 493] width 66 height 29
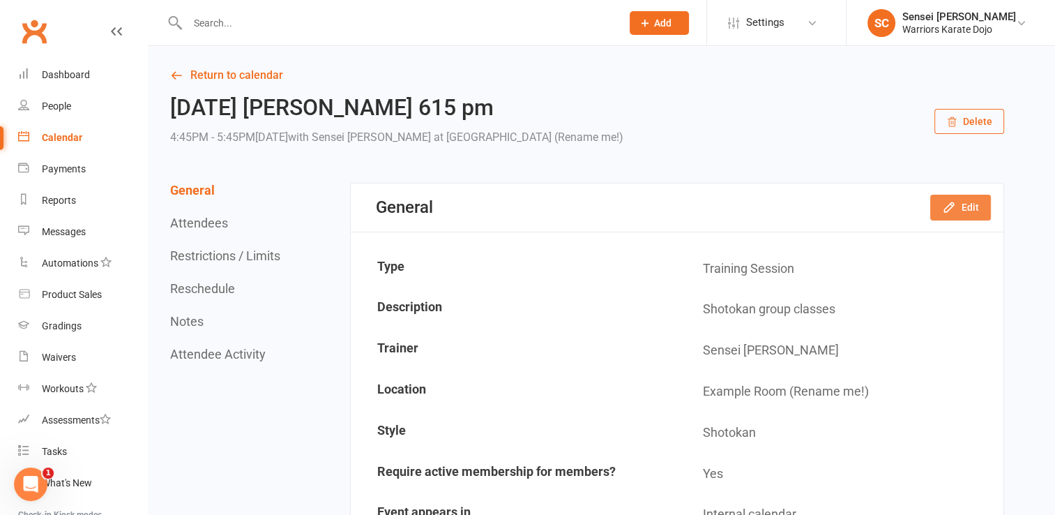
click at [962, 204] on button "Edit" at bounding box center [961, 207] width 61 height 25
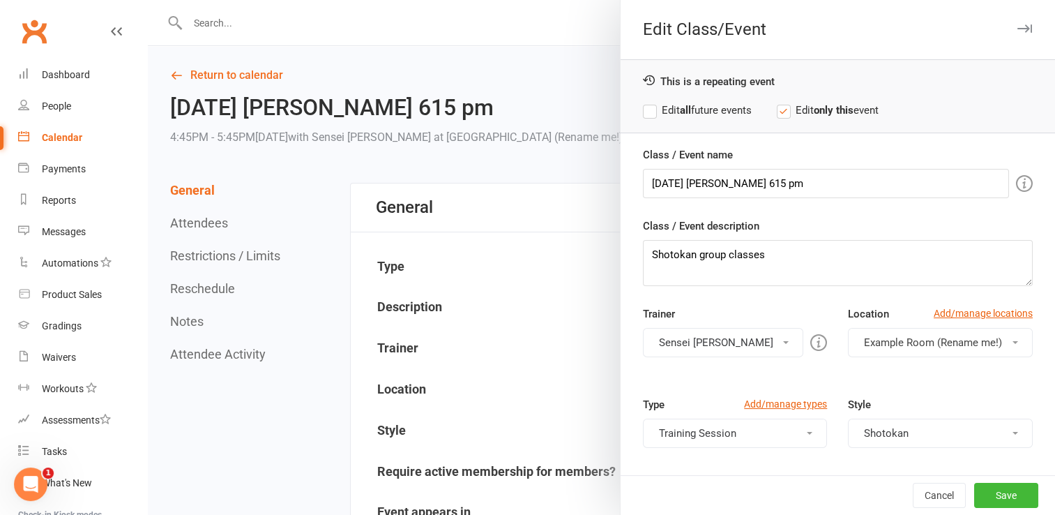
click at [645, 110] on label "Edit all future events" at bounding box center [697, 110] width 109 height 17
click at [992, 495] on button "Save" at bounding box center [1007, 495] width 64 height 25
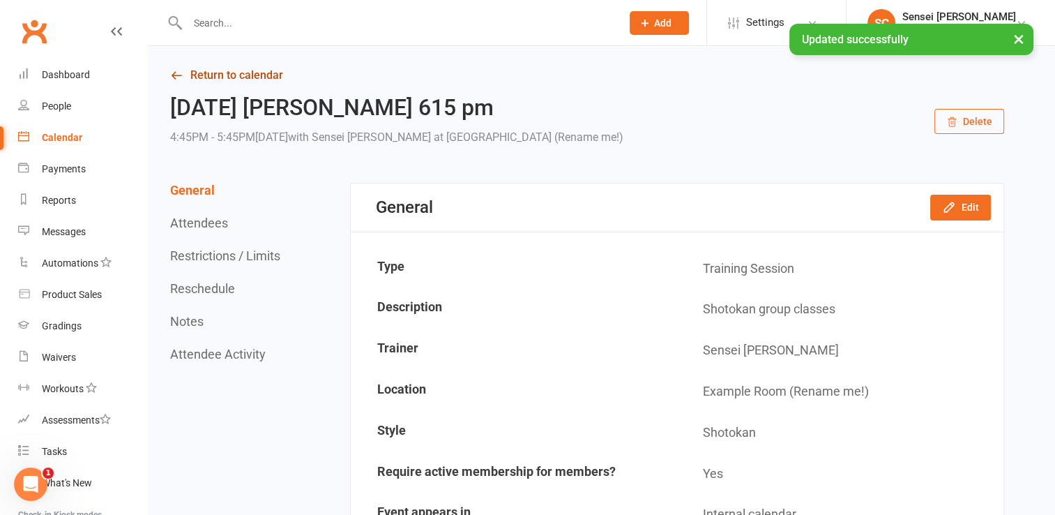
click at [200, 72] on link "Return to calendar" at bounding box center [587, 76] width 834 height 20
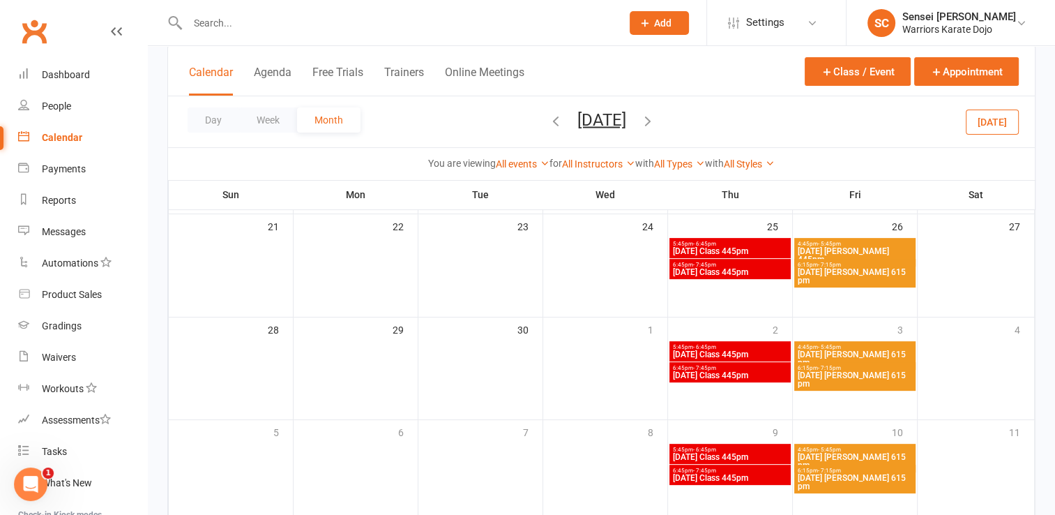
scroll to position [399, 0]
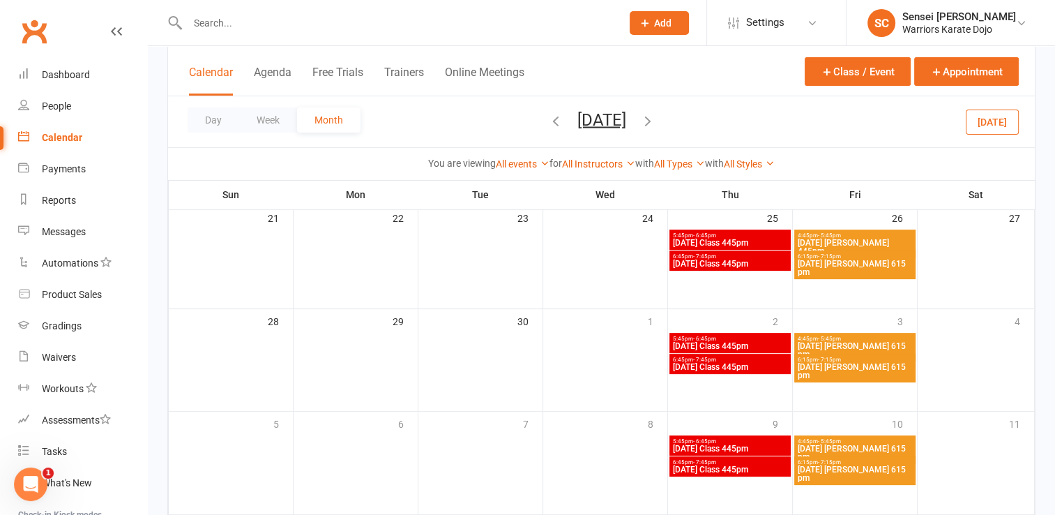
click at [845, 230] on div "4:45pm - 5:45pm [DATE] [PERSON_NAME] 445pm" at bounding box center [855, 244] width 121 height 29
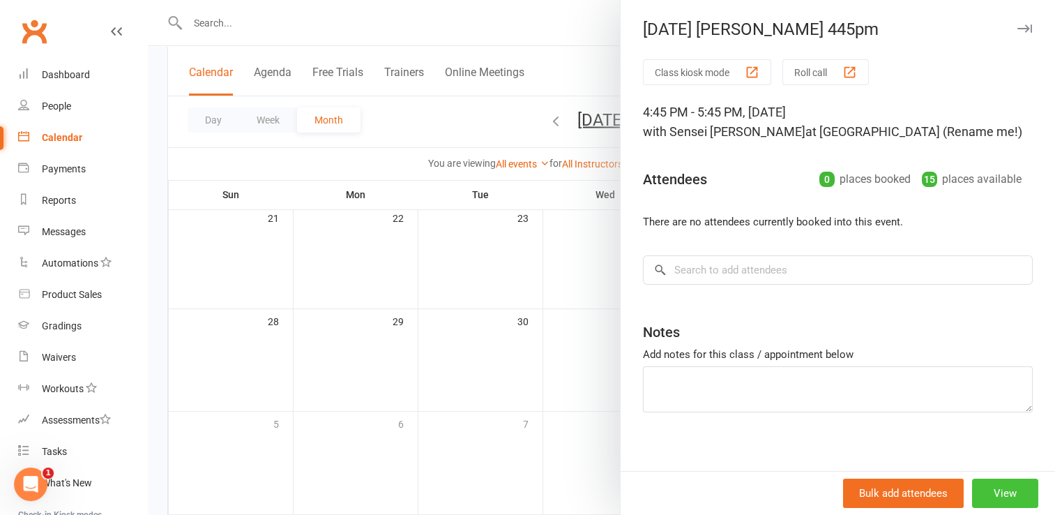
click at [985, 483] on button "View" at bounding box center [1005, 493] width 66 height 29
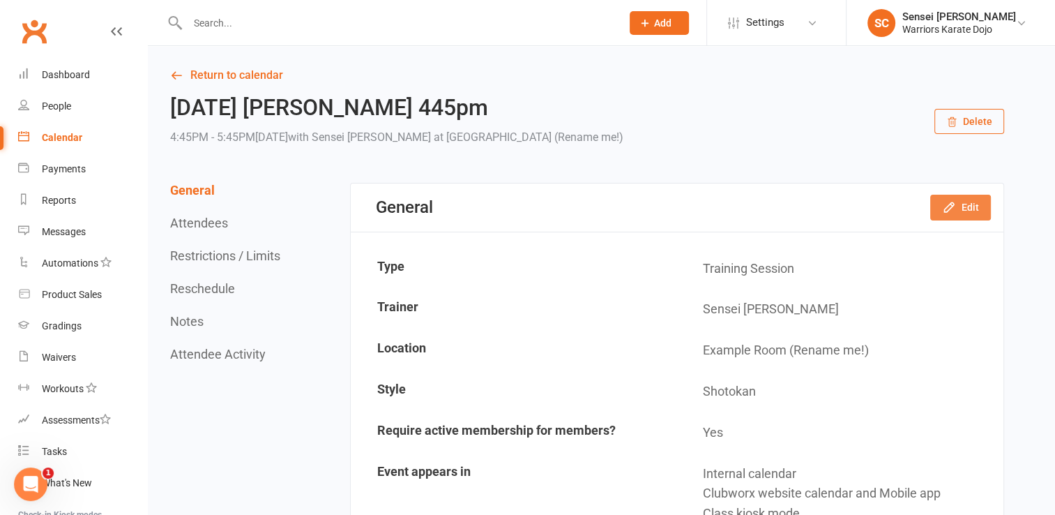
click at [953, 211] on icon "button" at bounding box center [949, 207] width 14 height 14
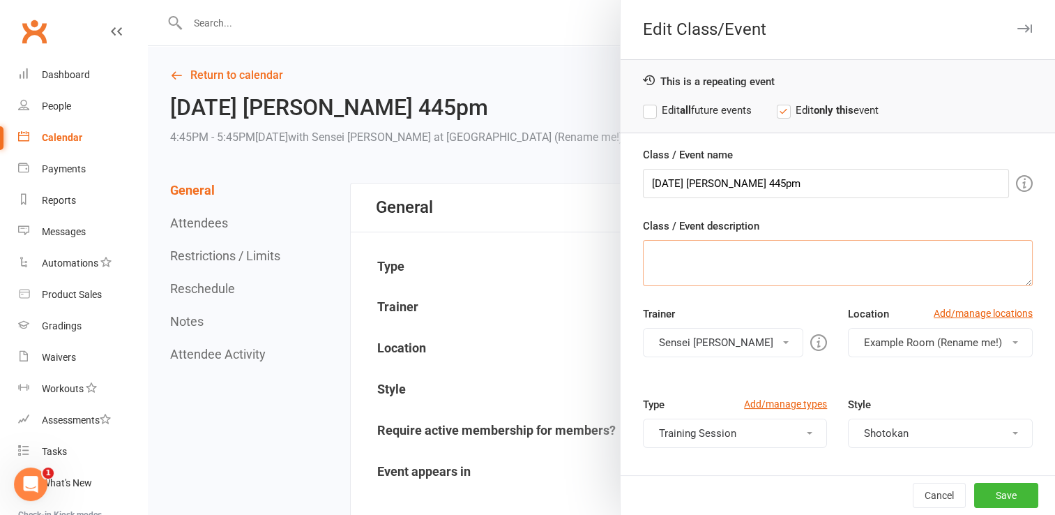
click at [752, 261] on textarea "Class / Event description" at bounding box center [838, 263] width 390 height 46
click at [759, 254] on textarea "Shotokan group classes 445pm" at bounding box center [838, 263] width 390 height 46
type textarea "Shotokan group classes [PERSON_NAME] should arrive at 445pm"
click at [976, 493] on button "Save" at bounding box center [1007, 495] width 64 height 25
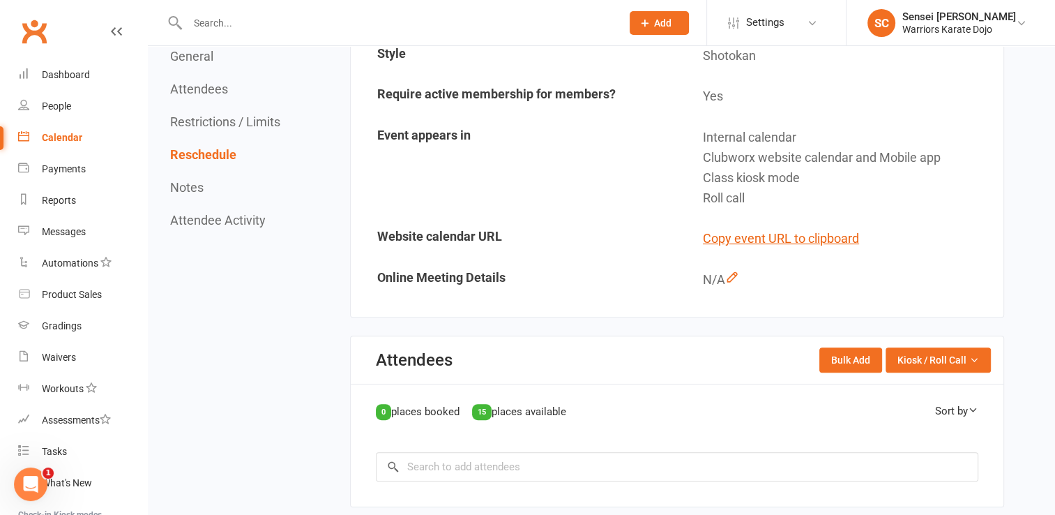
scroll to position [0, 0]
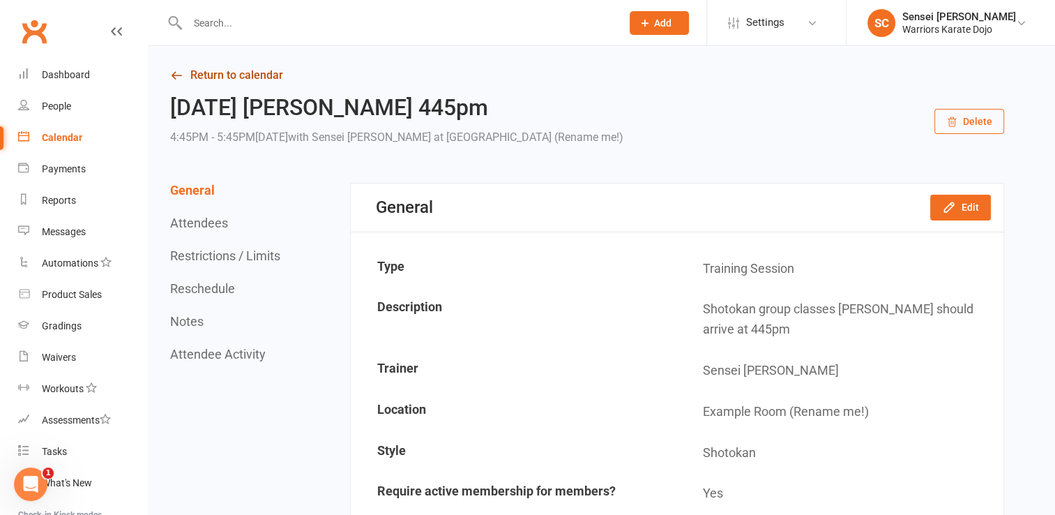
click at [230, 76] on link "Return to calendar" at bounding box center [587, 76] width 834 height 20
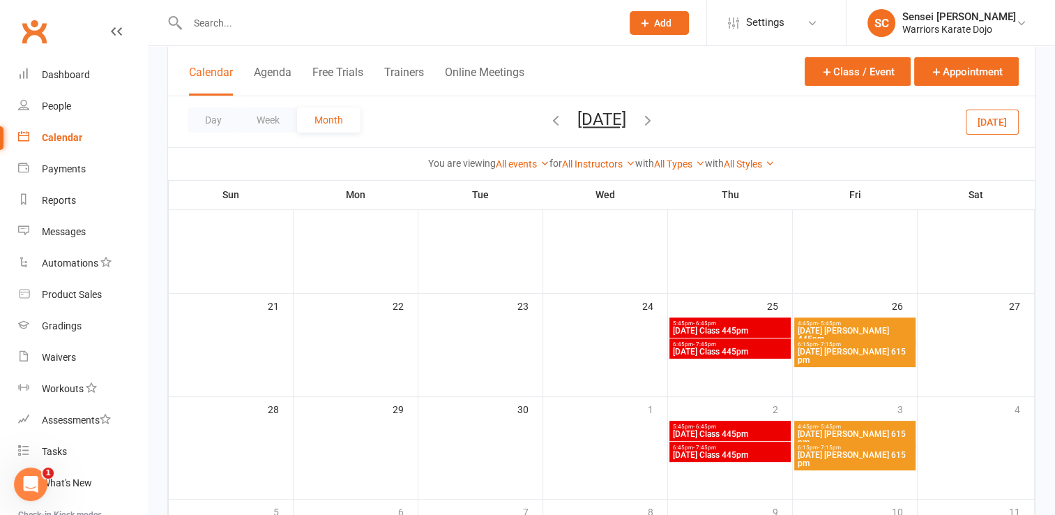
scroll to position [310, 0]
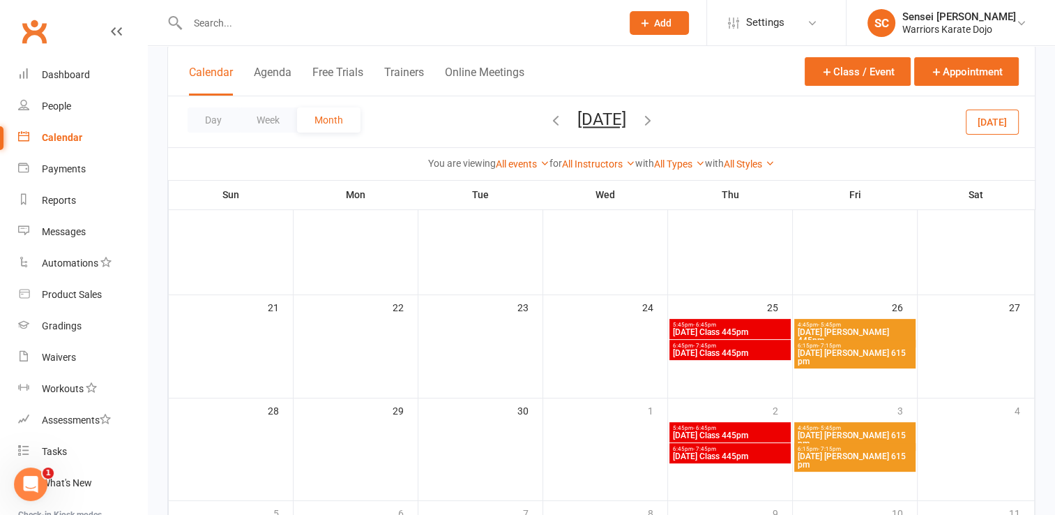
click at [834, 323] on span "- 5:45pm" at bounding box center [829, 325] width 23 height 6
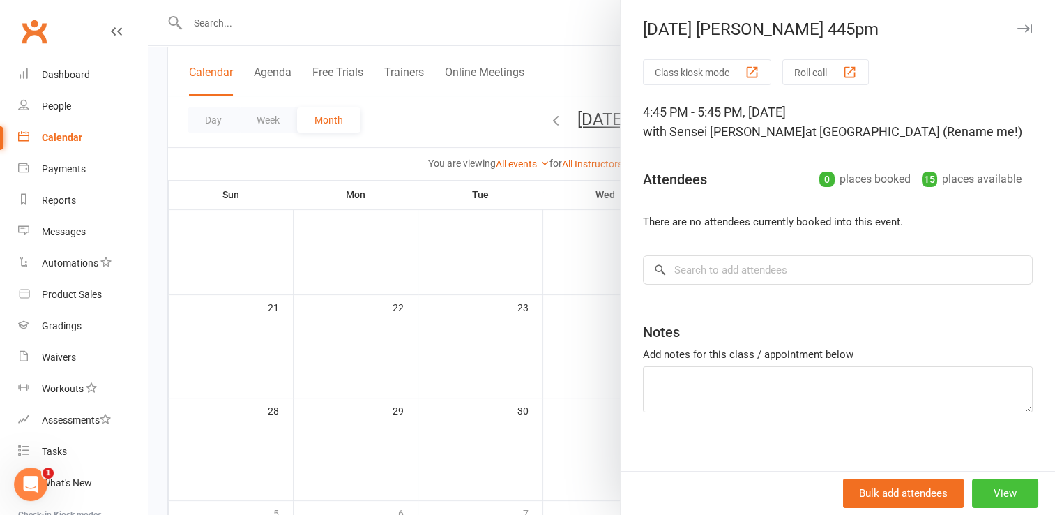
click at [979, 491] on button "View" at bounding box center [1005, 493] width 66 height 29
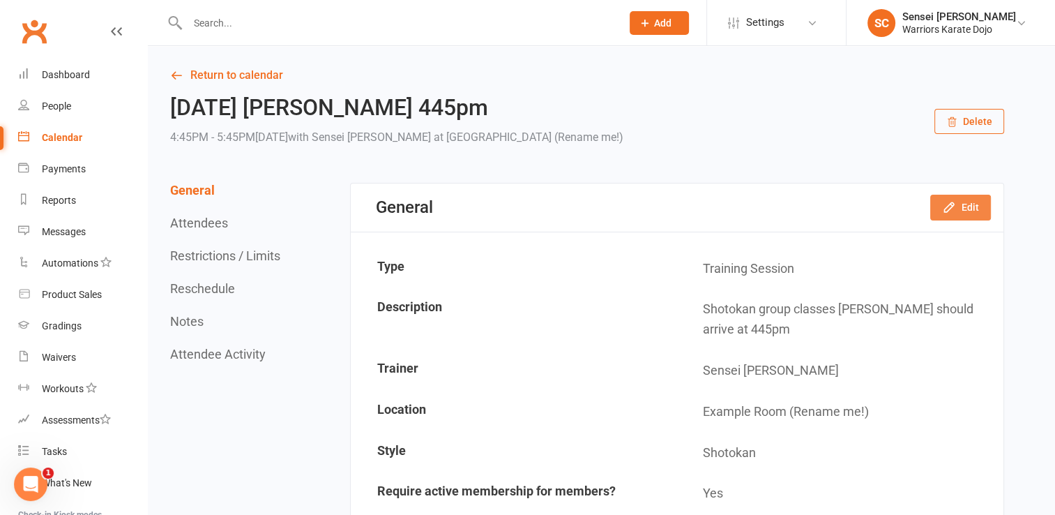
click at [970, 202] on button "Edit" at bounding box center [961, 207] width 61 height 25
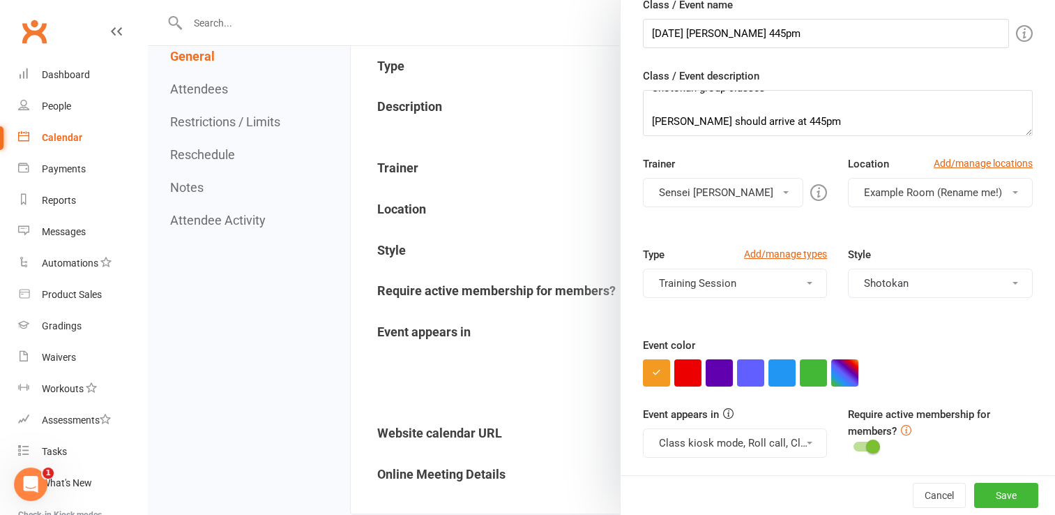
scroll to position [201, 0]
click at [709, 379] on button "button" at bounding box center [719, 372] width 27 height 27
click at [982, 492] on button "Save" at bounding box center [1007, 495] width 64 height 25
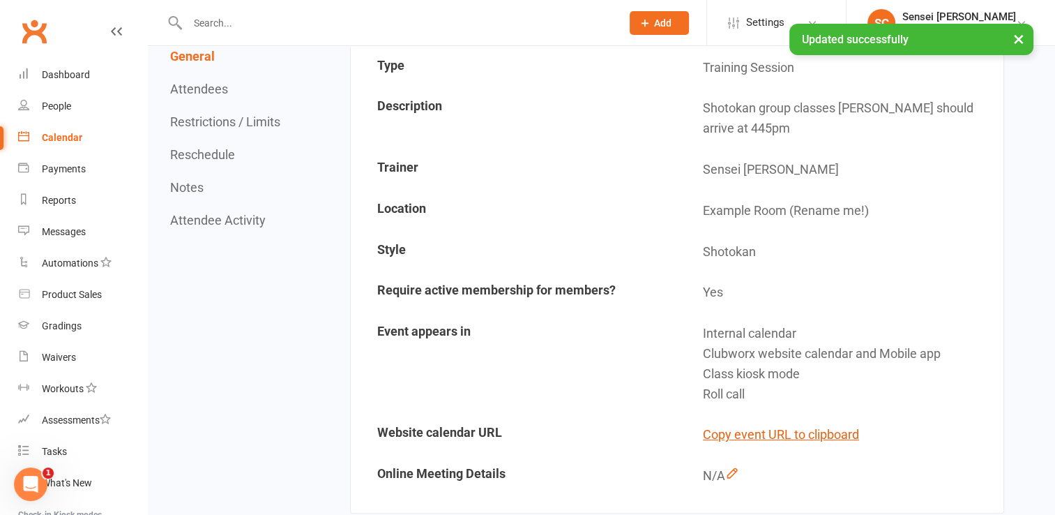
scroll to position [0, 0]
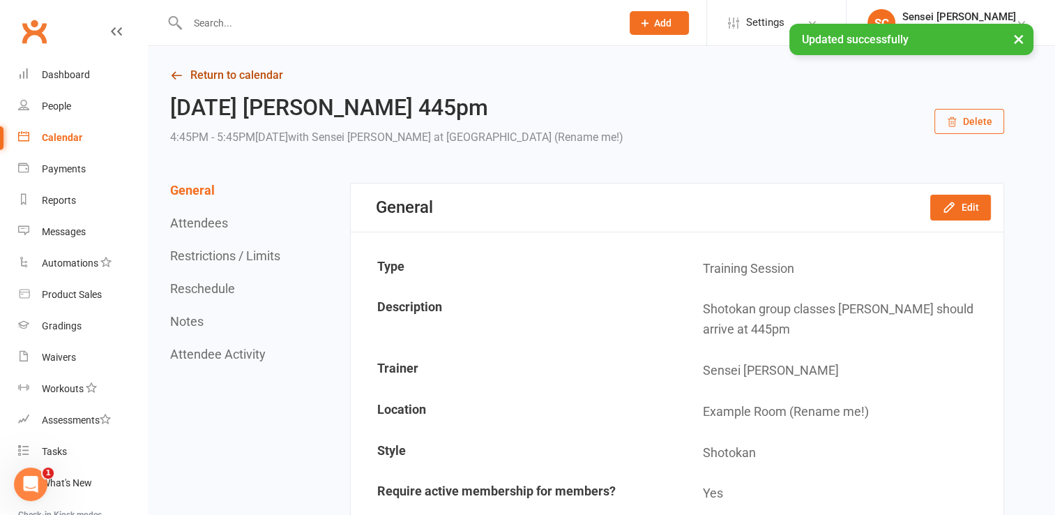
click at [246, 72] on link "Return to calendar" at bounding box center [587, 76] width 834 height 20
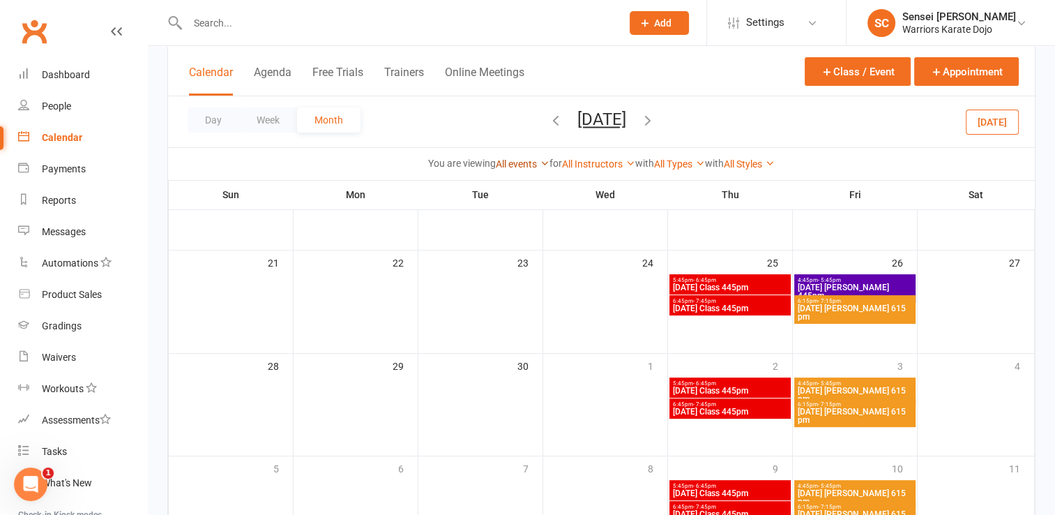
scroll to position [354, 0]
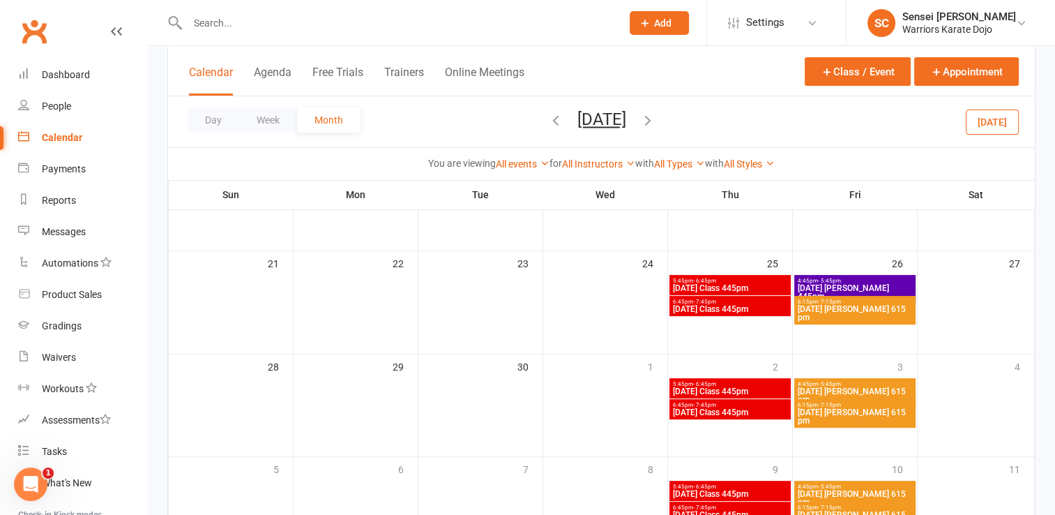
click at [848, 307] on span "[DATE] [PERSON_NAME] 615 pm" at bounding box center [855, 313] width 116 height 17
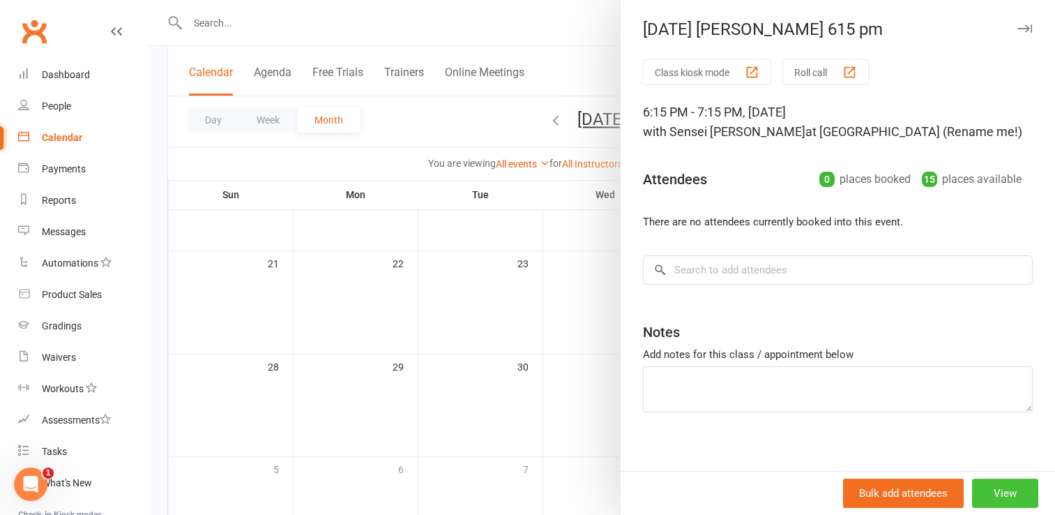
click at [987, 495] on button "View" at bounding box center [1005, 493] width 66 height 29
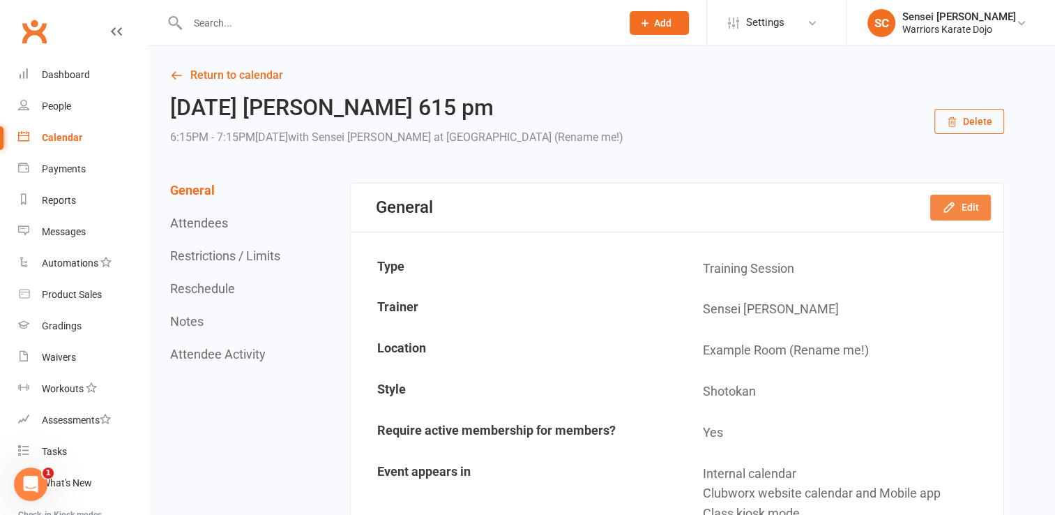
click at [957, 216] on button "Edit" at bounding box center [961, 207] width 61 height 25
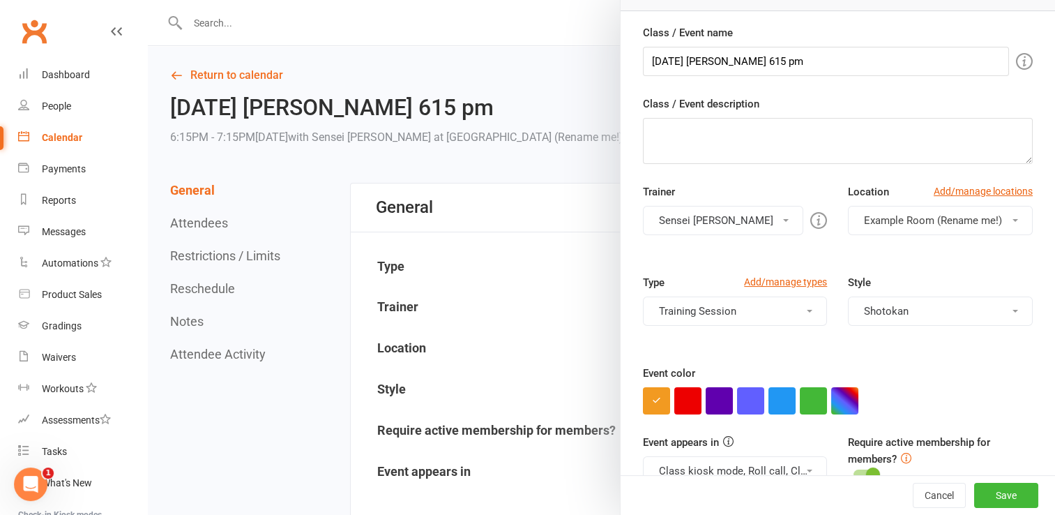
scroll to position [150, 0]
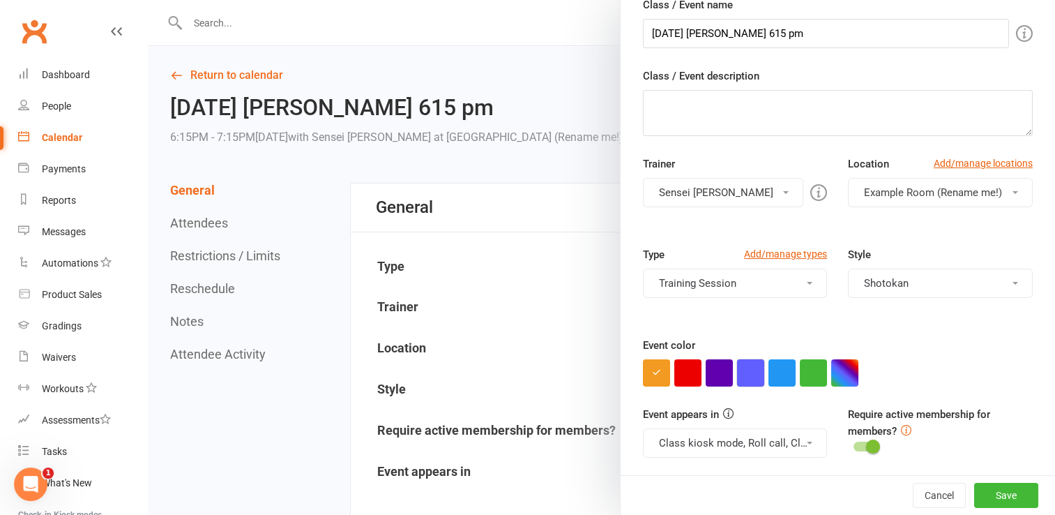
click at [747, 365] on button "button" at bounding box center [750, 372] width 27 height 27
click at [988, 490] on button "Save" at bounding box center [1007, 495] width 64 height 25
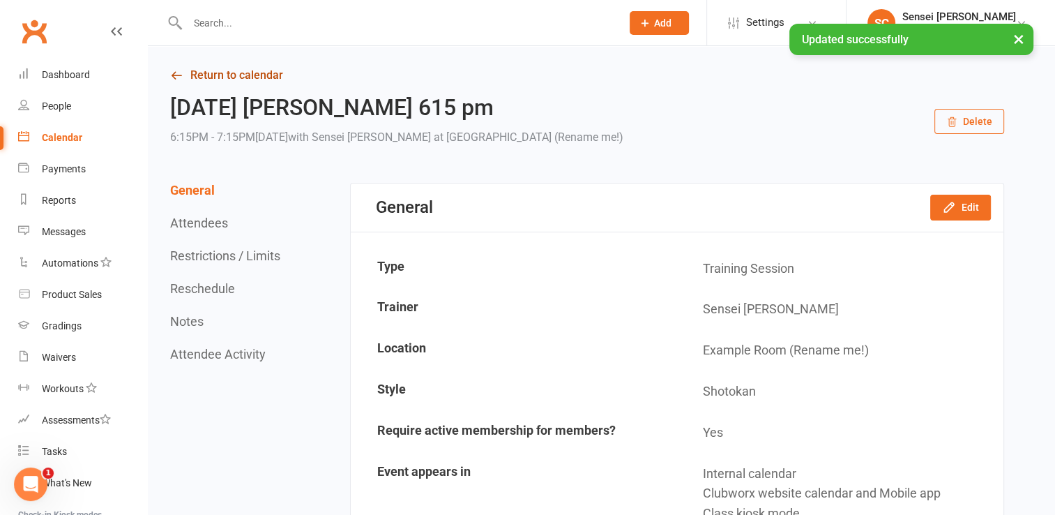
click at [209, 73] on link "Return to calendar" at bounding box center [587, 76] width 834 height 20
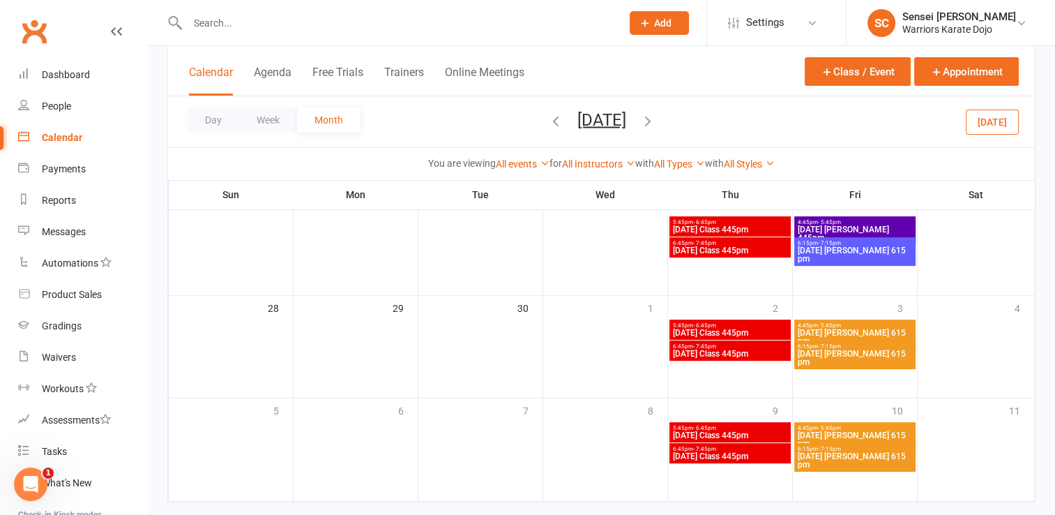
scroll to position [415, 0]
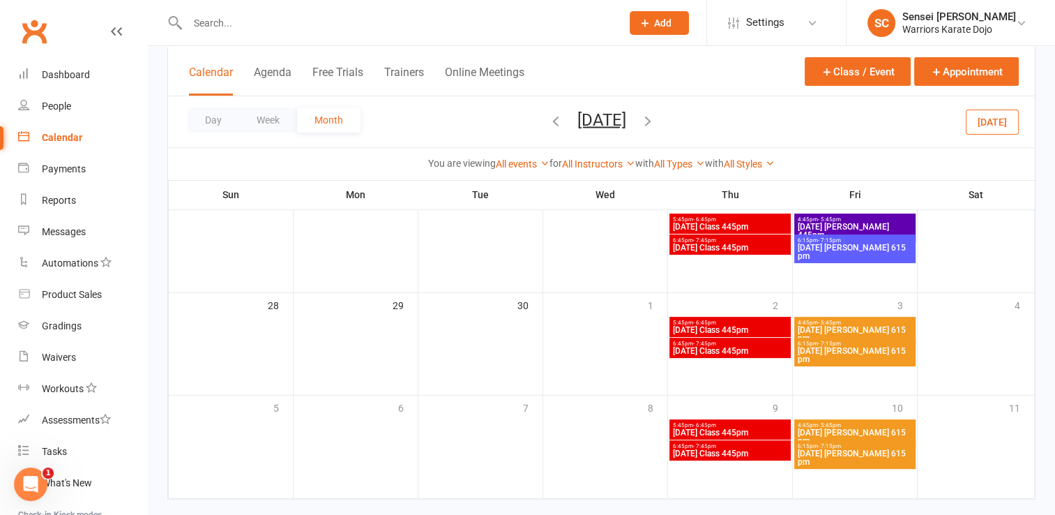
click at [741, 239] on span "6:45pm - 7:45pm" at bounding box center [730, 240] width 116 height 6
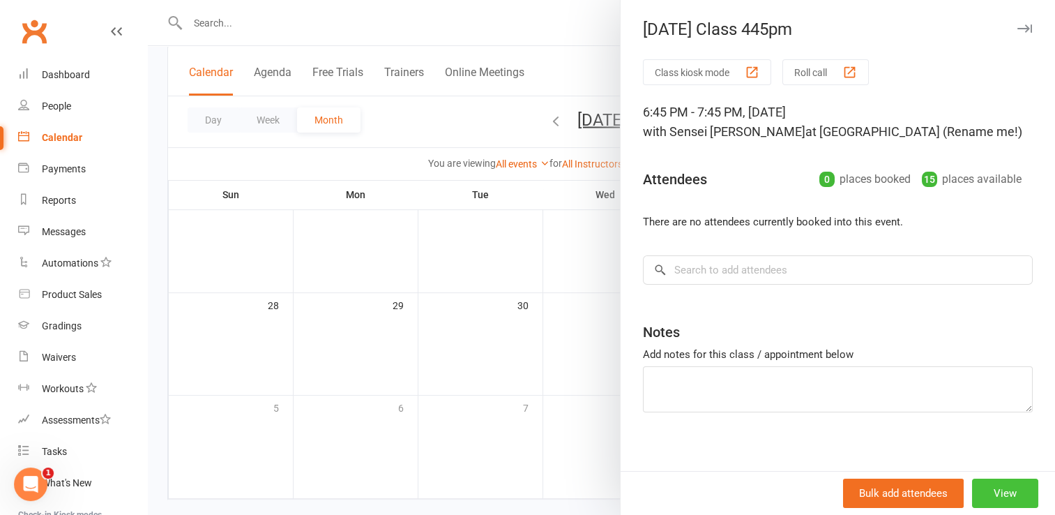
click at [982, 494] on button "View" at bounding box center [1005, 493] width 66 height 29
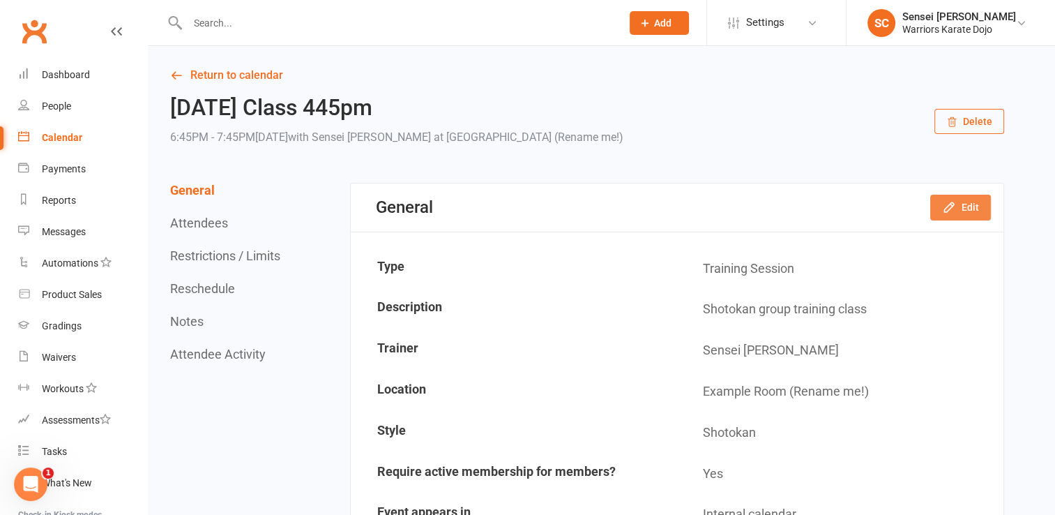
click at [961, 205] on button "Edit" at bounding box center [961, 207] width 61 height 25
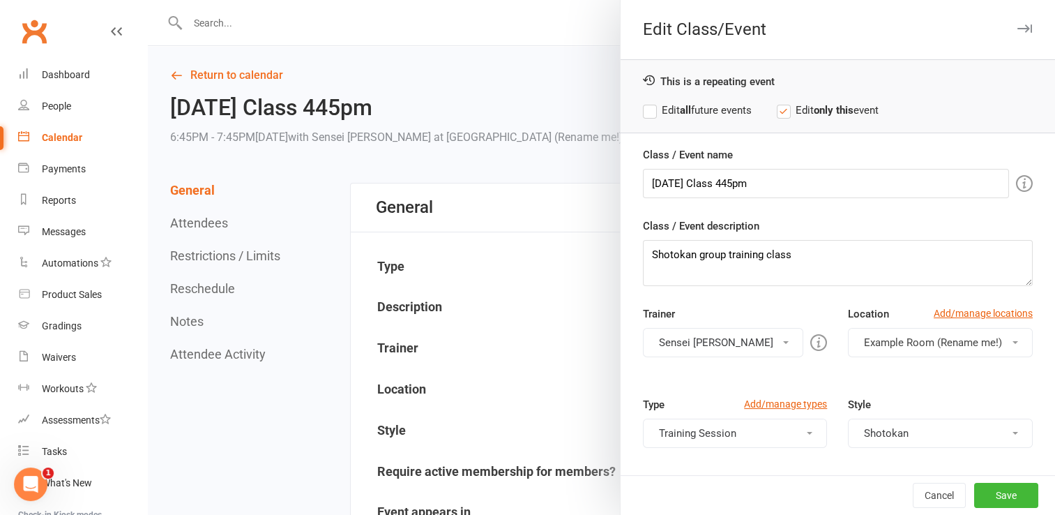
click at [644, 110] on label "Edit all future events" at bounding box center [697, 110] width 109 height 17
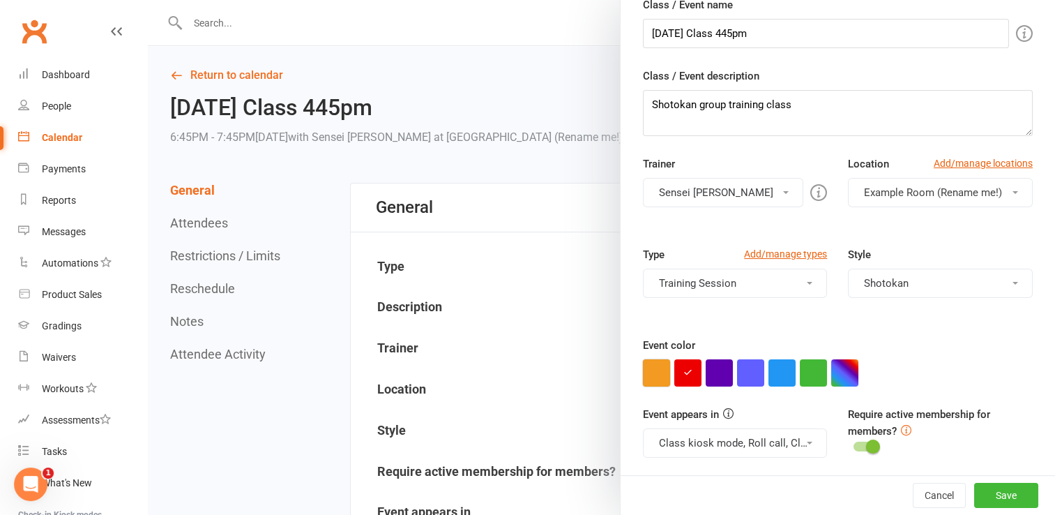
click at [654, 373] on button "button" at bounding box center [656, 372] width 27 height 27
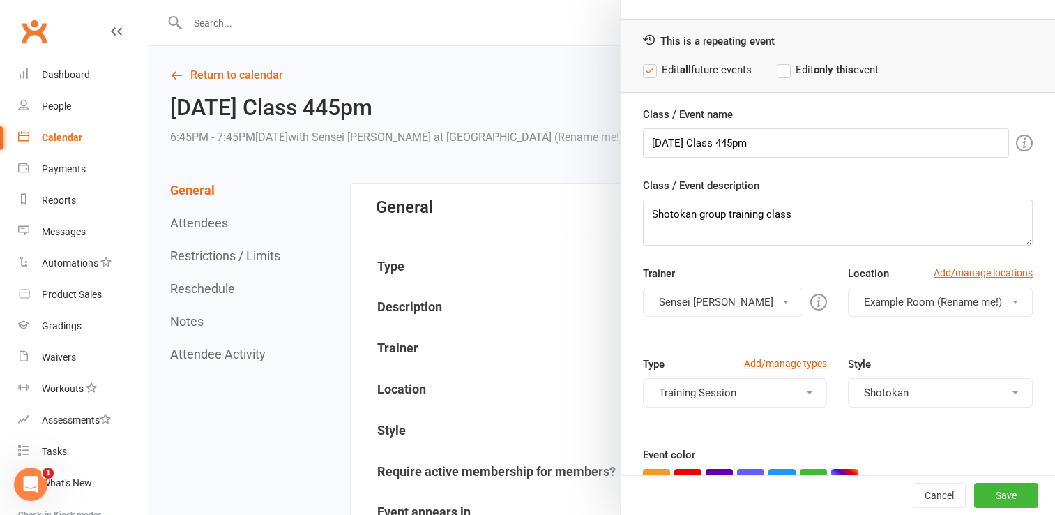
scroll to position [0, 0]
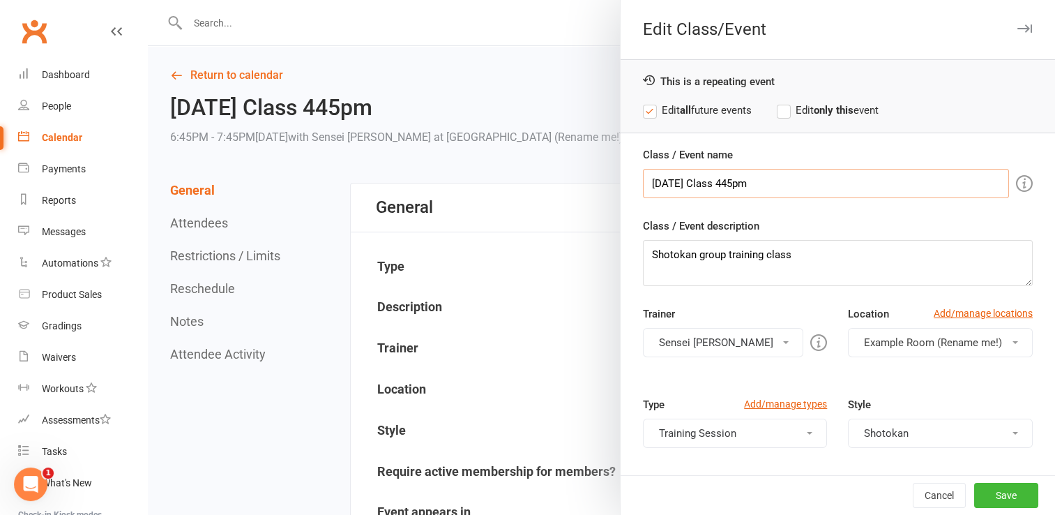
click at [728, 181] on input "[DATE] Class 445pm" at bounding box center [826, 183] width 366 height 29
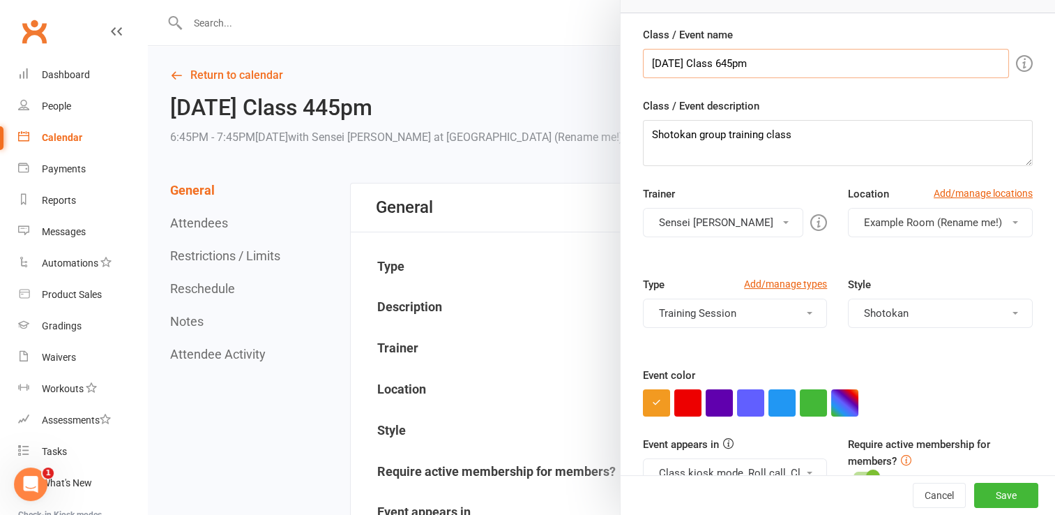
scroll to position [150, 0]
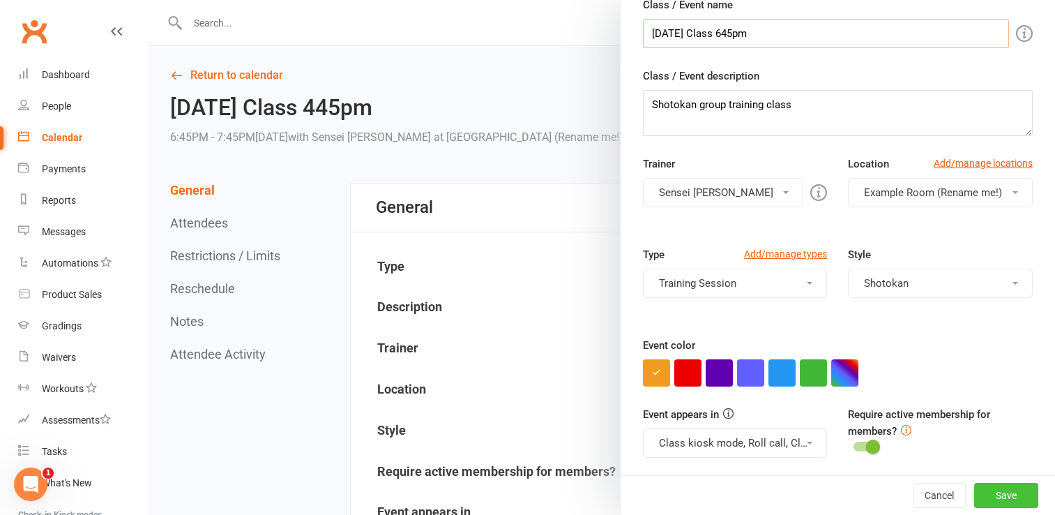
type input "[DATE] Class 645pm"
click at [1002, 497] on button "Save" at bounding box center [1007, 495] width 64 height 25
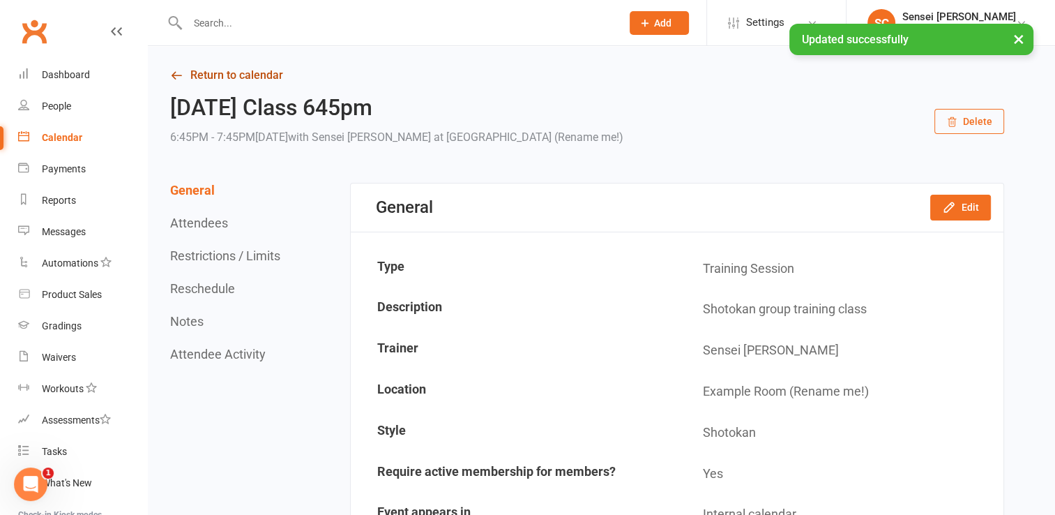
click at [261, 70] on link "Return to calendar" at bounding box center [587, 76] width 834 height 20
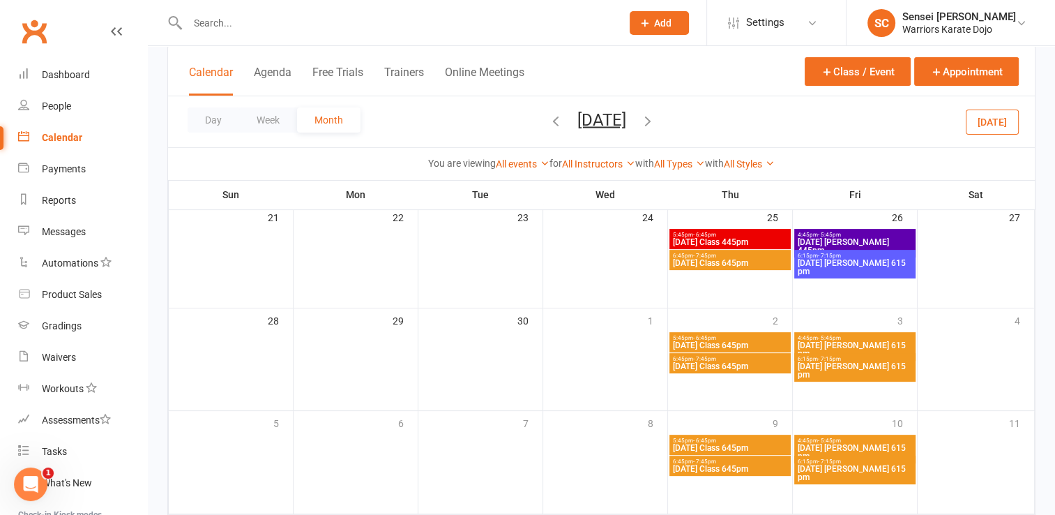
scroll to position [399, 0]
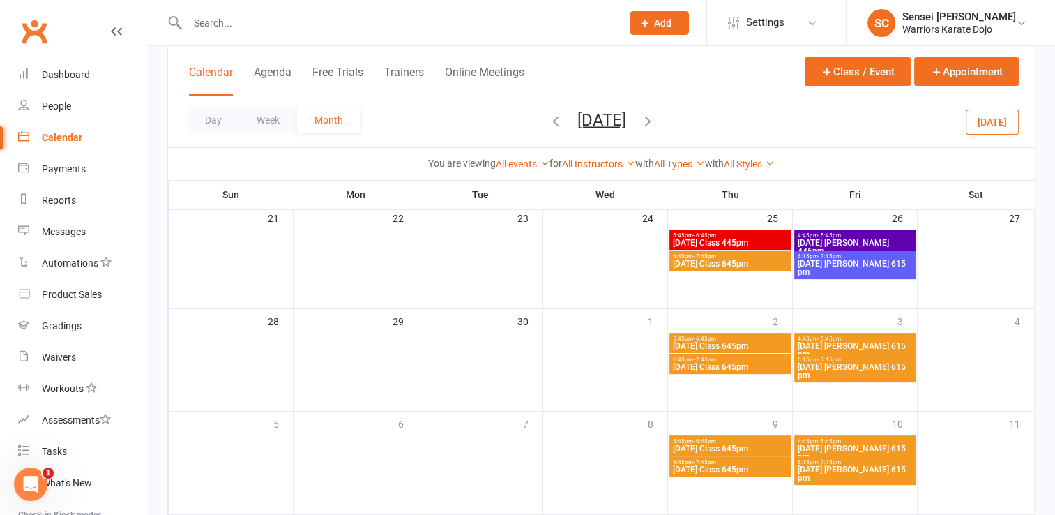
click at [724, 342] on span "[DATE] Class 645pm" at bounding box center [730, 346] width 116 height 8
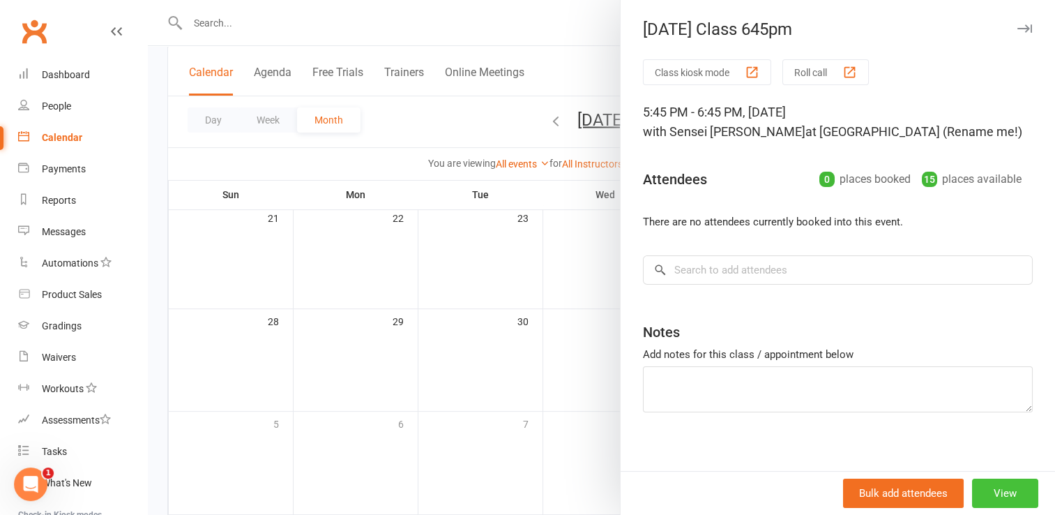
click at [972, 484] on button "View" at bounding box center [1005, 493] width 66 height 29
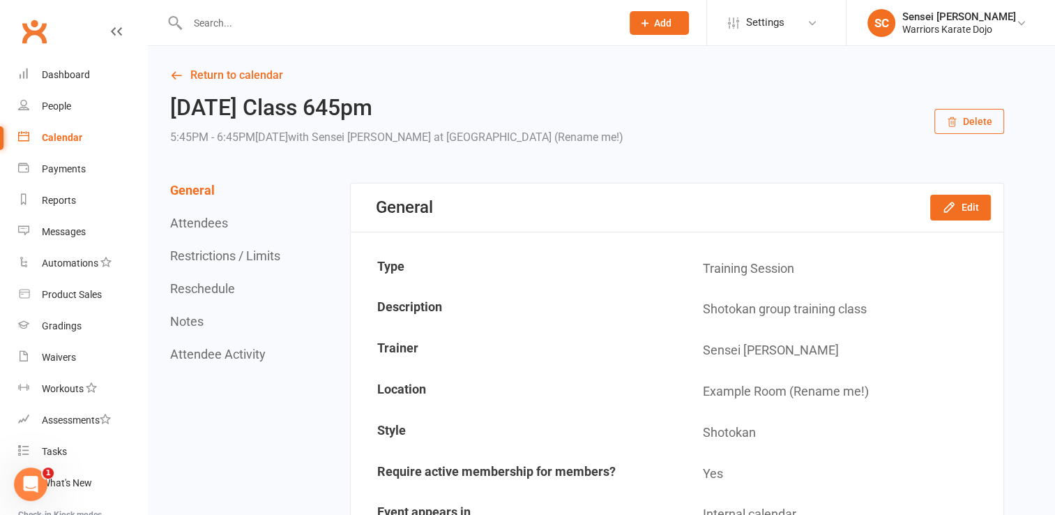
click at [954, 119] on icon "button" at bounding box center [952, 121] width 11 height 11
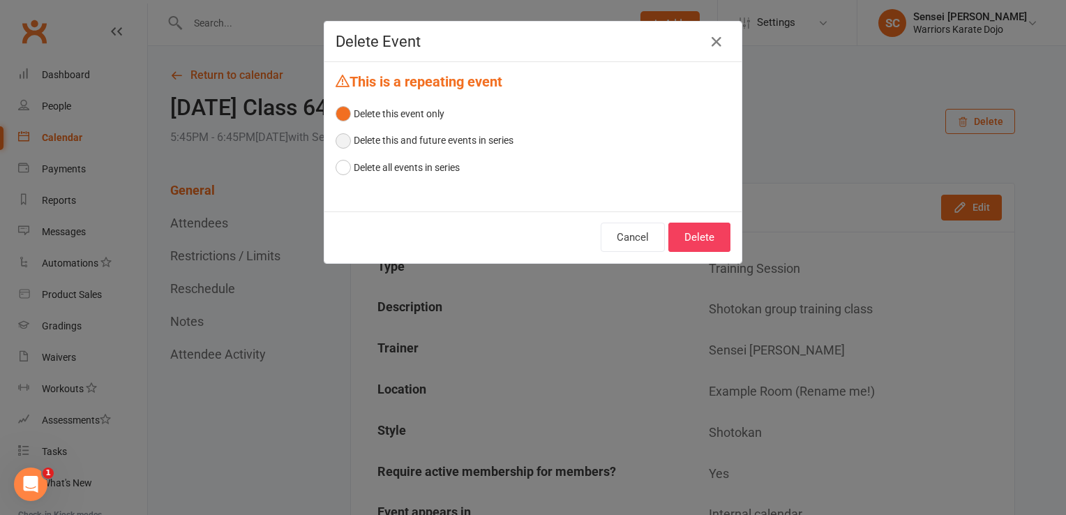
click at [338, 138] on button "Delete this and future events in series" at bounding box center [425, 140] width 178 height 27
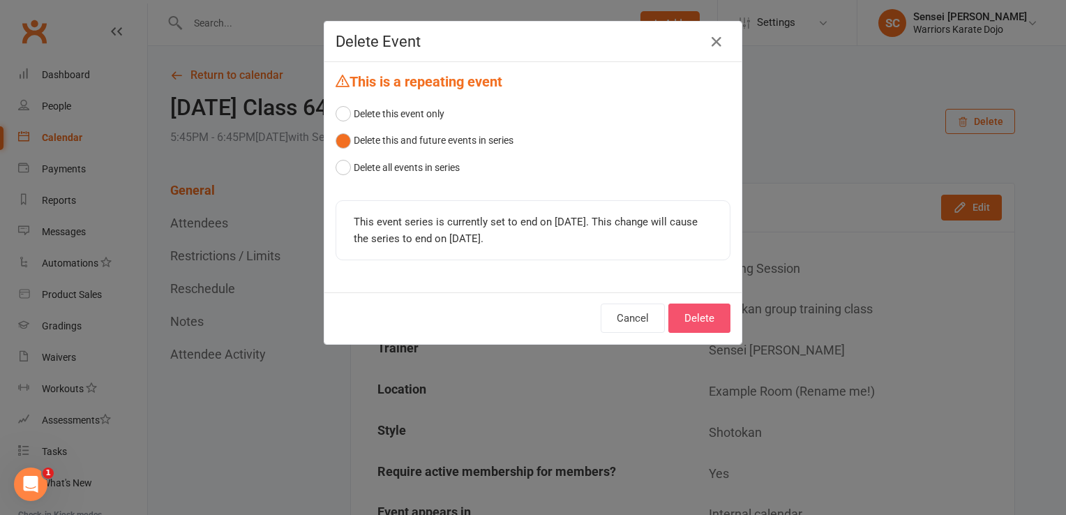
click at [698, 314] on button "Delete" at bounding box center [699, 317] width 62 height 29
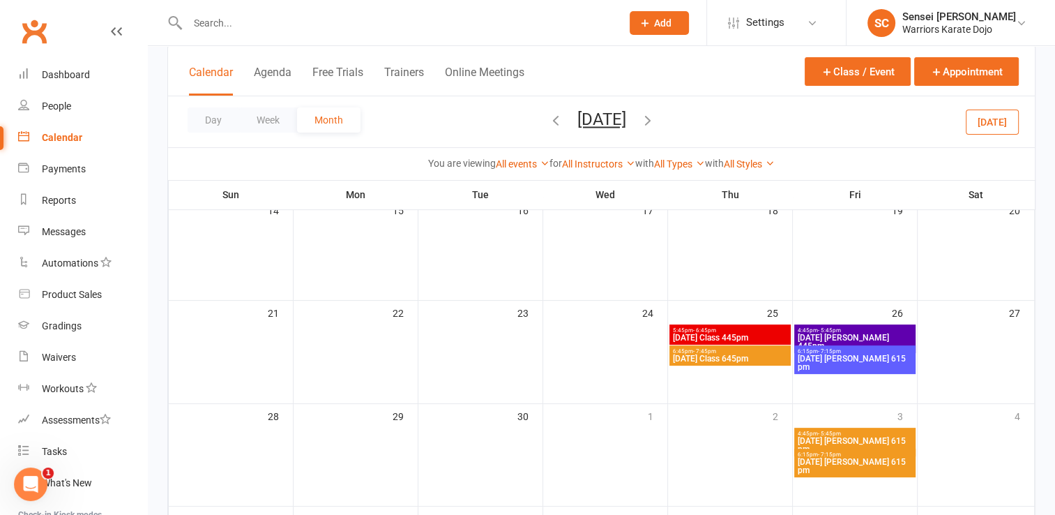
scroll to position [314, 0]
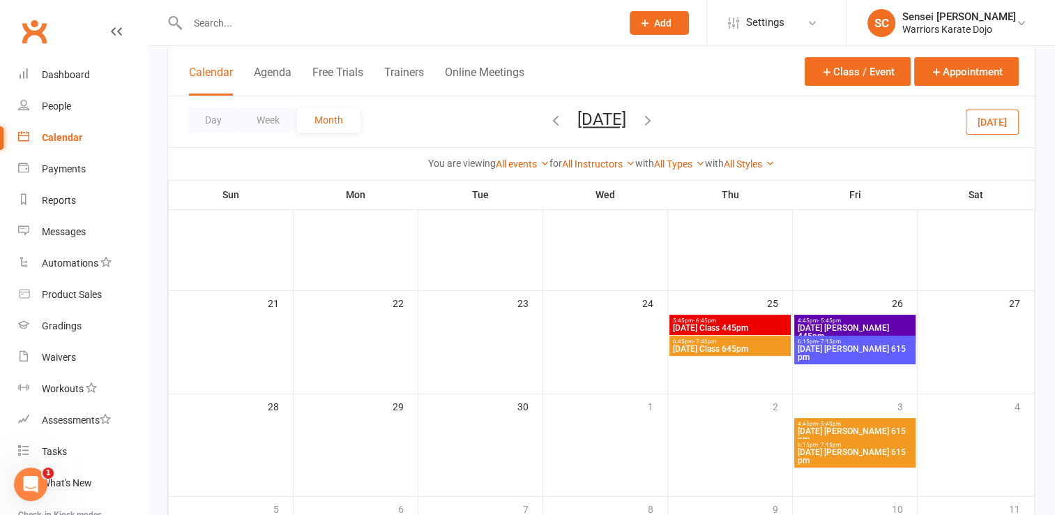
click at [838, 423] on span "- 5:45pm" at bounding box center [829, 424] width 23 height 6
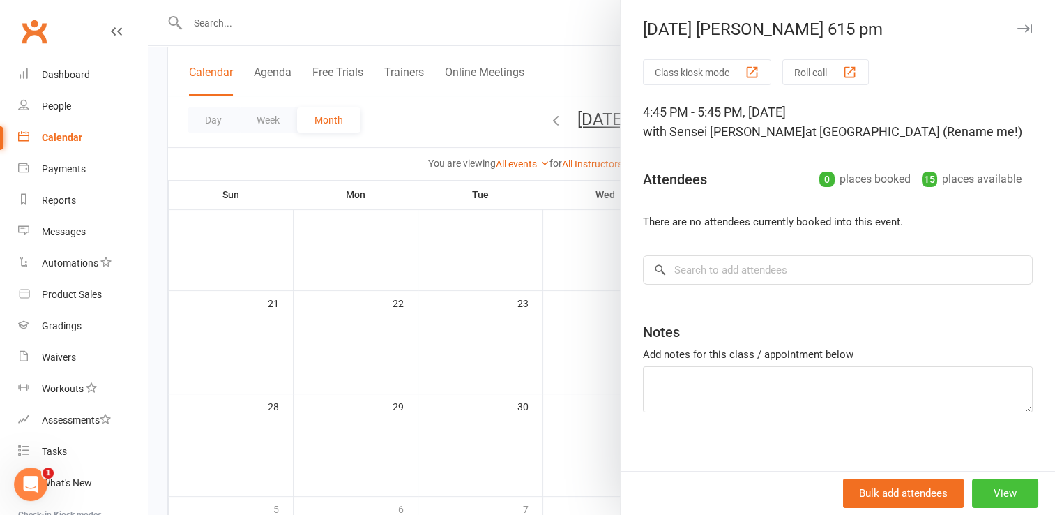
click at [999, 484] on button "View" at bounding box center [1005, 493] width 66 height 29
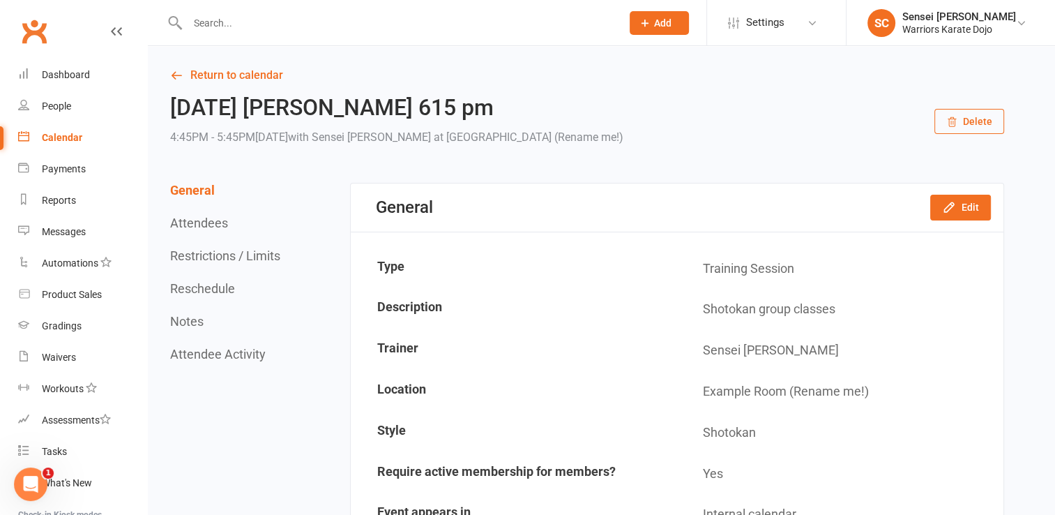
click at [971, 123] on button "Delete" at bounding box center [970, 121] width 70 height 25
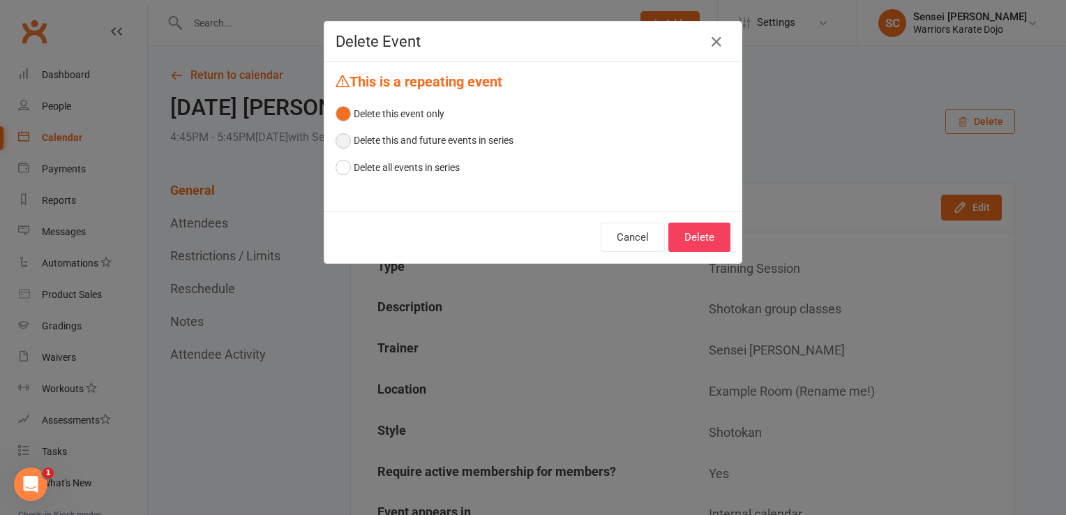
click at [336, 135] on button "Delete this and future events in series" at bounding box center [425, 140] width 178 height 27
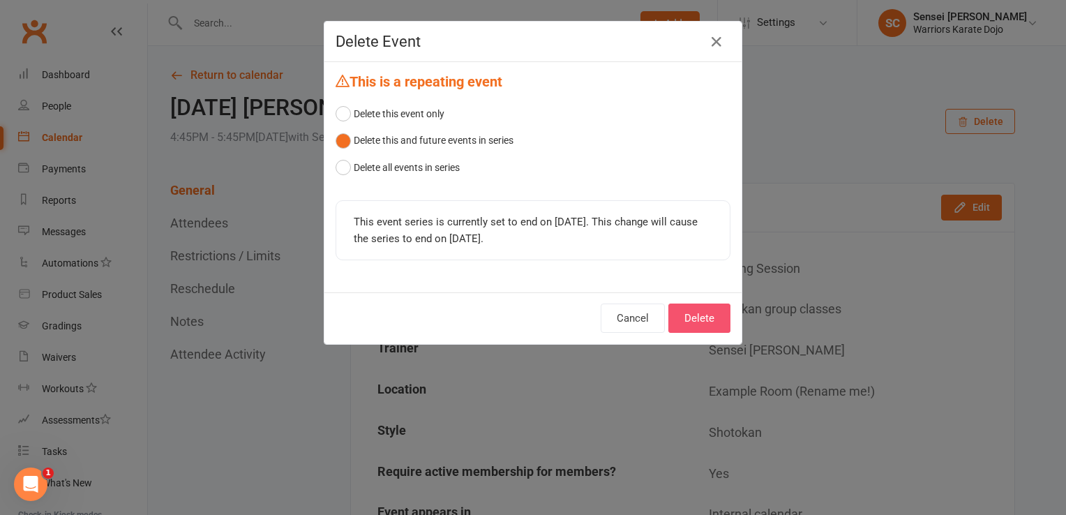
click at [692, 320] on button "Delete" at bounding box center [699, 317] width 62 height 29
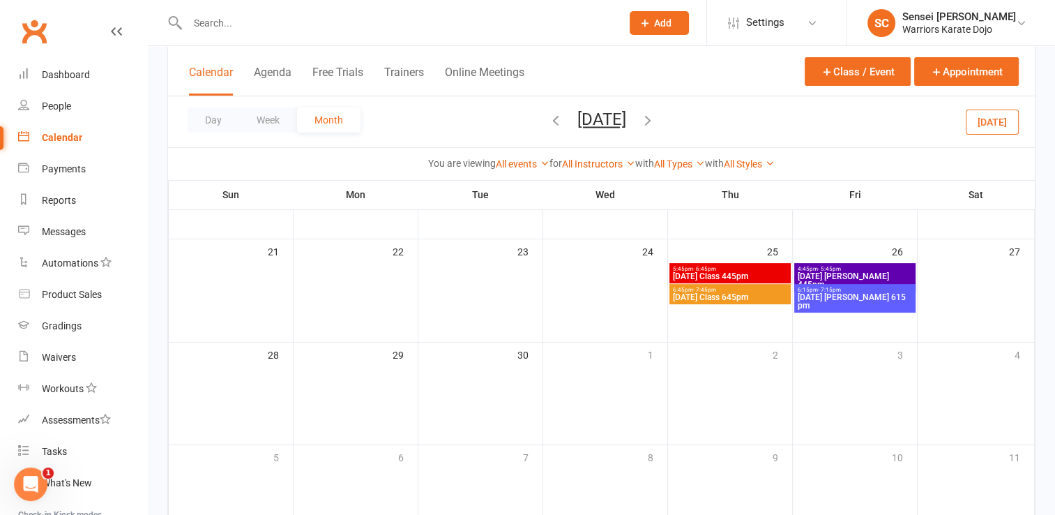
scroll to position [345, 0]
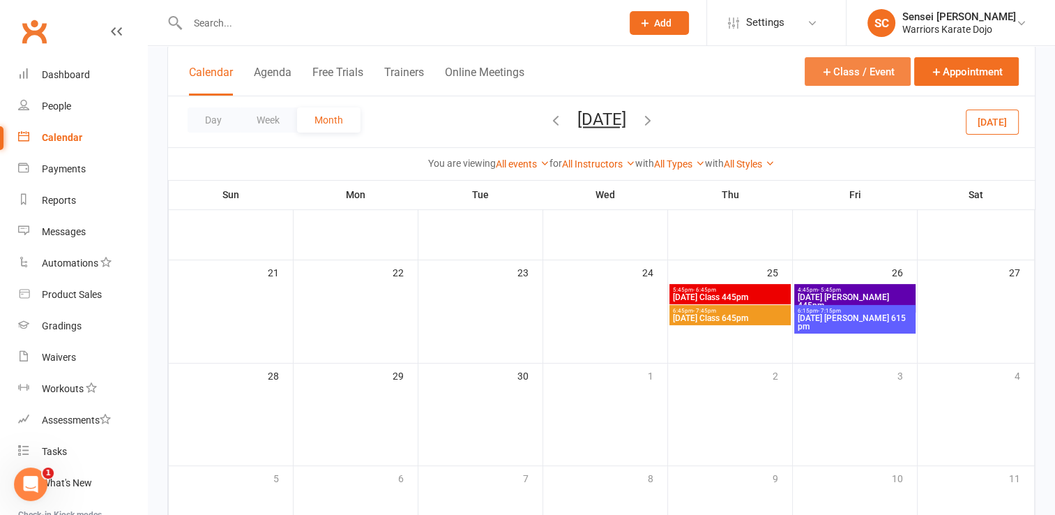
click at [866, 68] on button "Class / Event" at bounding box center [858, 71] width 106 height 29
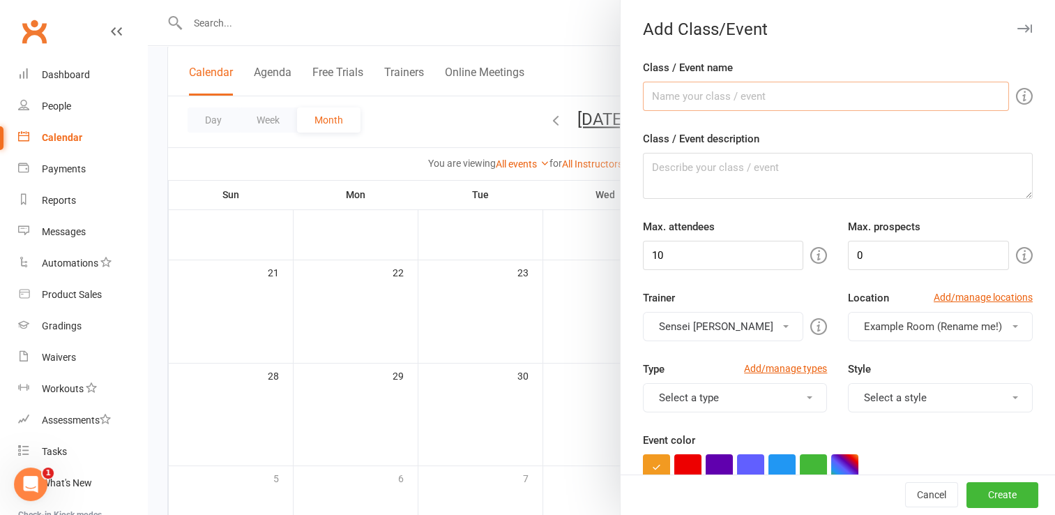
click at [803, 99] on input "Class / Event name" at bounding box center [826, 96] width 366 height 29
type input "[DATE] IF 445pm"
click at [721, 258] on input "10" at bounding box center [723, 255] width 161 height 29
type input "15"
click at [756, 403] on button "Select a type" at bounding box center [735, 397] width 185 height 29
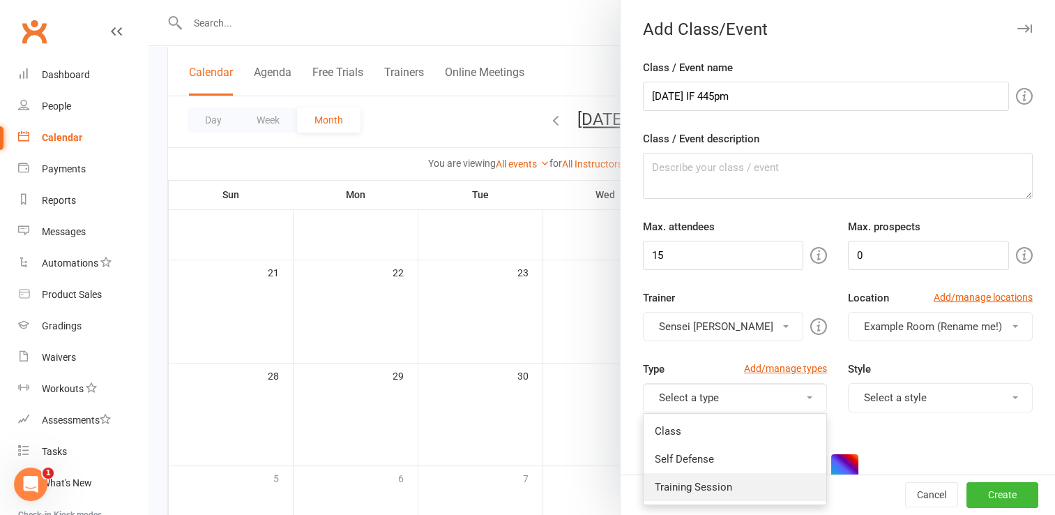
click at [725, 484] on link "Training Session" at bounding box center [735, 487] width 183 height 28
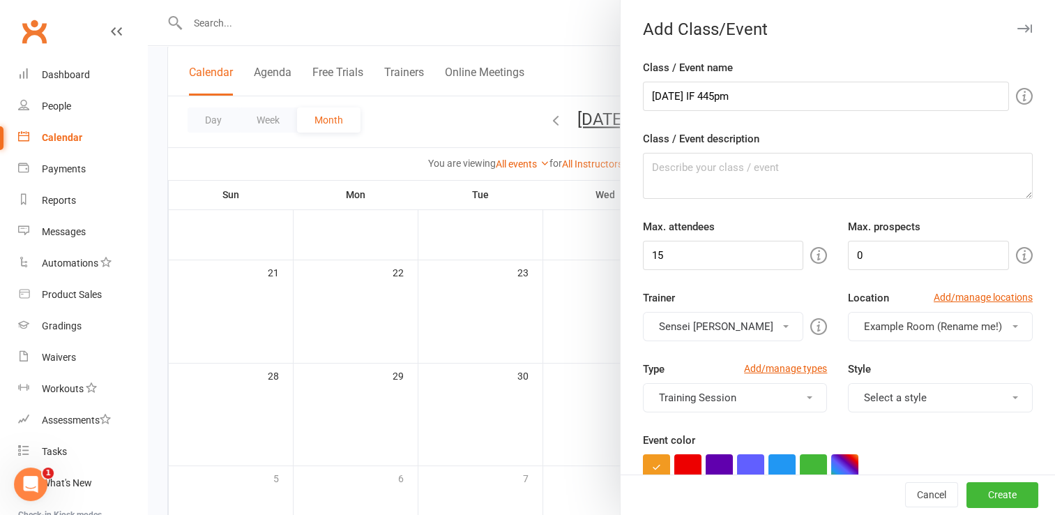
click at [869, 401] on button "Select a style" at bounding box center [940, 397] width 185 height 29
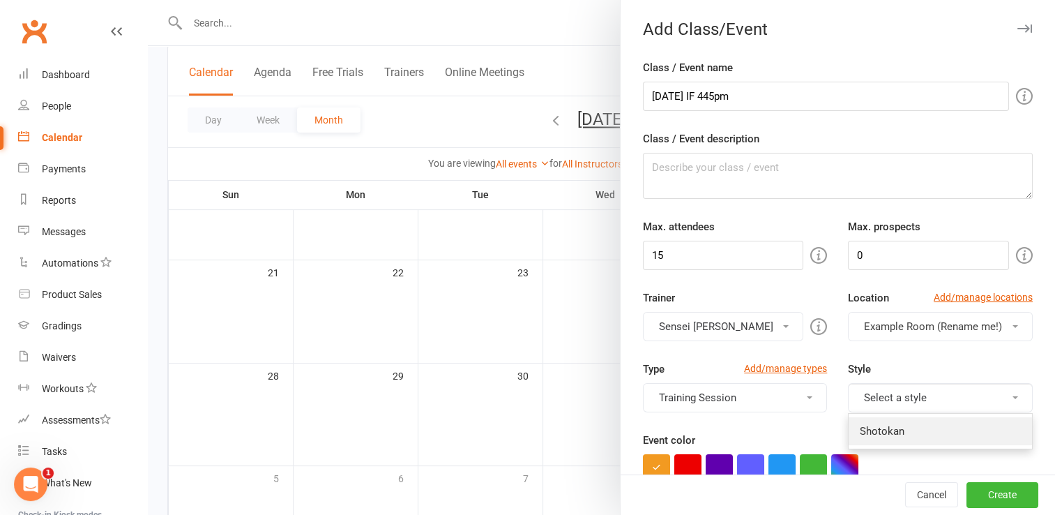
click at [868, 430] on link "Shotokan" at bounding box center [940, 431] width 183 height 28
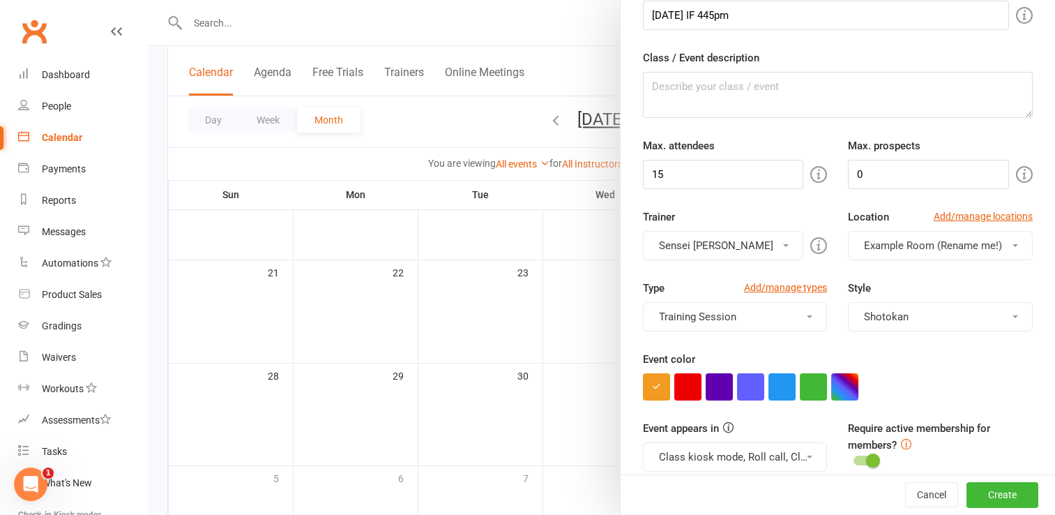
scroll to position [112, 0]
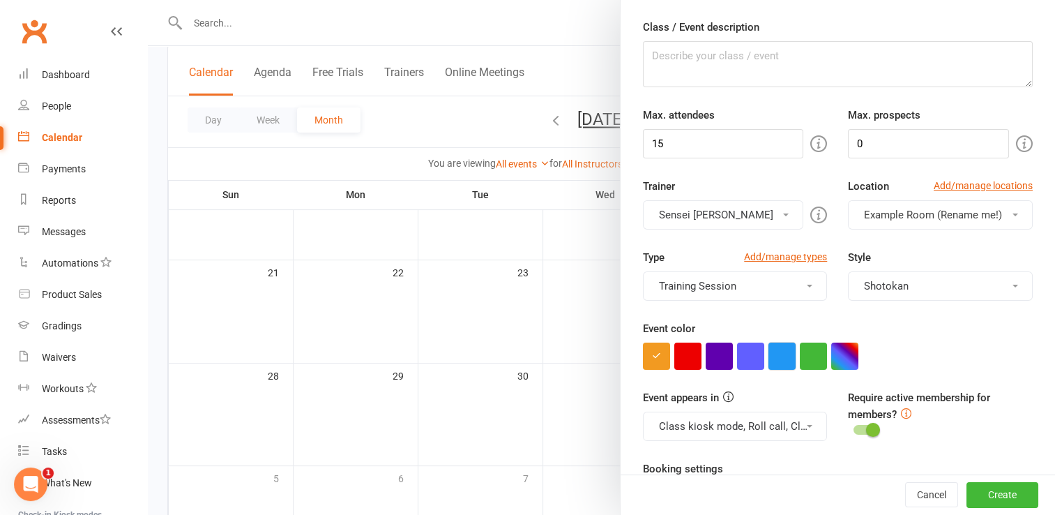
click at [781, 352] on button "button" at bounding box center [782, 356] width 27 height 27
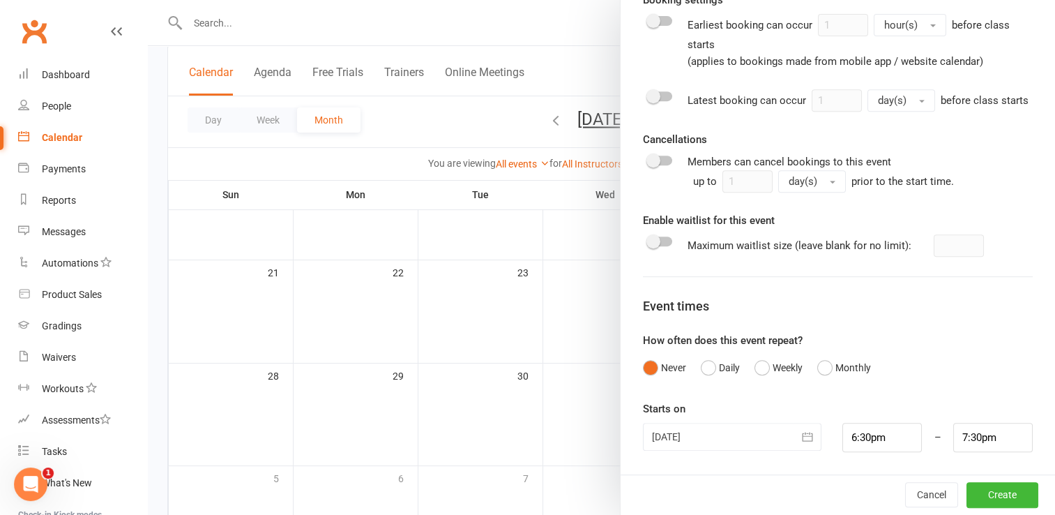
scroll to position [594, 0]
click at [758, 366] on button "Weekly" at bounding box center [779, 367] width 48 height 27
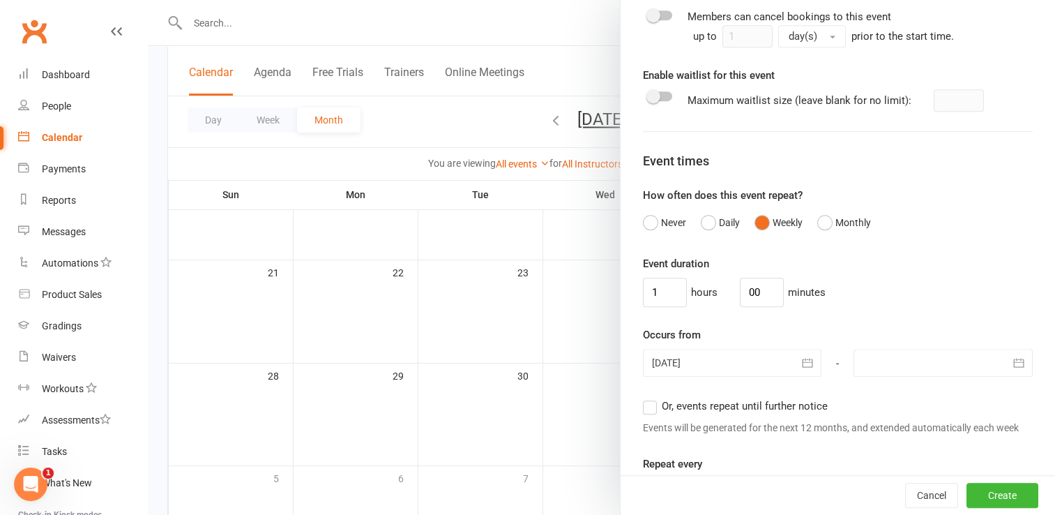
scroll to position [742, 0]
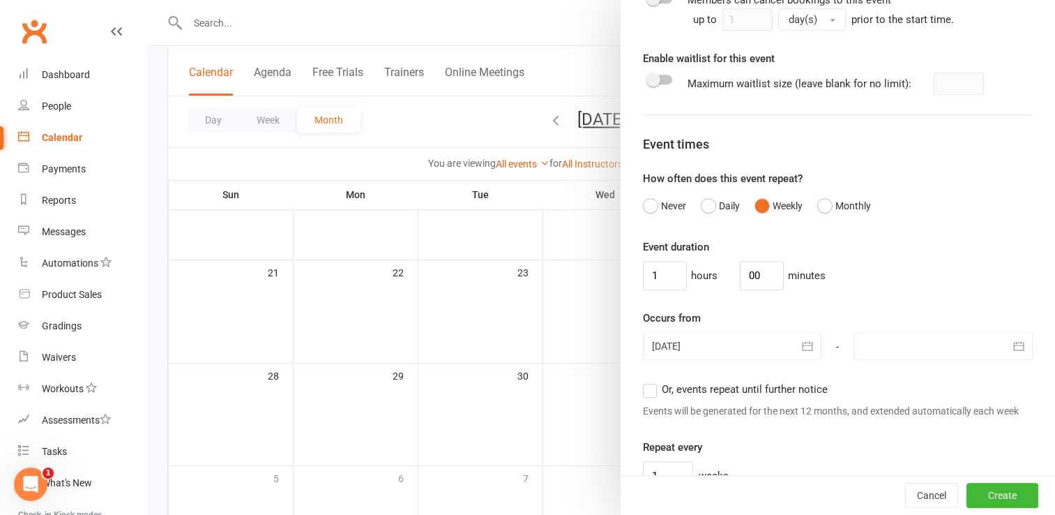
click at [746, 359] on div at bounding box center [732, 346] width 179 height 28
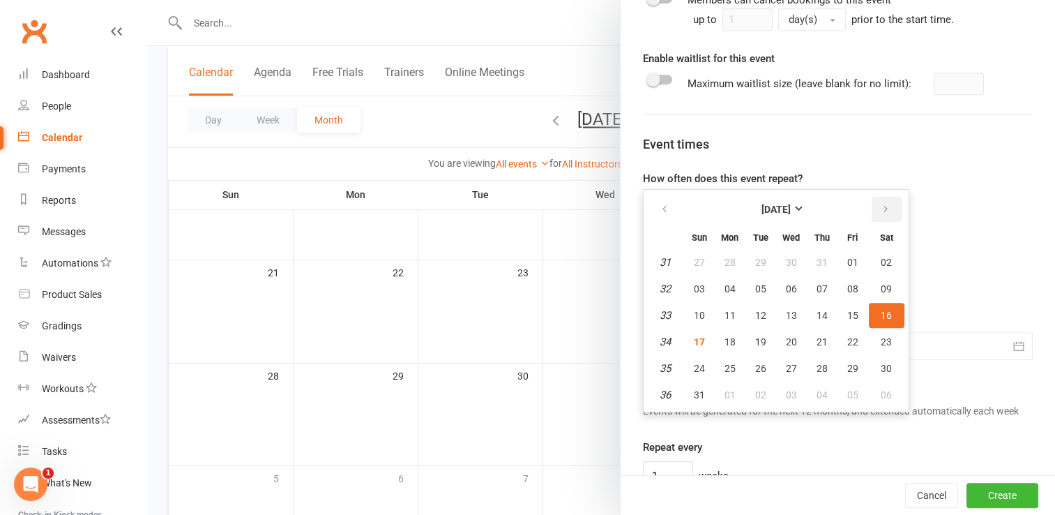
click at [881, 215] on icon "button" at bounding box center [886, 209] width 10 height 11
click at [817, 347] on span "25" at bounding box center [822, 341] width 11 height 11
type input "[DATE]"
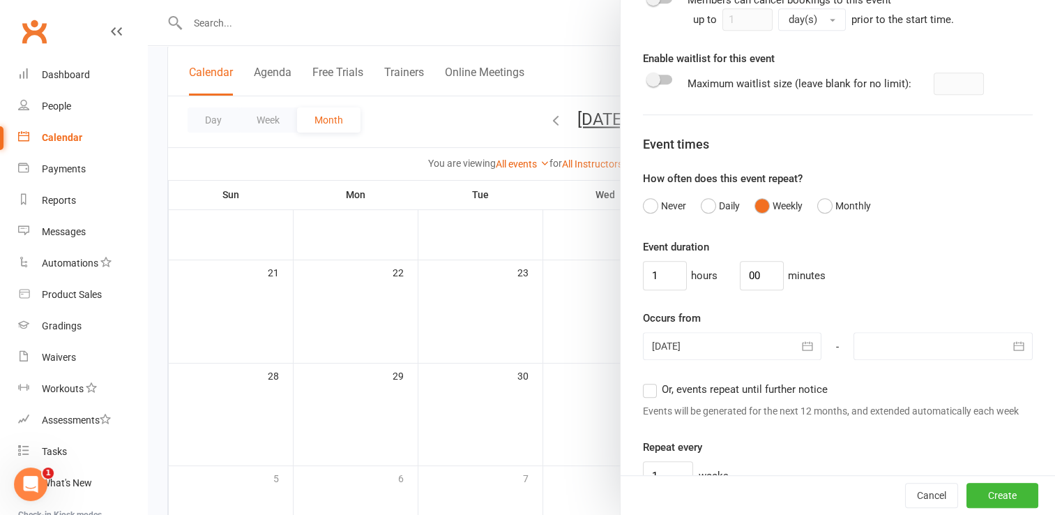
click at [896, 360] on div at bounding box center [943, 346] width 179 height 28
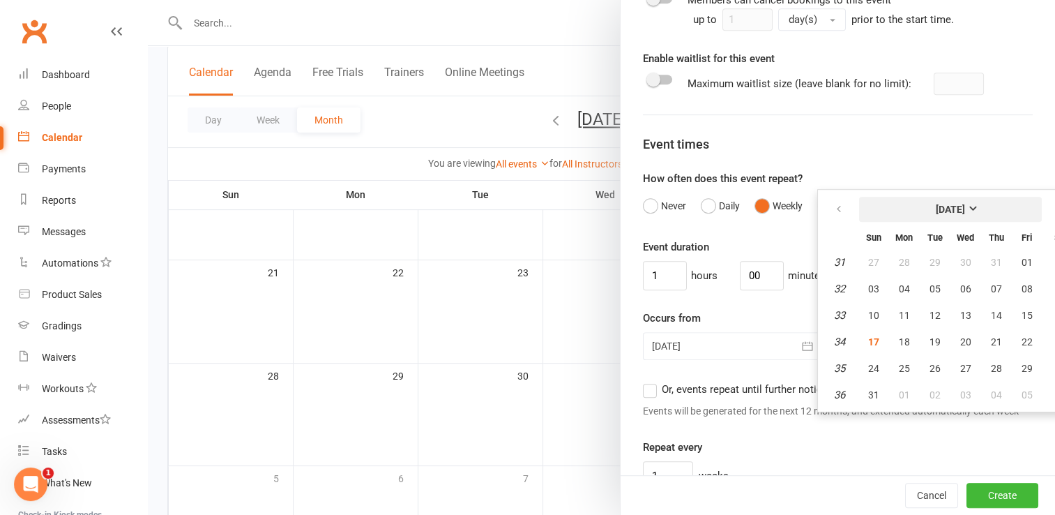
scroll to position [742, 31]
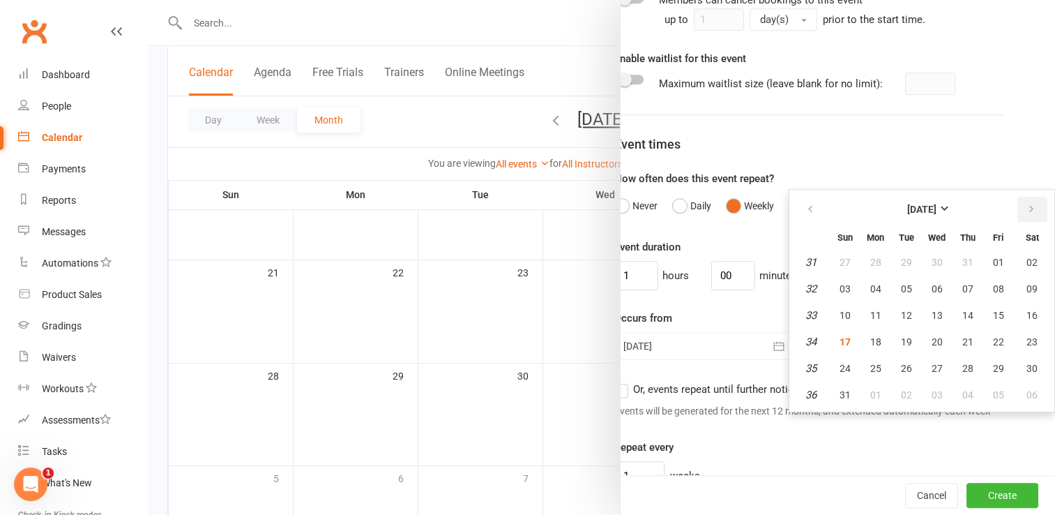
click at [1027, 215] on icon "button" at bounding box center [1032, 209] width 10 height 11
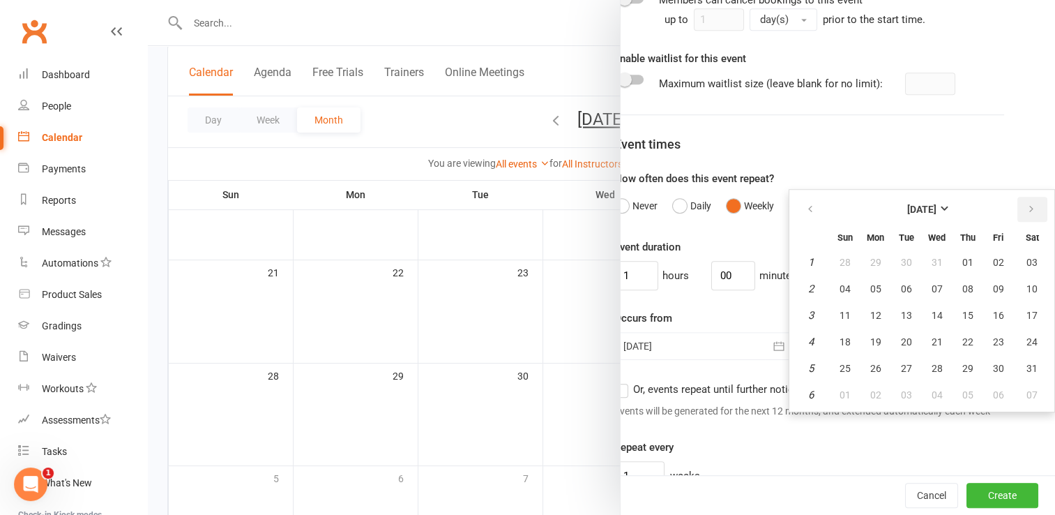
click at [1027, 215] on icon "button" at bounding box center [1032, 209] width 10 height 11
click at [840, 400] on span "31" at bounding box center [845, 394] width 11 height 11
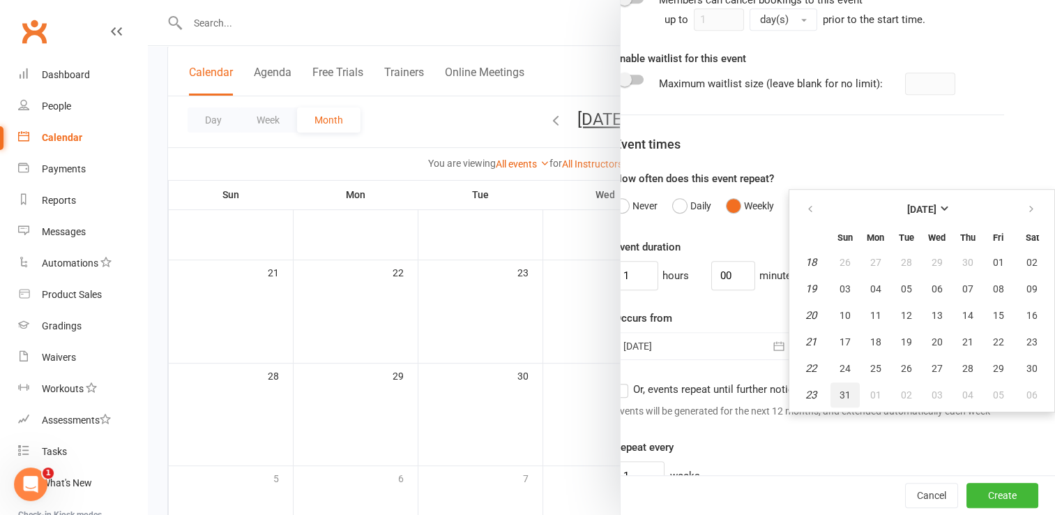
type input "[DATE]"
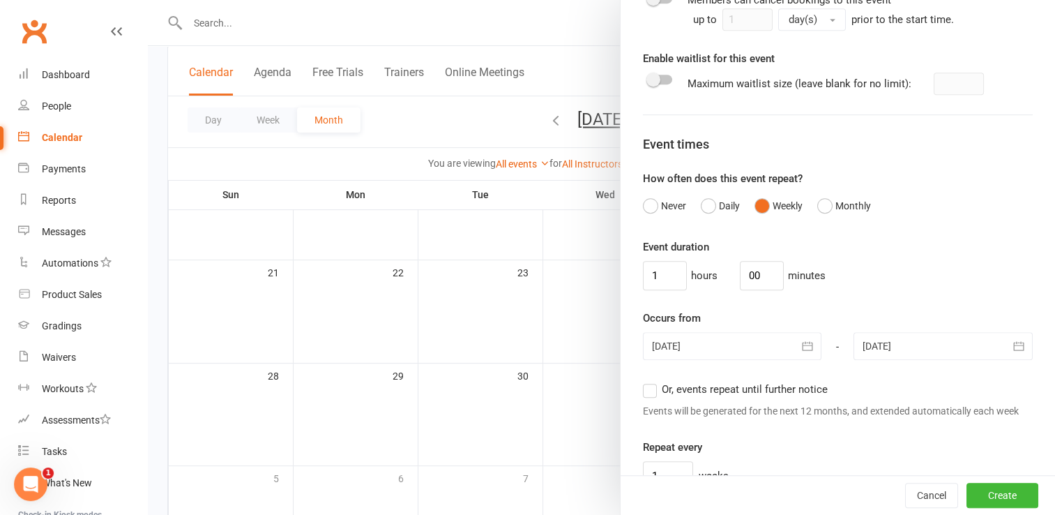
scroll to position [742, 0]
click at [879, 290] on div "1 hours 00 minutes" at bounding box center [838, 275] width 390 height 29
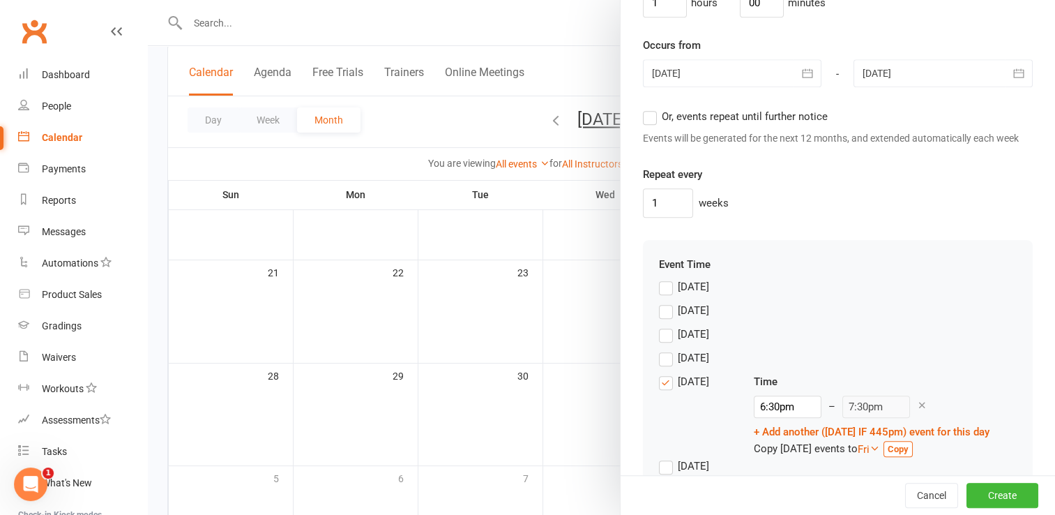
scroll to position [1136, 0]
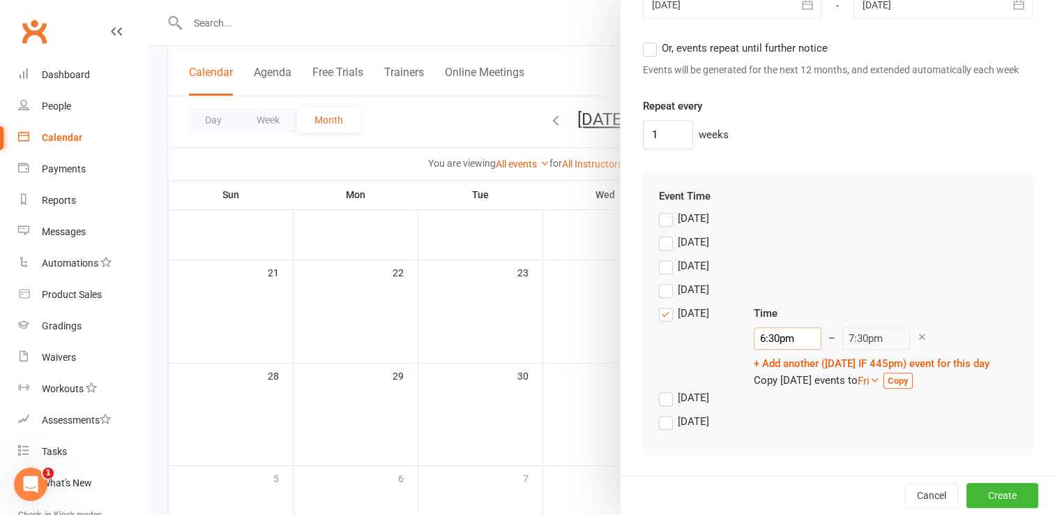
click at [754, 336] on input "6:30pm" at bounding box center [788, 338] width 68 height 22
type input "4:30pm"
type input "5:30pm"
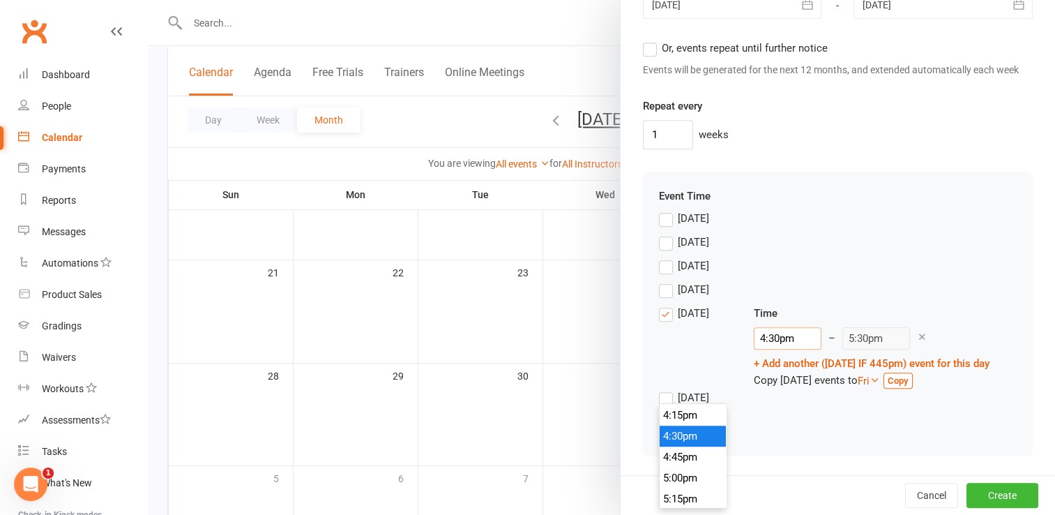
type input "4:3pm"
type input "7:30pm"
type input "4:pm"
type input "5:00pm"
type input "4:4pm"
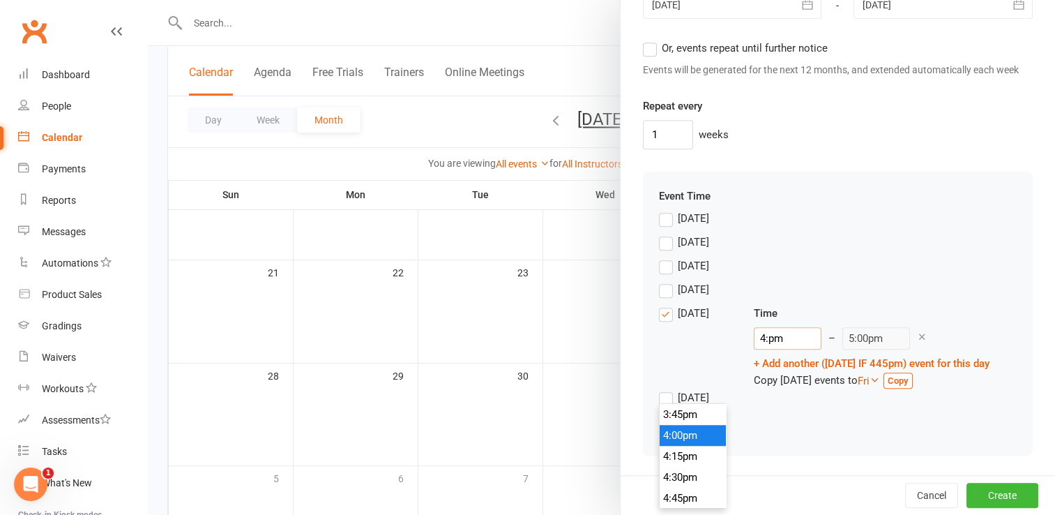
type input "7:30pm"
type input "4:45pm"
type input "5:45pm"
type input "4:45pm"
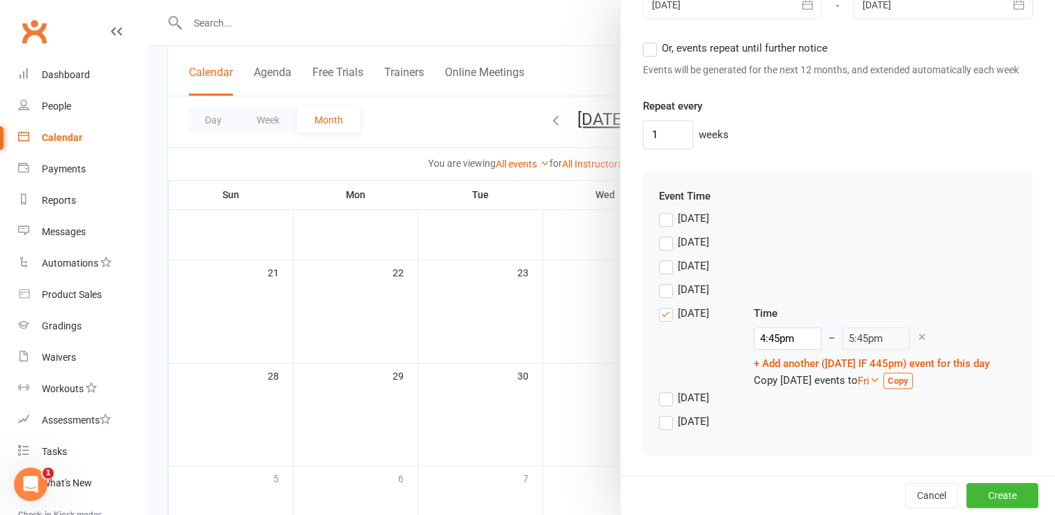
click at [865, 305] on div "[DATE] Time 4:45pm 12:00am 12:15am 12:30am 12:45am 1:00am 1:15am 1:30am 1:45am …" at bounding box center [838, 347] width 358 height 84
click at [978, 489] on button "Create" at bounding box center [1003, 495] width 72 height 25
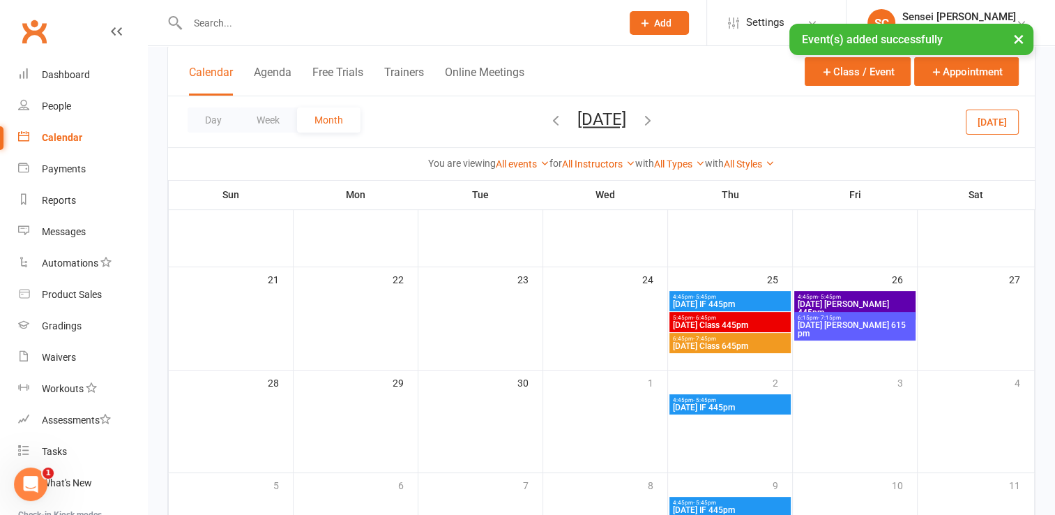
scroll to position [338, 0]
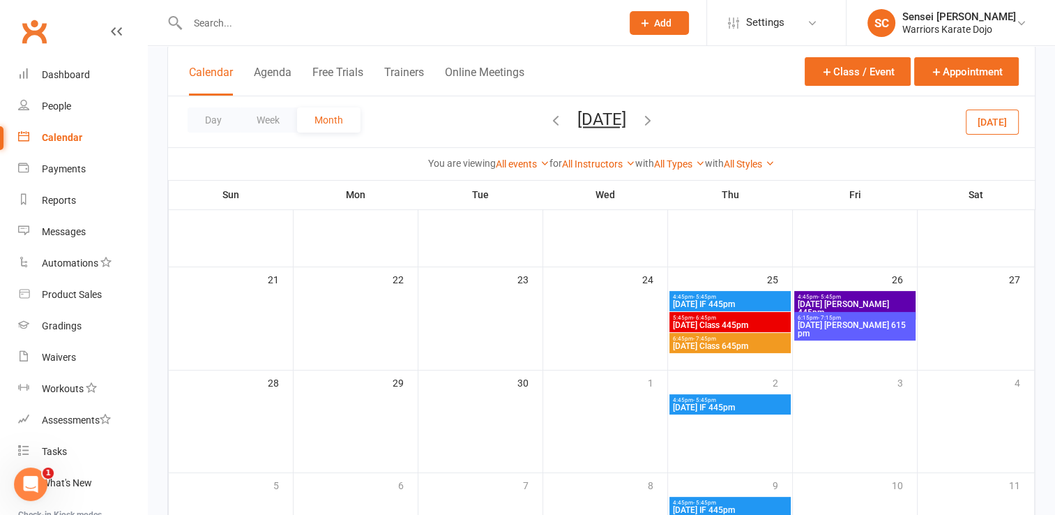
click at [734, 400] on span "4:45pm - 5:45pm" at bounding box center [730, 400] width 116 height 6
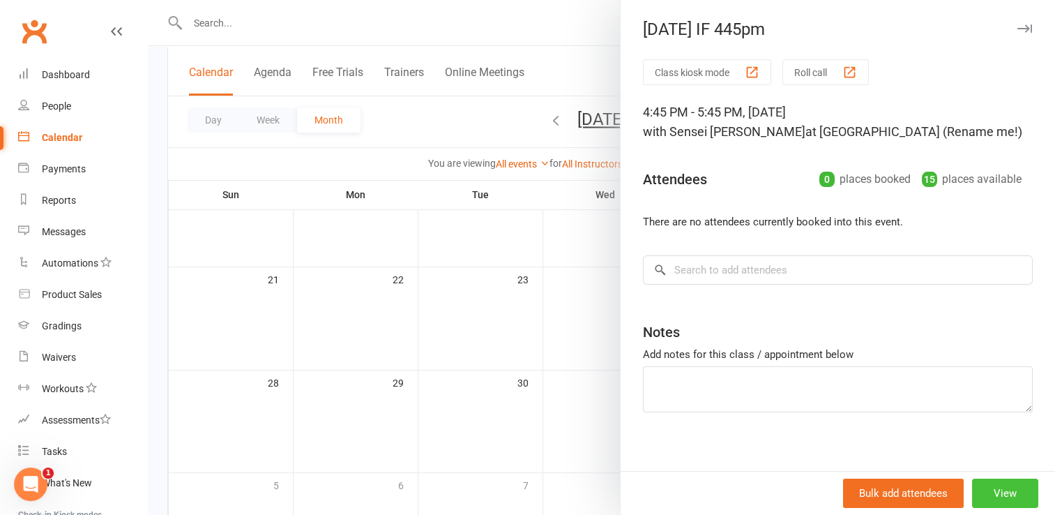
click at [974, 481] on button "View" at bounding box center [1005, 493] width 66 height 29
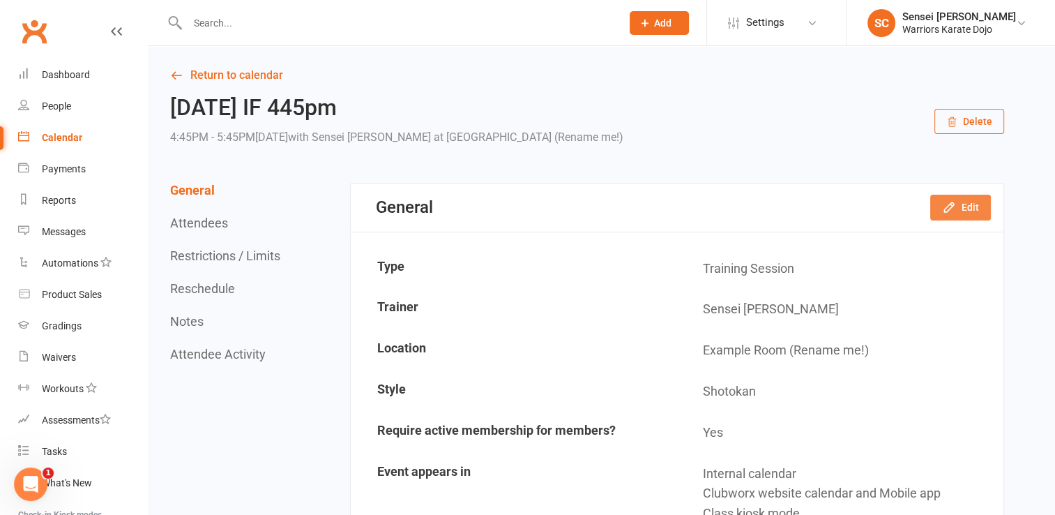
click at [961, 210] on button "Edit" at bounding box center [961, 207] width 61 height 25
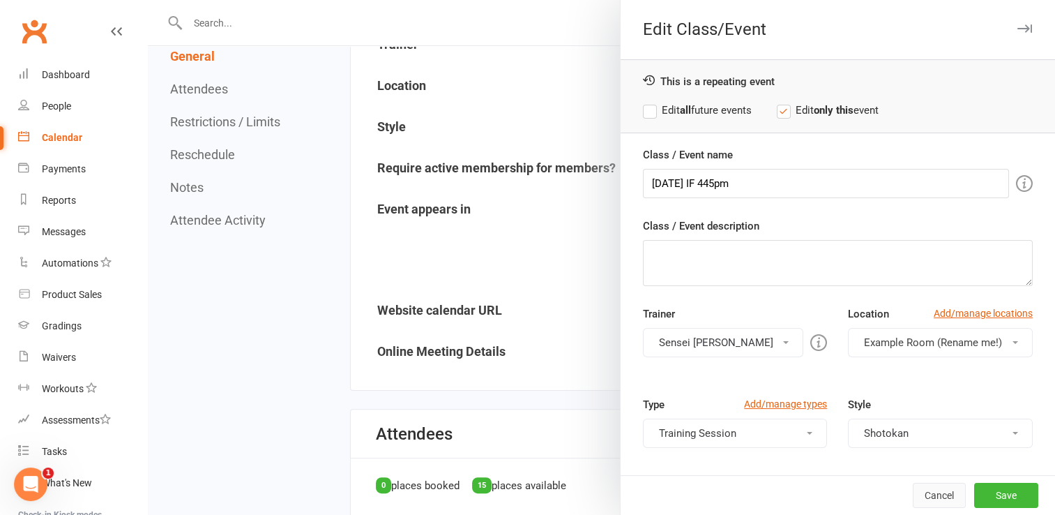
click at [928, 487] on button "Cancel" at bounding box center [939, 495] width 53 height 25
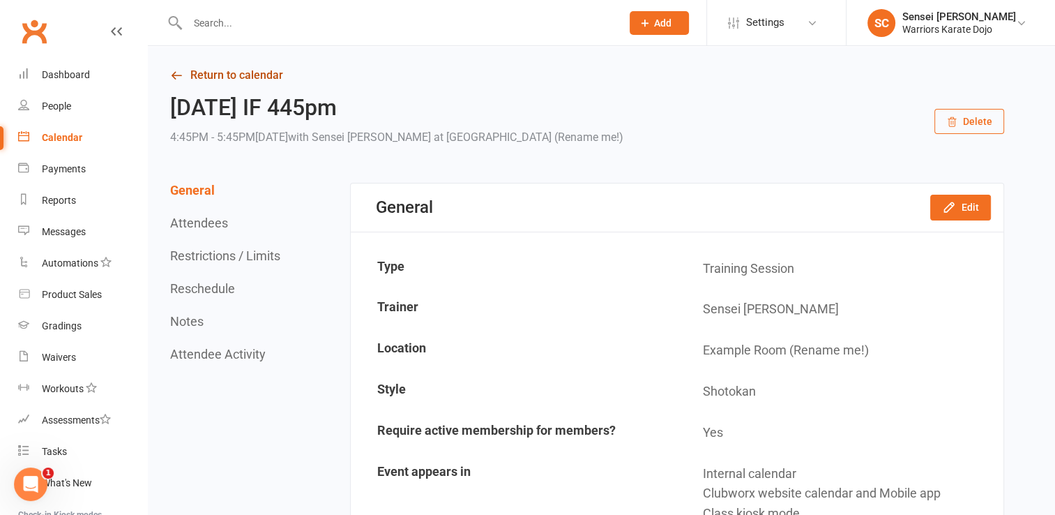
click at [206, 78] on link "Return to calendar" at bounding box center [587, 76] width 834 height 20
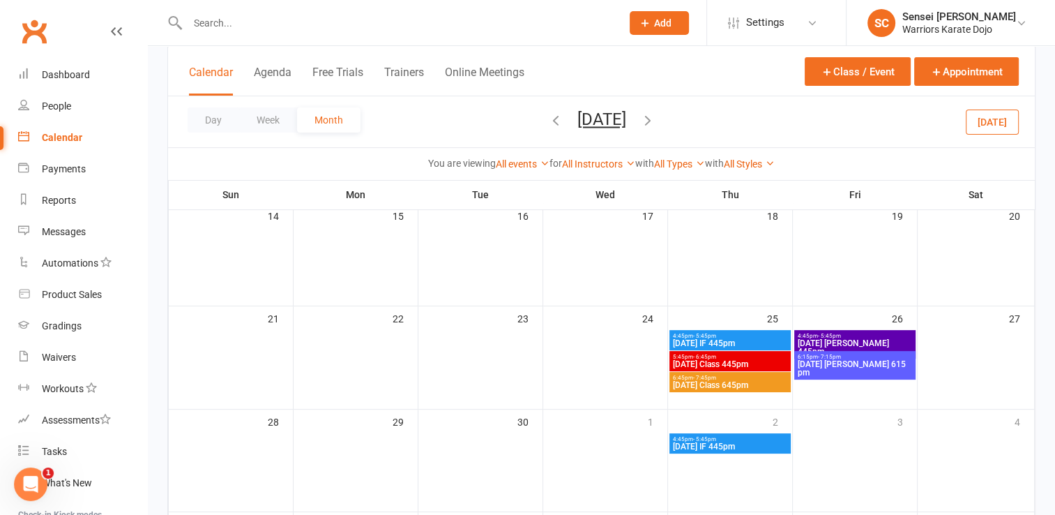
scroll to position [313, 0]
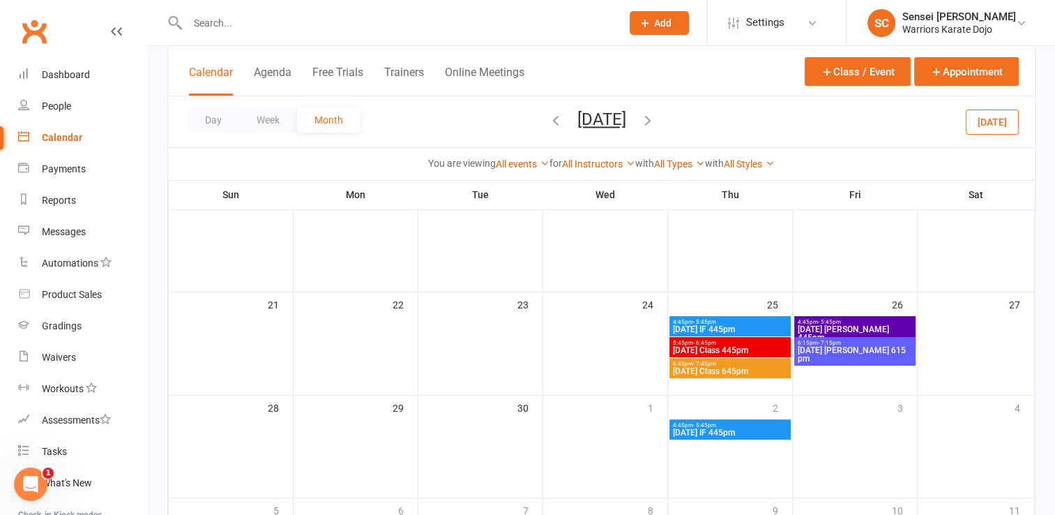
click at [722, 348] on span "[DATE] Class 445pm" at bounding box center [730, 350] width 116 height 8
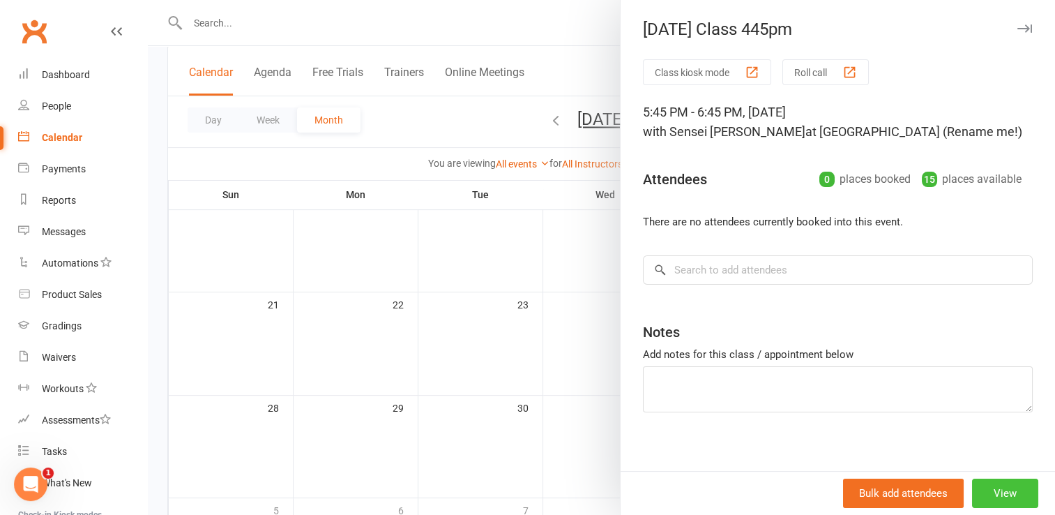
click at [979, 489] on button "View" at bounding box center [1005, 493] width 66 height 29
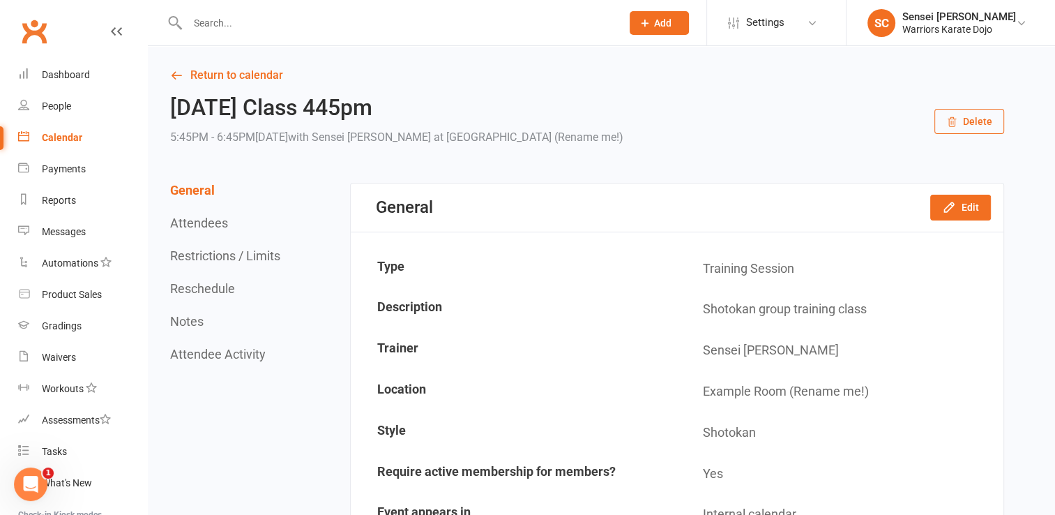
click at [968, 121] on button "Delete" at bounding box center [970, 121] width 70 height 25
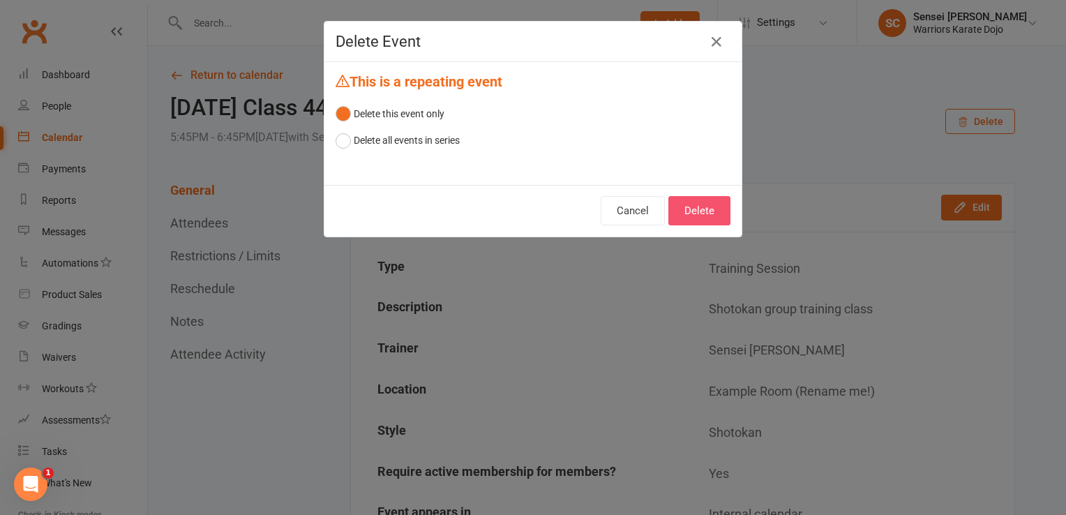
click at [700, 208] on button "Delete" at bounding box center [699, 210] width 62 height 29
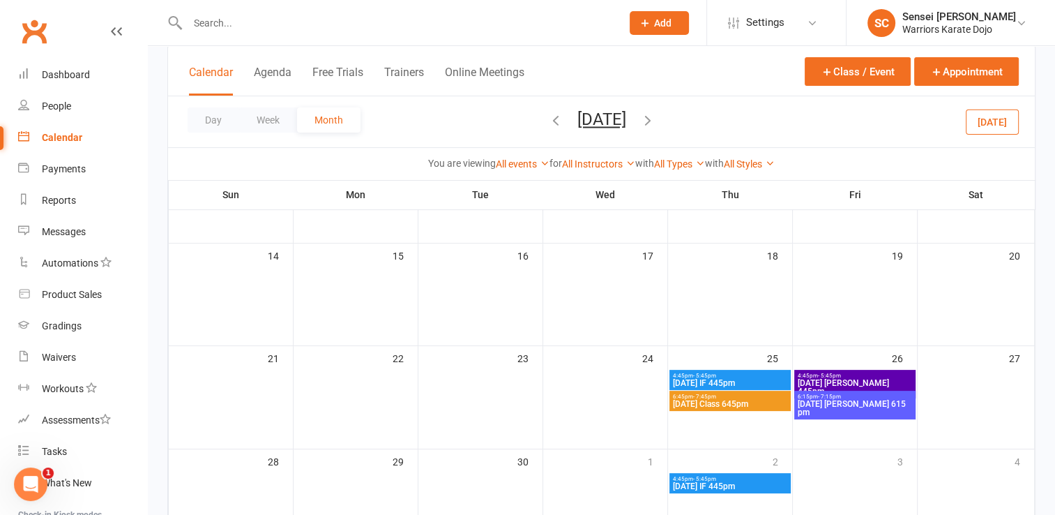
scroll to position [264, 0]
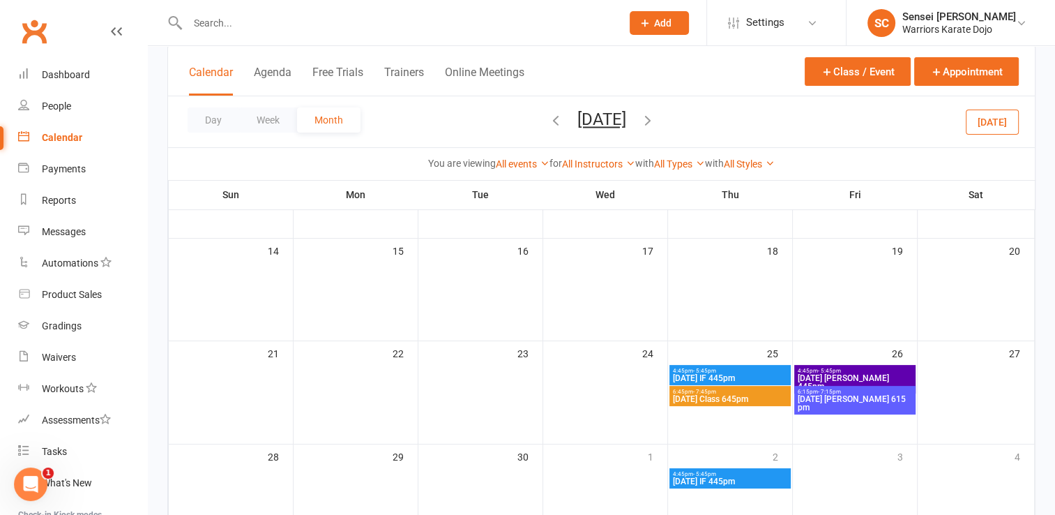
click at [729, 389] on span "6:45pm - 7:45pm" at bounding box center [730, 392] width 116 height 6
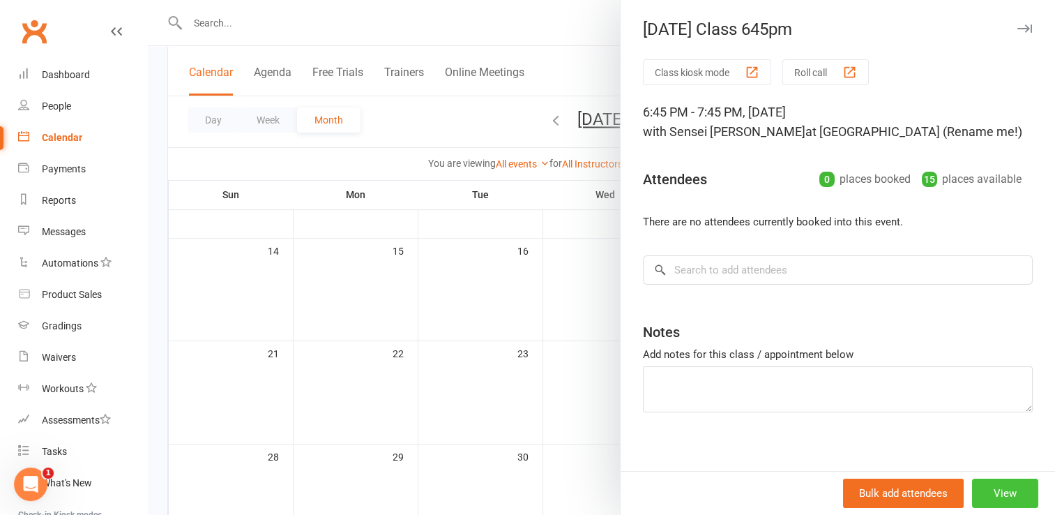
click at [979, 504] on button "View" at bounding box center [1005, 493] width 66 height 29
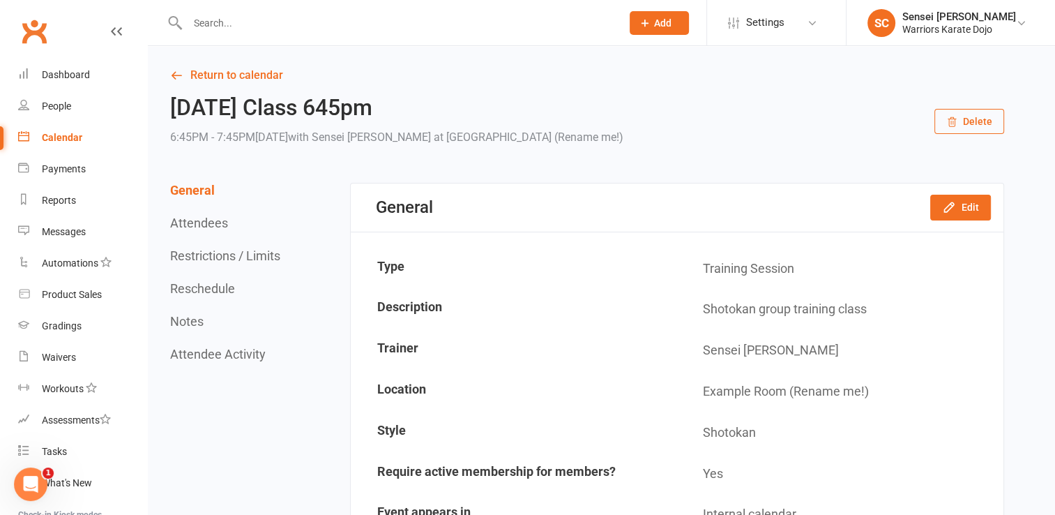
click at [968, 113] on button "Delete" at bounding box center [970, 121] width 70 height 25
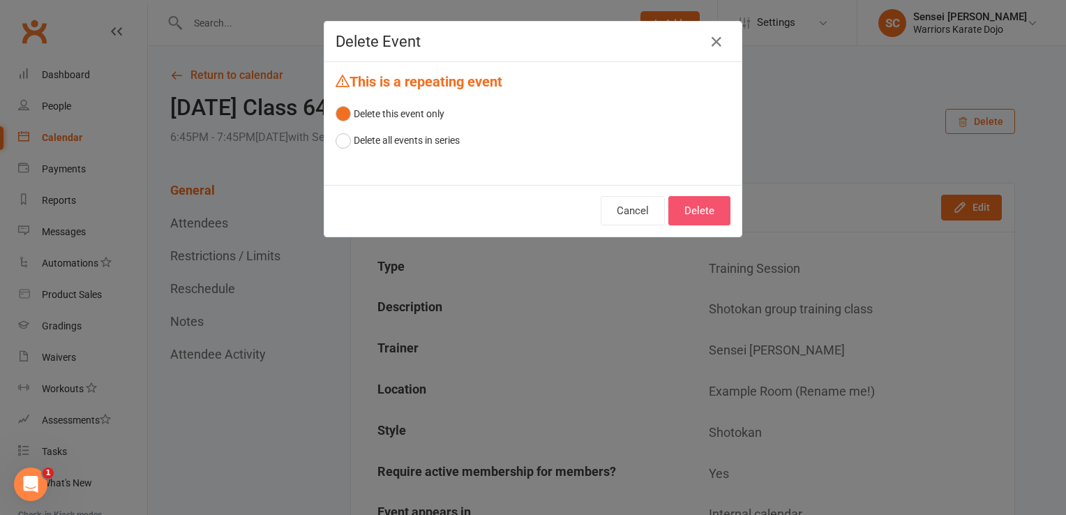
click at [709, 206] on button "Delete" at bounding box center [699, 210] width 62 height 29
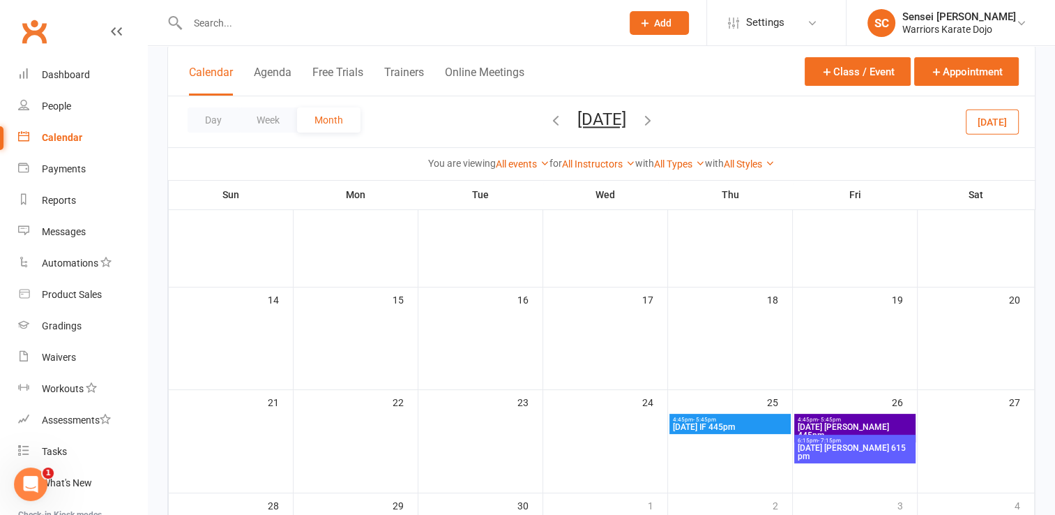
scroll to position [246, 0]
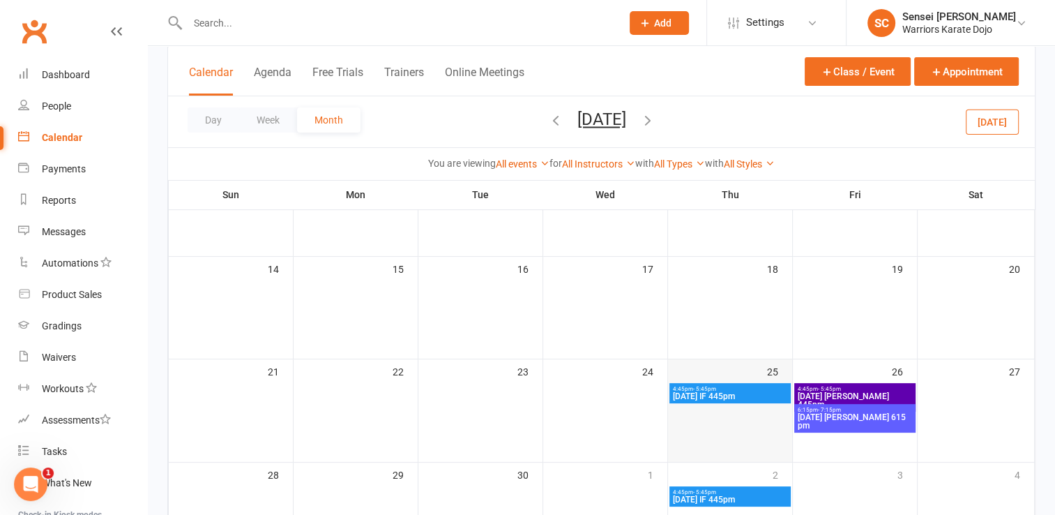
click at [712, 417] on div at bounding box center [730, 405] width 121 height 42
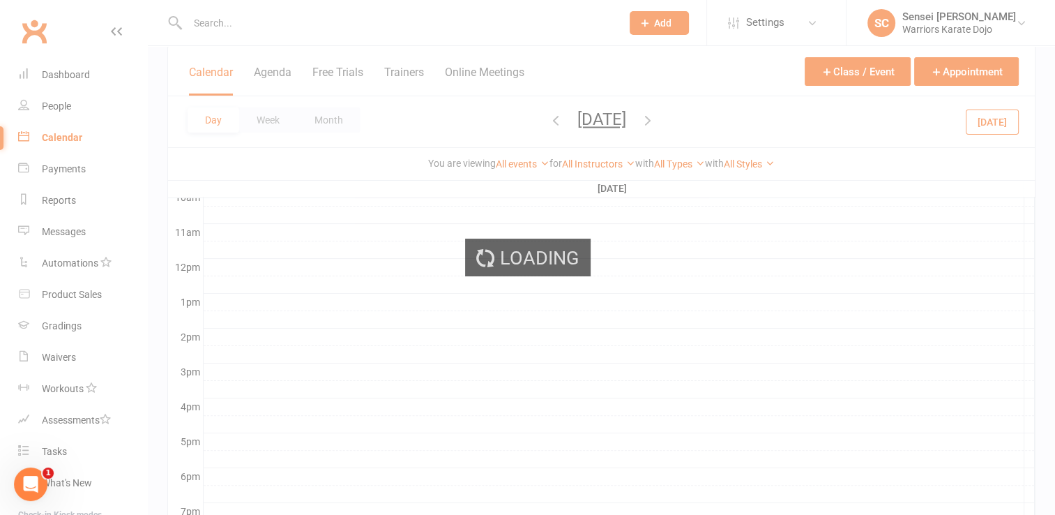
scroll to position [0, 0]
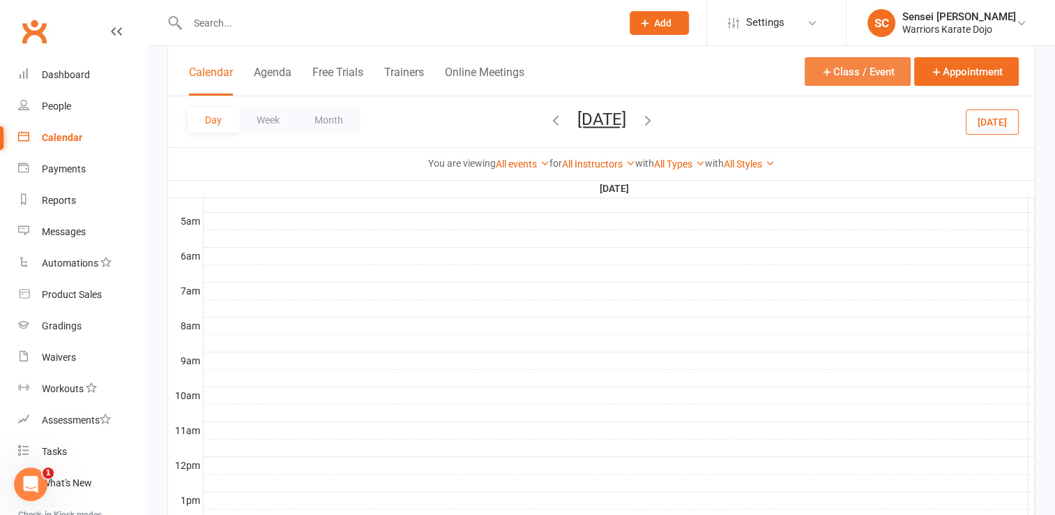
click at [856, 76] on button "Class / Event" at bounding box center [858, 71] width 106 height 29
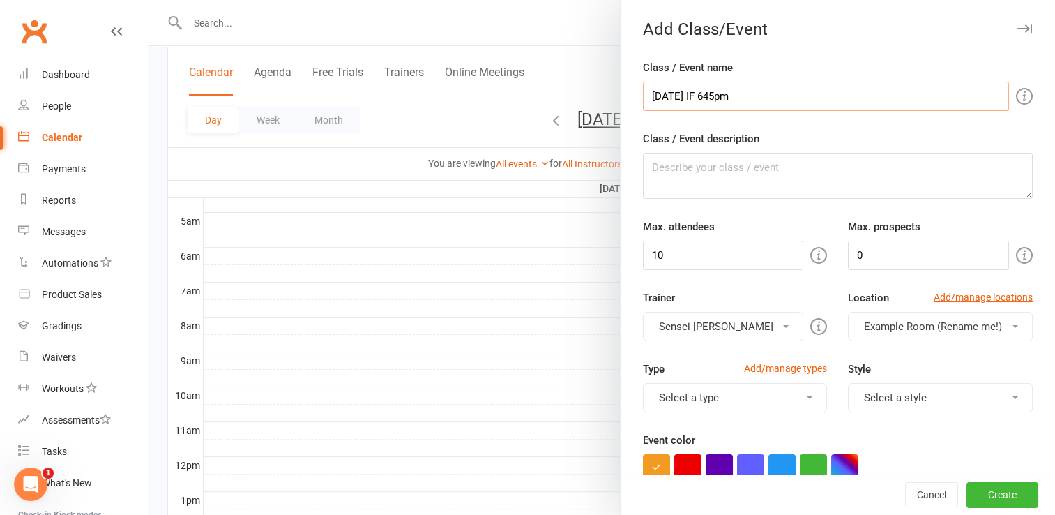
type input "[DATE] IF 645pm"
click at [756, 393] on button "Select a type" at bounding box center [735, 397] width 185 height 29
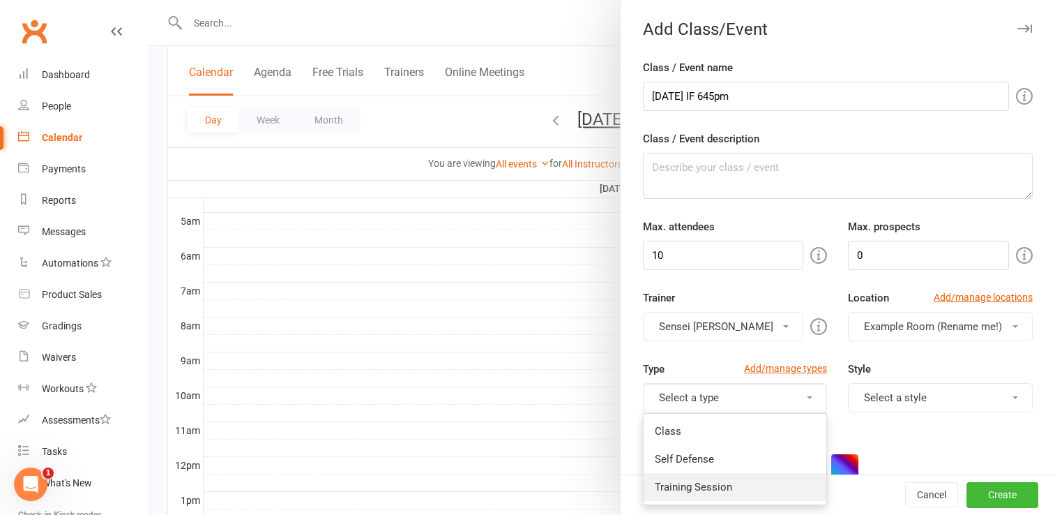
click at [717, 481] on link "Training Session" at bounding box center [735, 487] width 183 height 28
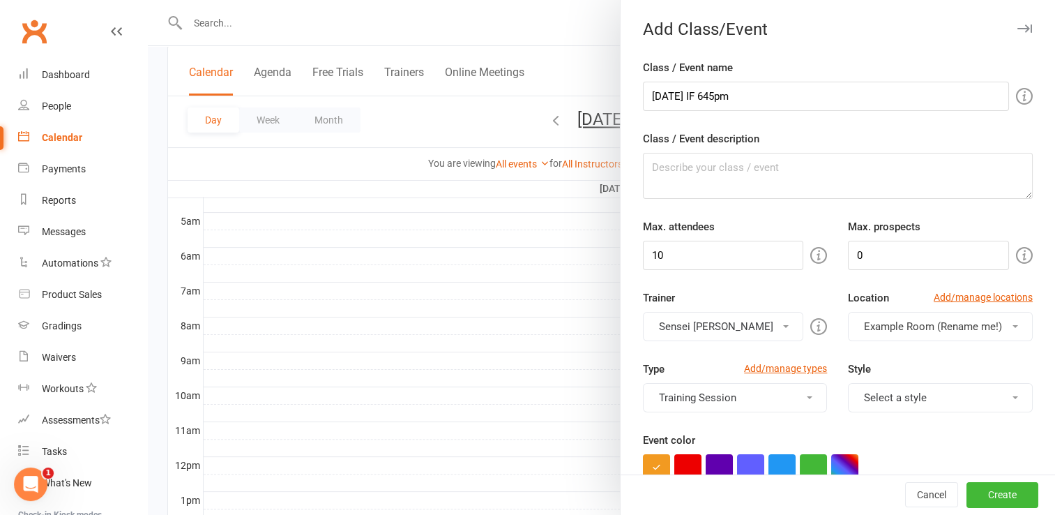
click at [894, 398] on button "Select a style" at bounding box center [940, 397] width 185 height 29
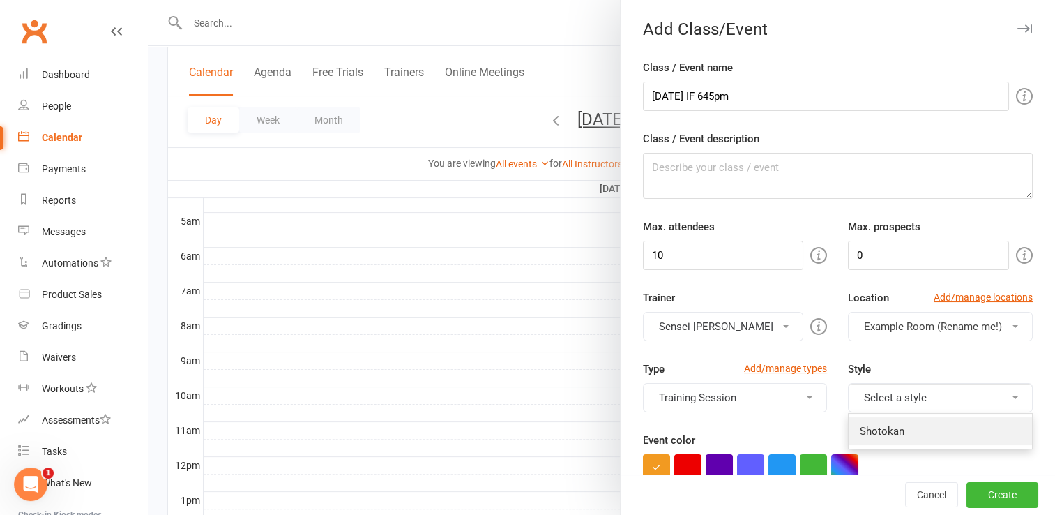
click at [880, 426] on link "Shotokan" at bounding box center [940, 431] width 183 height 28
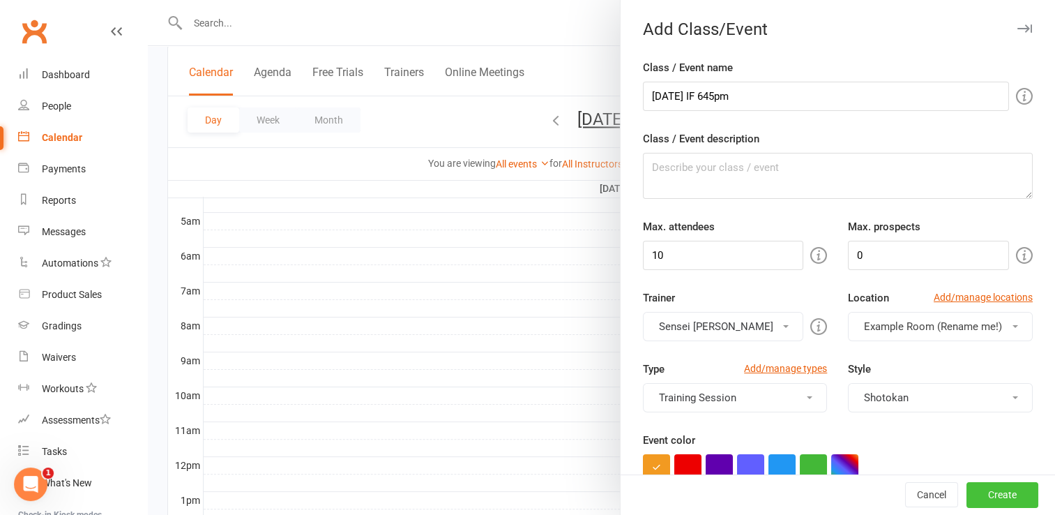
click at [979, 487] on button "Create" at bounding box center [1003, 495] width 72 height 25
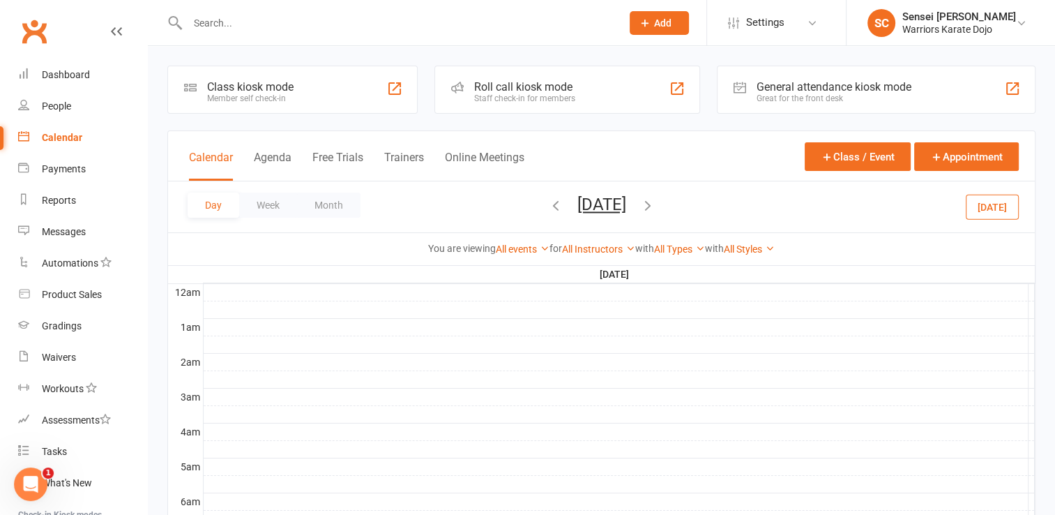
click at [216, 202] on button "Day" at bounding box center [214, 205] width 52 height 25
click at [319, 194] on button "Month" at bounding box center [328, 205] width 63 height 25
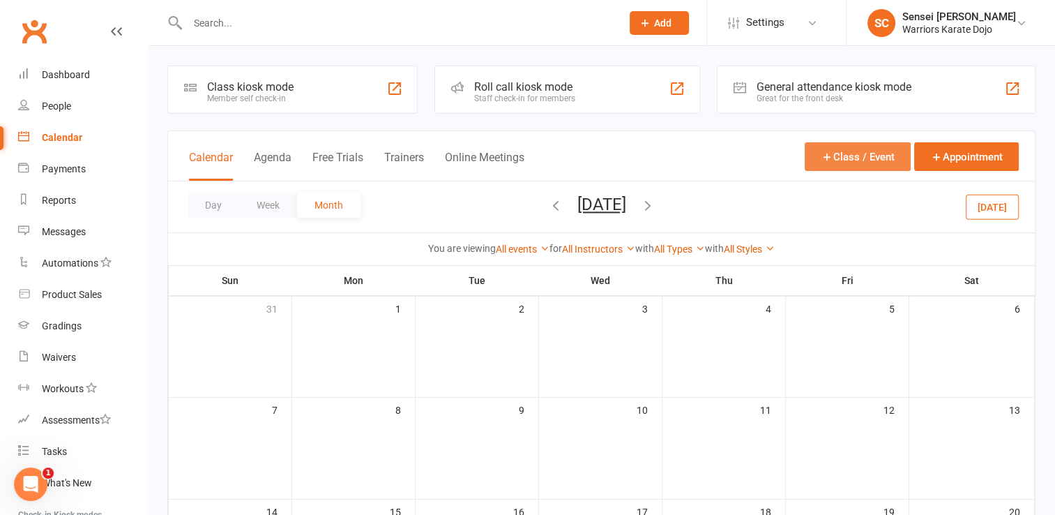
click at [845, 156] on button "Class / Event" at bounding box center [858, 156] width 106 height 29
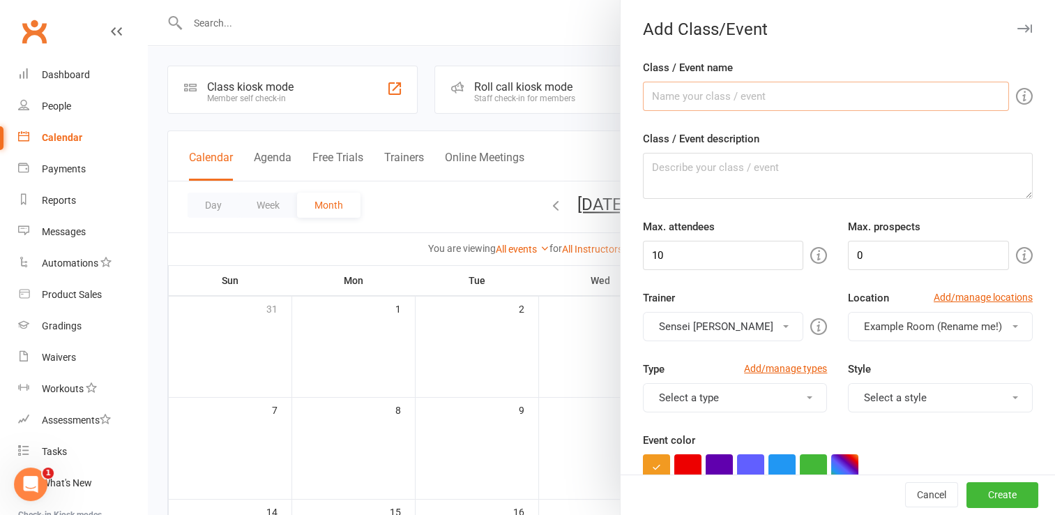
click at [737, 97] on input "Class / Event name" at bounding box center [826, 96] width 366 height 29
type input "[DATE] IF 645pm"
click at [693, 248] on input "10" at bounding box center [723, 255] width 161 height 29
type input "15"
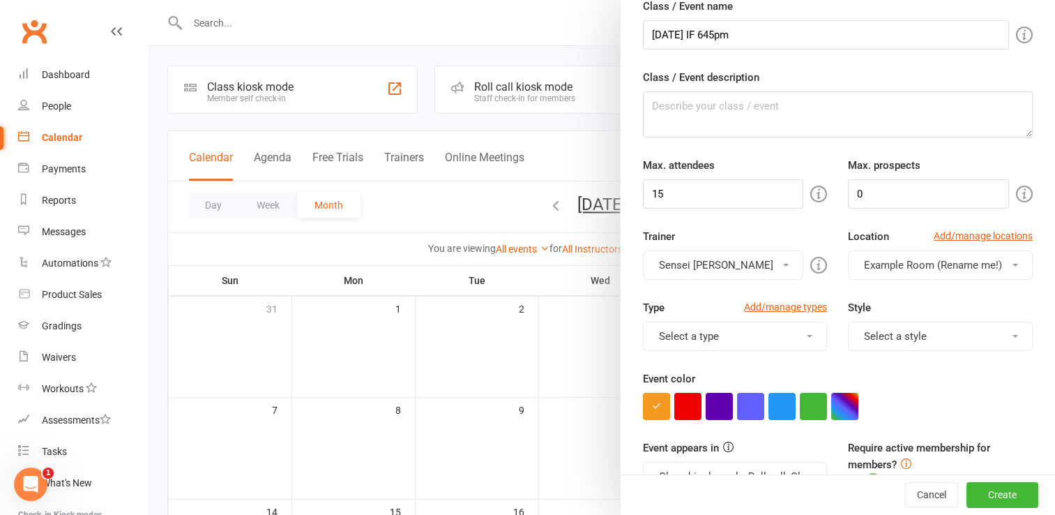
scroll to position [64, 0]
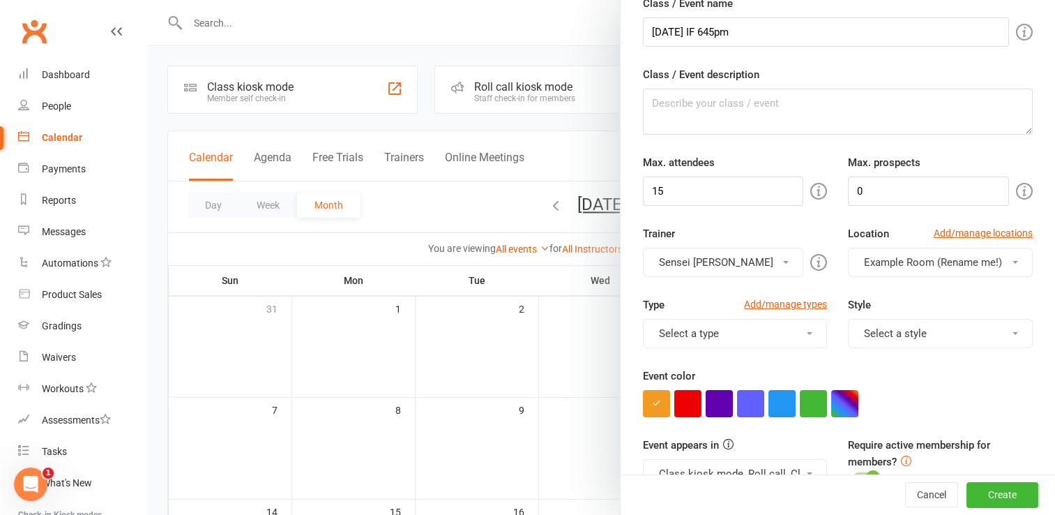
click at [705, 331] on button "Select a type" at bounding box center [735, 333] width 185 height 29
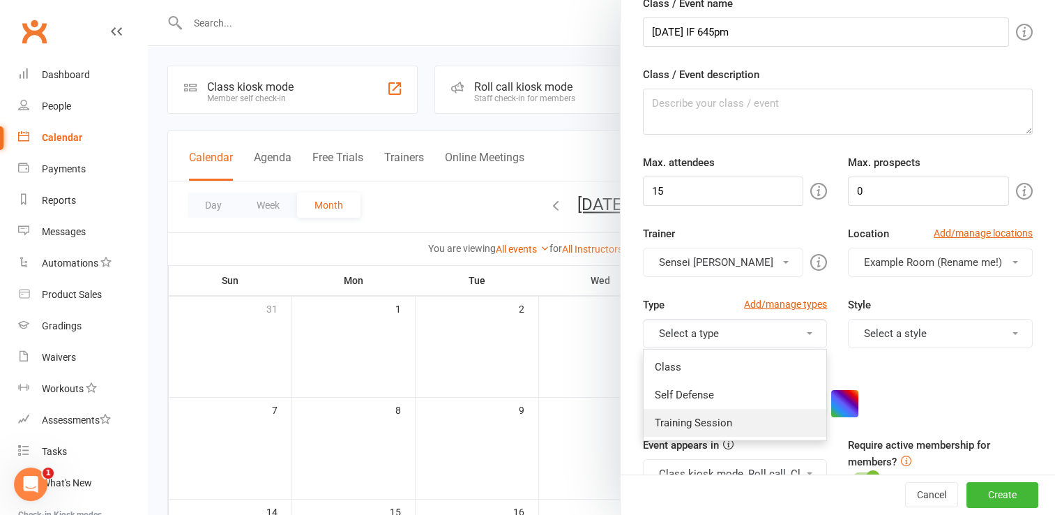
click at [695, 414] on link "Training Session" at bounding box center [735, 423] width 183 height 28
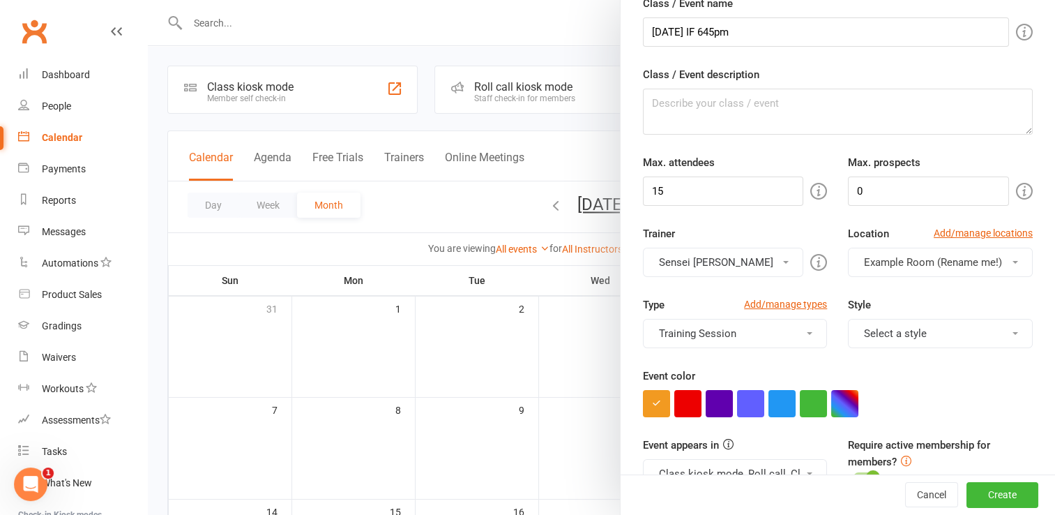
drag, startPoint x: 912, startPoint y: 333, endPoint x: 897, endPoint y: 361, distance: 31.8
click at [897, 361] on div "Type Add/manage types Training Session Class Self Defense Training Session Styl…" at bounding box center [838, 331] width 411 height 71
click at [884, 336] on button "Select a style" at bounding box center [940, 333] width 185 height 29
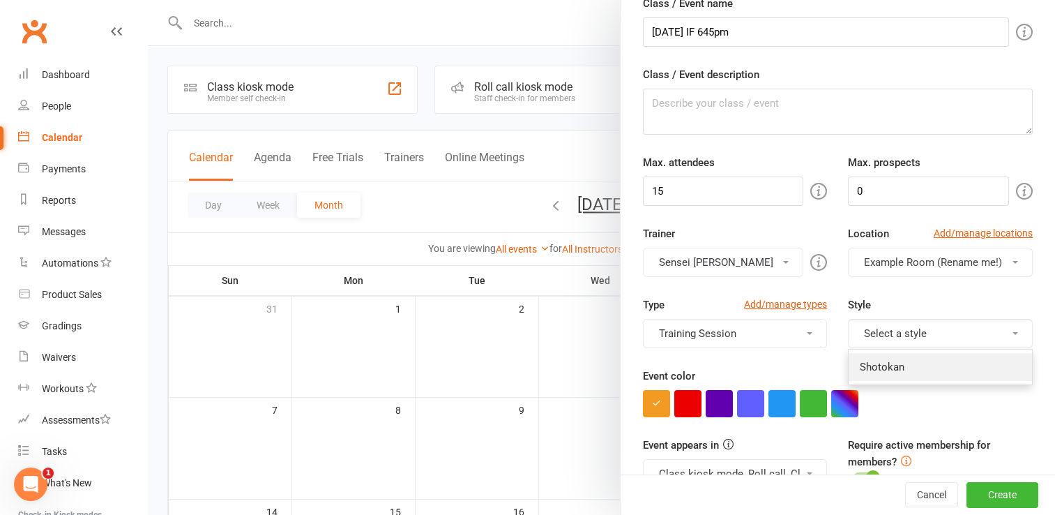
click at [878, 363] on link "Shotokan" at bounding box center [940, 367] width 183 height 28
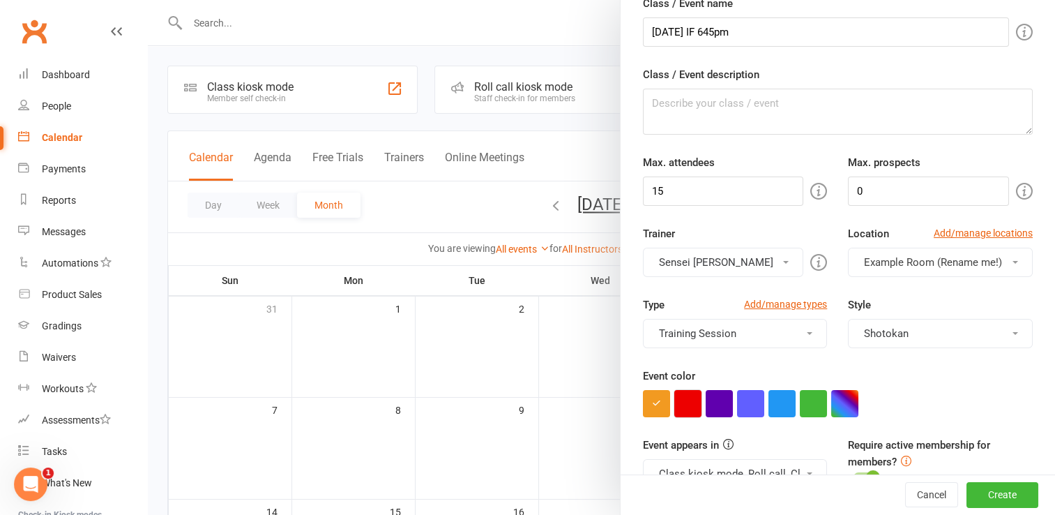
click at [681, 398] on button "button" at bounding box center [688, 403] width 27 height 27
click at [906, 369] on div "Event color" at bounding box center [838, 393] width 390 height 50
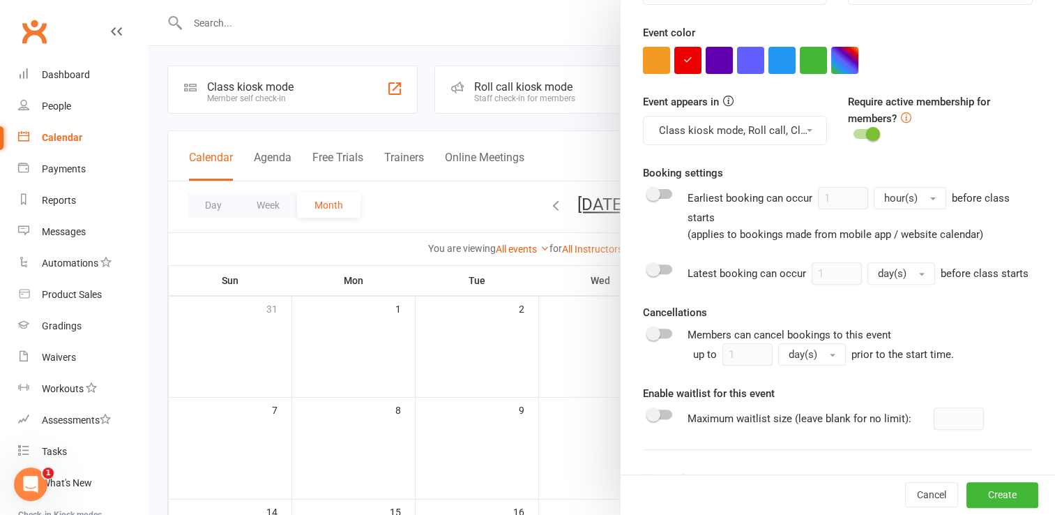
scroll to position [594, 0]
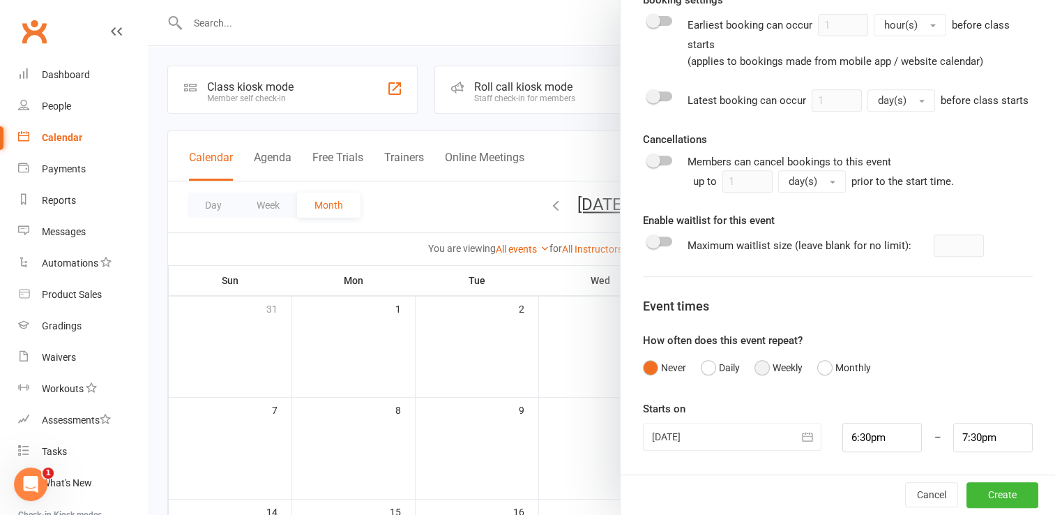
click at [755, 371] on button "Weekly" at bounding box center [779, 367] width 48 height 27
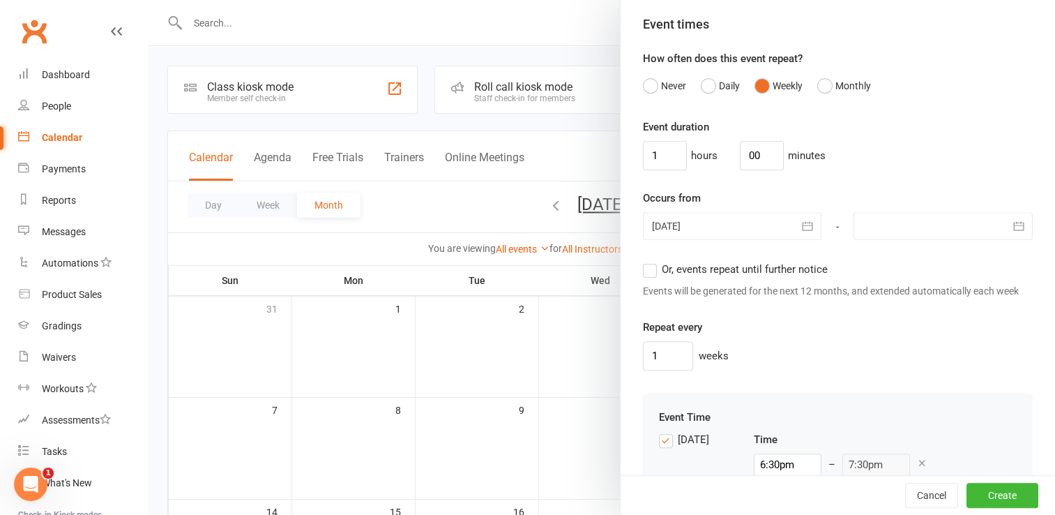
scroll to position [871, 0]
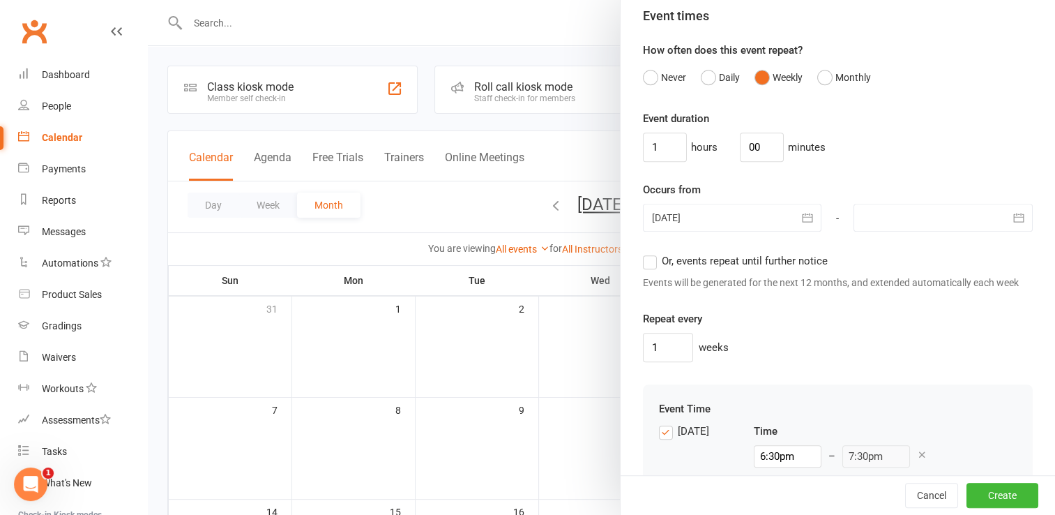
click at [745, 229] on div at bounding box center [732, 218] width 179 height 28
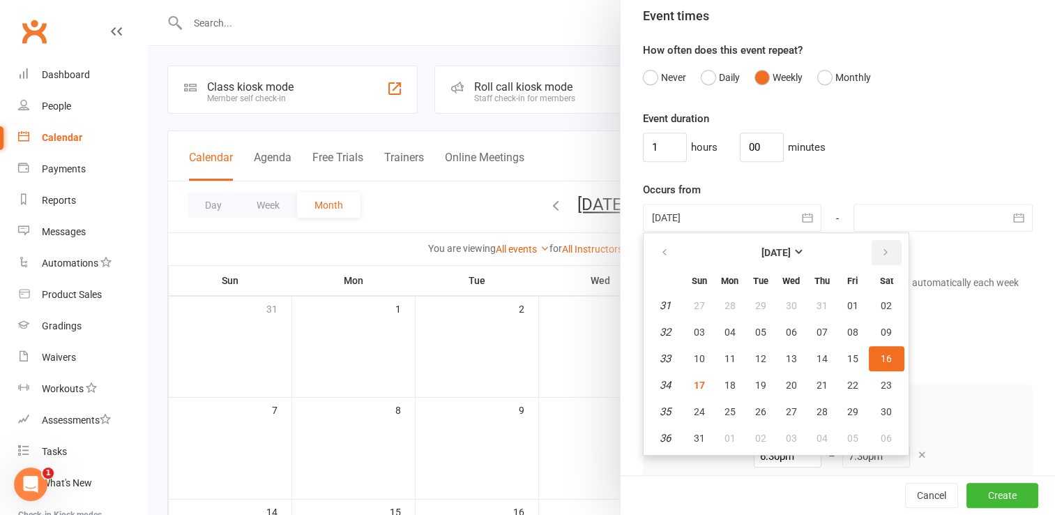
click at [881, 258] on icon "button" at bounding box center [886, 252] width 10 height 11
click at [817, 391] on span "25" at bounding box center [822, 384] width 11 height 11
type input "[DATE]"
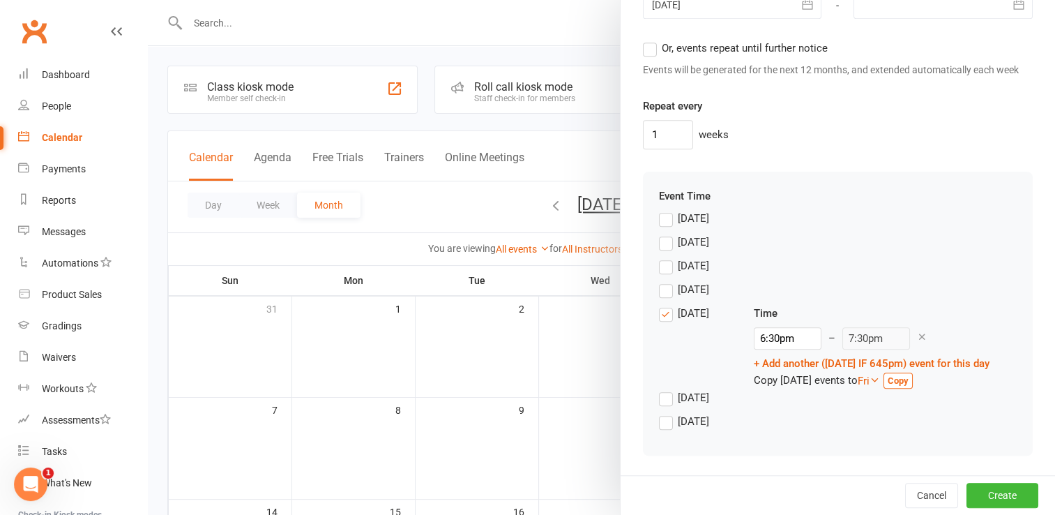
scroll to position [1107, 0]
click at [754, 349] on input "6:30pm" at bounding box center [788, 338] width 68 height 22
type input "6:45pm"
type input "7:45pm"
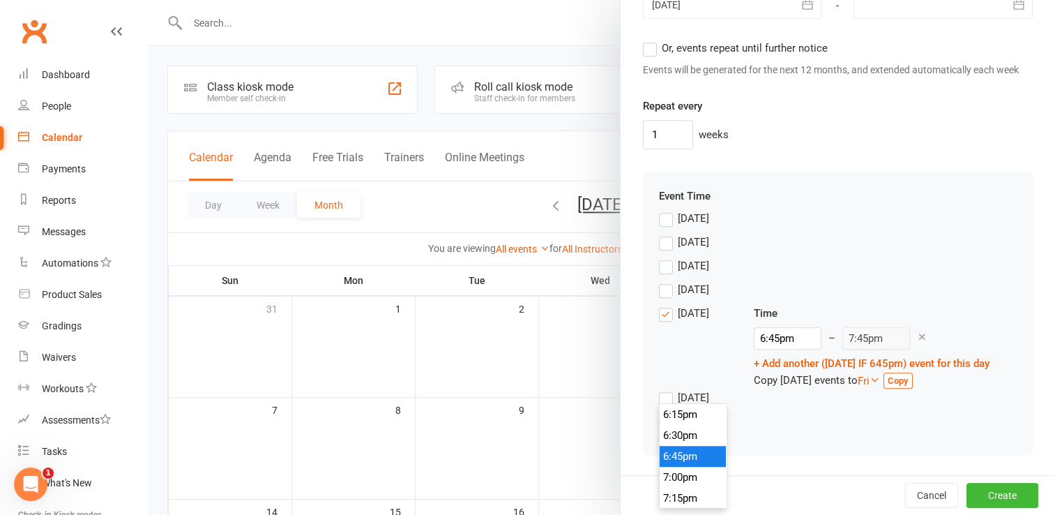
click at [675, 446] on li "6:45pm" at bounding box center [693, 456] width 67 height 21
click at [917, 296] on div "[DATE]" at bounding box center [838, 293] width 358 height 24
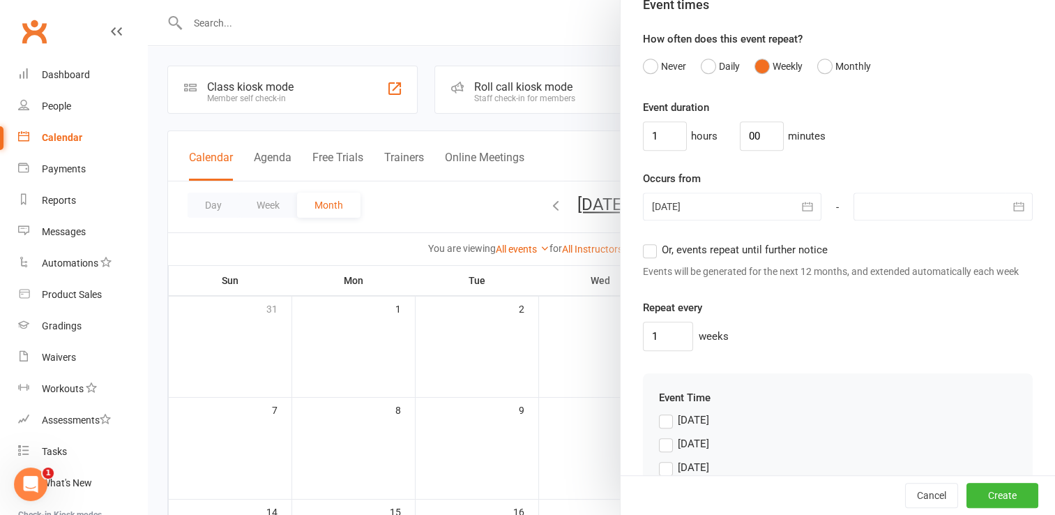
scroll to position [876, 0]
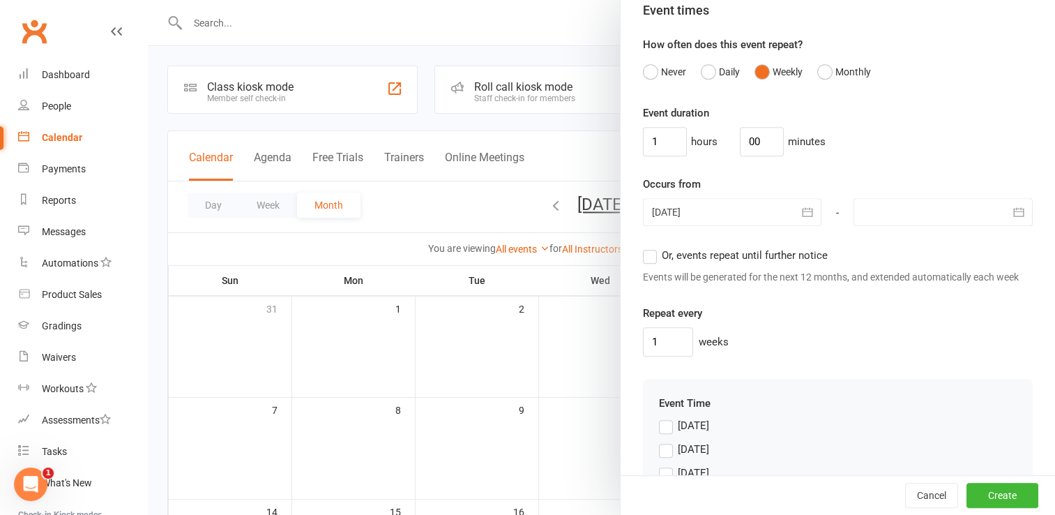
click at [915, 213] on div at bounding box center [943, 212] width 179 height 28
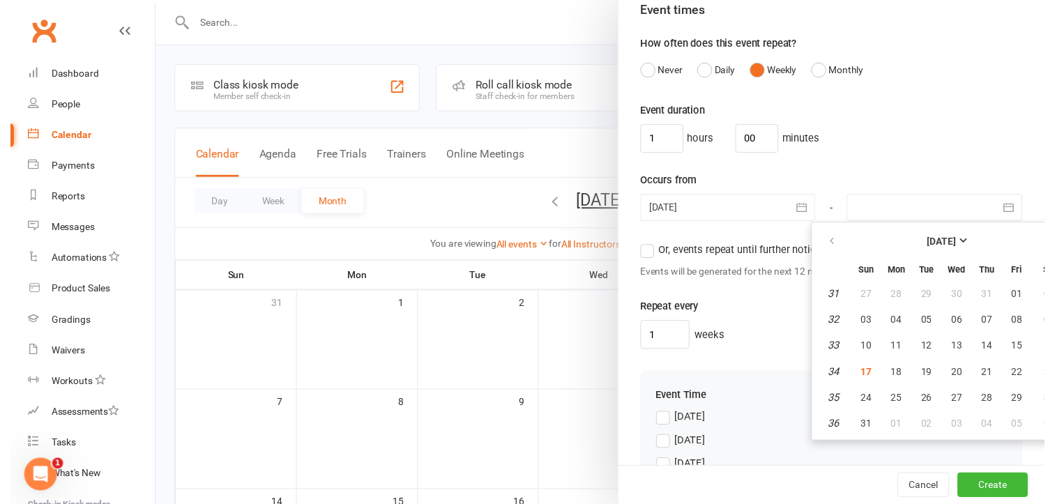
scroll to position [876, 31]
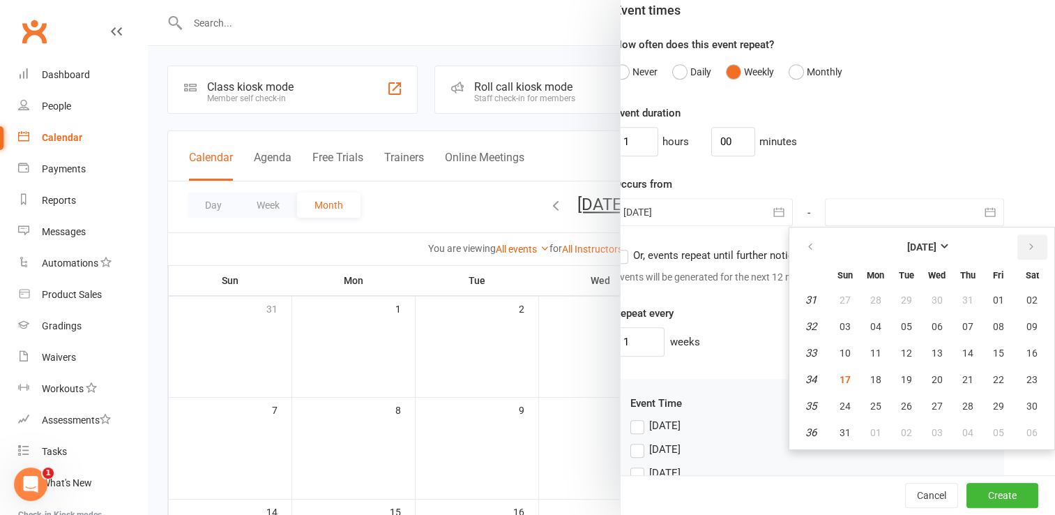
click at [1018, 259] on button "button" at bounding box center [1033, 246] width 30 height 25
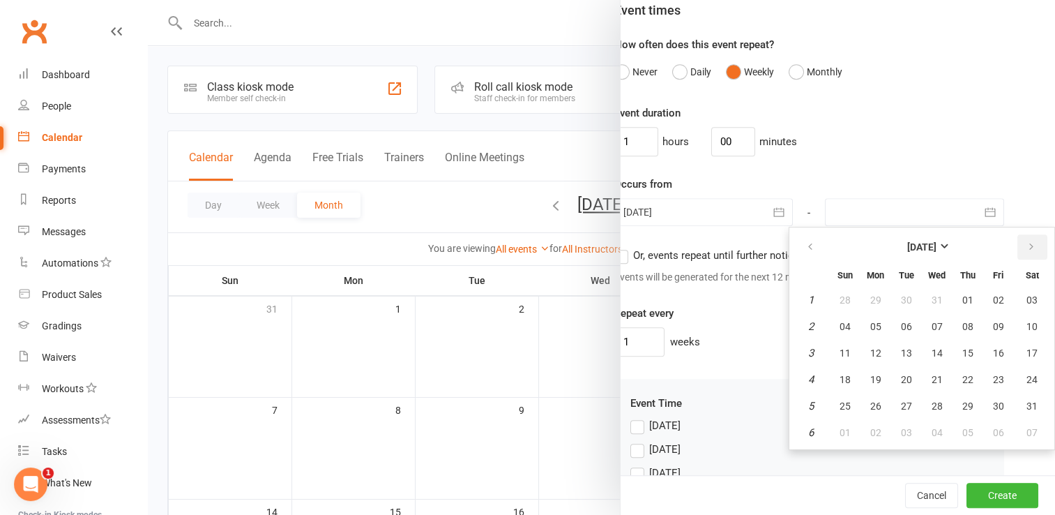
click at [1018, 259] on button "button" at bounding box center [1033, 246] width 30 height 25
click at [978, 487] on button "Create" at bounding box center [1003, 495] width 72 height 25
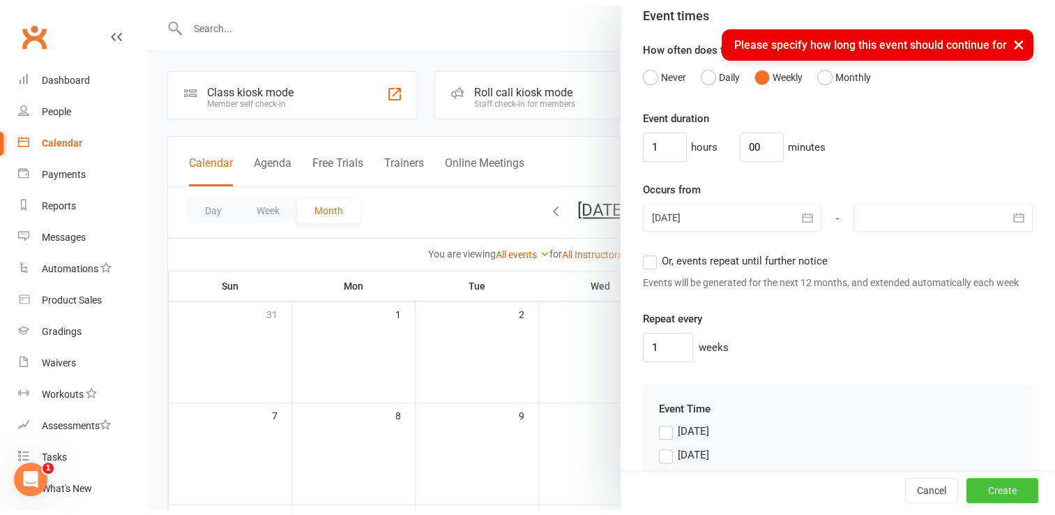
scroll to position [876, 0]
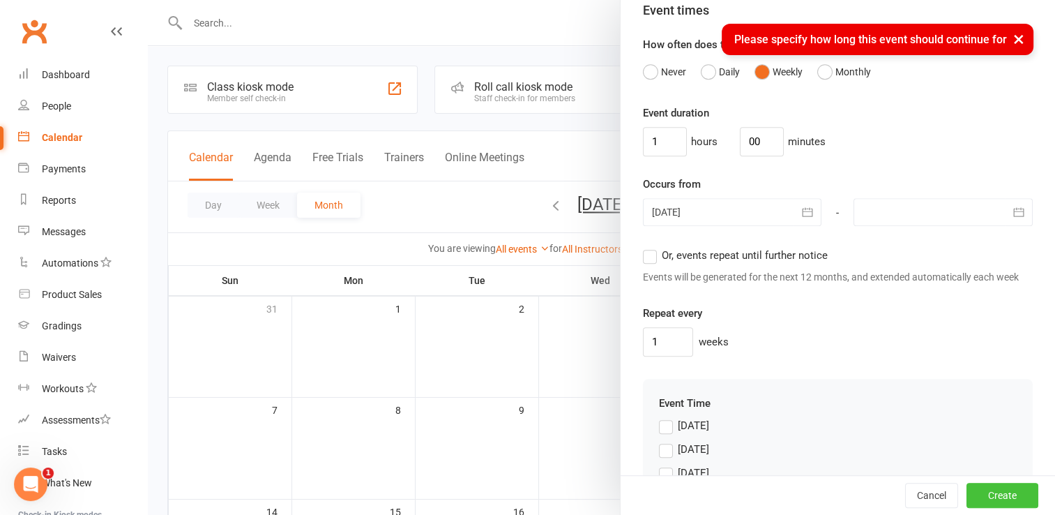
click at [978, 487] on button "Create" at bounding box center [1003, 495] width 72 height 25
click at [857, 356] on div "1 weeks" at bounding box center [838, 341] width 390 height 29
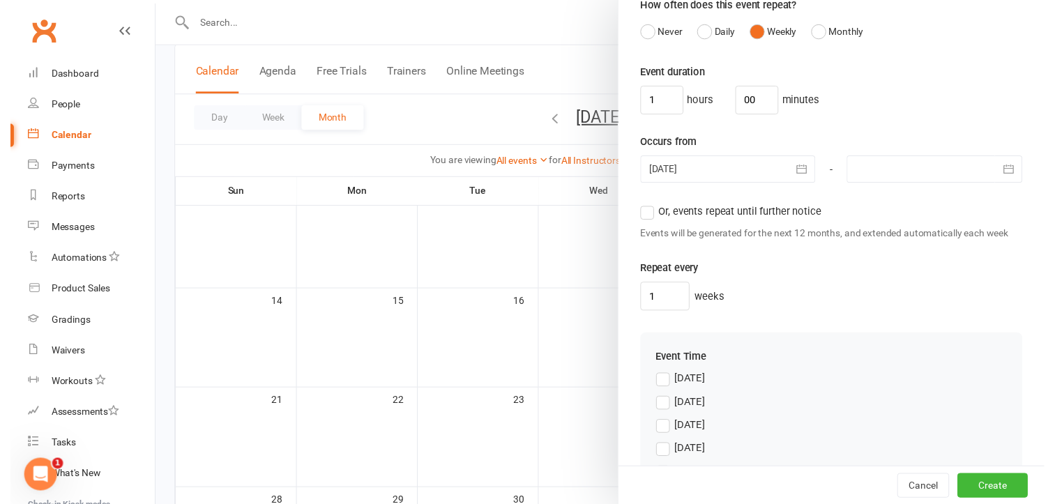
scroll to position [913, 0]
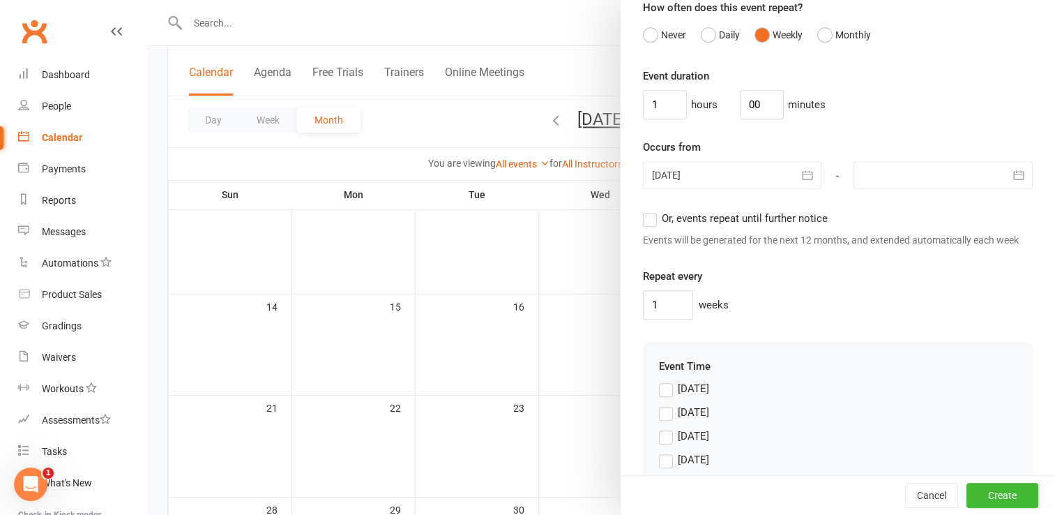
click at [880, 189] on div at bounding box center [943, 175] width 179 height 28
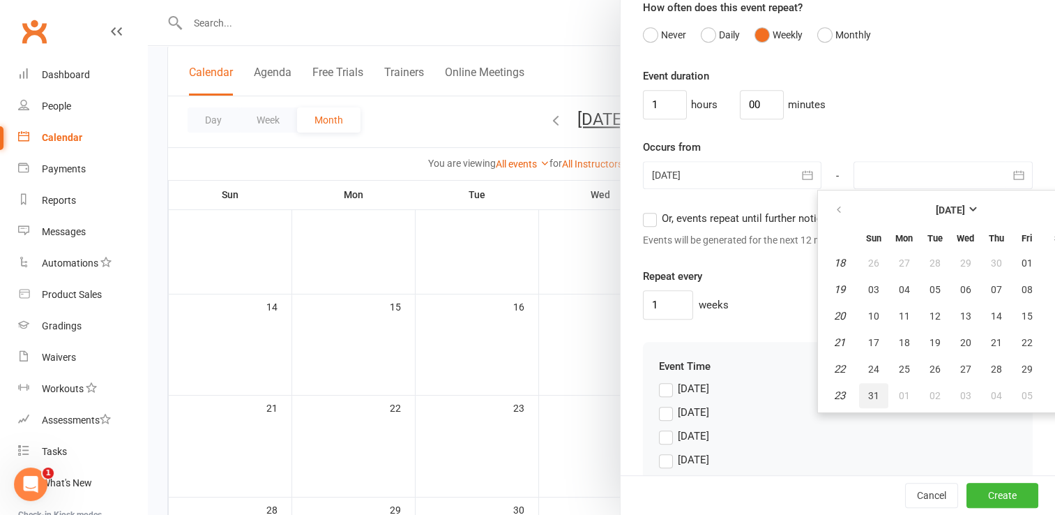
click at [868, 401] on span "31" at bounding box center [873, 395] width 11 height 11
type input "[DATE]"
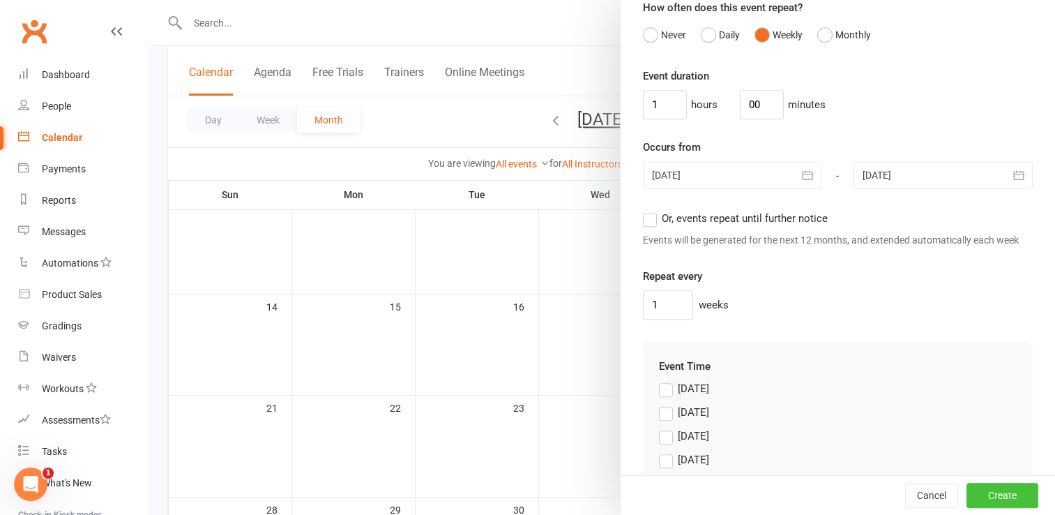
click at [985, 492] on button "Create" at bounding box center [1003, 495] width 72 height 25
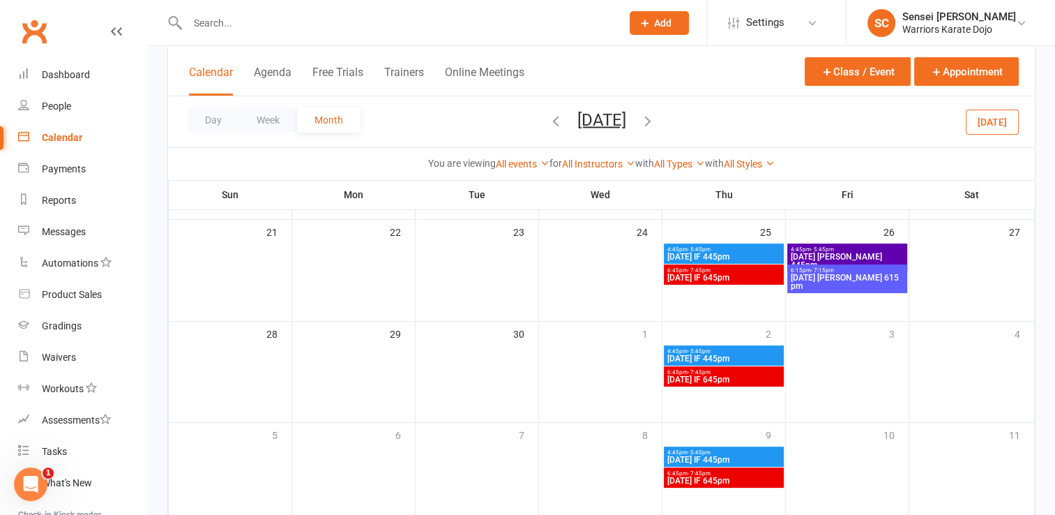
scroll to position [384, 0]
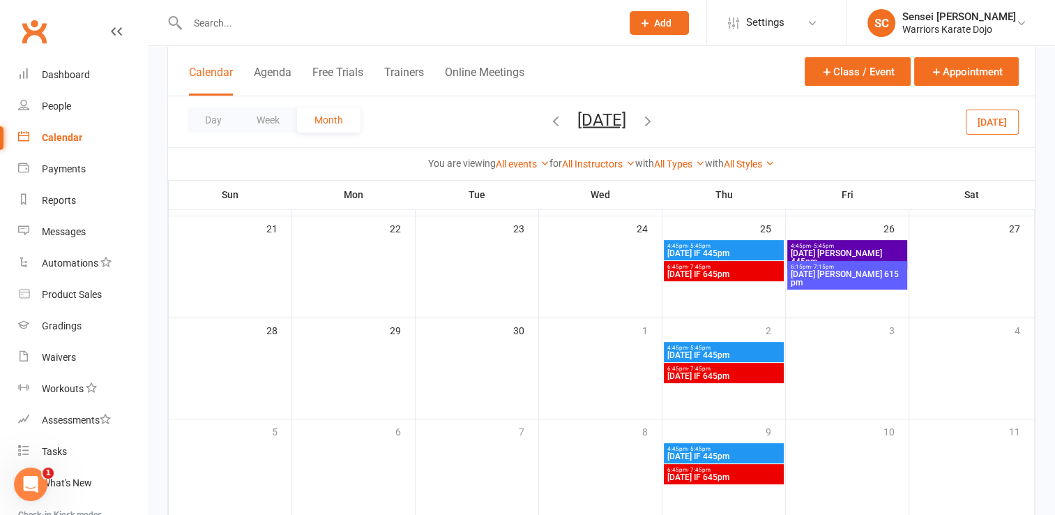
click at [845, 249] on span "[DATE] [PERSON_NAME] 445pm" at bounding box center [847, 257] width 114 height 17
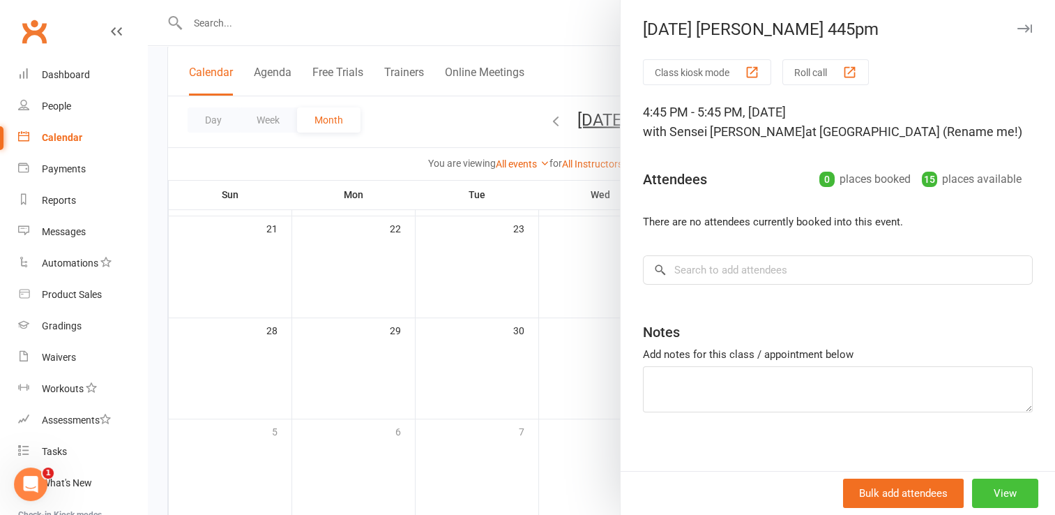
click at [982, 497] on button "View" at bounding box center [1005, 493] width 66 height 29
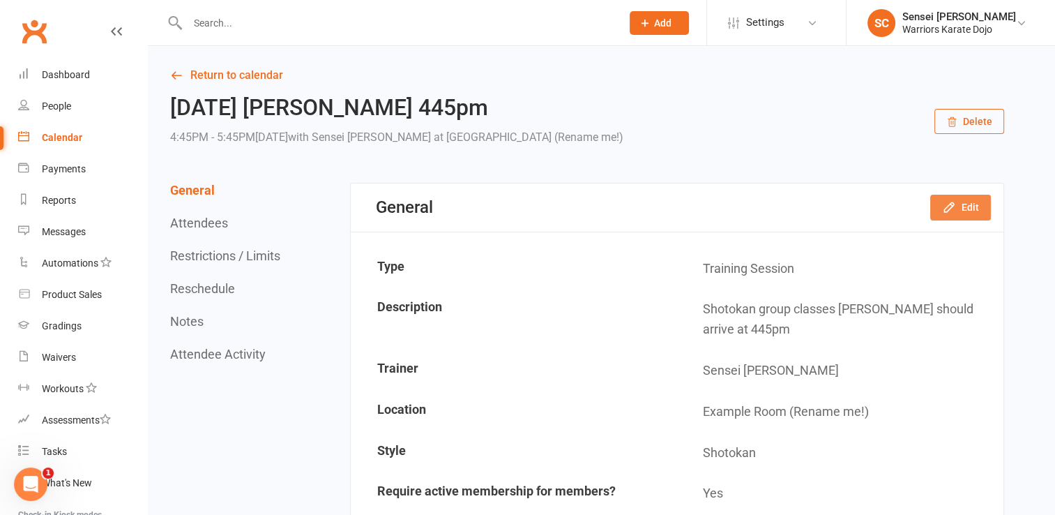
click at [958, 206] on button "Edit" at bounding box center [961, 207] width 61 height 25
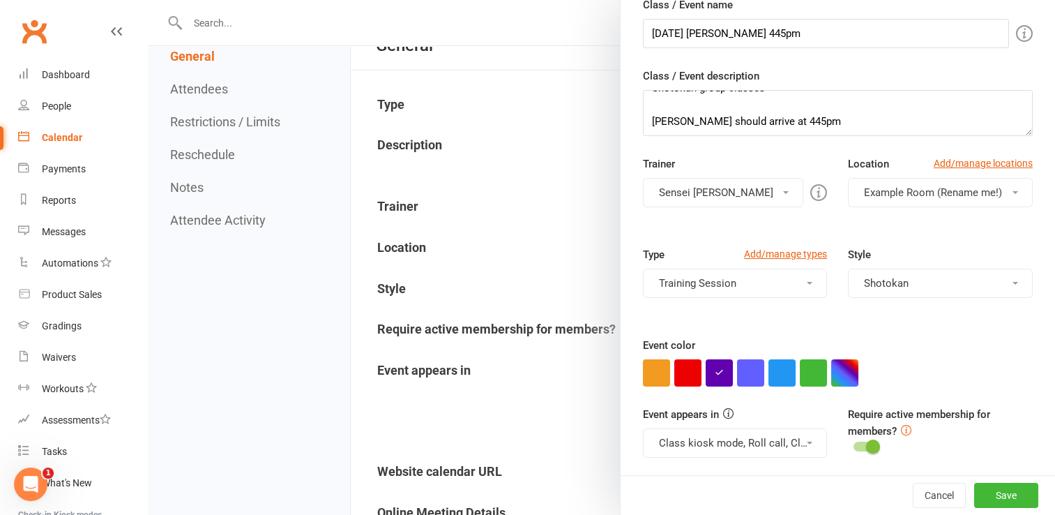
scroll to position [175, 0]
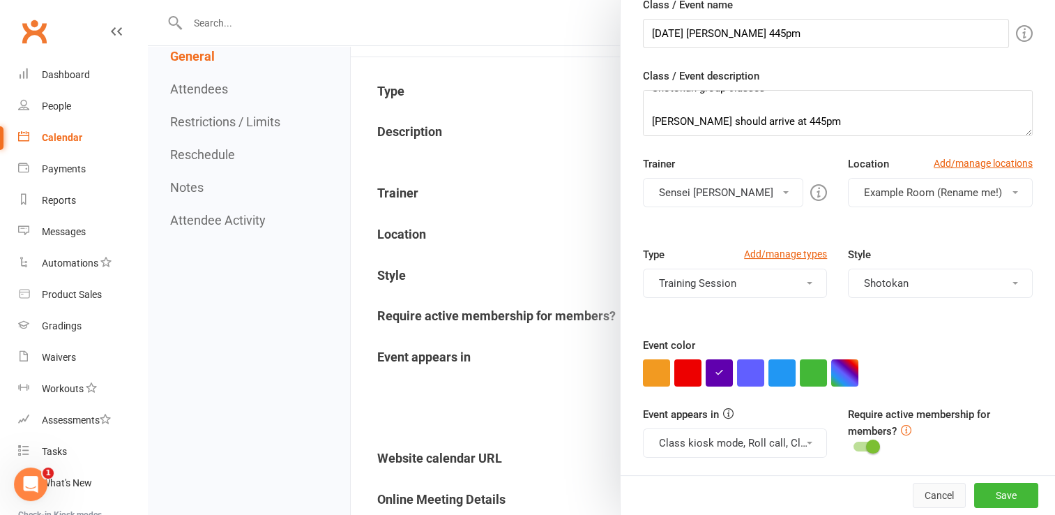
click at [914, 501] on button "Cancel" at bounding box center [939, 495] width 53 height 25
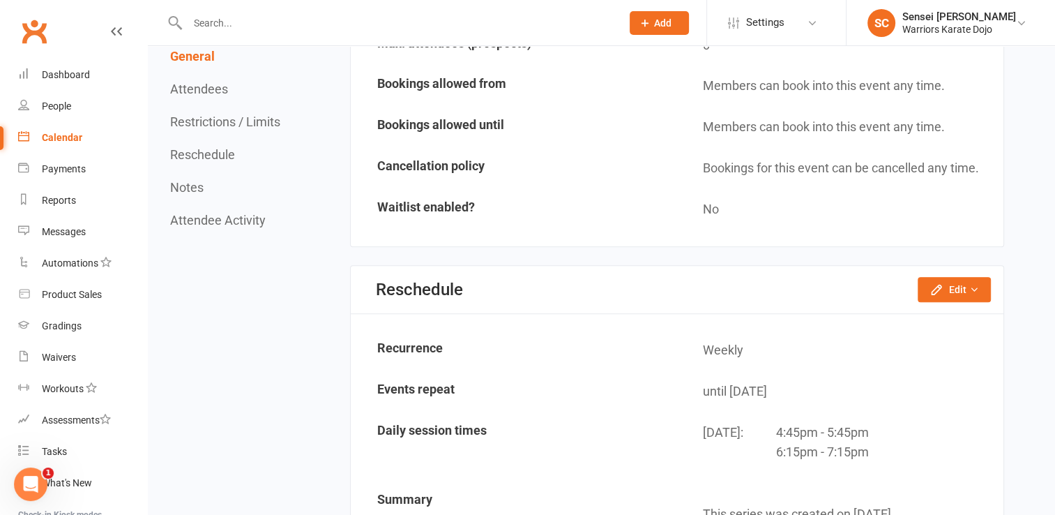
scroll to position [1007, 0]
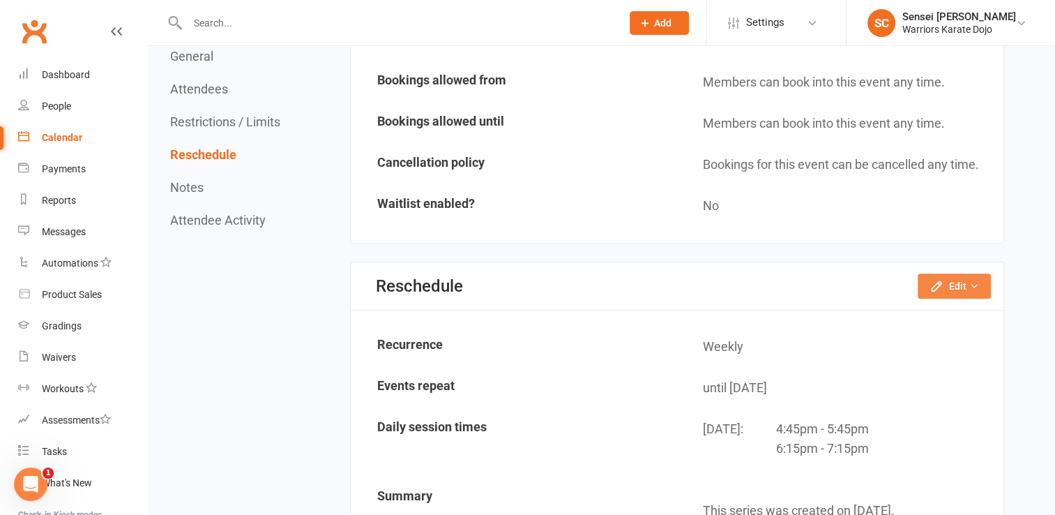
click at [944, 273] on button "Edit" at bounding box center [954, 285] width 73 height 25
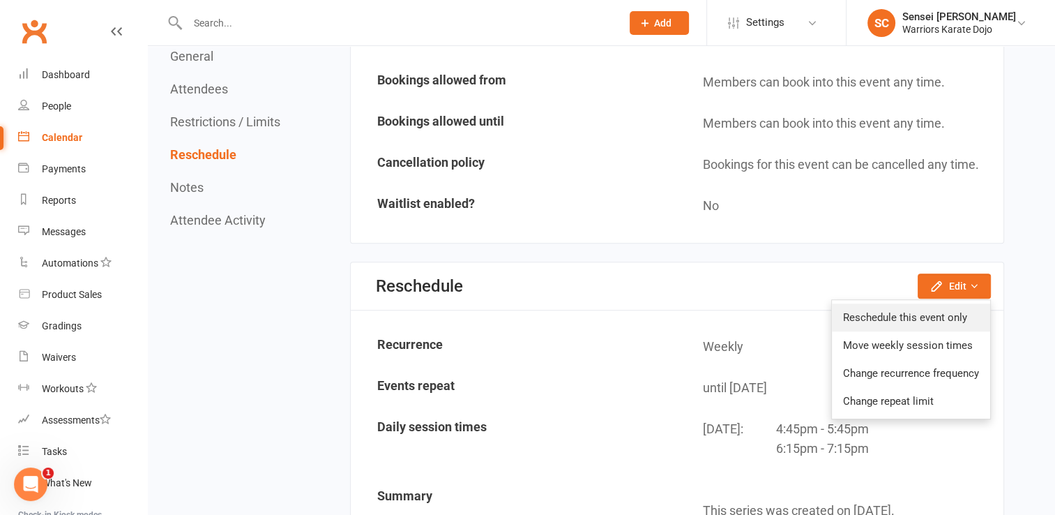
click at [887, 313] on link "Reschedule this event only" at bounding box center [911, 317] width 158 height 28
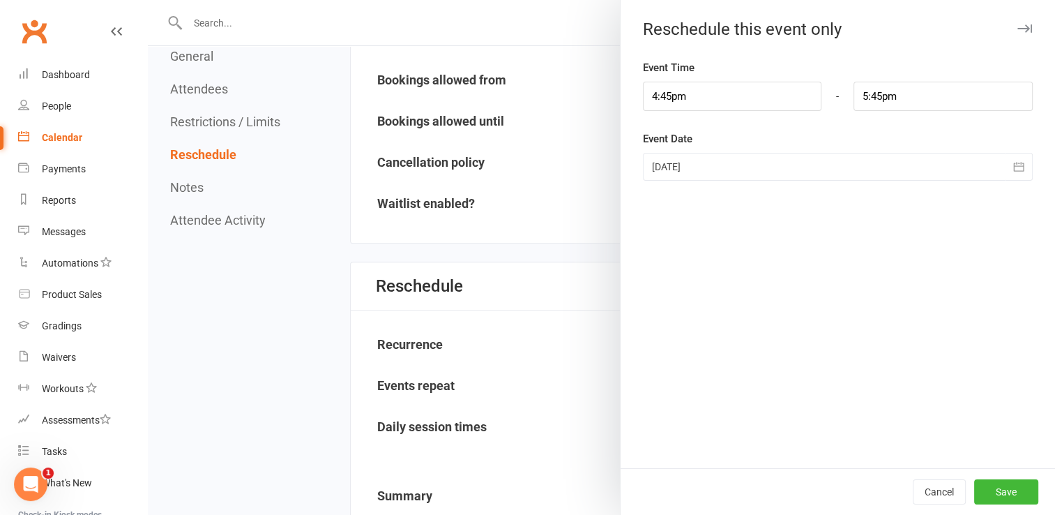
click at [880, 166] on div at bounding box center [838, 167] width 390 height 28
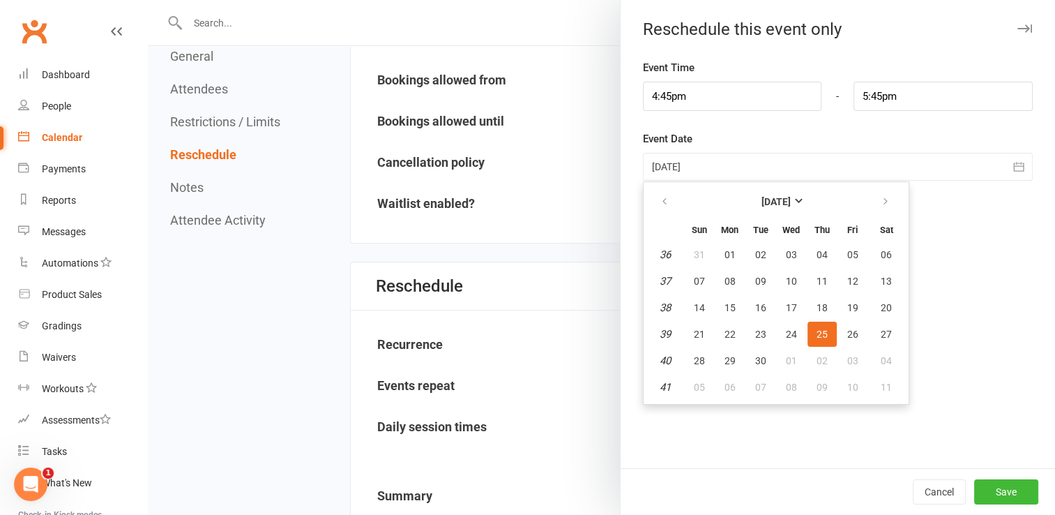
click at [817, 331] on span "25" at bounding box center [822, 334] width 11 height 11
type input "[DATE]"
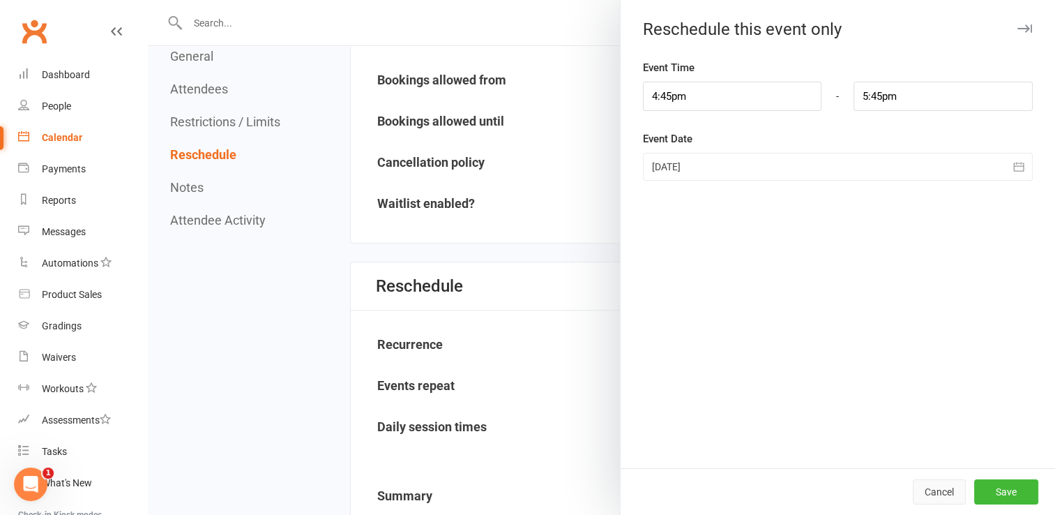
click at [924, 491] on button "Cancel" at bounding box center [939, 491] width 53 height 25
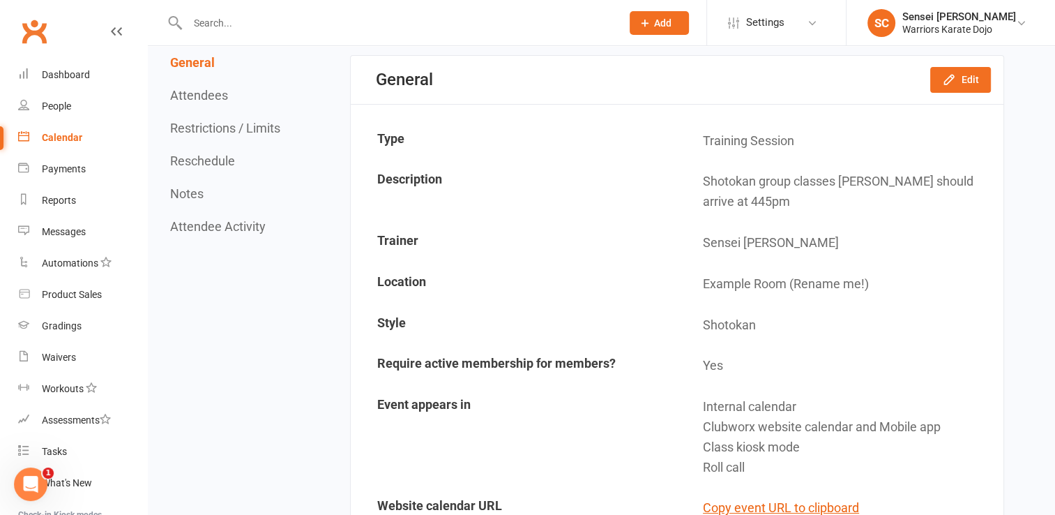
scroll to position [0, 0]
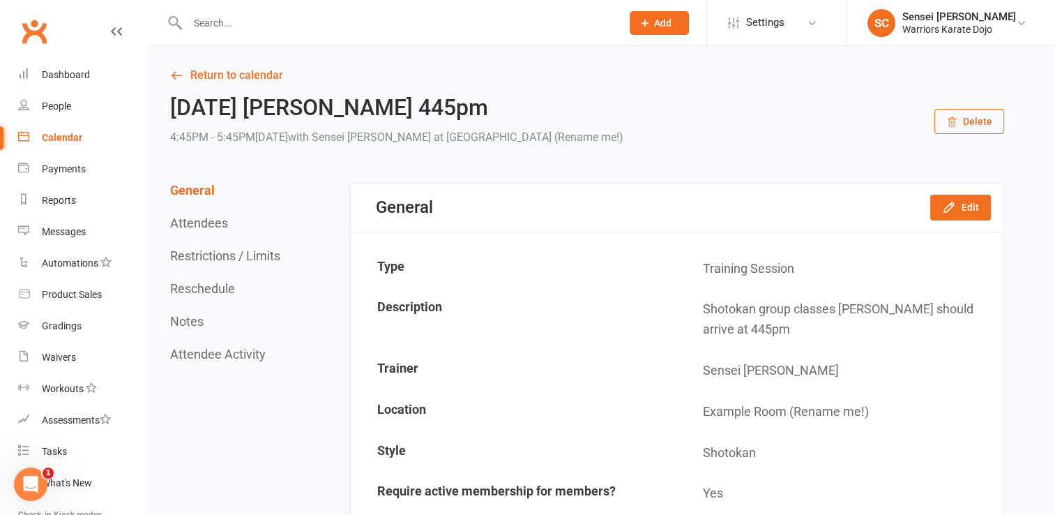
drag, startPoint x: 971, startPoint y: 116, endPoint x: 806, endPoint y: 189, distance: 180.8
click at [806, 189] on div "General Edit" at bounding box center [677, 207] width 653 height 48
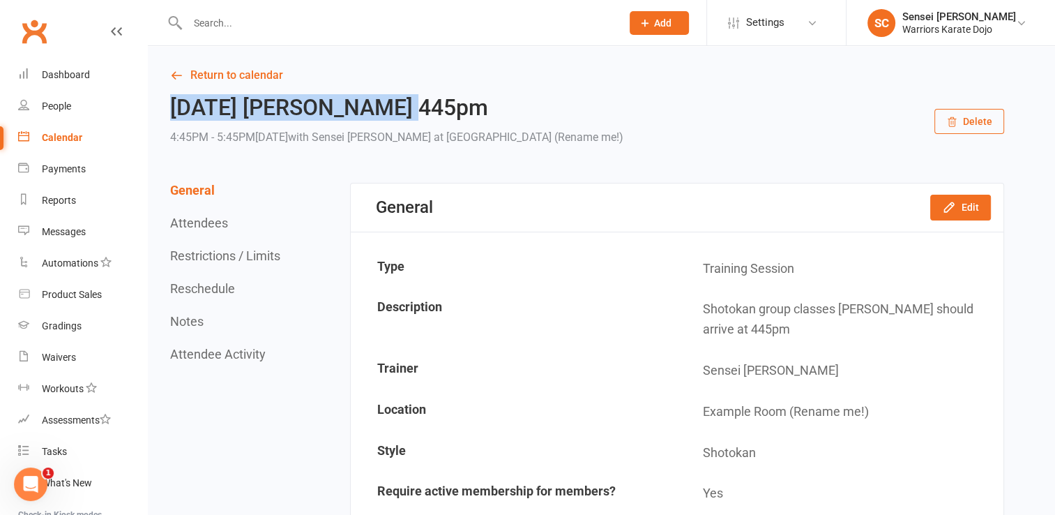
drag, startPoint x: 415, startPoint y: 110, endPoint x: 173, endPoint y: 109, distance: 242.1
click at [173, 109] on h2 "[DATE] [PERSON_NAME] 445pm" at bounding box center [396, 108] width 453 height 24
copy h2 "[DATE] [PERSON_NAME] 445pm"
click at [961, 116] on button "Delete" at bounding box center [970, 121] width 70 height 25
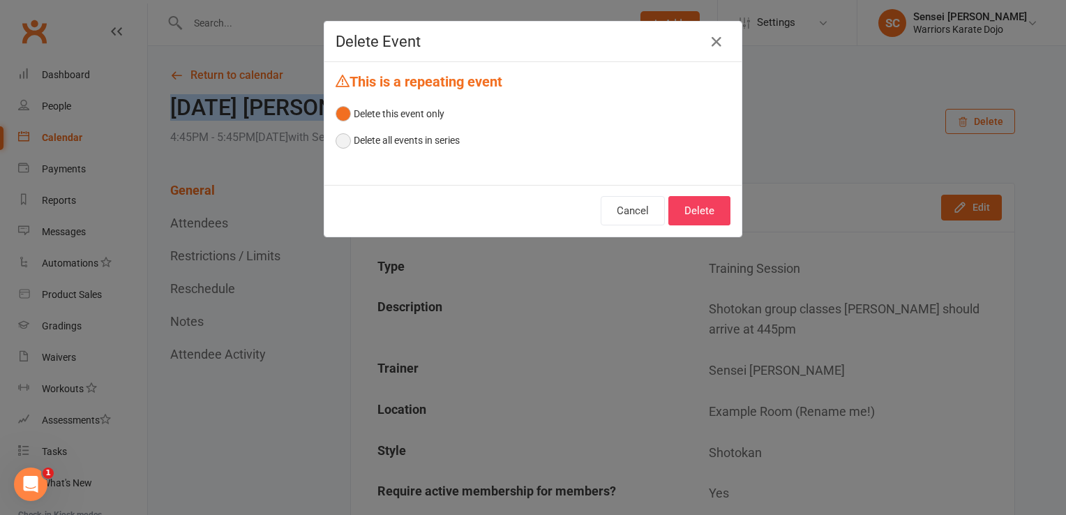
click at [343, 133] on button "Delete all events in series" at bounding box center [398, 140] width 124 height 27
click at [701, 204] on button "Delete" at bounding box center [699, 210] width 62 height 29
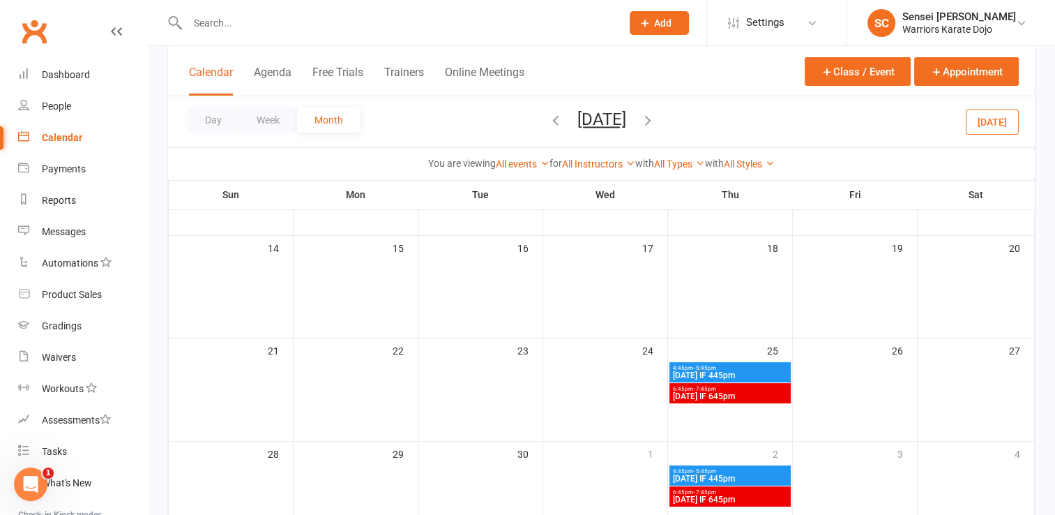
scroll to position [271, 0]
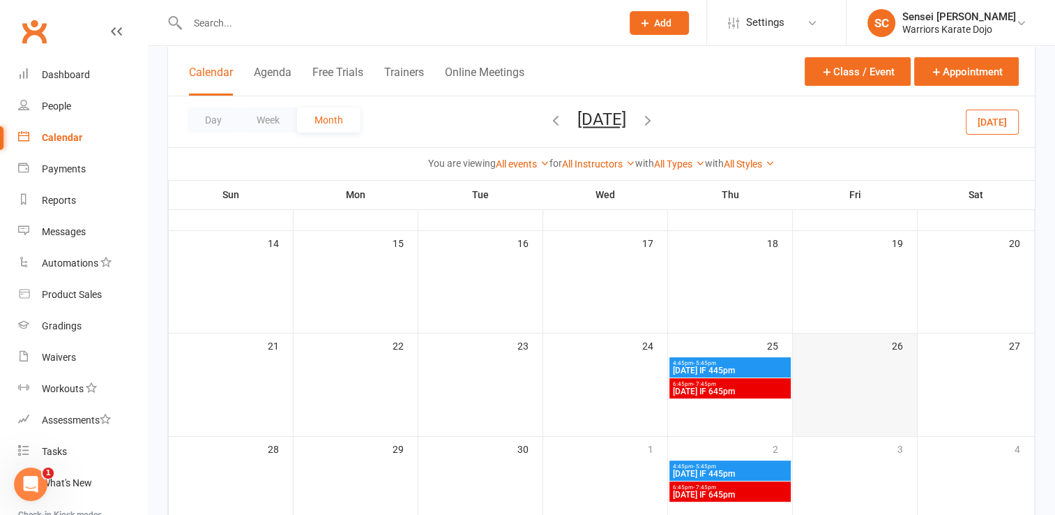
click at [851, 370] on div at bounding box center [855, 379] width 121 height 42
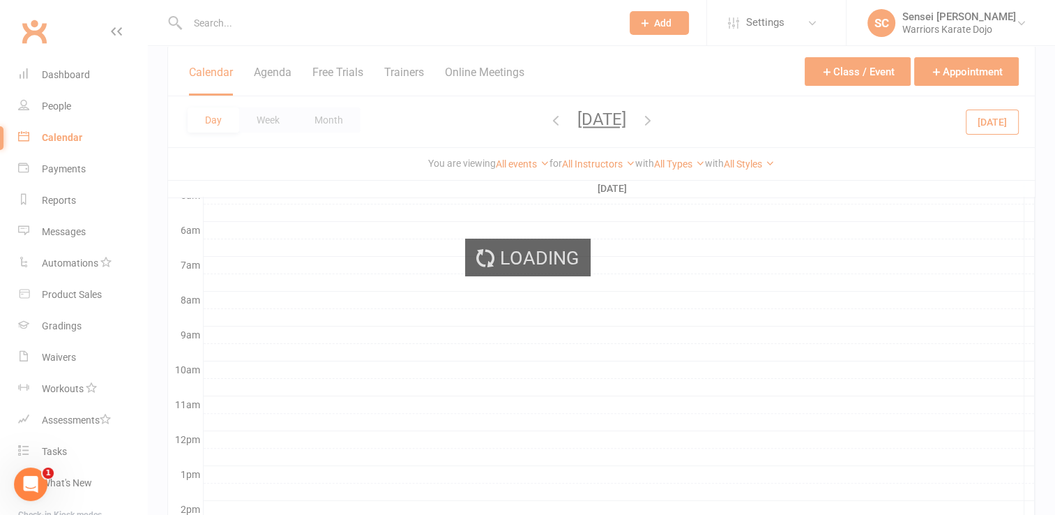
scroll to position [0, 0]
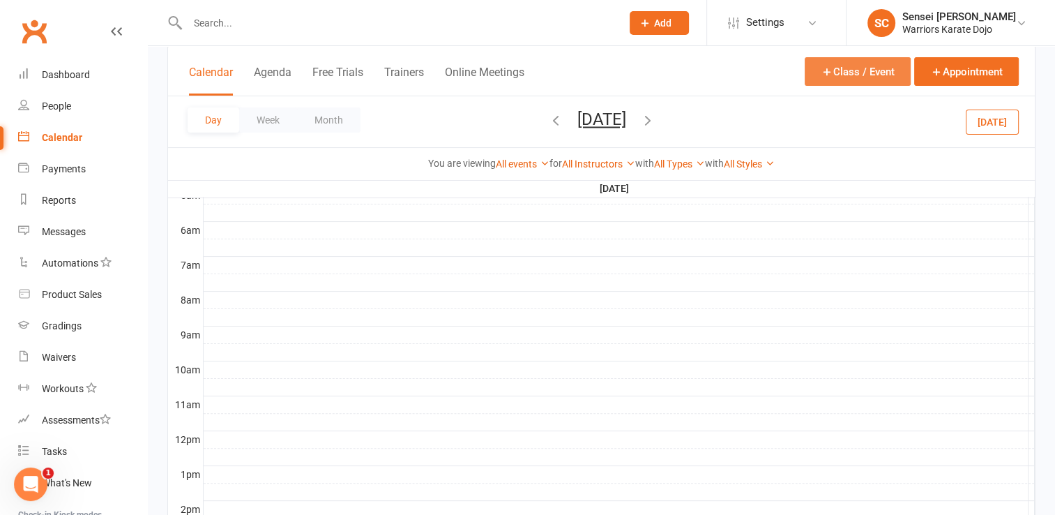
click at [832, 77] on button "Class / Event" at bounding box center [858, 71] width 106 height 29
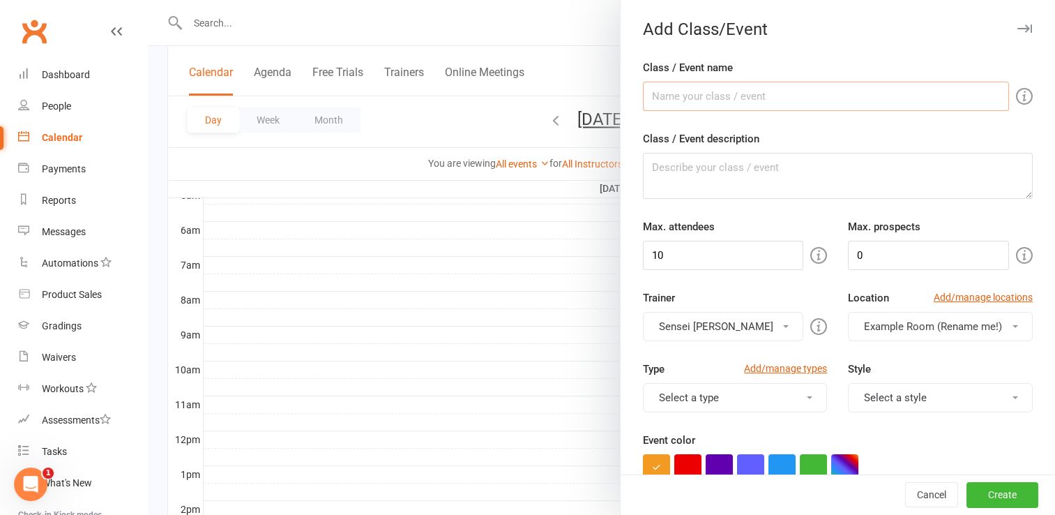
paste input "[DATE] [PERSON_NAME] 445pm"
type input "[DATE] [PERSON_NAME] 445pm"
click at [705, 248] on input "10" at bounding box center [723, 255] width 161 height 29
type input "15"
click at [717, 392] on button "Select a type" at bounding box center [735, 397] width 185 height 29
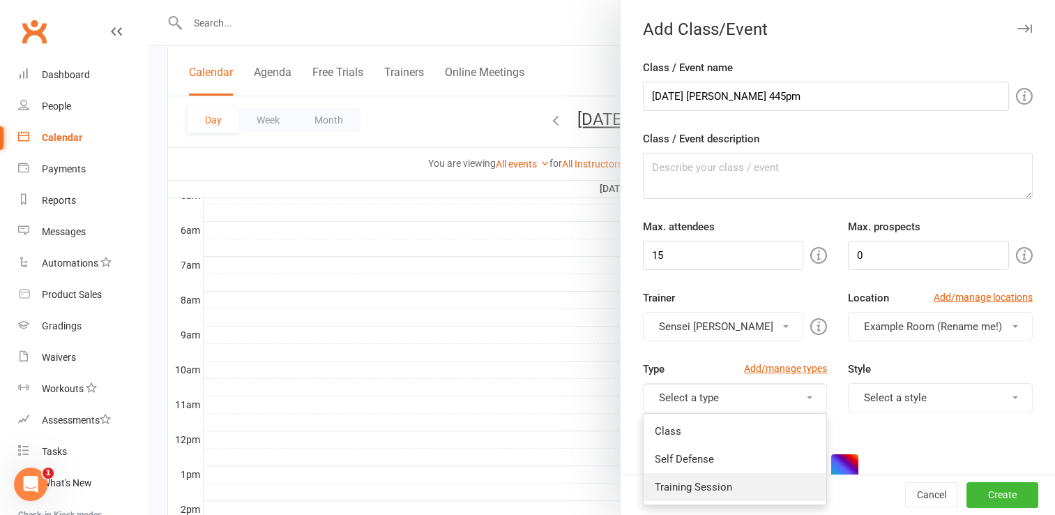
click at [709, 483] on link "Training Session" at bounding box center [735, 487] width 183 height 28
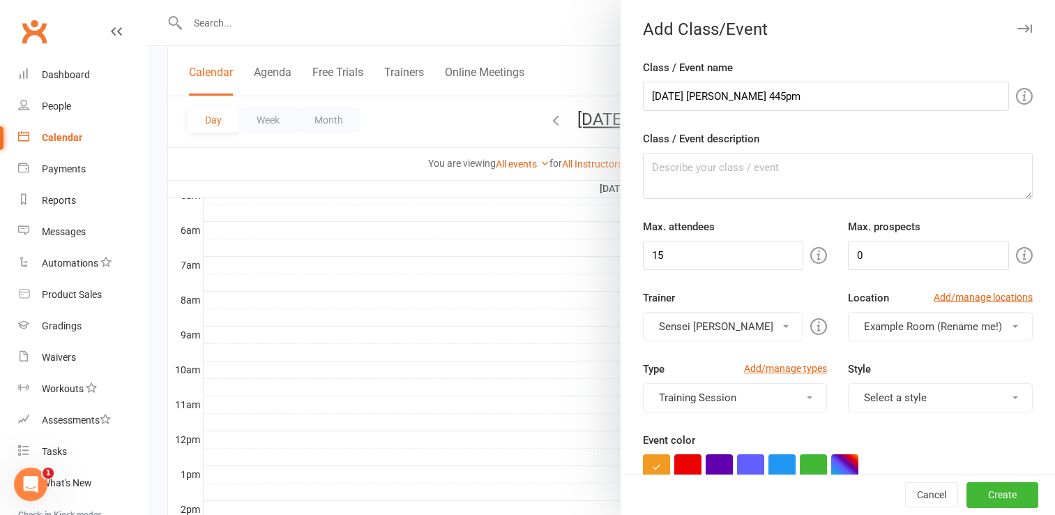
click at [932, 386] on button "Select a style" at bounding box center [940, 397] width 185 height 29
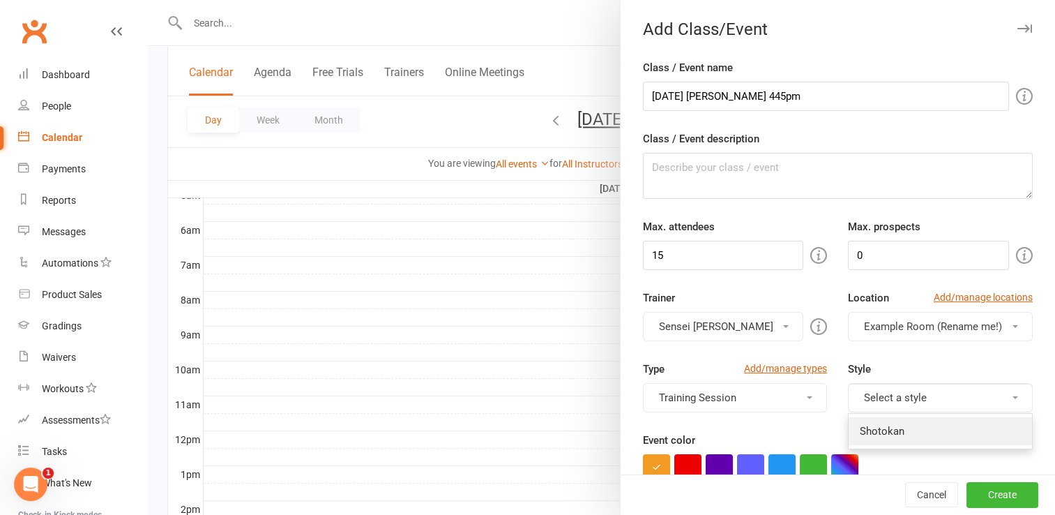
click at [913, 430] on link "Shotokan" at bounding box center [940, 431] width 183 height 28
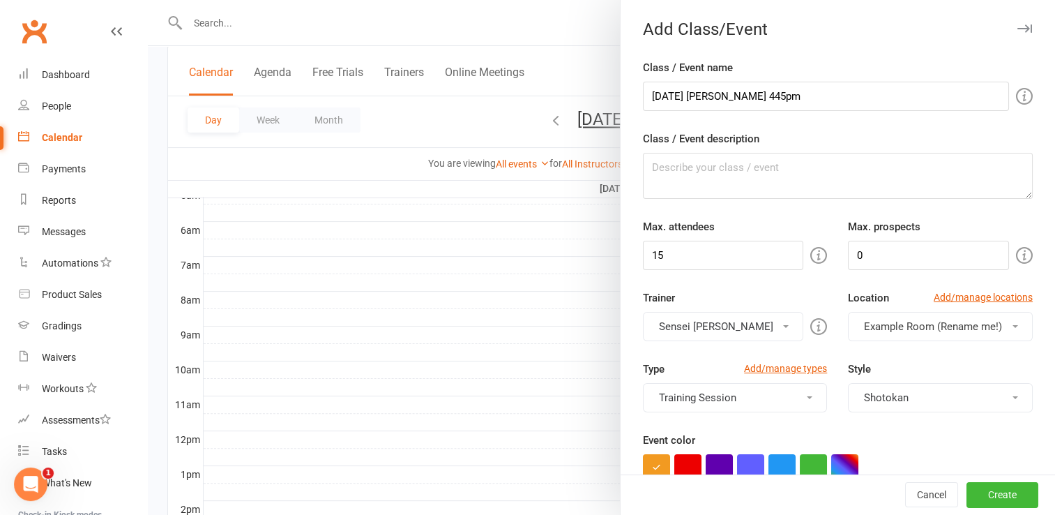
click at [913, 432] on div "Event color" at bounding box center [838, 457] width 390 height 50
click at [706, 462] on button "button" at bounding box center [719, 467] width 27 height 27
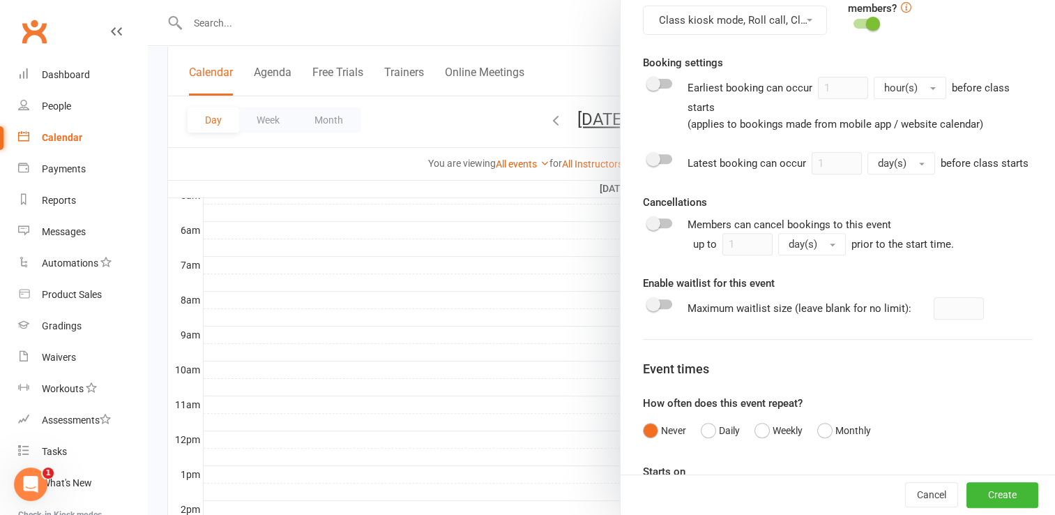
scroll to position [594, 0]
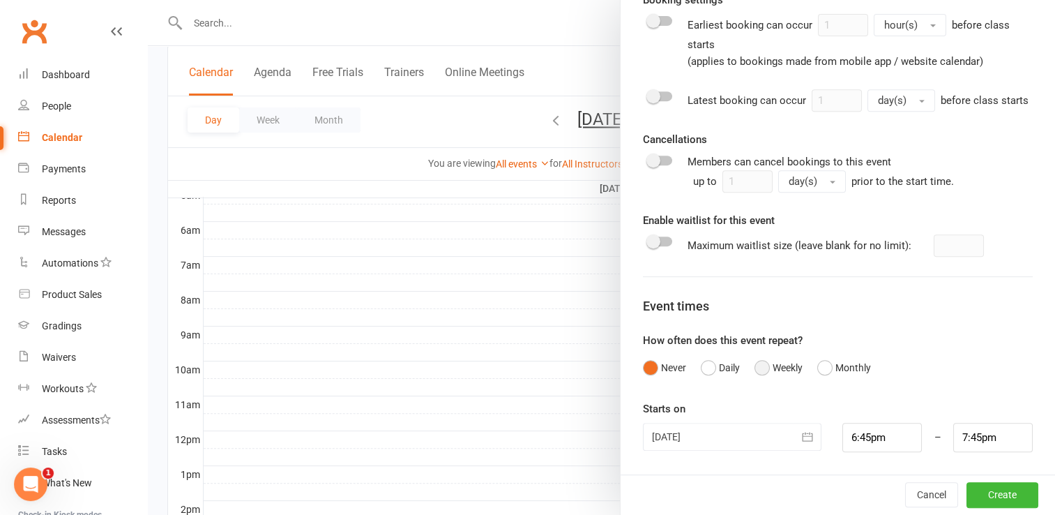
click at [759, 366] on button "Weekly" at bounding box center [779, 367] width 48 height 27
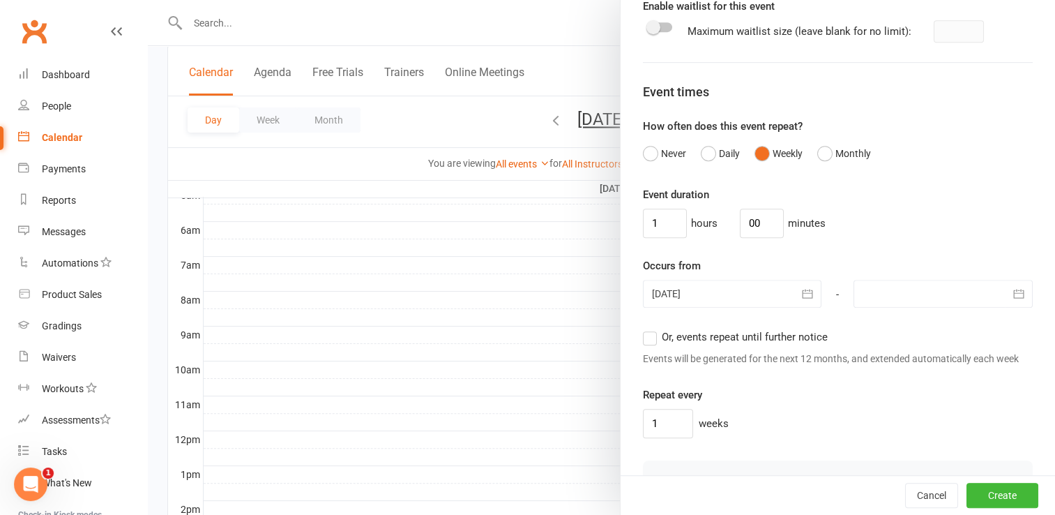
scroll to position [795, 0]
click at [741, 301] on div at bounding box center [732, 293] width 179 height 28
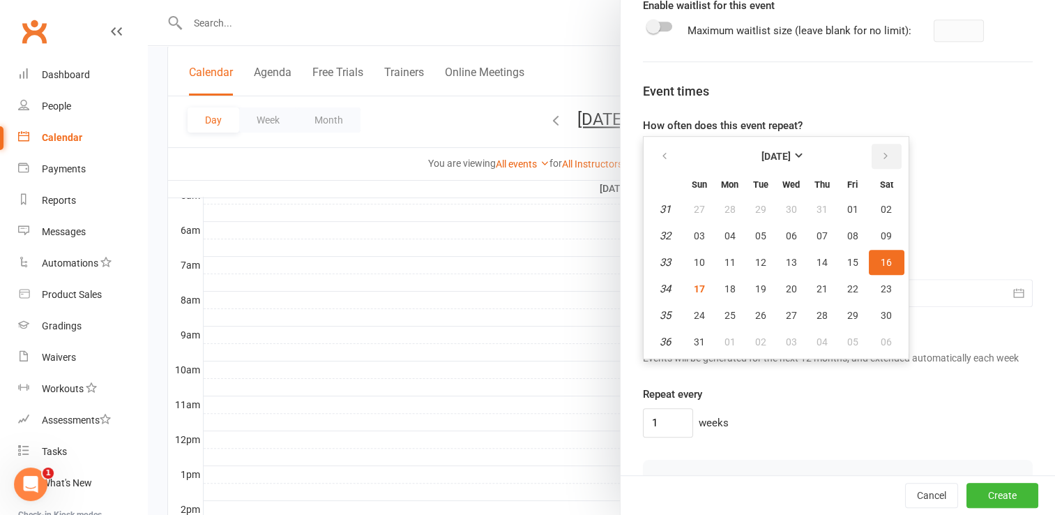
click at [881, 162] on icon "button" at bounding box center [886, 156] width 10 height 11
click at [848, 294] on span "26" at bounding box center [853, 288] width 11 height 11
type input "[DATE]"
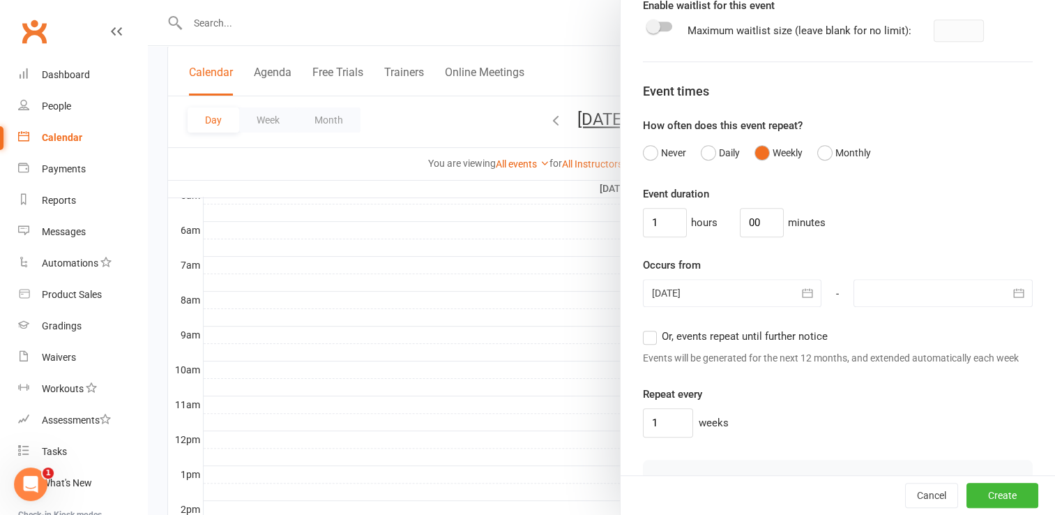
click at [863, 303] on div at bounding box center [943, 293] width 179 height 28
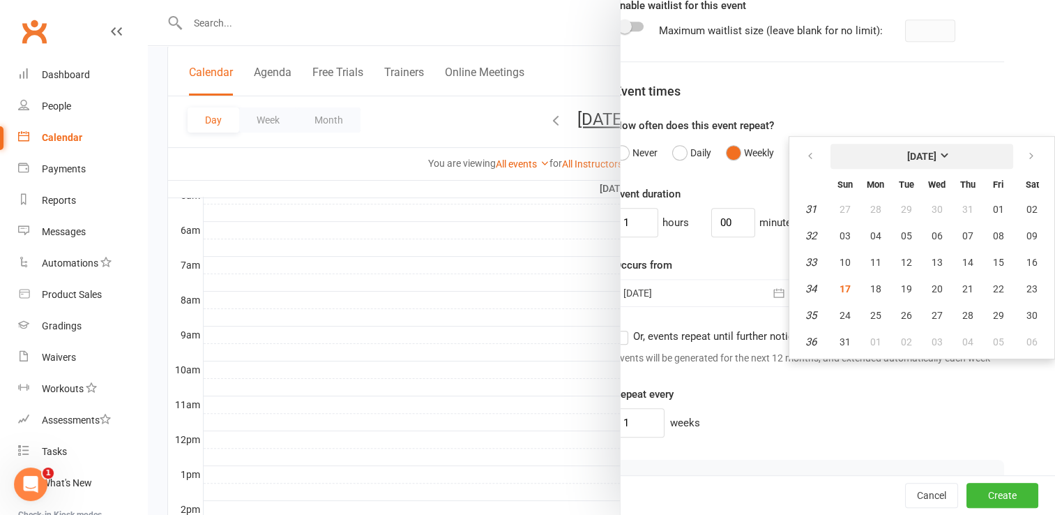
scroll to position [795, 31]
click at [1027, 162] on icon "button" at bounding box center [1032, 156] width 10 height 11
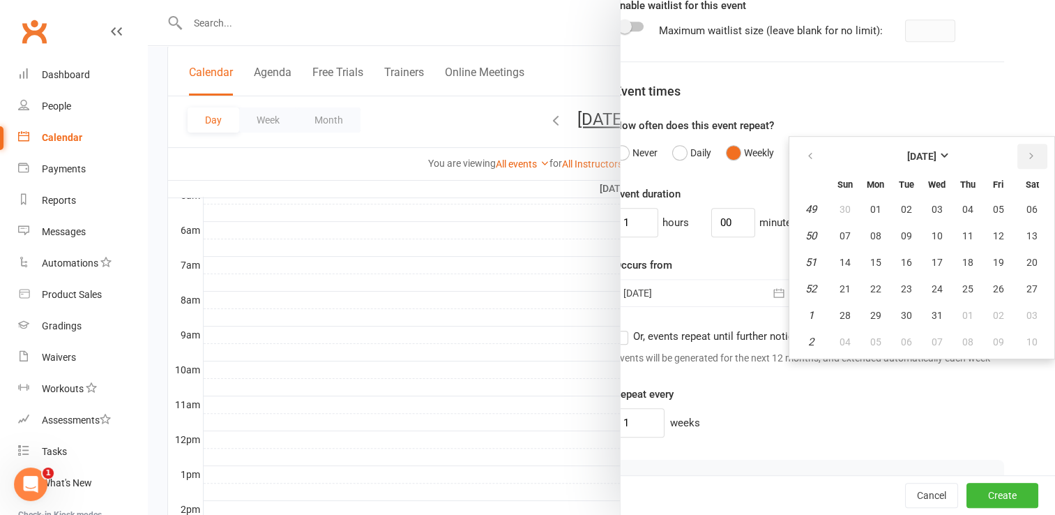
click at [1027, 162] on icon "button" at bounding box center [1032, 156] width 10 height 11
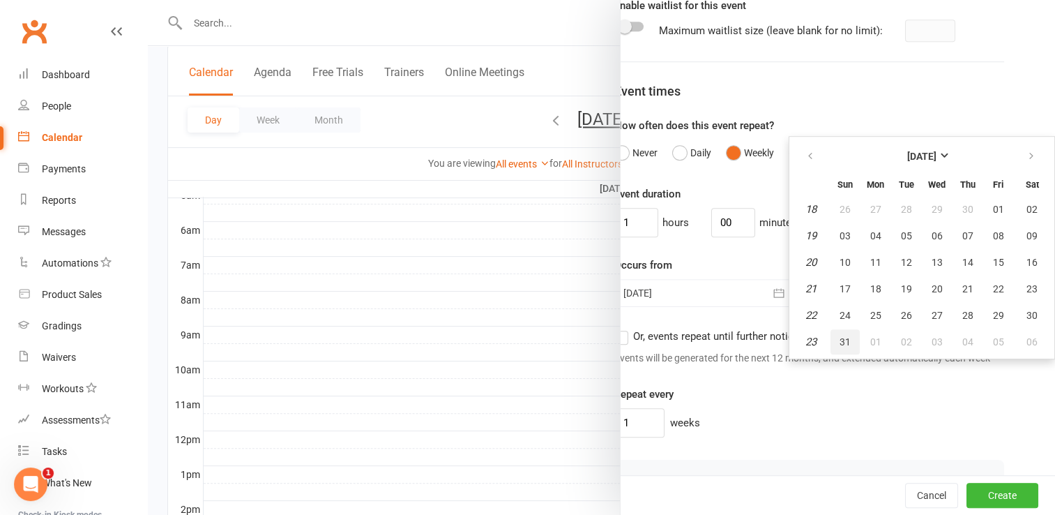
click at [840, 347] on span "31" at bounding box center [845, 341] width 11 height 11
type input "[DATE]"
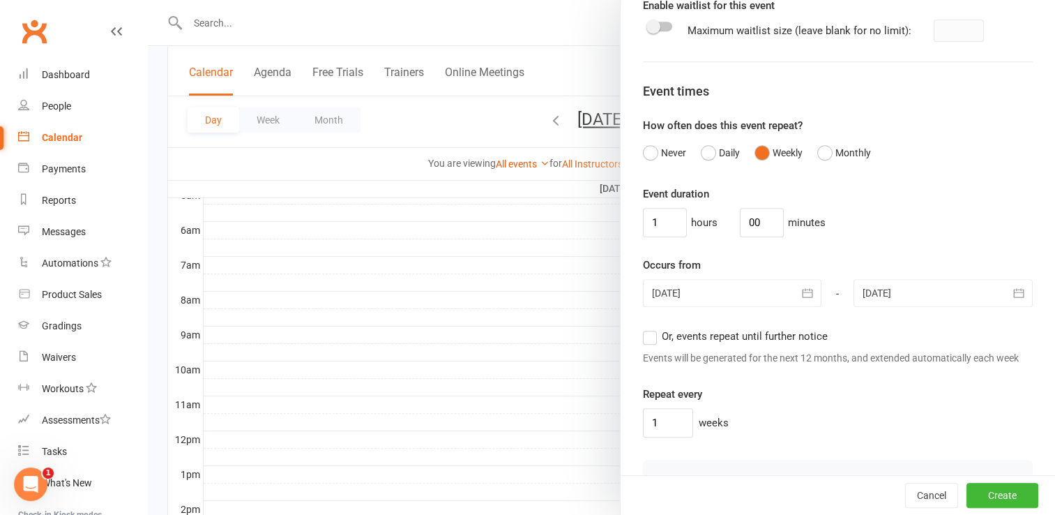
scroll to position [795, 0]
click at [812, 423] on div "Repeat every 1 weeks" at bounding box center [838, 412] width 390 height 52
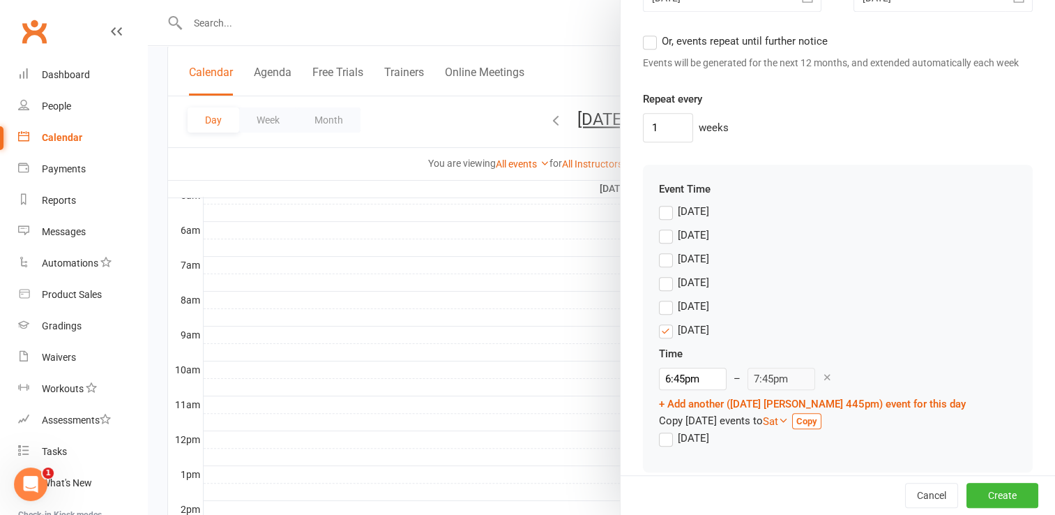
scroll to position [1136, 0]
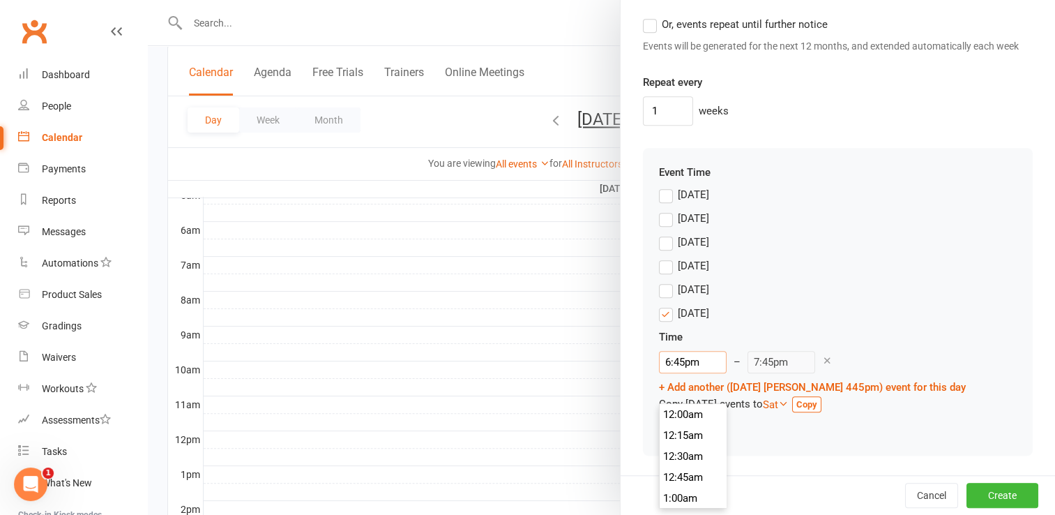
click at [666, 359] on input "6:45pm" at bounding box center [693, 362] width 68 height 22
type input "4:45pm"
type input "5:45pm"
click at [689, 434] on li "4:45pm" at bounding box center [693, 444] width 67 height 21
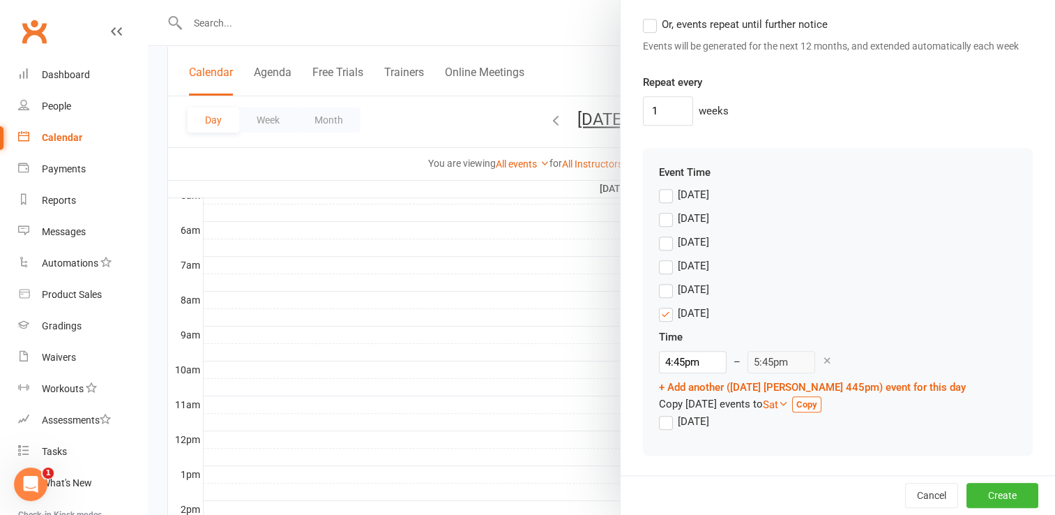
click at [869, 257] on div "[DATE]" at bounding box center [838, 269] width 358 height 24
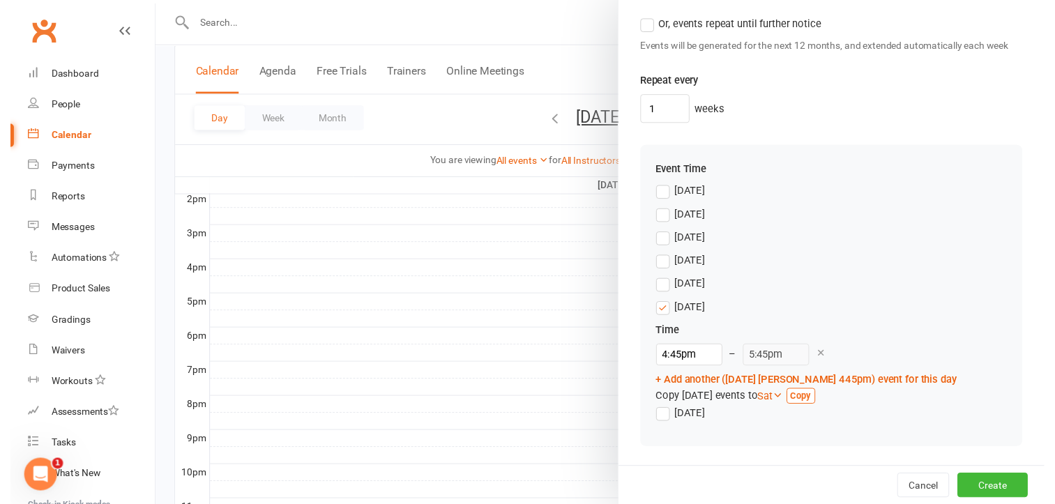
scroll to position [578, 0]
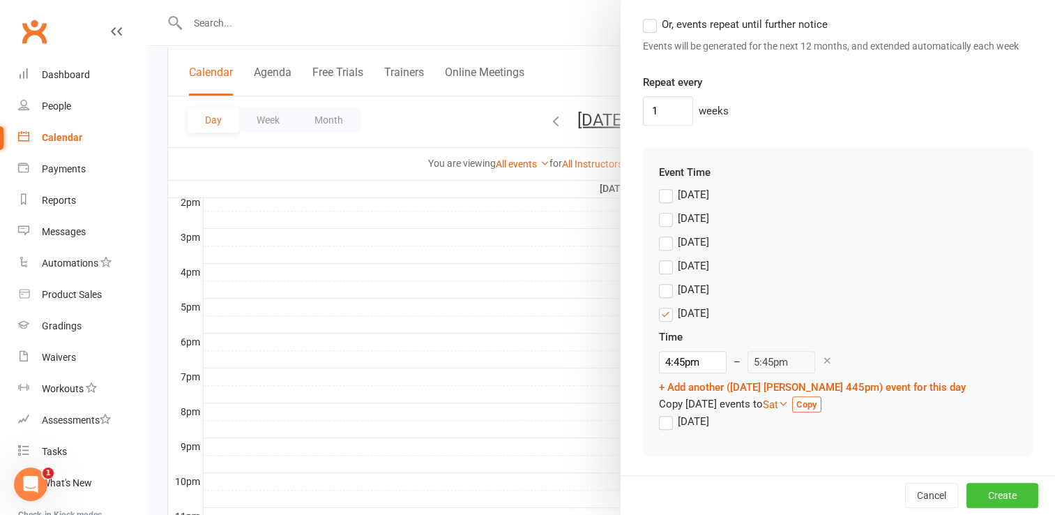
click at [995, 492] on button "Create" at bounding box center [1003, 495] width 72 height 25
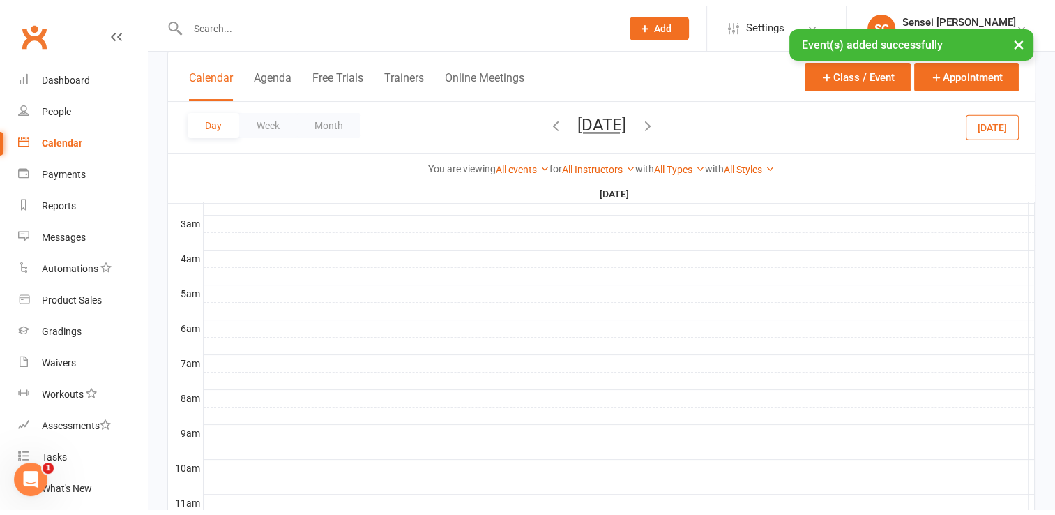
scroll to position [0, 0]
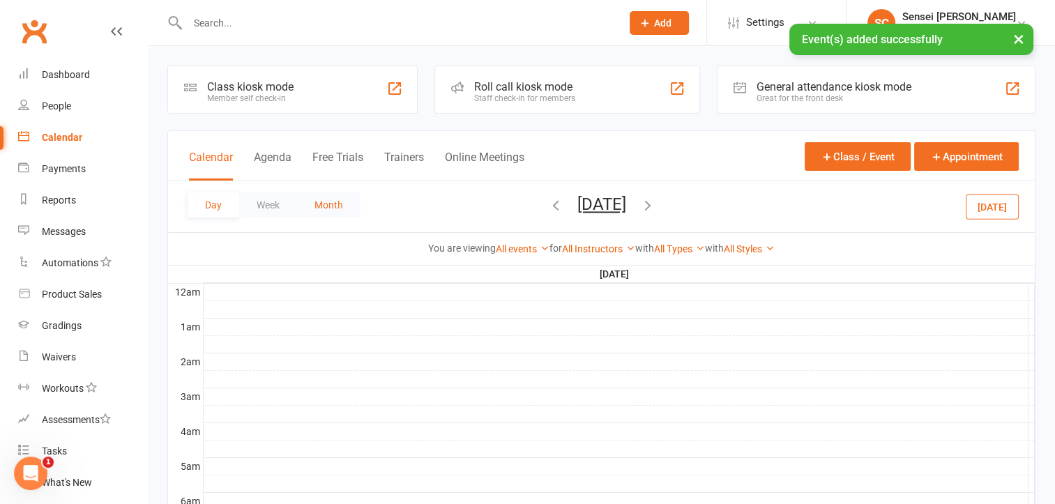
click at [315, 209] on button "Month" at bounding box center [328, 205] width 63 height 25
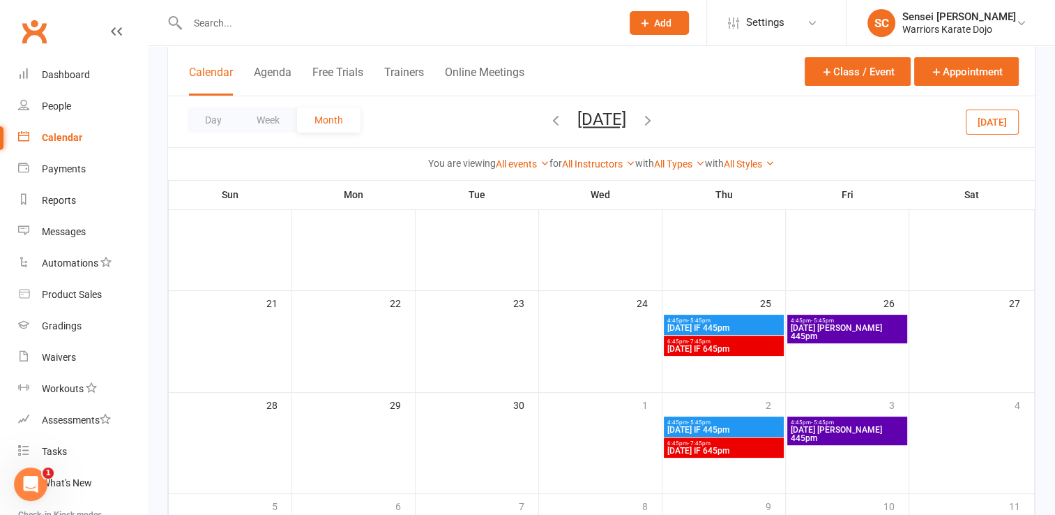
scroll to position [312, 0]
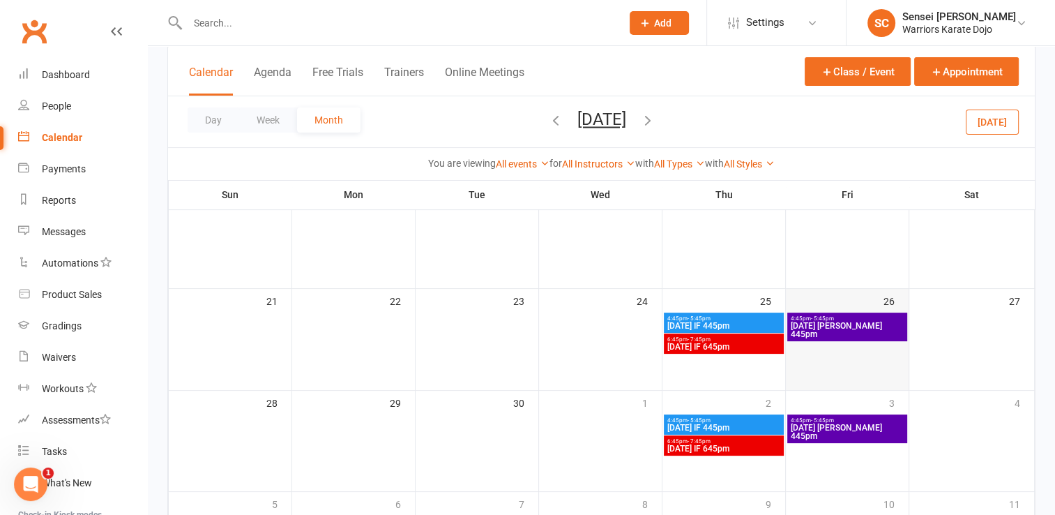
click at [811, 352] on div at bounding box center [848, 334] width 120 height 42
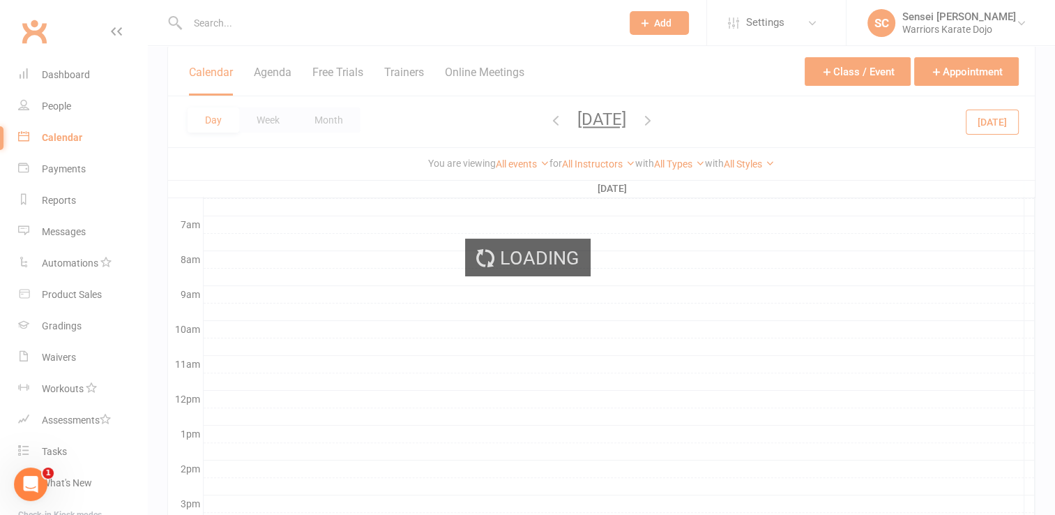
scroll to position [415, 0]
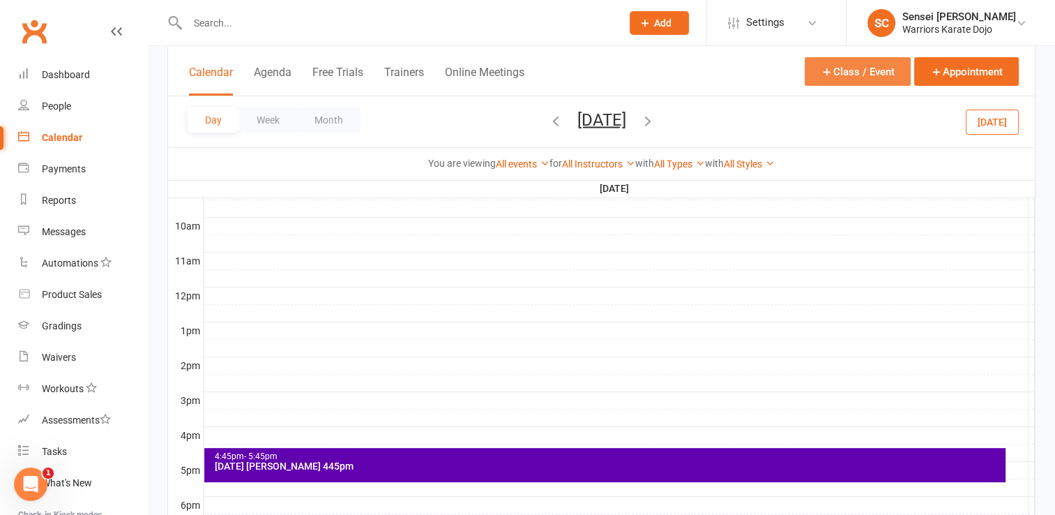
click at [851, 70] on button "Class / Event" at bounding box center [858, 71] width 106 height 29
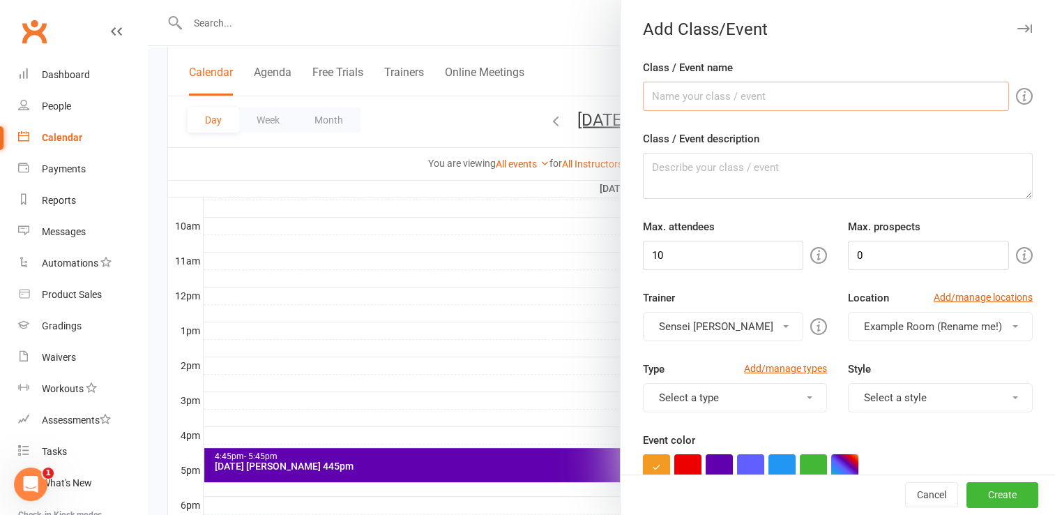
click at [752, 94] on input "Class / Event name" at bounding box center [826, 96] width 366 height 29
click at [735, 95] on input "[DATE] [PERSON_NAME] 445pm" at bounding box center [826, 96] width 366 height 29
type input "[DATE] [PERSON_NAME] 645pm"
click at [672, 257] on input "10" at bounding box center [723, 255] width 161 height 29
type input "15"
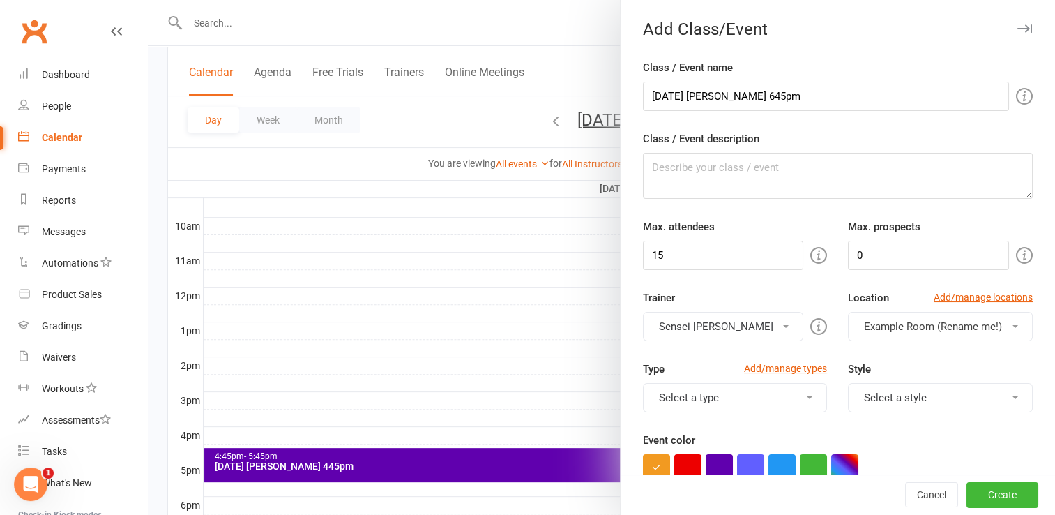
click at [734, 391] on button "Select a type" at bounding box center [735, 397] width 185 height 29
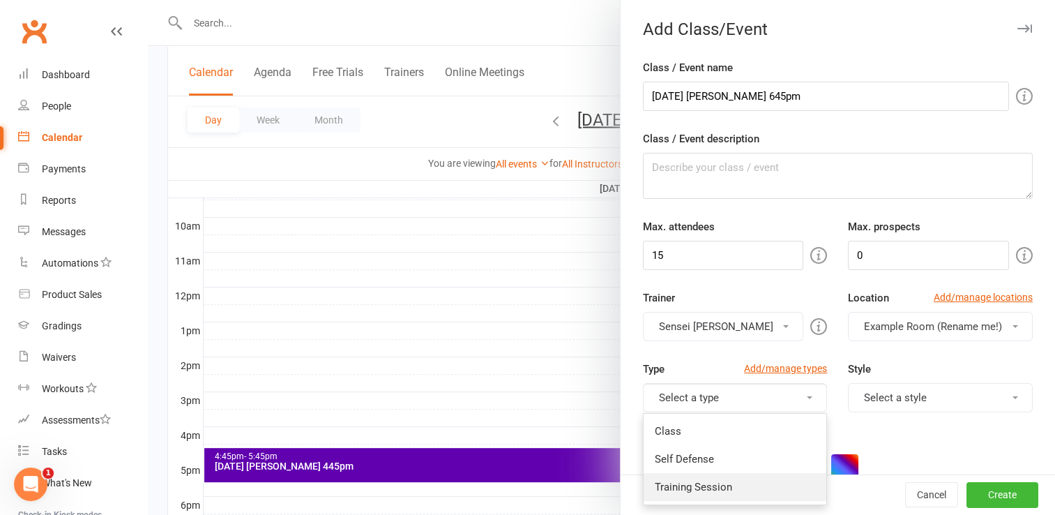
click at [698, 488] on link "Training Session" at bounding box center [735, 487] width 183 height 28
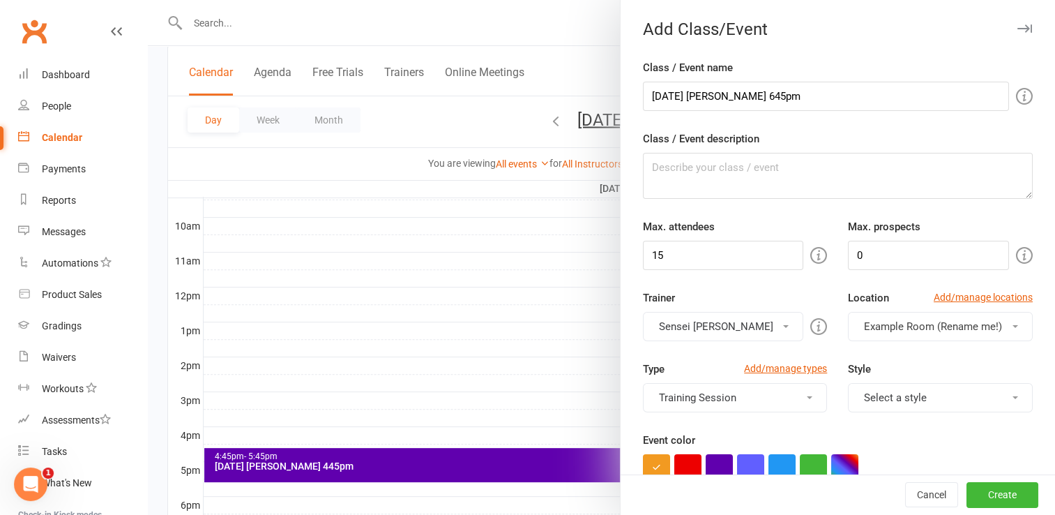
click at [926, 396] on button "Select a style" at bounding box center [940, 397] width 185 height 29
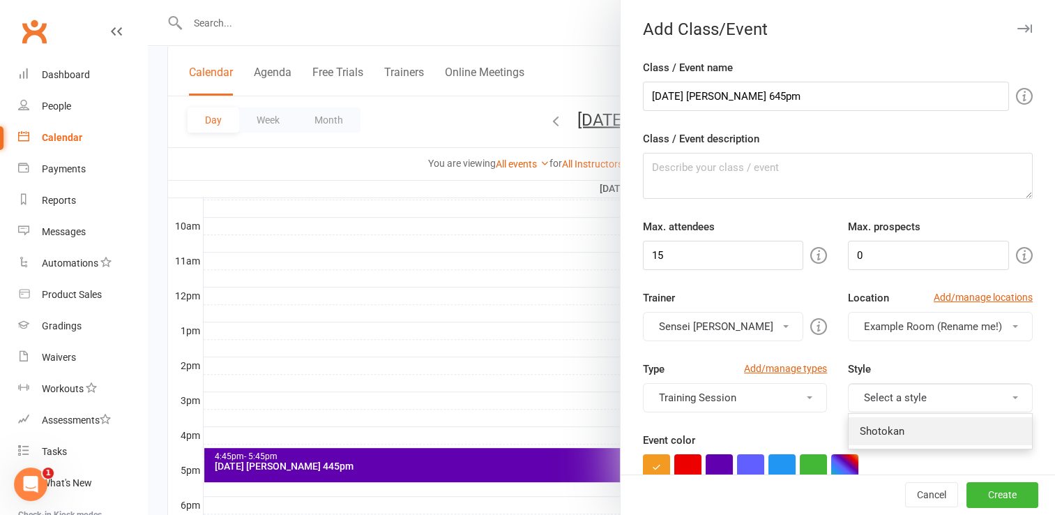
click at [908, 429] on link "Shotokan" at bounding box center [940, 431] width 183 height 28
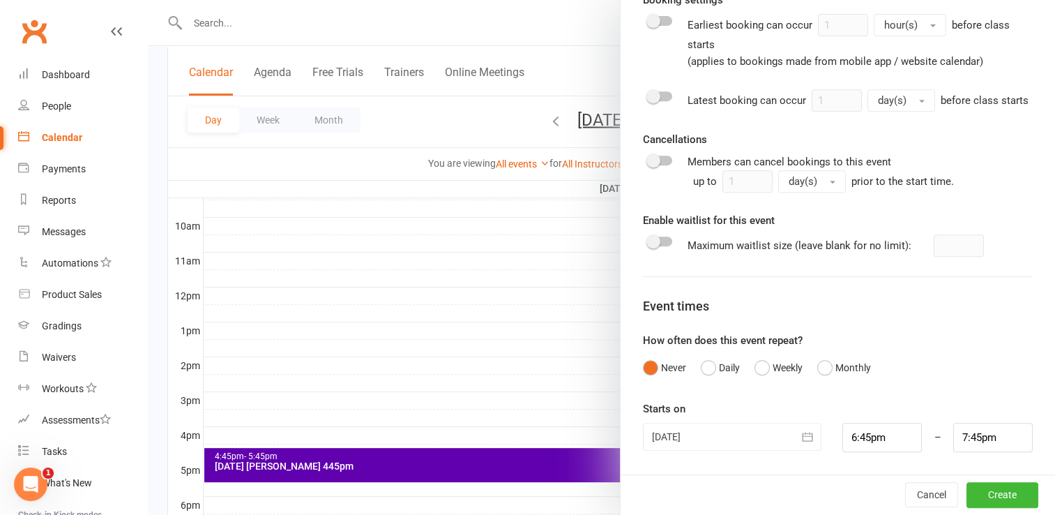
scroll to position [594, 0]
click at [758, 374] on button "Weekly" at bounding box center [779, 367] width 48 height 27
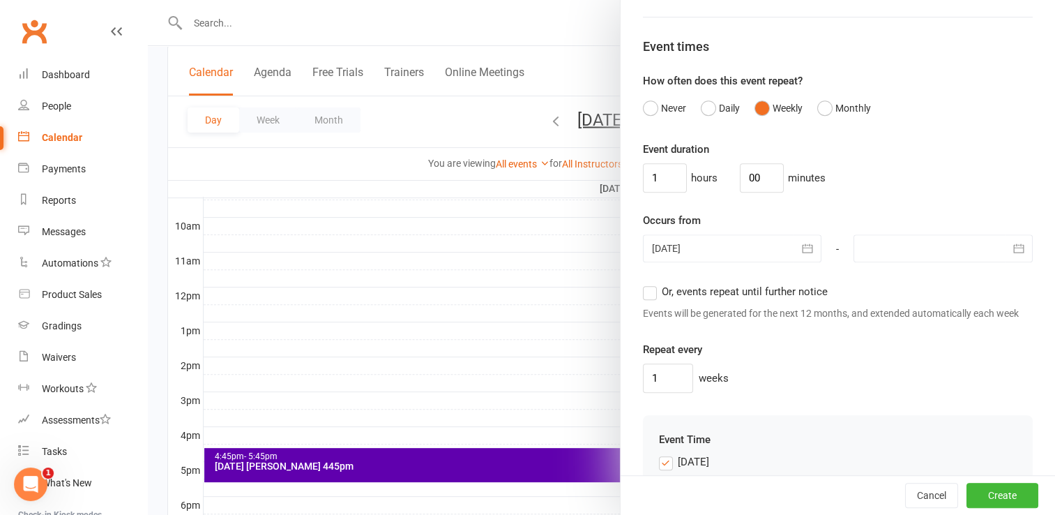
scroll to position [845, 0]
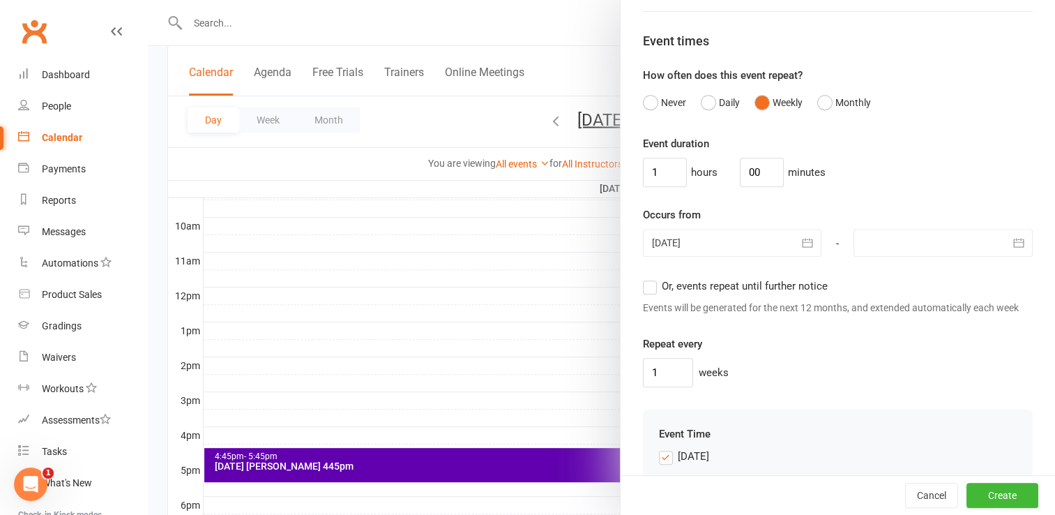
click at [721, 248] on div at bounding box center [732, 243] width 179 height 28
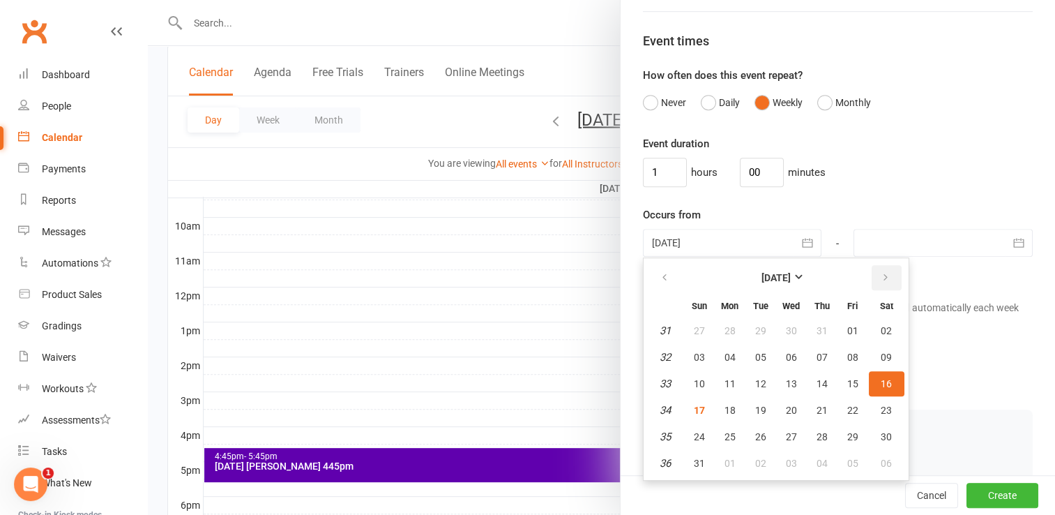
click at [880, 285] on button "button" at bounding box center [887, 277] width 30 height 25
click at [848, 416] on span "26" at bounding box center [853, 410] width 11 height 11
type input "[DATE]"
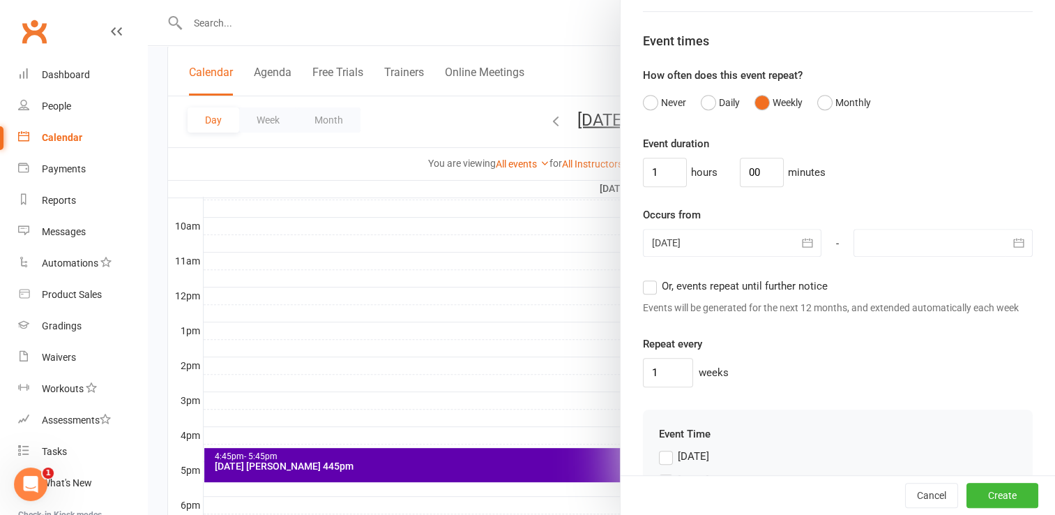
click at [907, 257] on div at bounding box center [943, 243] width 179 height 28
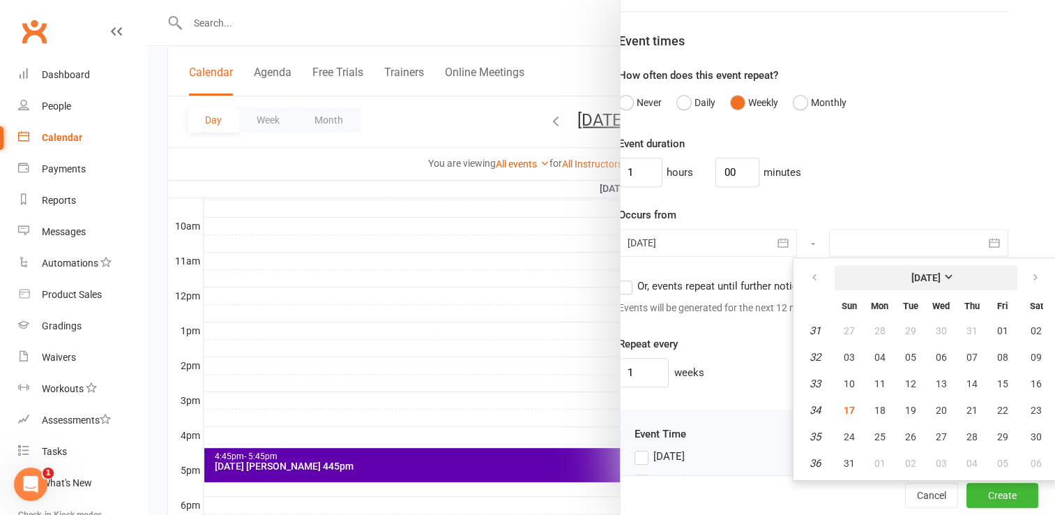
scroll to position [845, 31]
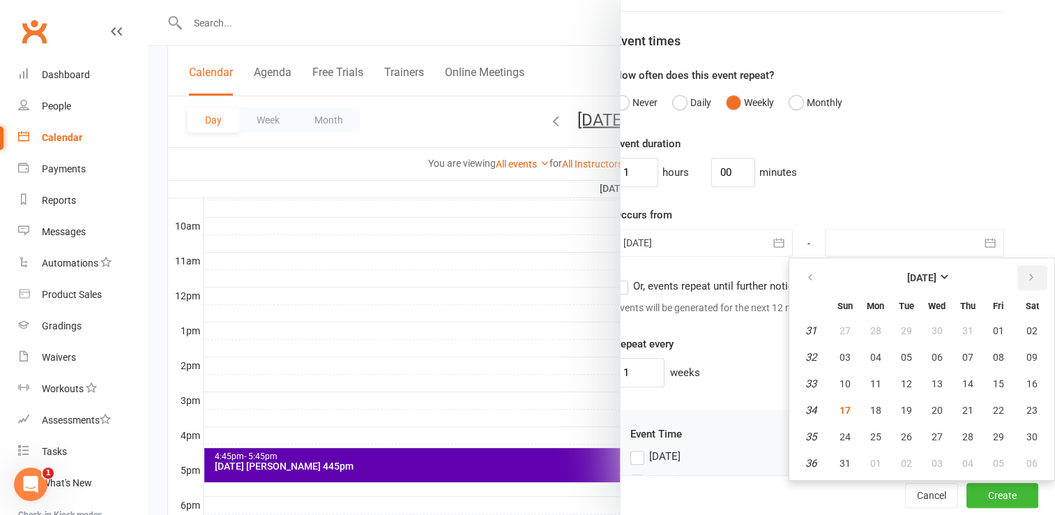
click at [1018, 283] on button "button" at bounding box center [1033, 277] width 30 height 25
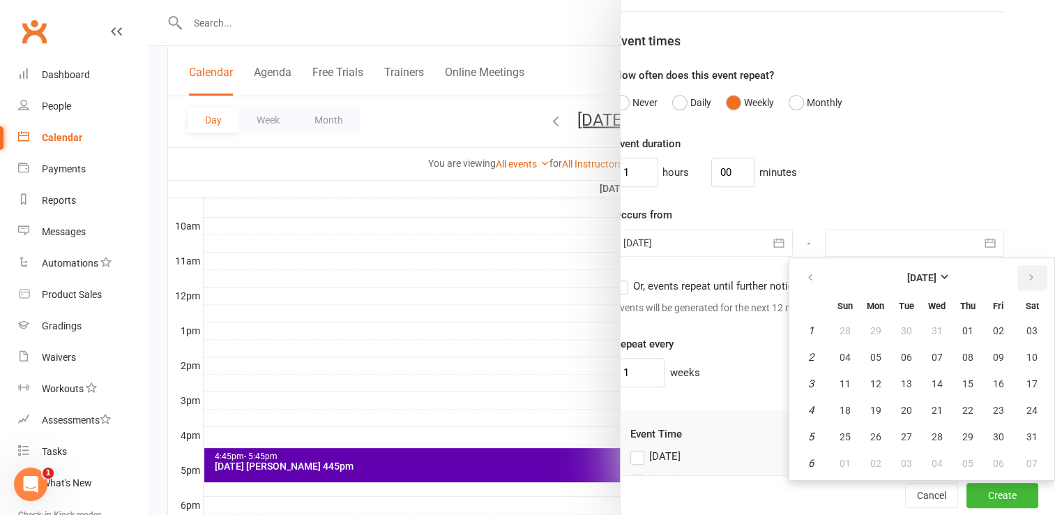
click at [1018, 283] on button "button" at bounding box center [1033, 277] width 30 height 25
click at [840, 469] on span "31" at bounding box center [845, 463] width 11 height 11
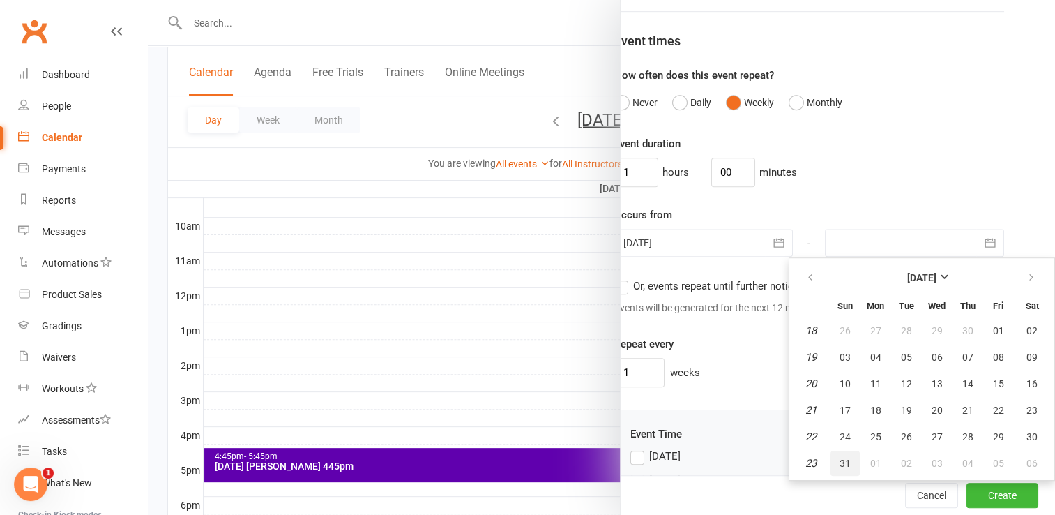
type input "[DATE]"
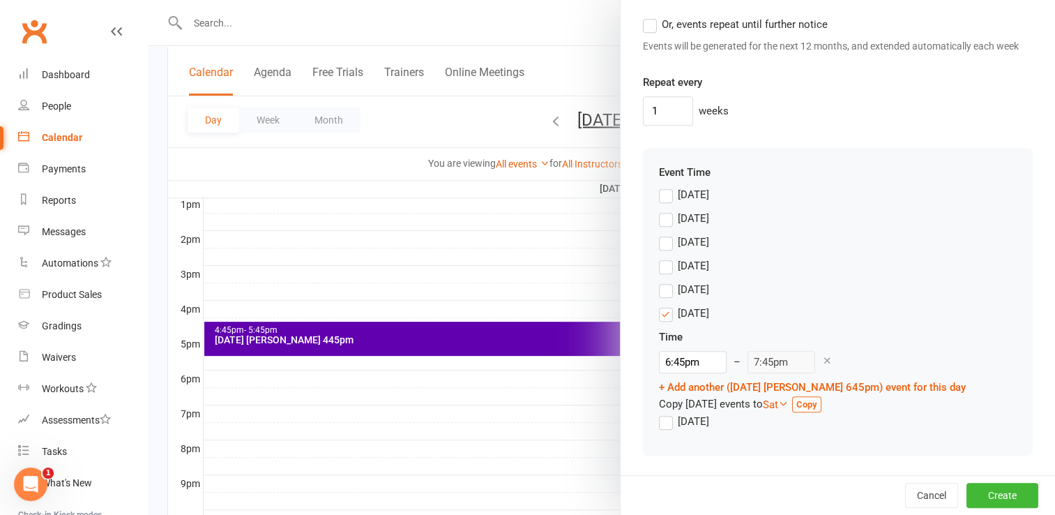
scroll to position [548, 0]
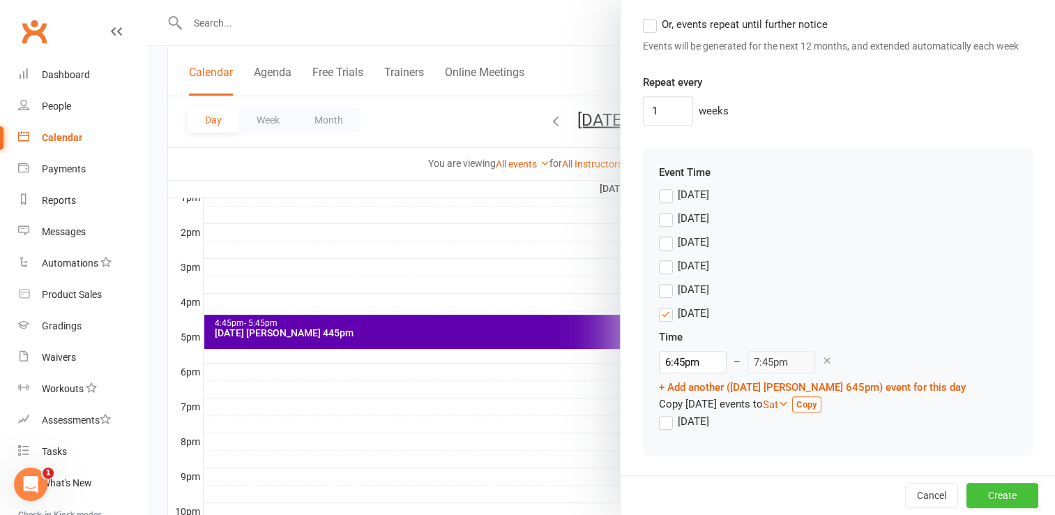
click at [972, 493] on button "Create" at bounding box center [1003, 495] width 72 height 25
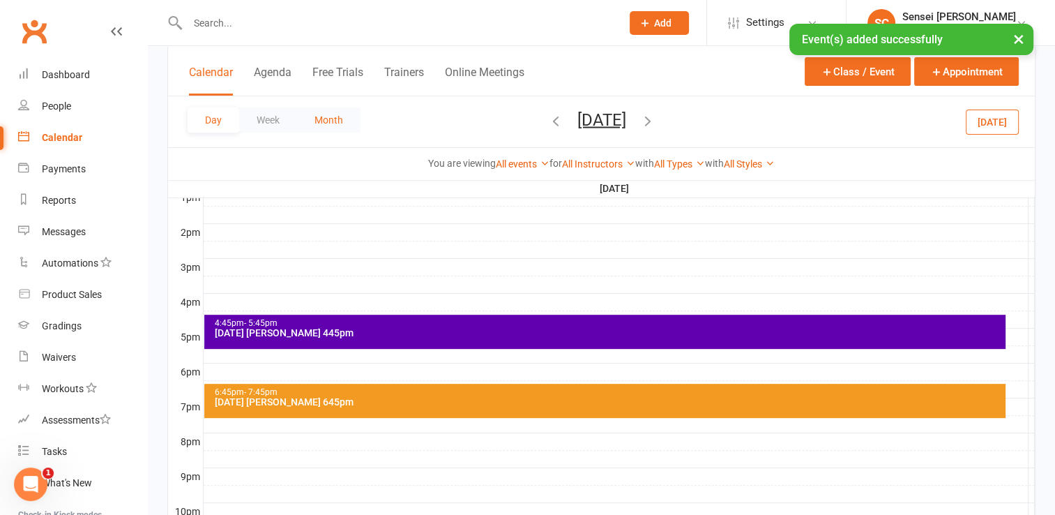
click at [325, 124] on button "Month" at bounding box center [328, 119] width 63 height 25
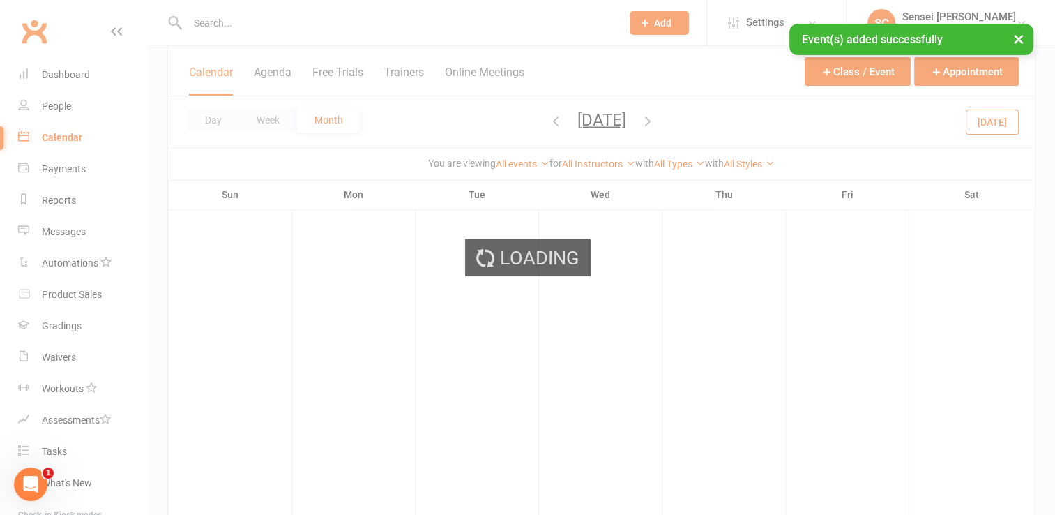
scroll to position [430, 0]
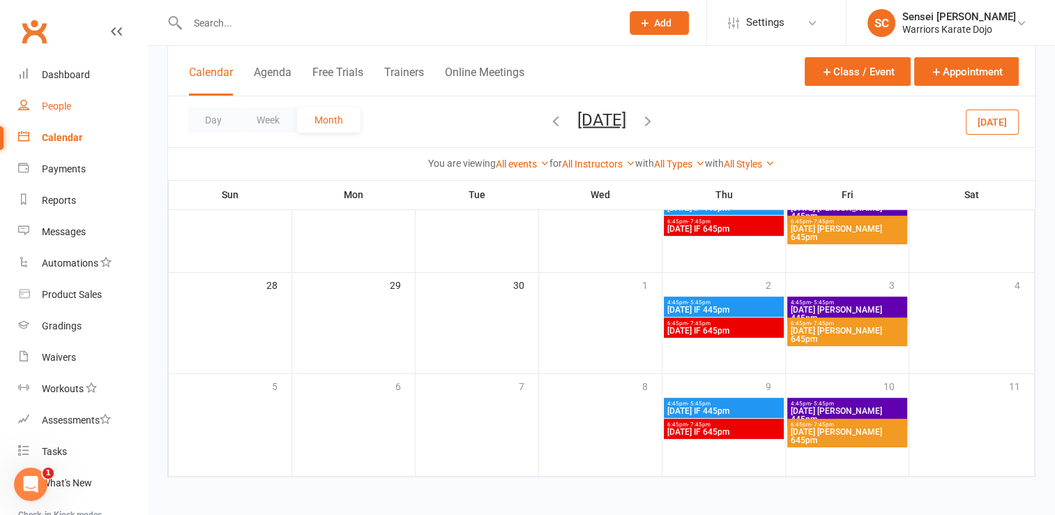
click at [62, 105] on div "People" at bounding box center [56, 105] width 29 height 11
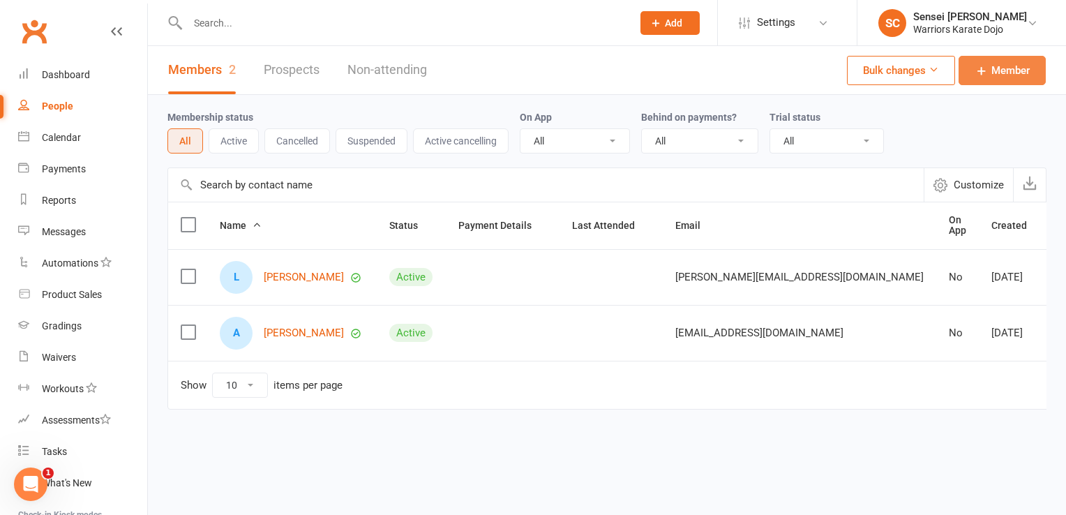
click at [980, 72] on icon at bounding box center [982, 70] width 14 height 14
